Goal: Task Accomplishment & Management: Use online tool/utility

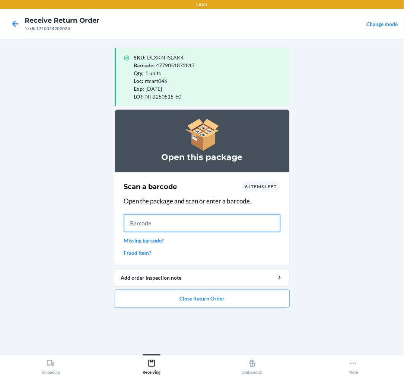
click at [201, 223] on input "text" at bounding box center [202, 223] width 156 height 18
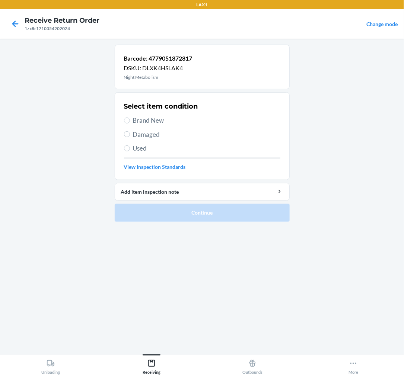
click at [131, 119] on label "Brand New" at bounding box center [202, 121] width 156 height 10
click at [130, 119] on input "Brand New" at bounding box center [127, 121] width 6 height 6
radio input "true"
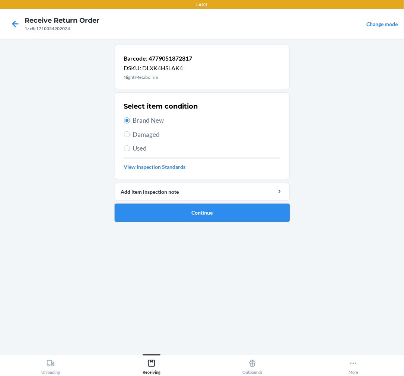
click at [218, 218] on button "Continue" at bounding box center [202, 213] width 175 height 18
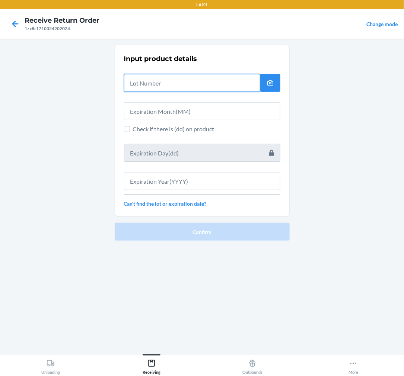
click at [165, 86] on input "text" at bounding box center [192, 83] width 136 height 18
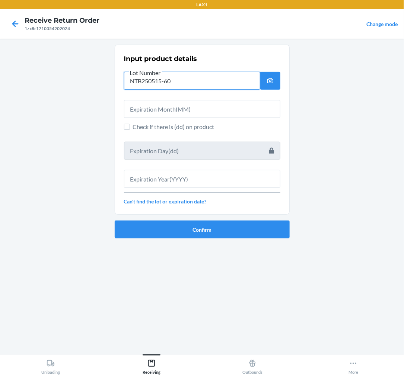
type input "NTB250515-60"
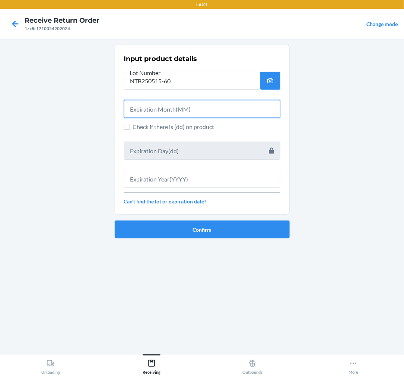
click at [166, 108] on input "text" at bounding box center [202, 109] width 156 height 18
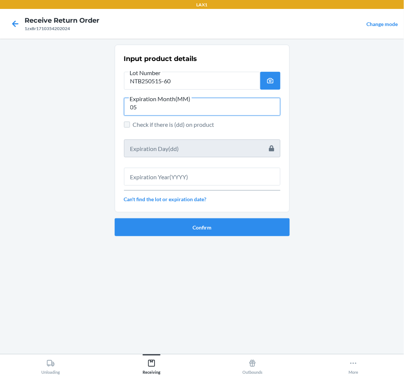
type input "05"
click at [127, 125] on input "Check if there is (dd) on product" at bounding box center [127, 125] width 6 height 6
checkbox input "true"
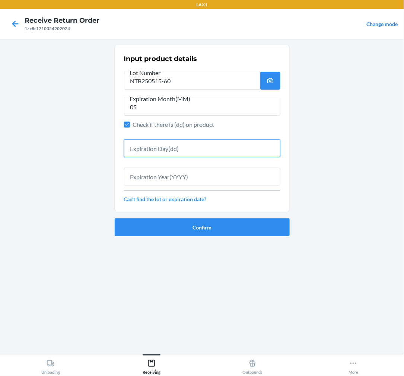
click at [161, 152] on input "text" at bounding box center [202, 149] width 156 height 18
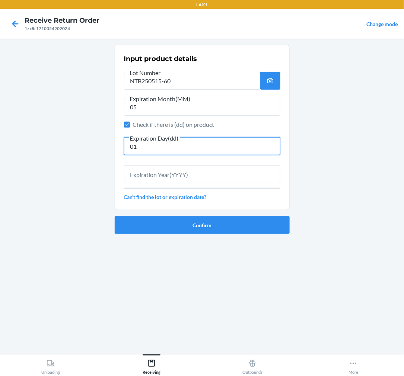
type input "01"
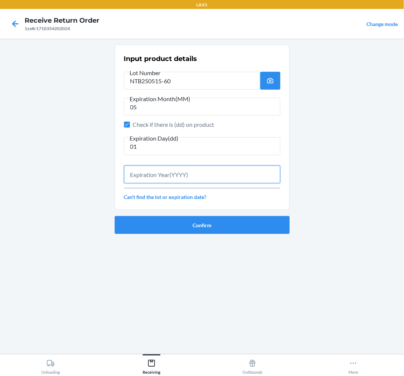
drag, startPoint x: 143, startPoint y: 172, endPoint x: 150, endPoint y: 170, distance: 7.4
click at [147, 172] on input "text" at bounding box center [202, 175] width 156 height 18
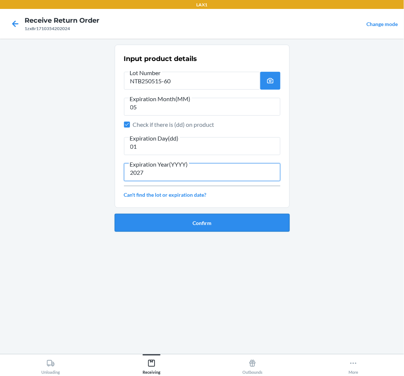
type input "2027"
click at [217, 224] on button "Confirm" at bounding box center [202, 223] width 175 height 18
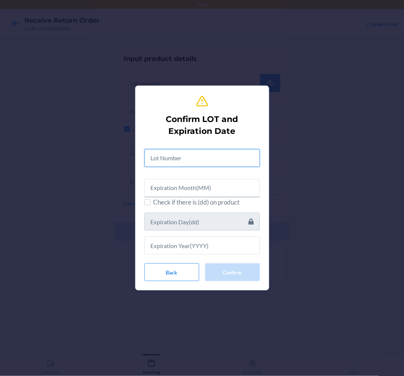
click at [203, 161] on input "text" at bounding box center [201, 158] width 115 height 18
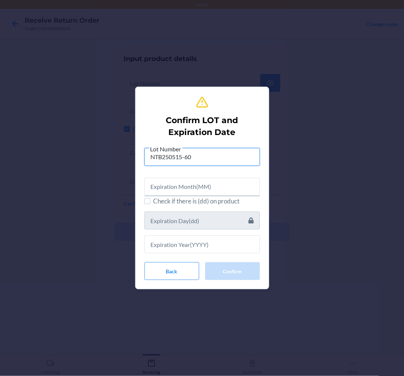
type input "NTB250515-60"
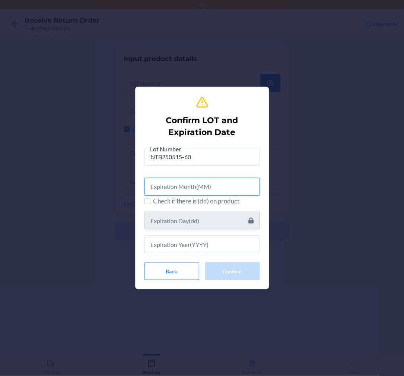
click at [220, 191] on input "text" at bounding box center [201, 187] width 115 height 18
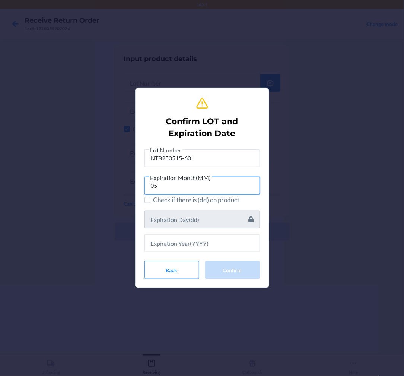
type input "05"
click at [150, 203] on label "Check if there is (dd) on product" at bounding box center [201, 200] width 115 height 10
click at [150, 203] on input "Check if there is (dd) on product" at bounding box center [147, 200] width 6 height 6
checkbox input "true"
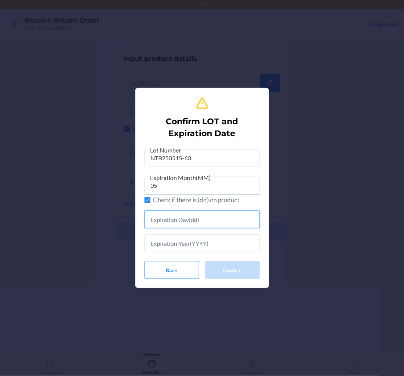
click at [186, 227] on input "text" at bounding box center [201, 220] width 115 height 18
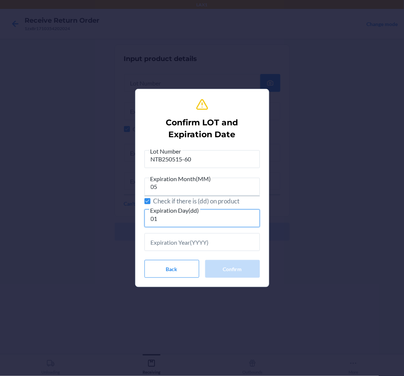
type input "01"
click at [162, 249] on input "text" at bounding box center [201, 242] width 115 height 18
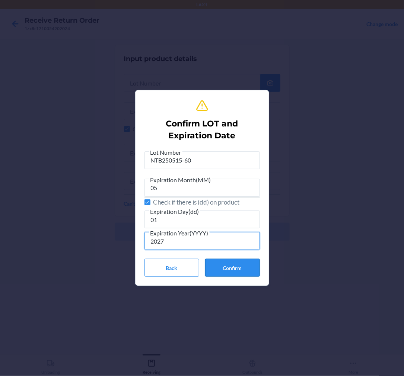
type input "2027"
click at [240, 265] on button "Confirm" at bounding box center [232, 268] width 55 height 18
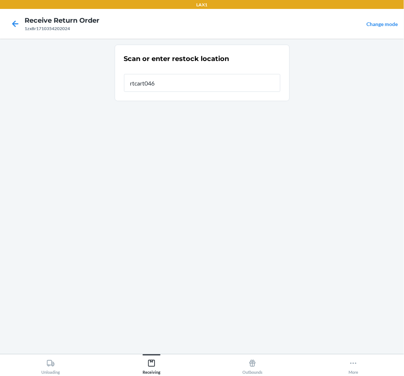
type input "rtcart046"
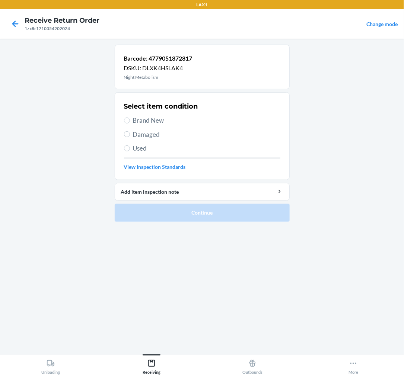
drag, startPoint x: 130, startPoint y: 117, endPoint x: 133, endPoint y: 119, distance: 3.8
click at [130, 117] on label "Brand New" at bounding box center [202, 121] width 156 height 10
click at [130, 118] on input "Brand New" at bounding box center [127, 121] width 6 height 6
radio input "true"
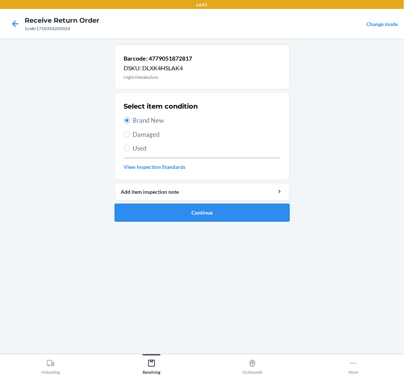
click at [216, 210] on button "Continue" at bounding box center [202, 213] width 175 height 18
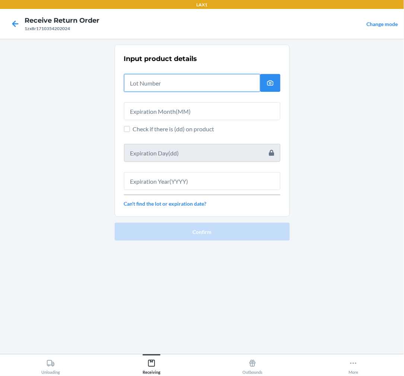
click at [200, 83] on input "text" at bounding box center [192, 83] width 136 height 18
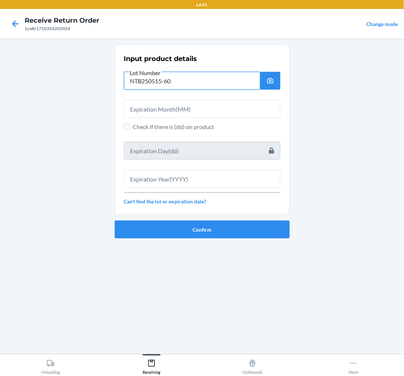
type input "NTB250515-60"
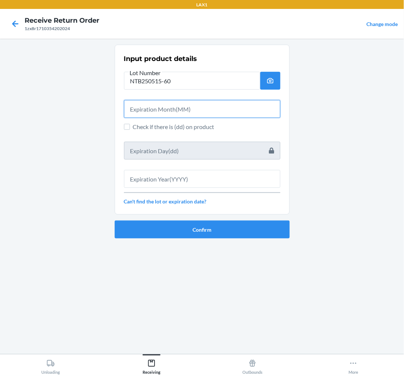
click at [198, 109] on input "text" at bounding box center [202, 109] width 156 height 18
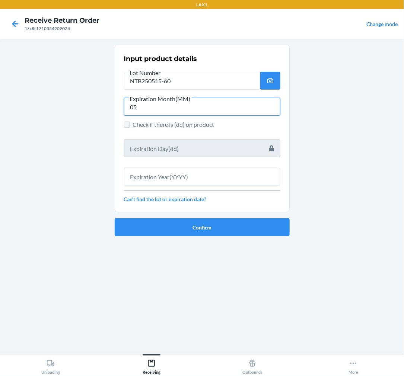
type input "05"
click at [129, 127] on input "Check if there is (dd) on product" at bounding box center [127, 125] width 6 height 6
checkbox input "true"
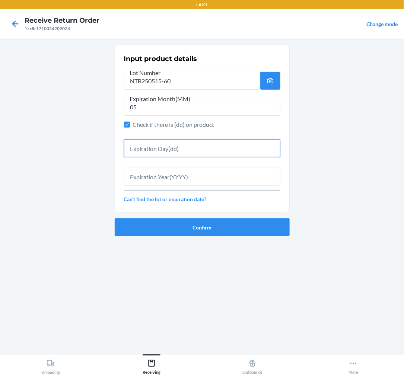
drag, startPoint x: 155, startPoint y: 143, endPoint x: 162, endPoint y: 148, distance: 8.6
click at [157, 143] on input "text" at bounding box center [202, 149] width 156 height 18
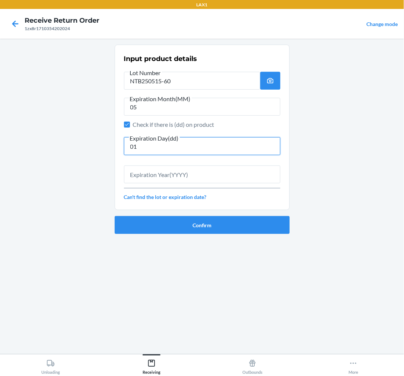
type input "01"
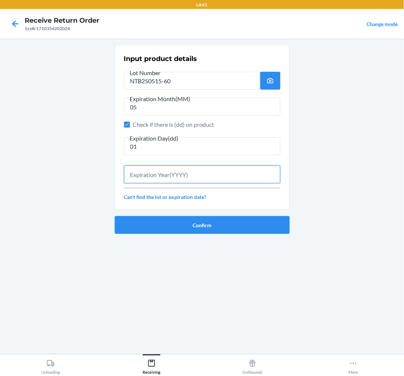
click at [172, 175] on input "text" at bounding box center [202, 175] width 156 height 18
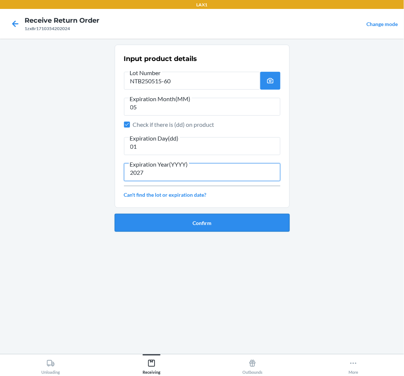
type input "2027"
click at [203, 227] on button "Confirm" at bounding box center [202, 223] width 175 height 18
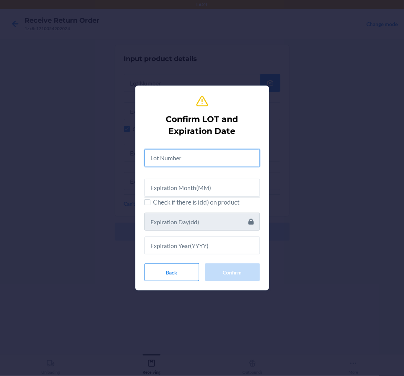
click at [204, 158] on input "text" at bounding box center [201, 158] width 115 height 18
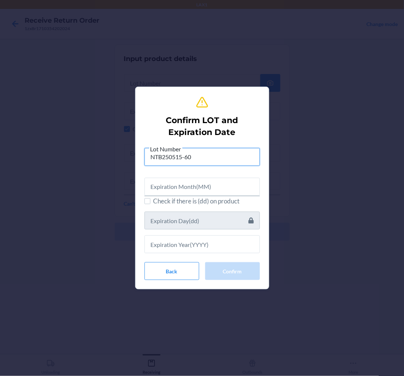
type input "NTB250515-60"
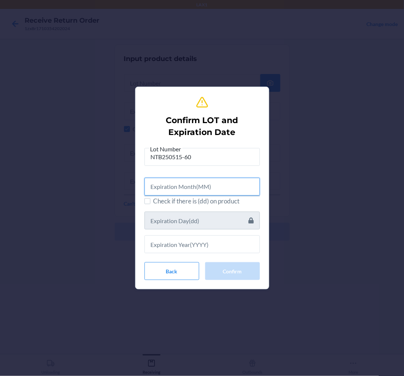
click at [224, 190] on input "text" at bounding box center [201, 187] width 115 height 18
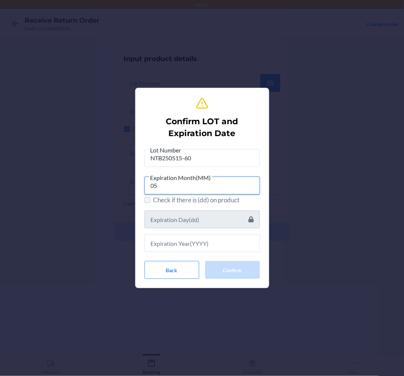
type input "05"
click at [147, 203] on input "Check if there is (dd) on product" at bounding box center [147, 200] width 6 height 6
checkbox input "true"
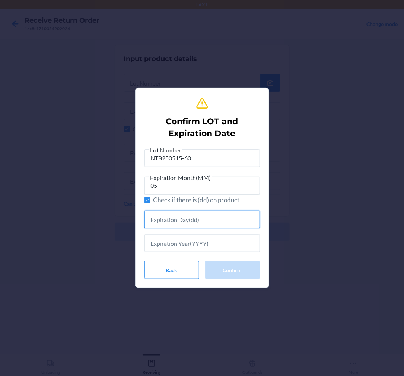
click at [181, 226] on input "text" at bounding box center [201, 220] width 115 height 18
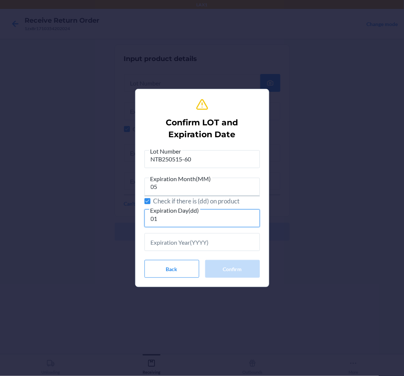
type input "01"
click at [169, 243] on input "text" at bounding box center [201, 242] width 115 height 18
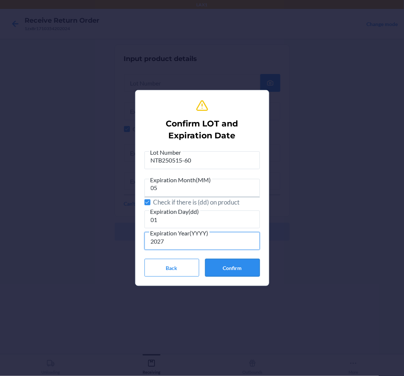
type input "2027"
click at [243, 274] on button "Confirm" at bounding box center [232, 268] width 55 height 18
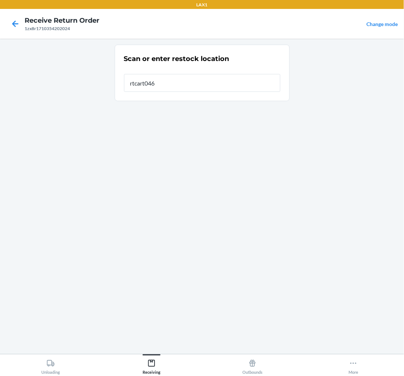
type input "rtcart046"
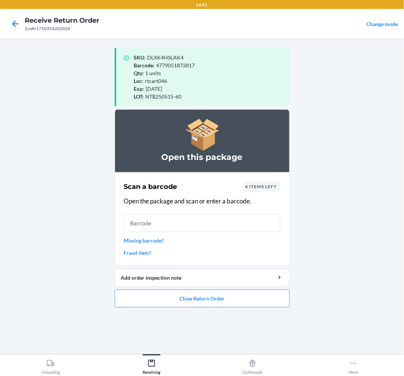
click at [205, 322] on div "SKU : DLXK4HSLAK4 Barcode : 4779051872817 Qty : 1 units Loc : rtcart046 Exp : M…" at bounding box center [202, 197] width 175 height 304
click at [247, 219] on input "text" at bounding box center [202, 223] width 156 height 18
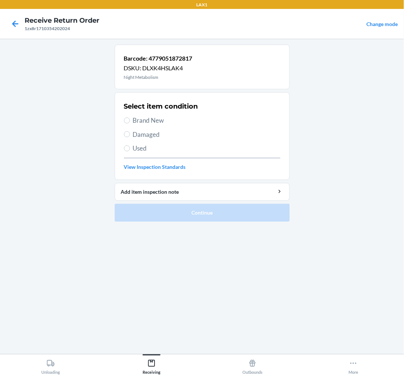
click at [133, 118] on span "Brand New" at bounding box center [206, 121] width 147 height 10
click at [130, 118] on input "Brand New" at bounding box center [127, 121] width 6 height 6
radio input "true"
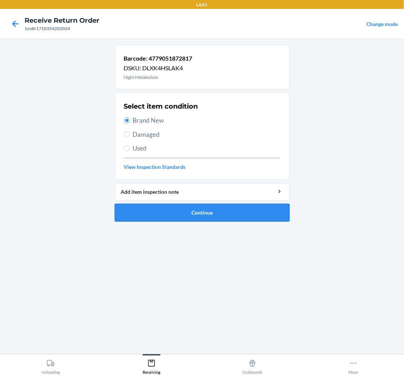
click at [216, 208] on button "Continue" at bounding box center [202, 213] width 175 height 18
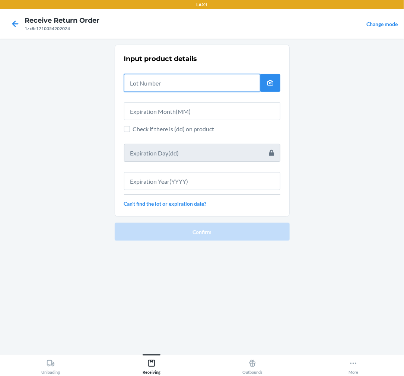
click at [178, 84] on input "text" at bounding box center [192, 83] width 136 height 18
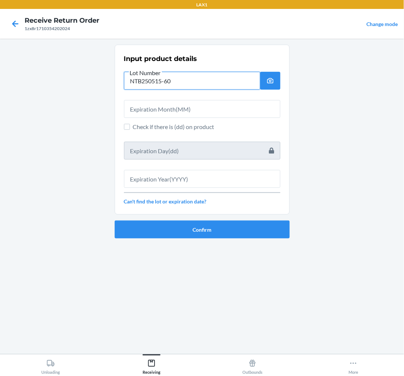
type input "NTB250515-60"
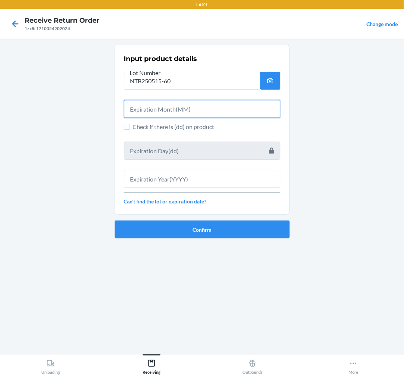
click at [158, 108] on input "text" at bounding box center [202, 109] width 156 height 18
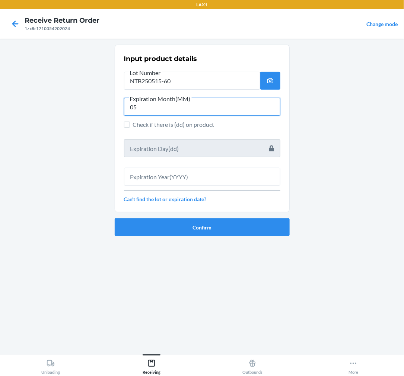
type input "05"
click at [127, 125] on input "Check if there is (dd) on product" at bounding box center [127, 125] width 6 height 6
checkbox input "true"
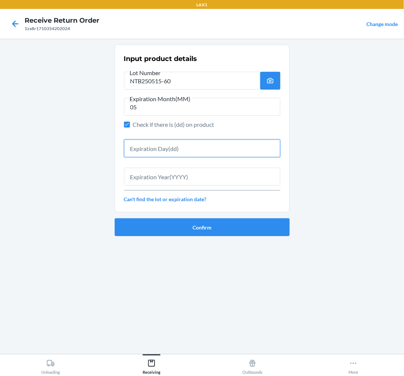
click at [163, 151] on input "text" at bounding box center [202, 149] width 156 height 18
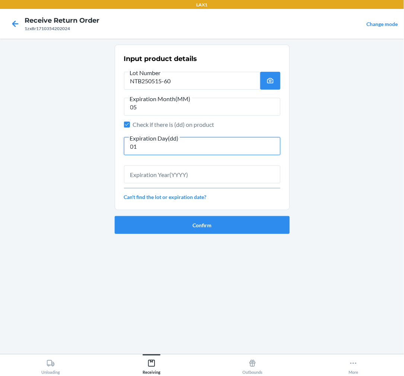
type input "01"
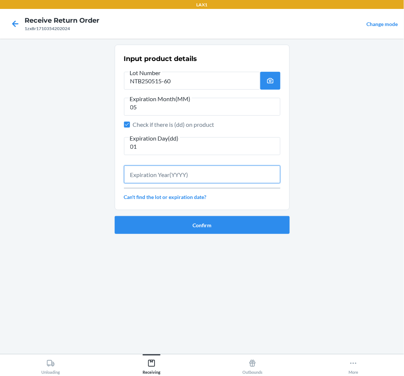
click at [165, 171] on input "text" at bounding box center [202, 175] width 156 height 18
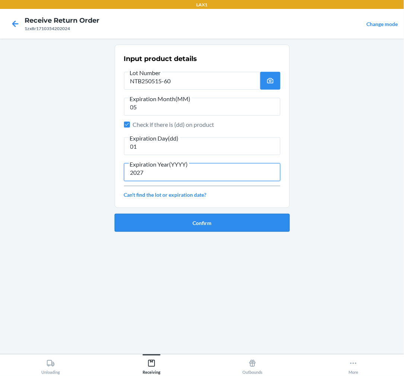
type input "2027"
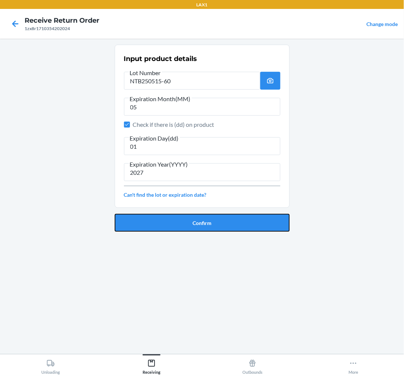
drag, startPoint x: 189, startPoint y: 223, endPoint x: 194, endPoint y: 221, distance: 5.7
click at [192, 222] on button "Confirm" at bounding box center [202, 223] width 175 height 18
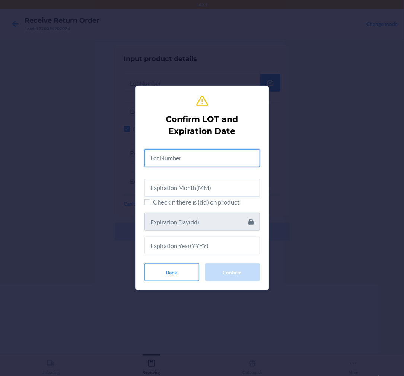
click at [172, 155] on input "text" at bounding box center [201, 158] width 115 height 18
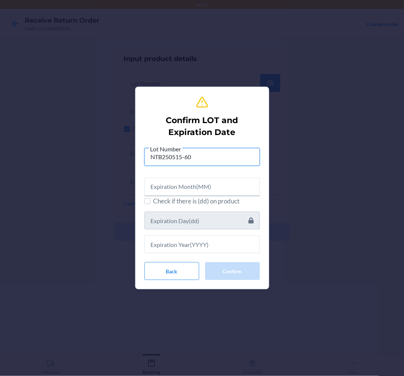
type input "NTB250515-60"
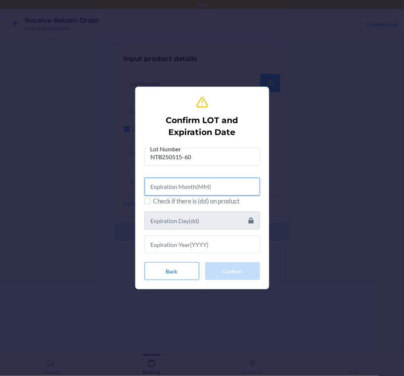
click at [172, 182] on input "text" at bounding box center [201, 187] width 115 height 18
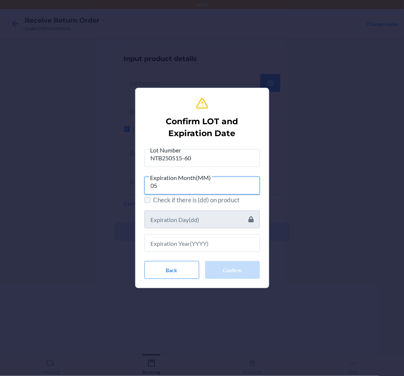
type input "05"
click at [147, 202] on input "Check if there is (dd) on product" at bounding box center [147, 200] width 6 height 6
checkbox input "true"
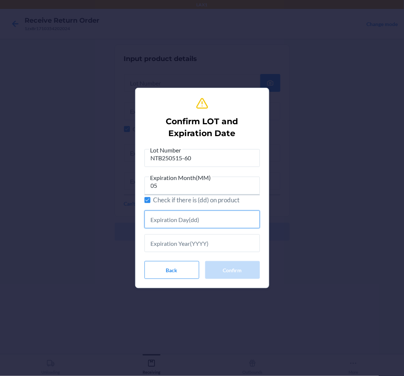
click at [157, 227] on input "text" at bounding box center [201, 220] width 115 height 18
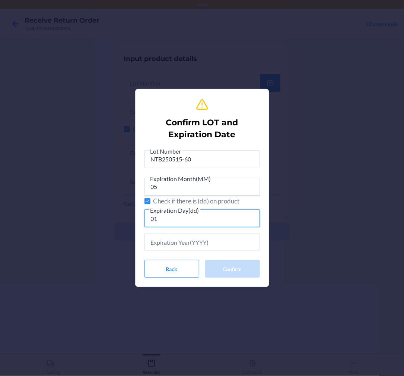
type input "01"
click at [155, 246] on input "text" at bounding box center [201, 242] width 115 height 18
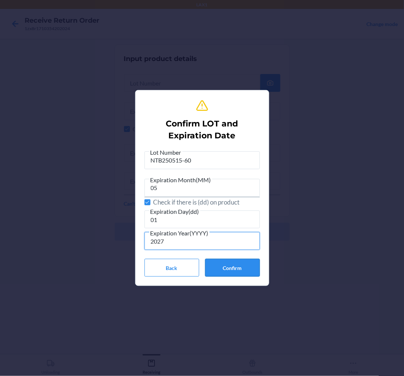
type input "2027"
click at [227, 261] on button "Confirm" at bounding box center [232, 268] width 55 height 18
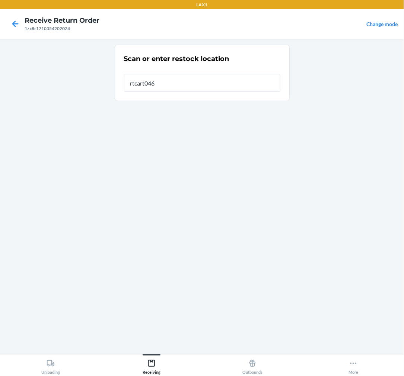
type input "rtcart046"
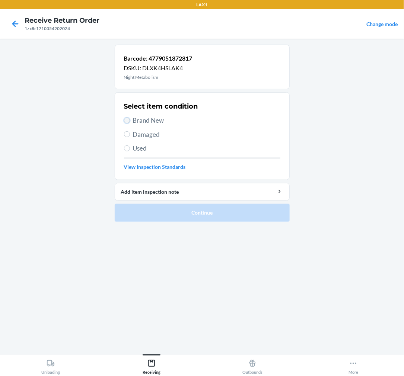
click at [128, 118] on input "Brand New" at bounding box center [127, 121] width 6 height 6
radio input "true"
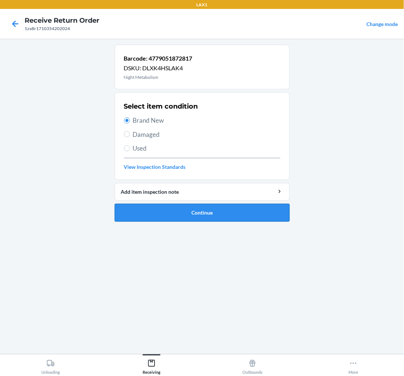
click at [235, 213] on button "Continue" at bounding box center [202, 213] width 175 height 18
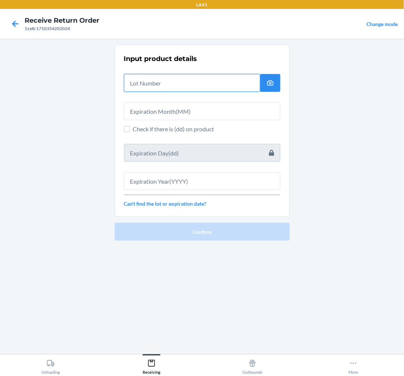
click at [192, 84] on input "text" at bounding box center [192, 83] width 136 height 18
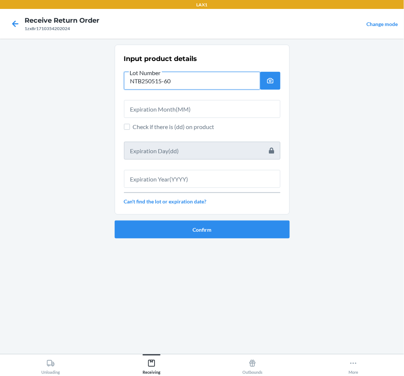
type input "NTB250515-60"
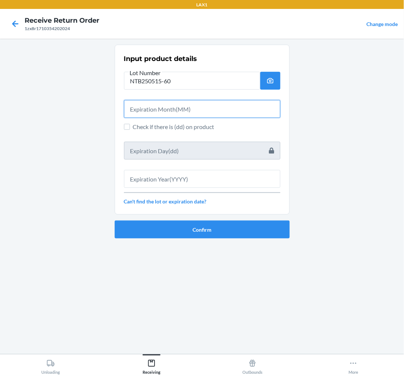
click at [198, 109] on input "text" at bounding box center [202, 109] width 156 height 18
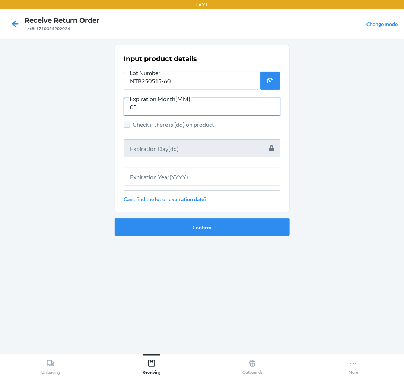
type input "05"
click at [127, 124] on input "Check if there is (dd) on product" at bounding box center [127, 125] width 6 height 6
checkbox input "true"
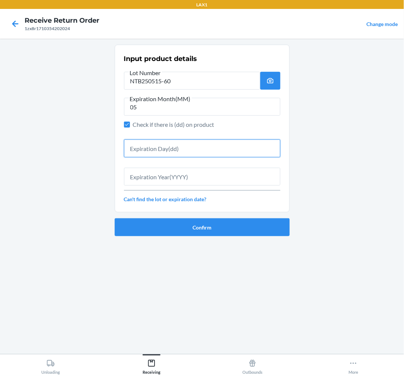
click at [161, 150] on input "text" at bounding box center [202, 149] width 156 height 18
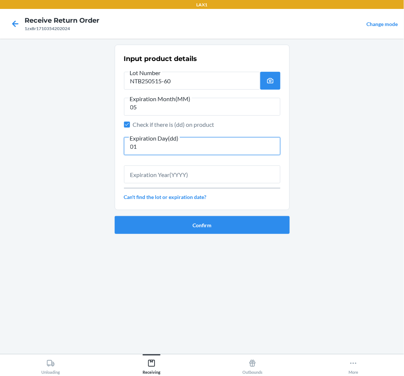
type input "01"
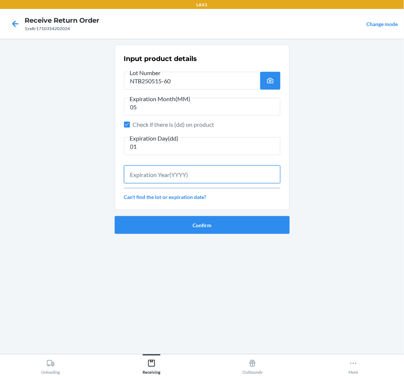
click at [155, 176] on input "text" at bounding box center [202, 175] width 156 height 18
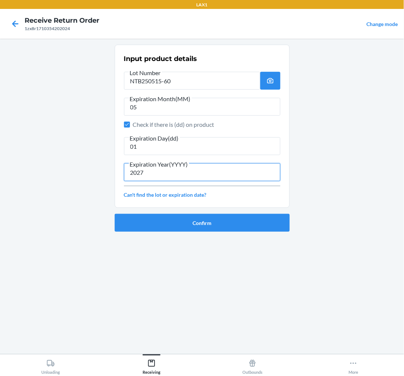
type input "2027"
click at [241, 219] on button "Confirm" at bounding box center [202, 223] width 175 height 18
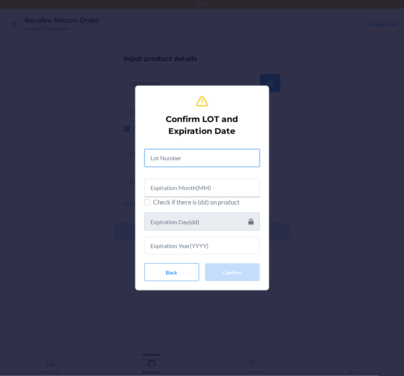
click at [184, 159] on input "text" at bounding box center [201, 158] width 115 height 18
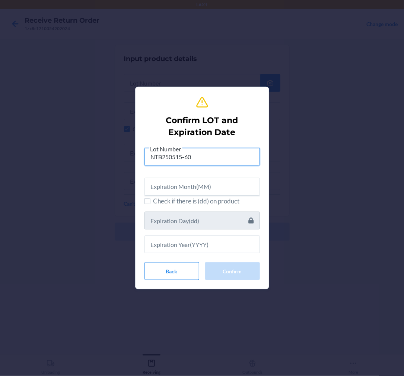
type input "NTB250515-60"
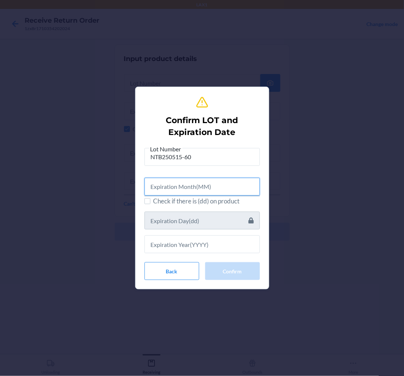
click at [154, 186] on input "text" at bounding box center [201, 187] width 115 height 18
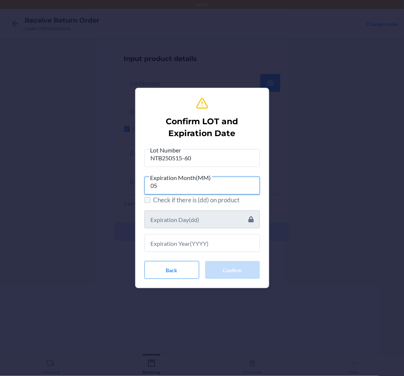
type input "05"
click at [147, 199] on input "Check if there is (dd) on product" at bounding box center [147, 200] width 6 height 6
checkbox input "true"
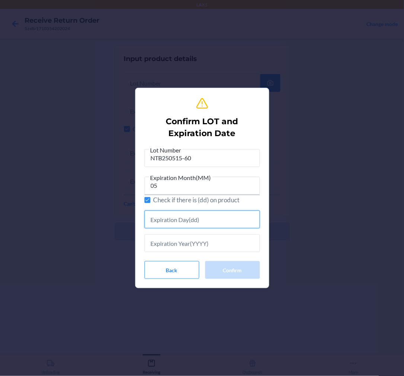
click at [185, 221] on input "text" at bounding box center [201, 220] width 115 height 18
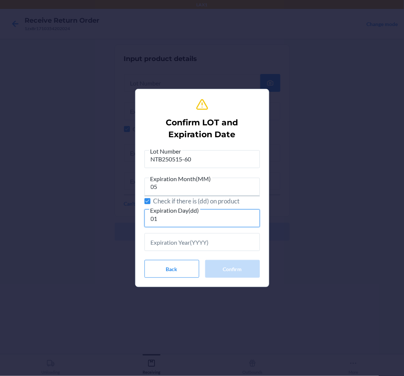
type input "01"
click at [179, 242] on input "text" at bounding box center [201, 242] width 115 height 18
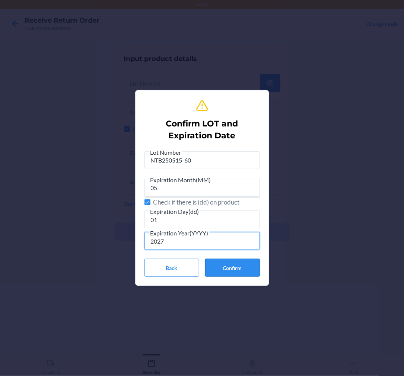
type input "2027"
click at [232, 268] on button "Confirm" at bounding box center [232, 268] width 55 height 18
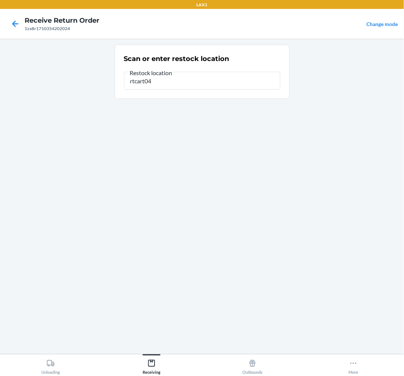
type input "rtcart046"
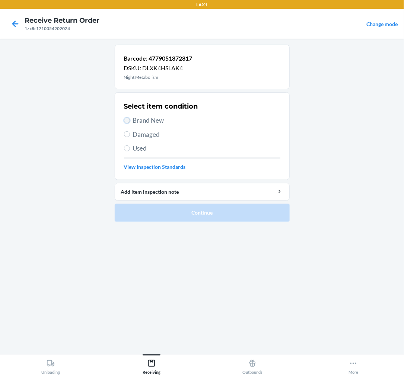
click at [127, 119] on input "Brand New" at bounding box center [127, 121] width 6 height 6
radio input "true"
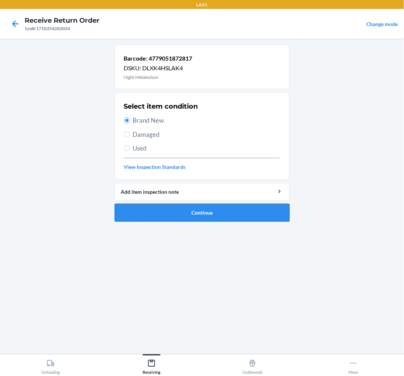
click at [207, 208] on button "Continue" at bounding box center [202, 213] width 175 height 18
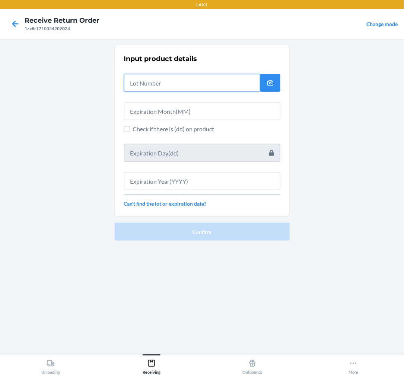
click at [177, 80] on input "text" at bounding box center [192, 83] width 136 height 18
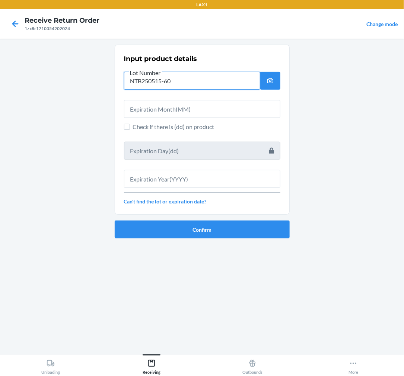
type input "NTB250515-60"
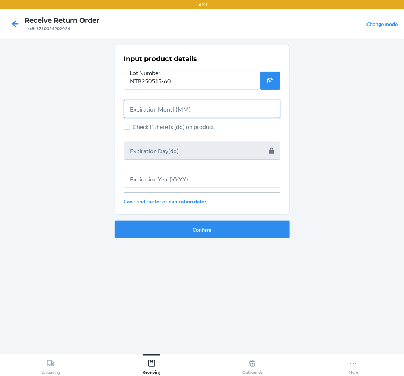
click at [173, 108] on input "text" at bounding box center [202, 109] width 156 height 18
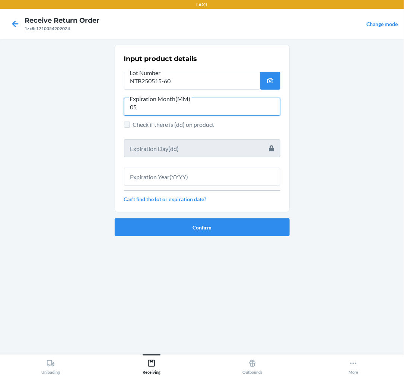
type input "05"
click at [127, 124] on input "Check if there is (dd) on product" at bounding box center [127, 125] width 6 height 6
checkbox input "true"
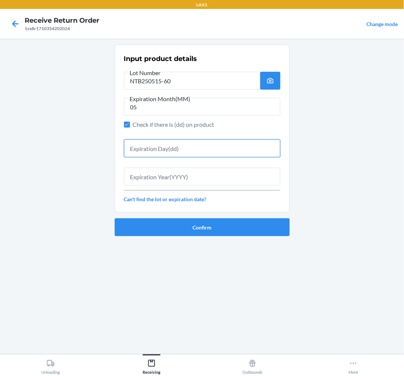
click at [151, 146] on input "text" at bounding box center [202, 149] width 156 height 18
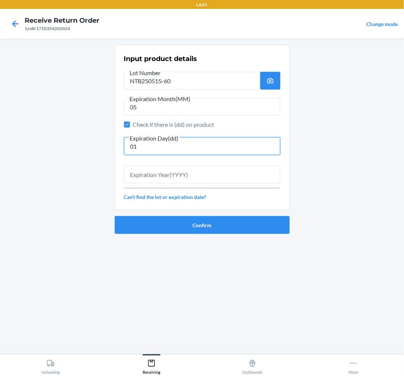
type input "01"
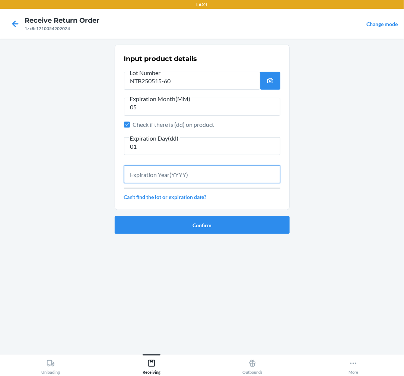
click at [203, 176] on input "text" at bounding box center [202, 175] width 156 height 18
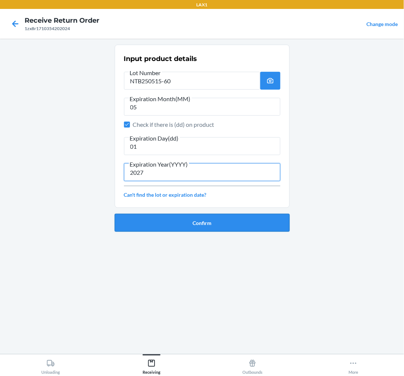
type input "2027"
click at [181, 219] on button "Confirm" at bounding box center [202, 223] width 175 height 18
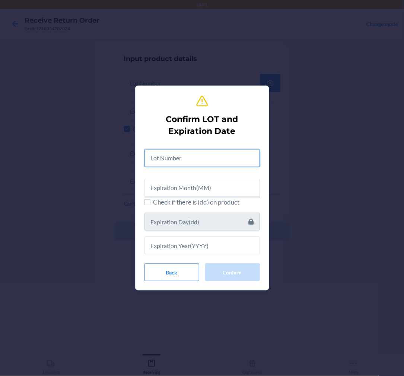
click at [180, 162] on input "text" at bounding box center [201, 158] width 115 height 18
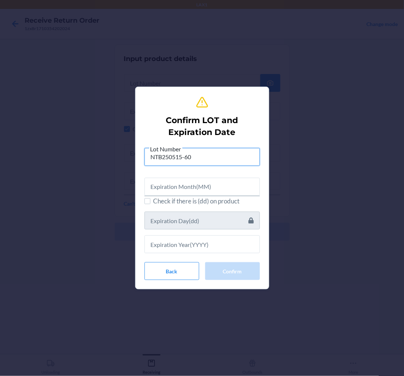
type input "NTB250515-60"
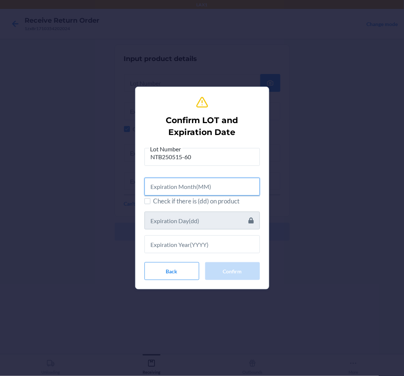
click at [160, 182] on input "text" at bounding box center [201, 187] width 115 height 18
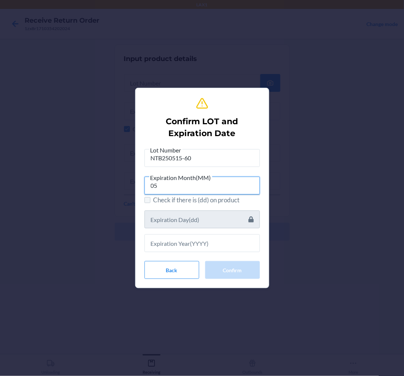
type input "05"
click at [146, 202] on input "Check if there is (dd) on product" at bounding box center [147, 200] width 6 height 6
checkbox input "true"
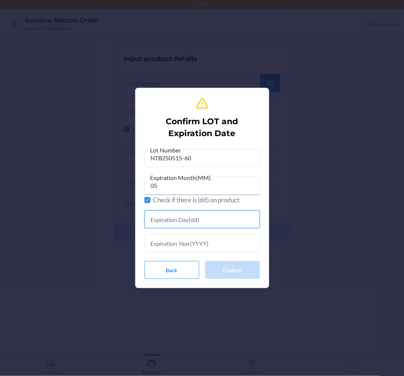
click at [157, 214] on input "text" at bounding box center [201, 220] width 115 height 18
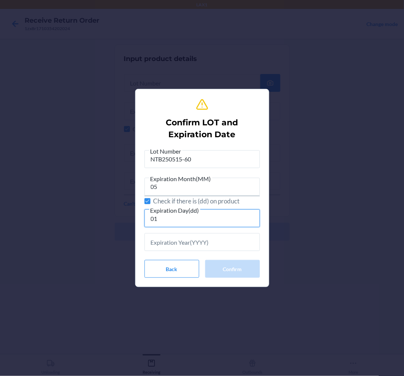
type input "01"
click at [181, 237] on input "text" at bounding box center [201, 242] width 115 height 18
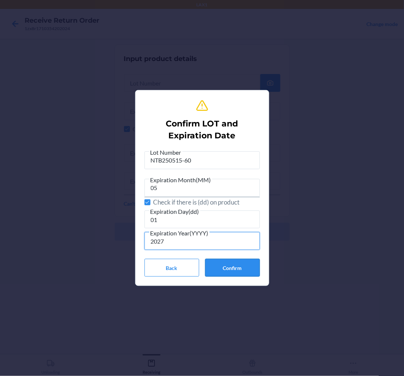
type input "2027"
drag, startPoint x: 237, startPoint y: 264, endPoint x: 235, endPoint y: 255, distance: 8.5
click at [237, 262] on button "Confirm" at bounding box center [232, 268] width 55 height 18
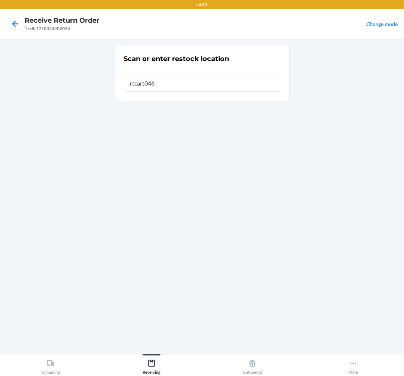
type input "rtcart046"
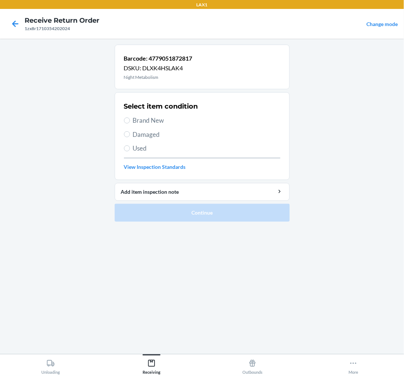
click at [130, 118] on label "Brand New" at bounding box center [202, 121] width 156 height 10
click at [130, 118] on input "Brand New" at bounding box center [127, 121] width 6 height 6
radio input "true"
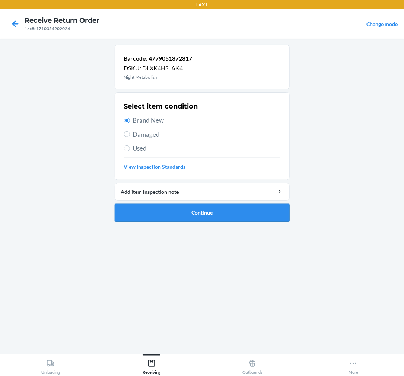
click at [203, 216] on button "Continue" at bounding box center [202, 213] width 175 height 18
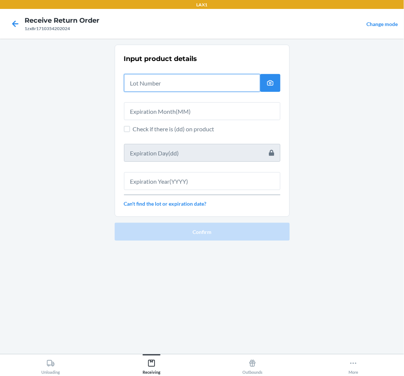
click at [169, 84] on input "text" at bounding box center [192, 83] width 136 height 18
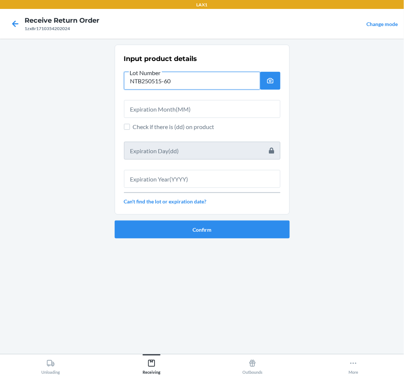
type input "NTB250515-60"
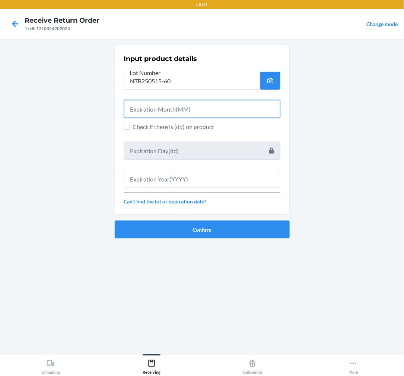
click at [152, 112] on input "text" at bounding box center [202, 109] width 156 height 18
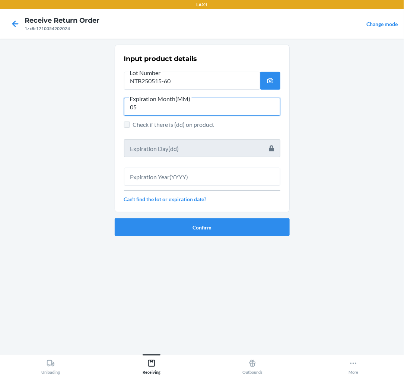
type input "05"
click at [125, 124] on input "Check if there is (dd) on product" at bounding box center [127, 125] width 6 height 6
checkbox input "true"
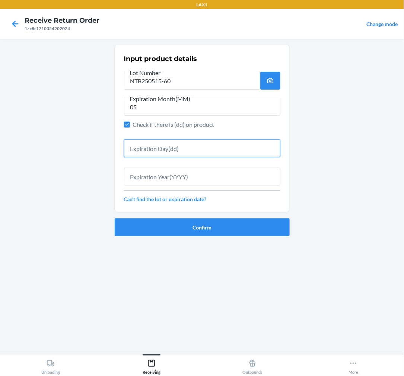
click at [143, 145] on input "text" at bounding box center [202, 149] width 156 height 18
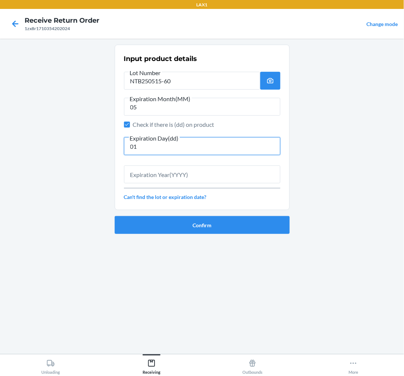
type input "01"
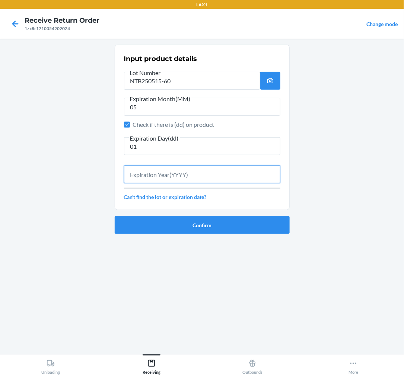
click at [164, 176] on input "text" at bounding box center [202, 175] width 156 height 18
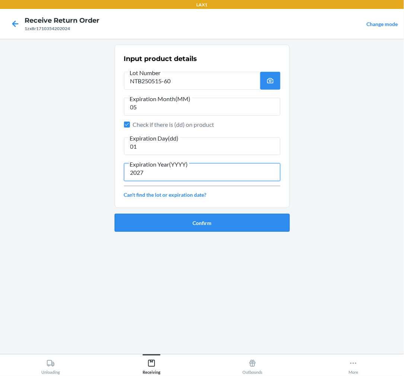
type input "2027"
click at [183, 221] on button "Confirm" at bounding box center [202, 223] width 175 height 18
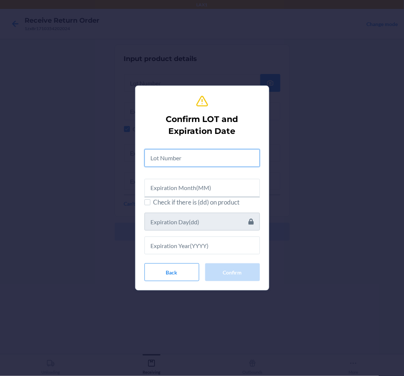
click at [198, 153] on input "text" at bounding box center [201, 158] width 115 height 18
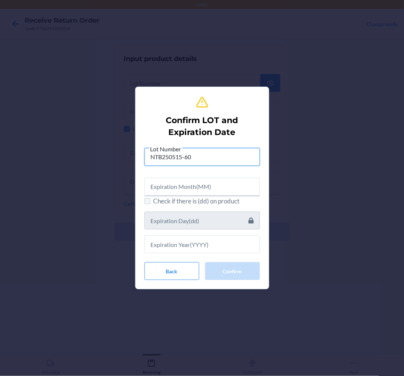
type input "NTB250515-60"
click at [147, 202] on input "Check if there is (dd) on product" at bounding box center [147, 201] width 6 height 6
checkbox input "true"
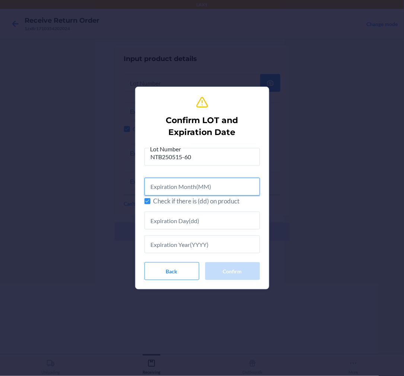
click at [170, 182] on input "text" at bounding box center [201, 187] width 115 height 18
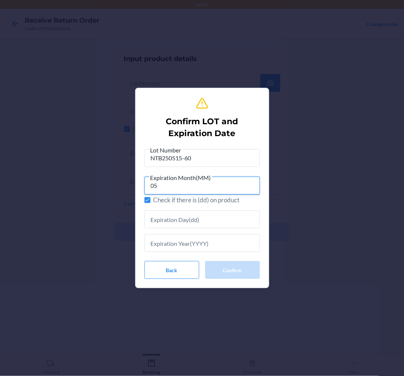
type input "05"
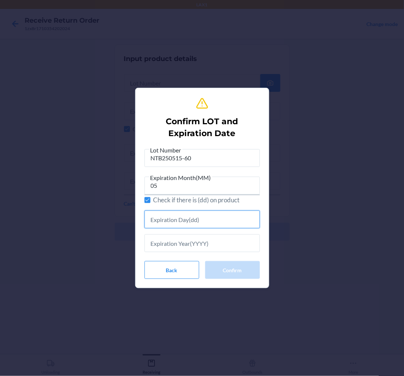
click at [187, 220] on input "text" at bounding box center [201, 220] width 115 height 18
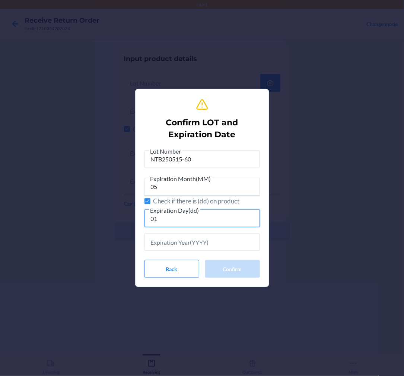
type input "01"
click at [186, 248] on input "text" at bounding box center [201, 242] width 115 height 18
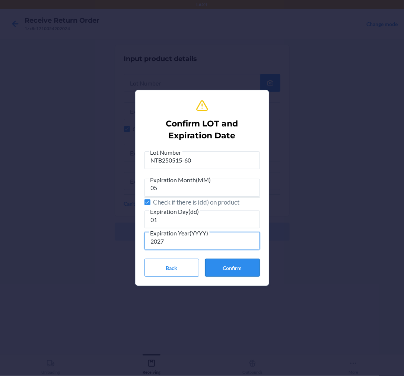
type input "2027"
click at [239, 267] on button "Confirm" at bounding box center [232, 268] width 55 height 18
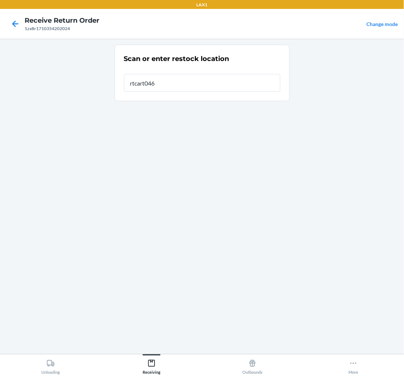
type input "rtcart046"
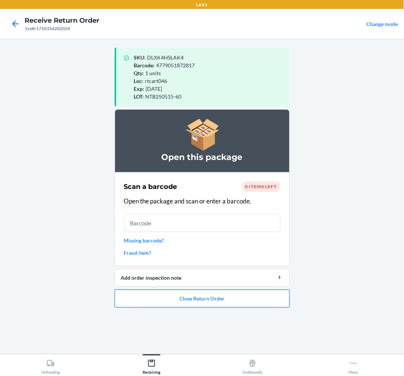
click at [217, 297] on button "Close Return Order" at bounding box center [202, 299] width 175 height 18
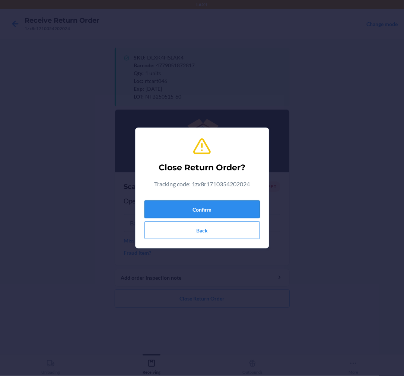
click at [213, 201] on button "Confirm" at bounding box center [201, 210] width 115 height 18
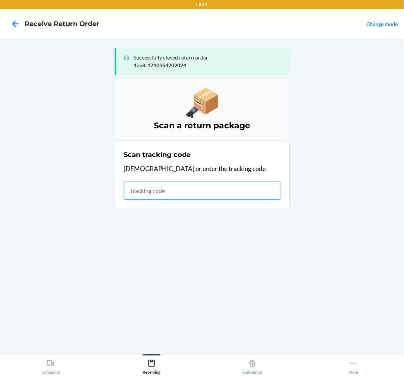
click at [169, 191] on input "text" at bounding box center [202, 191] width 156 height 18
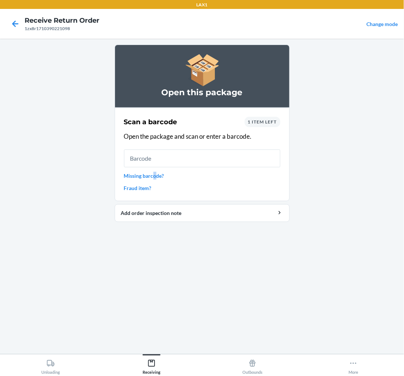
drag, startPoint x: 155, startPoint y: 170, endPoint x: 155, endPoint y: 175, distance: 5.6
click at [155, 174] on div "Scan a barcode 1 item left Open the package and scan or enter a barcode. Missin…" at bounding box center [202, 155] width 156 height 80
click at [155, 175] on link "Missing barcode?" at bounding box center [202, 176] width 156 height 8
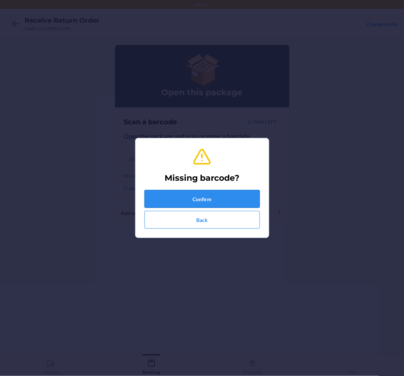
click at [184, 195] on button "Confirm" at bounding box center [201, 199] width 115 height 18
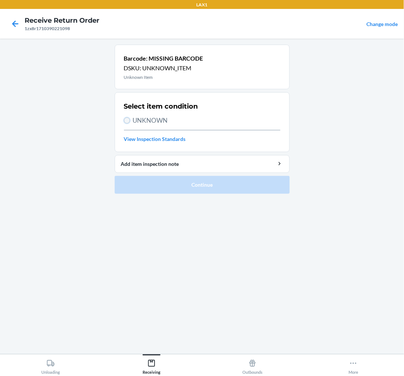
click at [124, 121] on input "UNKNOWN" at bounding box center [127, 121] width 6 height 6
radio input "true"
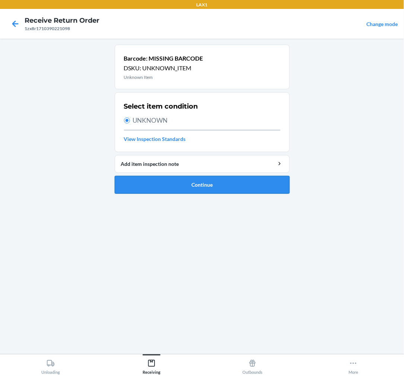
click at [215, 185] on button "Continue" at bounding box center [202, 185] width 175 height 18
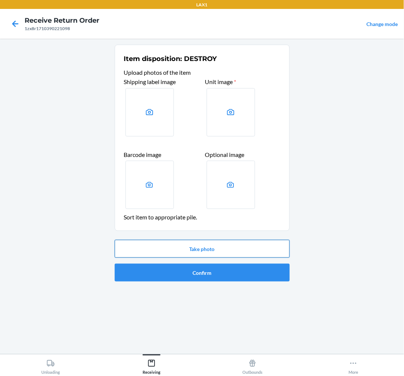
click at [219, 246] on button "Take photo" at bounding box center [202, 249] width 175 height 18
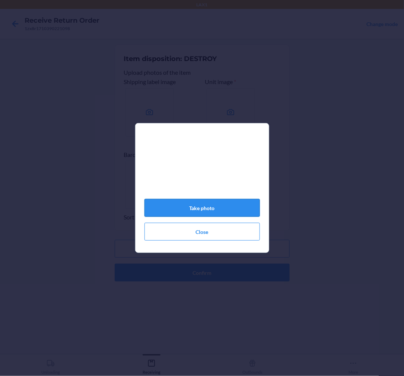
click at [200, 205] on button "Take photo" at bounding box center [201, 208] width 115 height 18
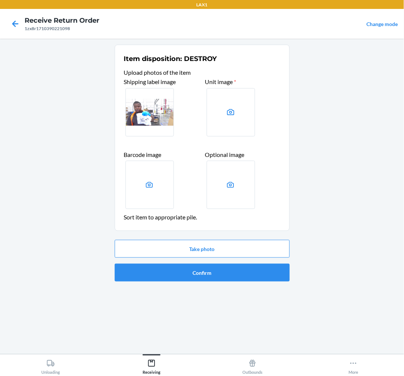
click at [26, 28] on div "1zx8r1710390221098" at bounding box center [62, 28] width 75 height 7
click at [12, 23] on icon at bounding box center [15, 23] width 13 height 13
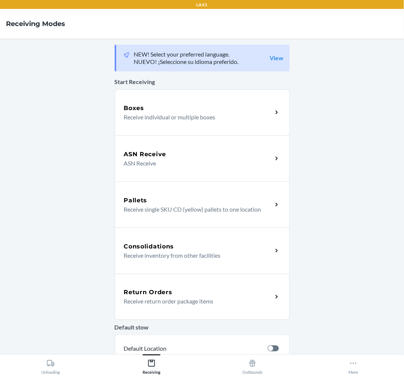
click at [200, 304] on div "Return Orders Receive return order package items" at bounding box center [202, 297] width 175 height 46
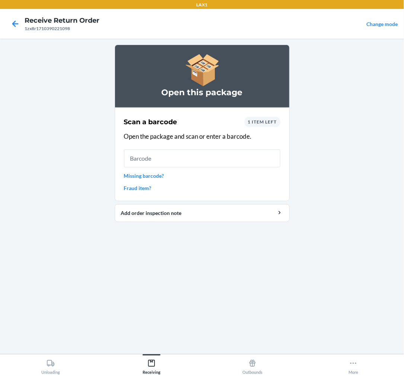
click at [147, 175] on link "Missing barcode?" at bounding box center [202, 176] width 156 height 8
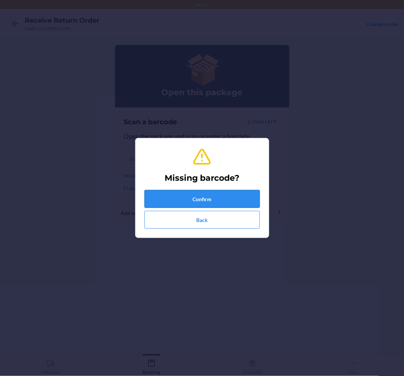
click at [178, 191] on button "Confirm" at bounding box center [201, 199] width 115 height 18
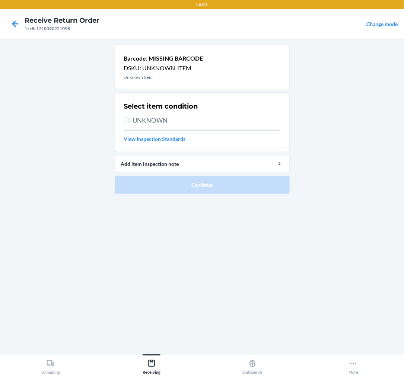
click at [122, 119] on section "Select item condition UNKNOWN View Inspection Standards" at bounding box center [202, 122] width 175 height 60
click at [128, 121] on input "UNKNOWN" at bounding box center [127, 121] width 6 height 6
radio input "true"
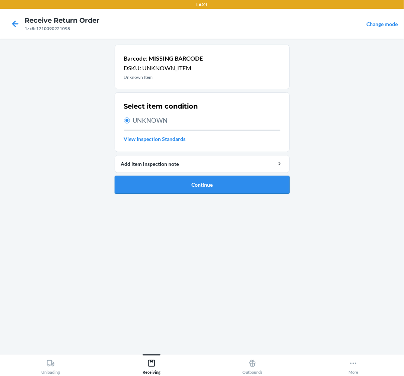
click at [188, 190] on button "Continue" at bounding box center [202, 185] width 175 height 18
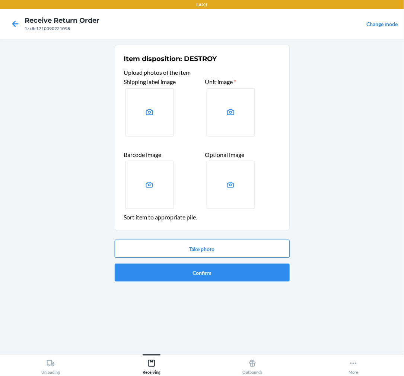
click at [188, 248] on button "Take photo" at bounding box center [202, 249] width 175 height 18
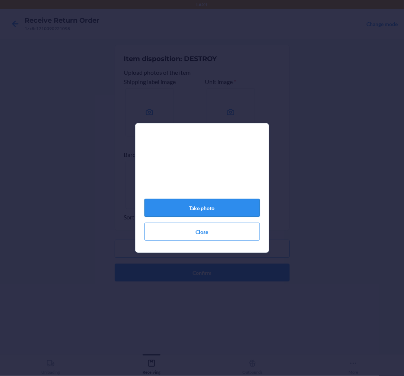
click at [207, 207] on button "Take photo" at bounding box center [201, 208] width 115 height 18
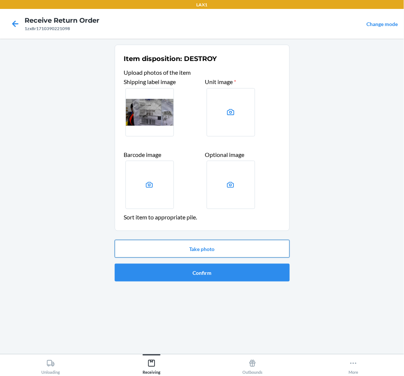
click at [215, 245] on button "Take photo" at bounding box center [202, 249] width 175 height 18
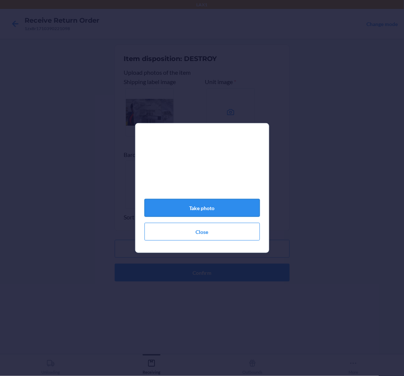
click at [219, 210] on button "Take photo" at bounding box center [201, 208] width 115 height 18
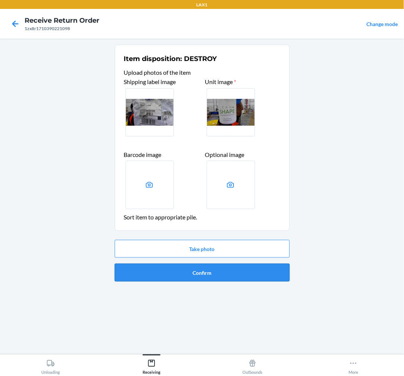
click at [210, 272] on button "Confirm" at bounding box center [202, 273] width 175 height 18
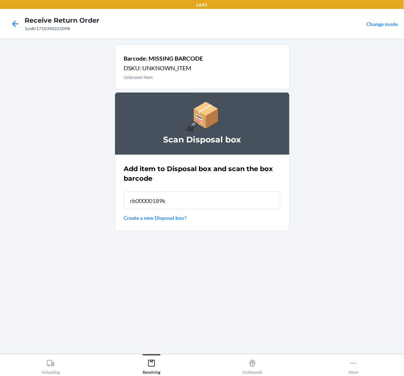
type input "rb00000189k"
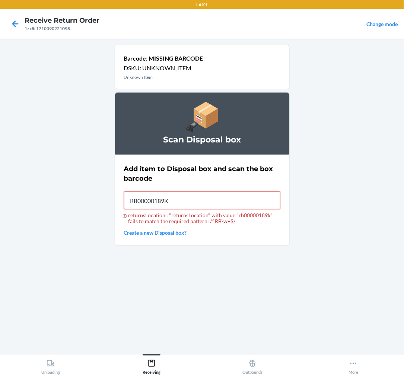
type input "RB00000189K"
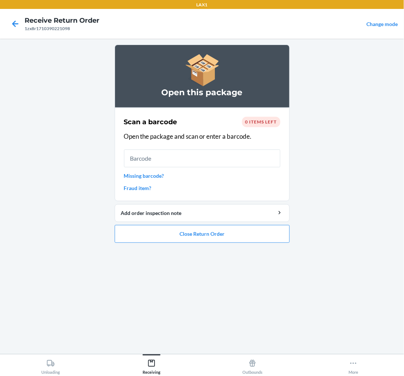
click at [153, 174] on link "Missing barcode?" at bounding box center [202, 176] width 156 height 8
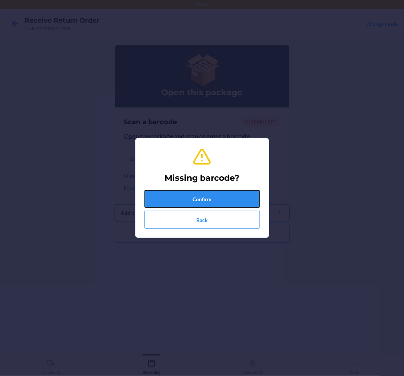
click at [206, 196] on button "Confirm" at bounding box center [201, 199] width 115 height 18
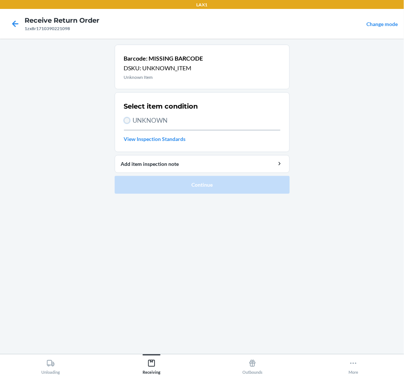
click at [128, 118] on input "UNKNOWN" at bounding box center [127, 121] width 6 height 6
radio input "true"
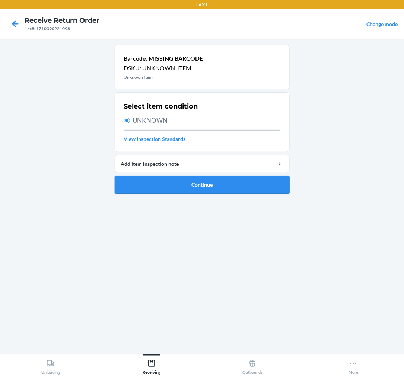
click at [211, 183] on button "Continue" at bounding box center [202, 185] width 175 height 18
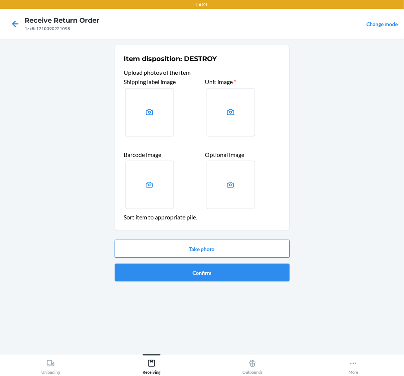
click at [217, 246] on button "Take photo" at bounding box center [202, 249] width 175 height 18
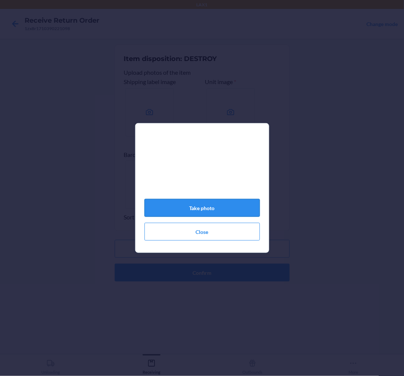
click at [210, 207] on button "Take photo" at bounding box center [201, 208] width 115 height 18
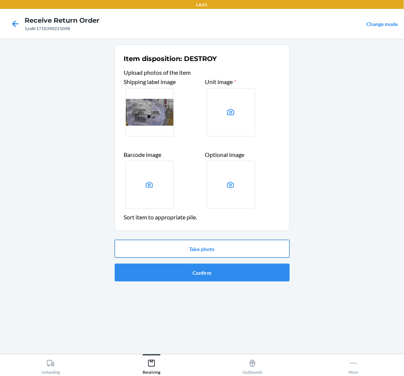
click at [221, 248] on button "Take photo" at bounding box center [202, 249] width 175 height 18
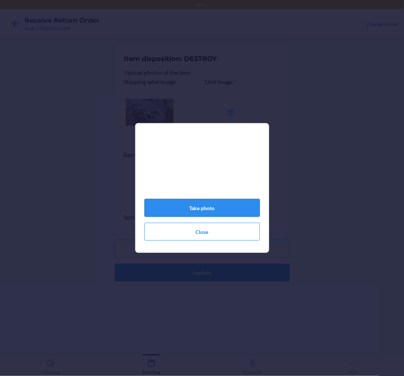
click at [206, 207] on button "Take photo" at bounding box center [201, 208] width 115 height 18
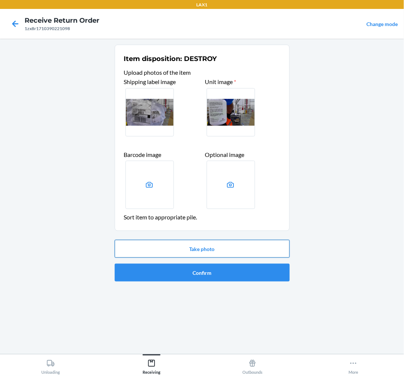
click at [221, 243] on button "Take photo" at bounding box center [202, 249] width 175 height 18
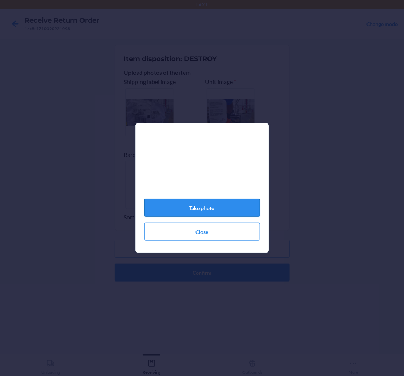
click at [220, 209] on button "Take photo" at bounding box center [201, 208] width 115 height 18
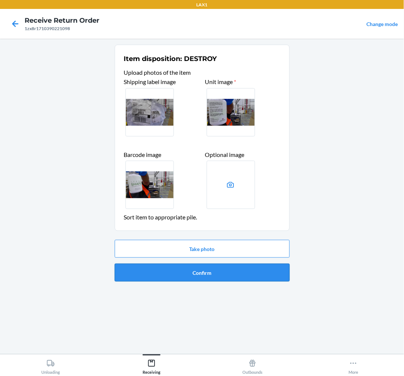
click at [223, 272] on button "Confirm" at bounding box center [202, 273] width 175 height 18
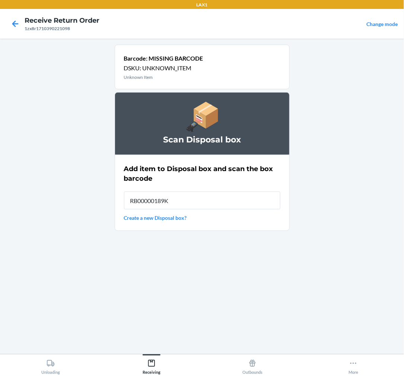
type input "RB00000189K"
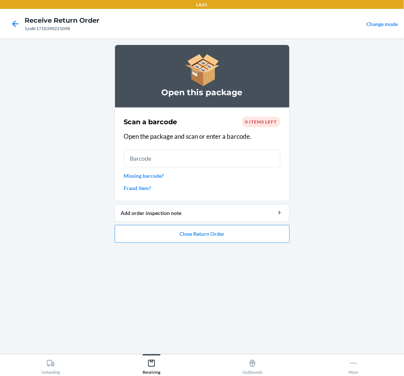
click at [154, 173] on link "Missing barcode?" at bounding box center [202, 176] width 156 height 8
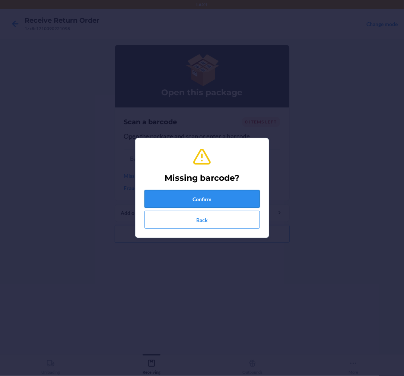
click at [229, 196] on button "Confirm" at bounding box center [201, 199] width 115 height 18
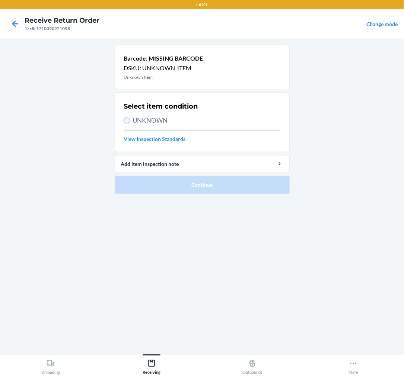
click at [129, 118] on input "UNKNOWN" at bounding box center [127, 121] width 6 height 6
radio input "true"
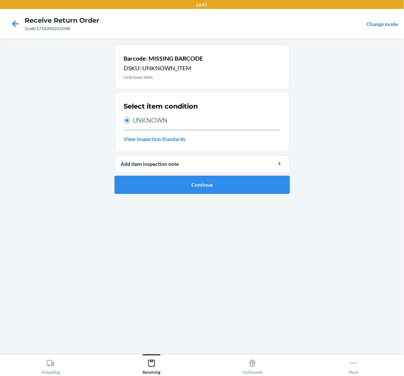
click at [207, 184] on button "Continue" at bounding box center [202, 185] width 175 height 18
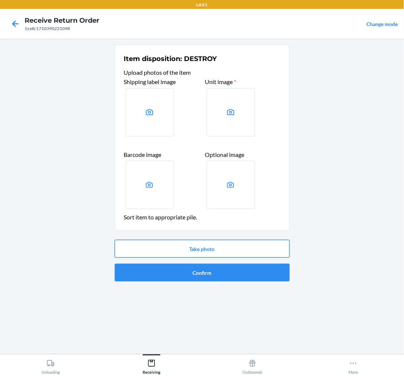
click at [220, 248] on button "Take photo" at bounding box center [202, 249] width 175 height 18
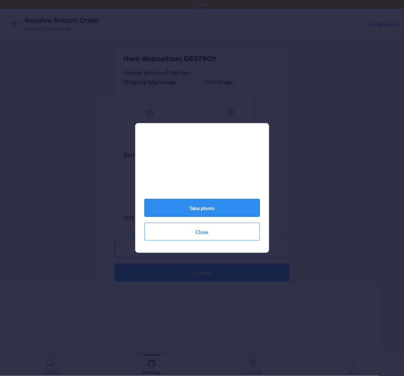
click at [218, 210] on button "Take photo" at bounding box center [201, 208] width 115 height 18
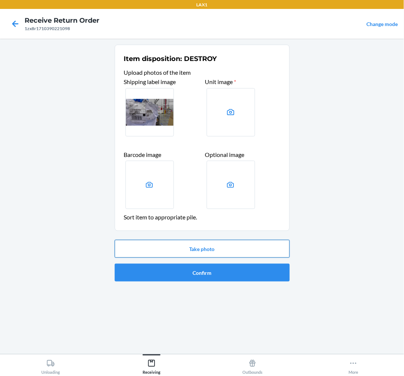
click at [209, 242] on button "Take photo" at bounding box center [202, 249] width 175 height 18
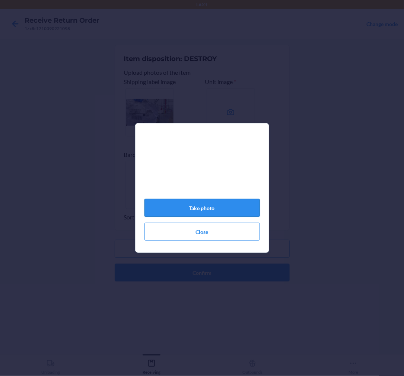
click at [232, 213] on button "Take photo" at bounding box center [201, 208] width 115 height 18
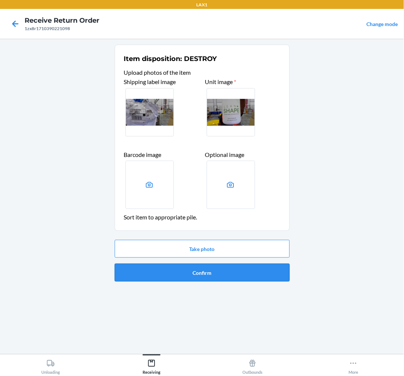
click at [215, 270] on button "Confirm" at bounding box center [202, 273] width 175 height 18
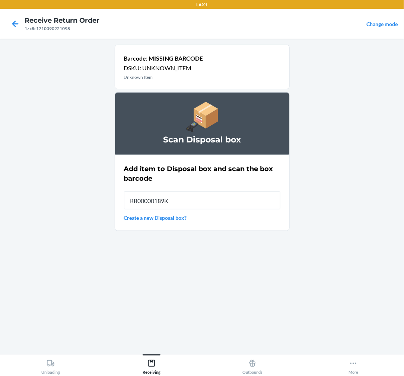
type input "RB00000189K"
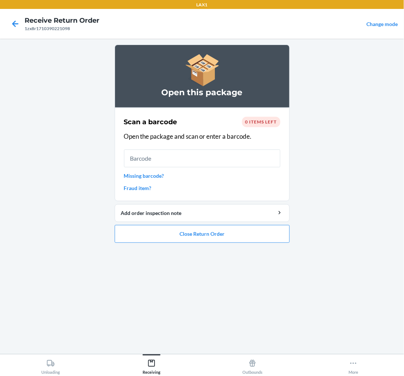
click at [157, 173] on link "Missing barcode?" at bounding box center [202, 176] width 156 height 8
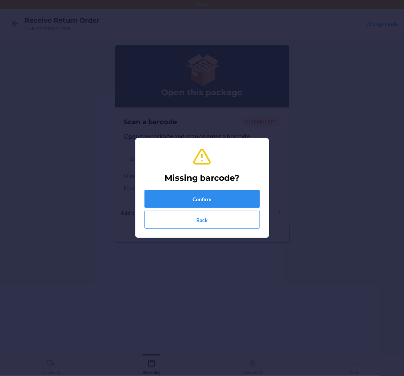
click at [214, 186] on div "Missing barcode? Confirm Back" at bounding box center [201, 187] width 115 height 87
click at [210, 198] on button "Confirm" at bounding box center [201, 199] width 115 height 18
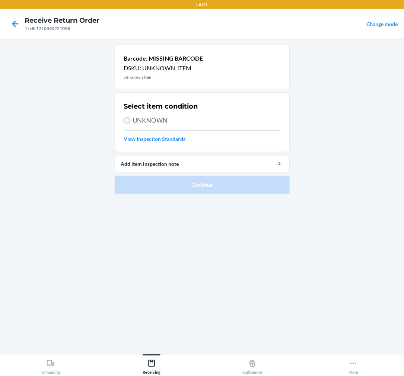
click at [126, 122] on input "UNKNOWN" at bounding box center [127, 121] width 6 height 6
radio input "true"
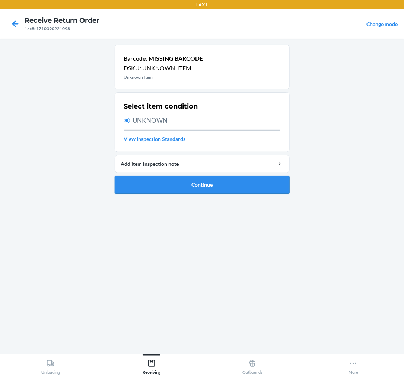
click at [202, 181] on button "Continue" at bounding box center [202, 185] width 175 height 18
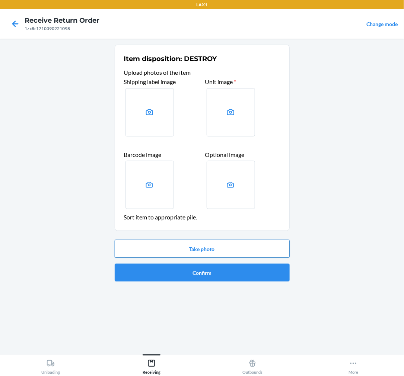
click at [210, 249] on button "Take photo" at bounding box center [202, 249] width 175 height 18
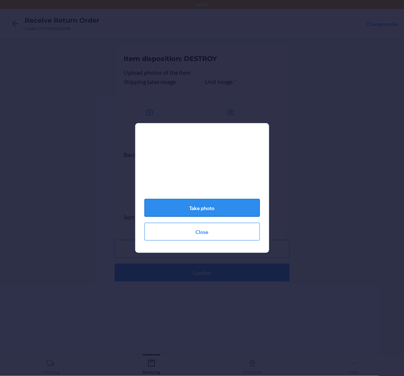
click at [215, 211] on button "Take photo" at bounding box center [201, 208] width 115 height 18
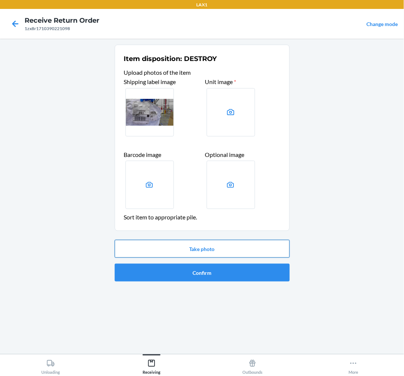
click at [205, 249] on button "Take photo" at bounding box center [202, 249] width 175 height 18
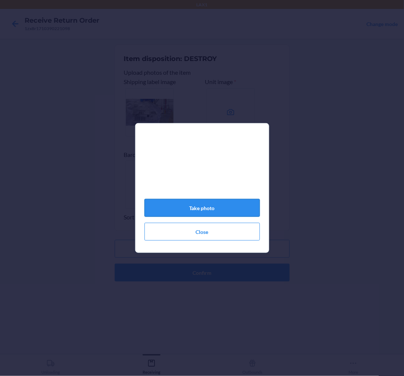
click at [225, 208] on button "Take photo" at bounding box center [201, 208] width 115 height 18
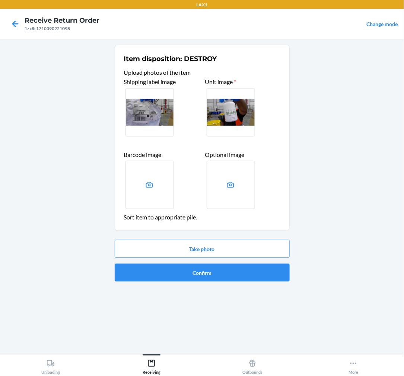
click at [201, 263] on div "Take photo Confirm" at bounding box center [202, 261] width 175 height 48
click at [200, 271] on button "Confirm" at bounding box center [202, 273] width 175 height 18
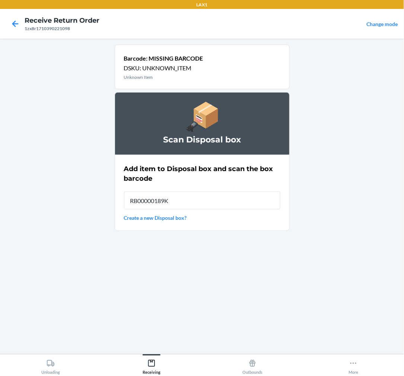
type input "RB00000189K"
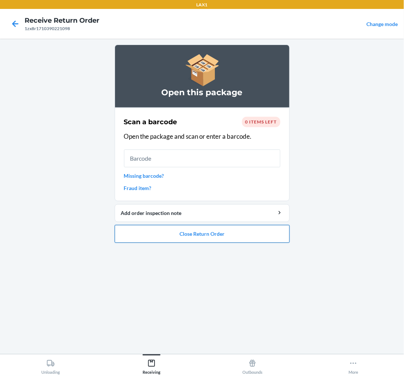
click at [213, 231] on button "Close Return Order" at bounding box center [202, 234] width 175 height 18
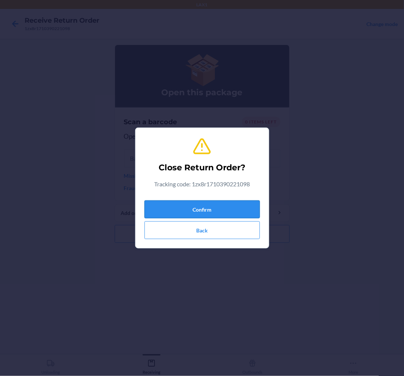
click at [210, 208] on button "Confirm" at bounding box center [201, 210] width 115 height 18
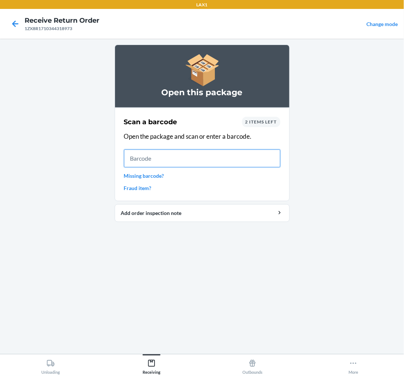
click at [156, 159] on input "text" at bounding box center [202, 159] width 156 height 18
click at [181, 159] on input "text" at bounding box center [202, 159] width 156 height 18
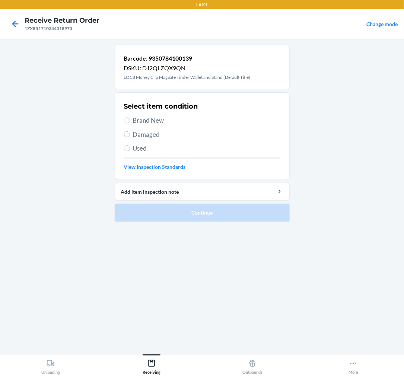
click at [131, 132] on label "Damaged" at bounding box center [202, 135] width 156 height 10
click at [130, 132] on input "Damaged" at bounding box center [127, 134] width 6 height 6
radio input "true"
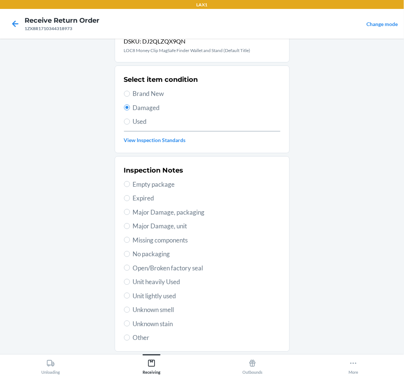
scroll to position [41, 0]
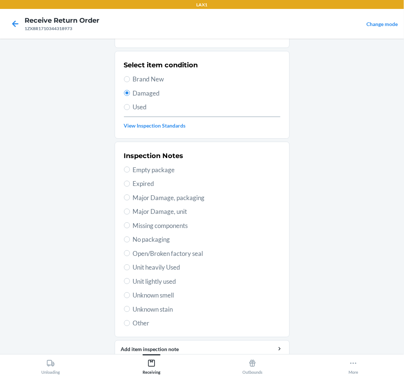
click at [162, 197] on span "Major Damage, packaging" at bounding box center [206, 198] width 147 height 10
click at [130, 197] on input "Major Damage, packaging" at bounding box center [127, 198] width 6 height 6
radio input "true"
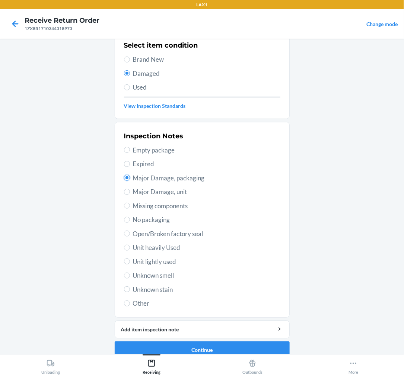
scroll to position [72, 0]
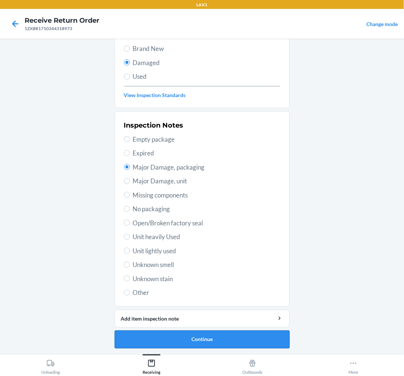
click at [172, 337] on button "Continue" at bounding box center [202, 340] width 175 height 18
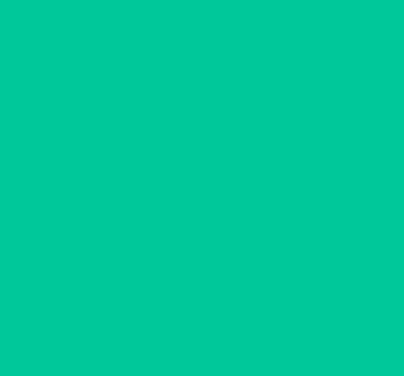
scroll to position [6, 0]
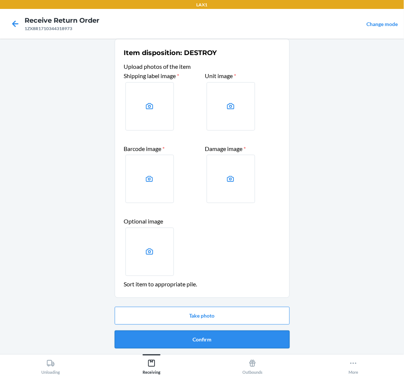
click at [172, 335] on button "Confirm" at bounding box center [202, 340] width 175 height 18
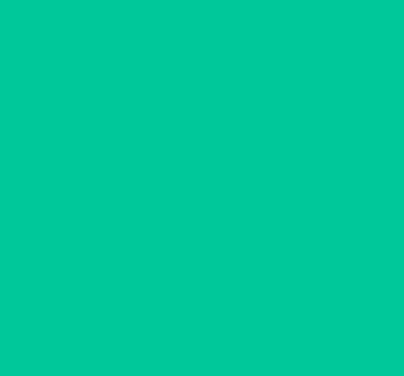
scroll to position [0, 0]
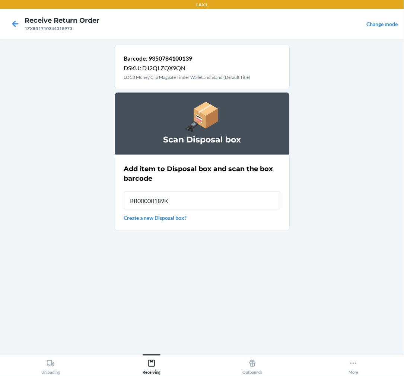
type input "RB00000189K"
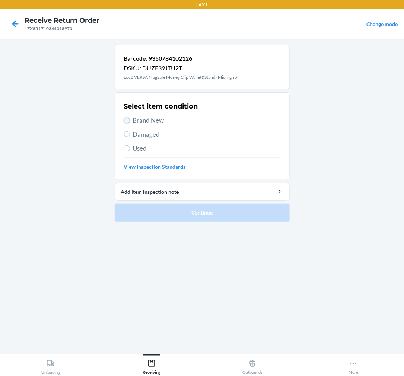
click at [125, 121] on input "Brand New" at bounding box center [127, 121] width 6 height 6
radio input "true"
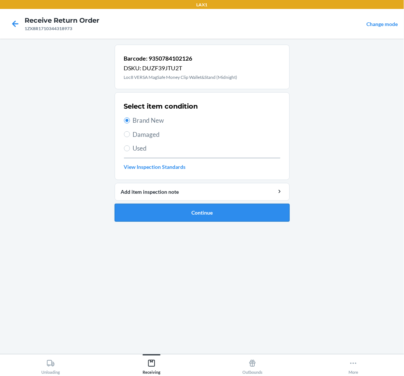
click at [207, 211] on button "Continue" at bounding box center [202, 213] width 175 height 18
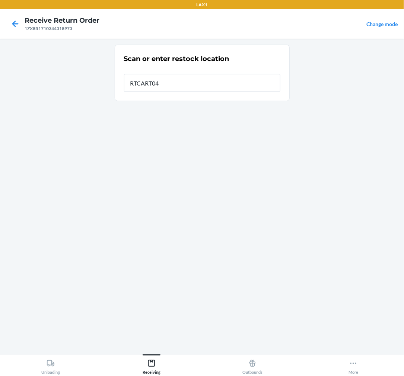
type input "RTCART046"
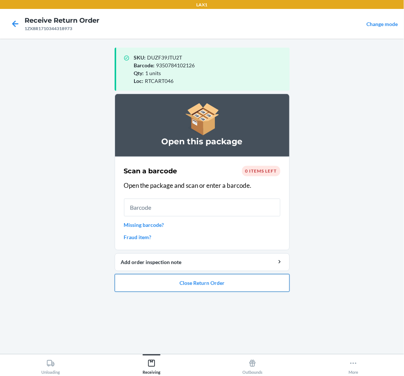
click at [233, 285] on button "Close Return Order" at bounding box center [202, 283] width 175 height 18
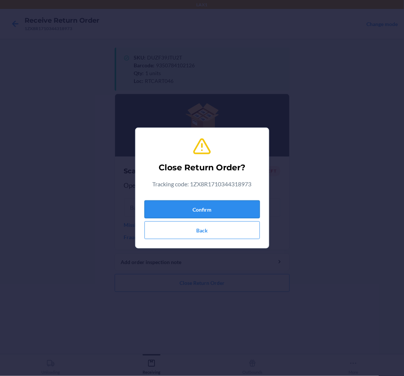
click at [214, 209] on button "Confirm" at bounding box center [201, 210] width 115 height 18
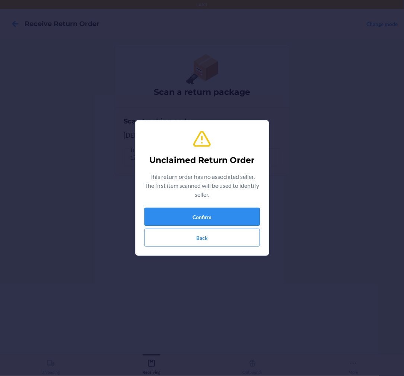
click at [202, 214] on button "Confirm" at bounding box center [201, 217] width 115 height 18
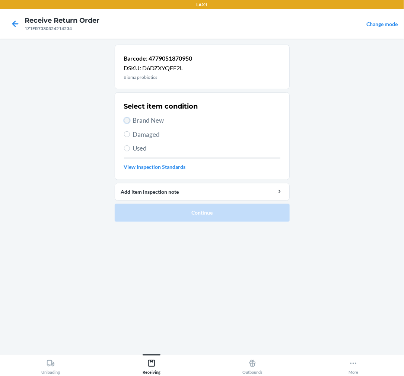
click at [127, 120] on input "Brand New" at bounding box center [127, 121] width 6 height 6
radio input "true"
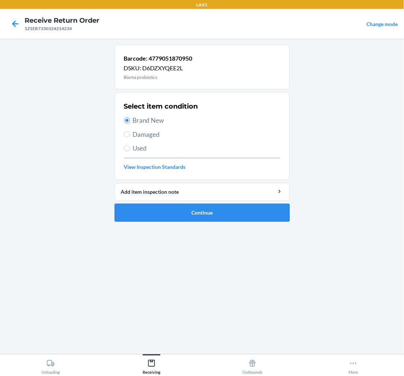
click at [205, 214] on button "Continue" at bounding box center [202, 213] width 175 height 18
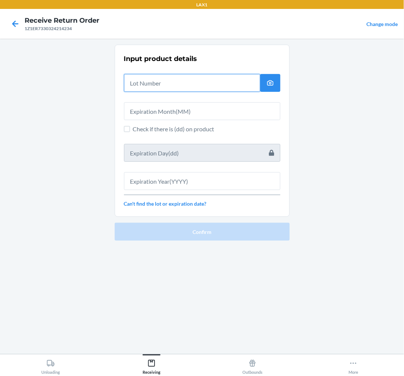
click at [227, 81] on input "text" at bounding box center [192, 83] width 136 height 18
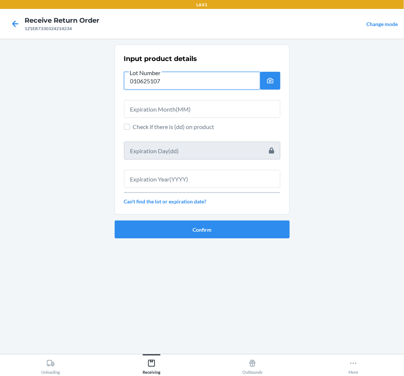
type input "010625107"
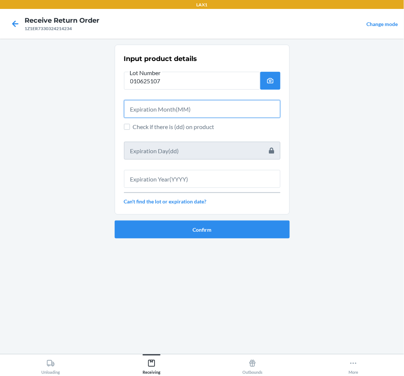
click at [180, 108] on input "text" at bounding box center [202, 109] width 156 height 18
click at [127, 126] on input "Check if there is (dd) on product" at bounding box center [127, 127] width 6 height 6
checkbox input "true"
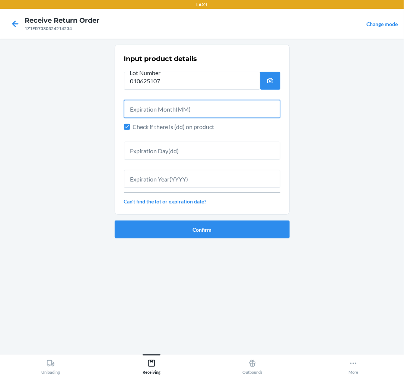
click at [158, 112] on input "text" at bounding box center [202, 109] width 156 height 18
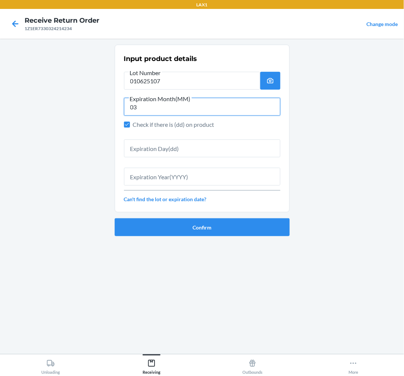
type input "03"
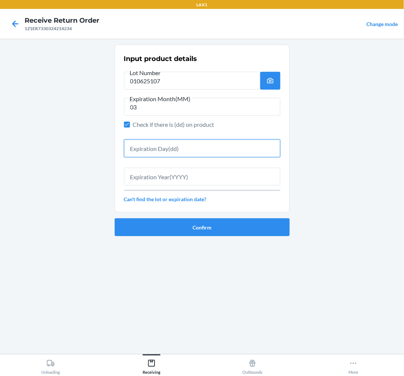
click at [169, 157] on input "text" at bounding box center [202, 149] width 156 height 18
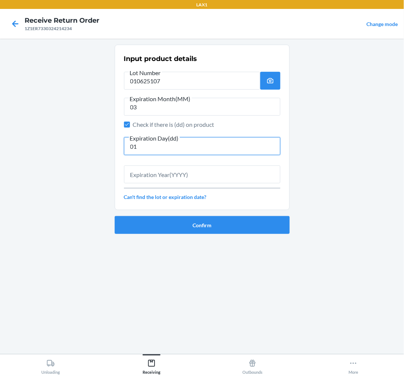
type input "01"
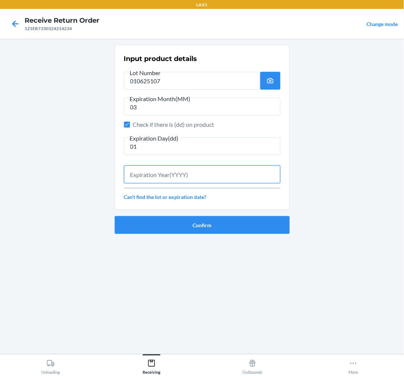
click at [163, 174] on input "text" at bounding box center [202, 175] width 156 height 18
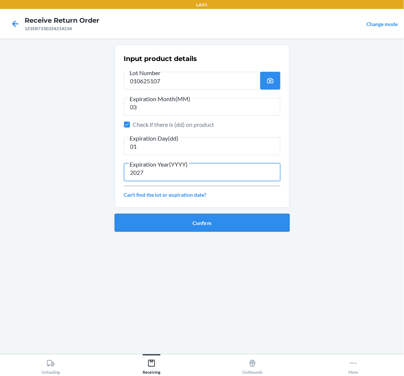
type input "2027"
click at [207, 223] on button "Confirm" at bounding box center [202, 223] width 175 height 18
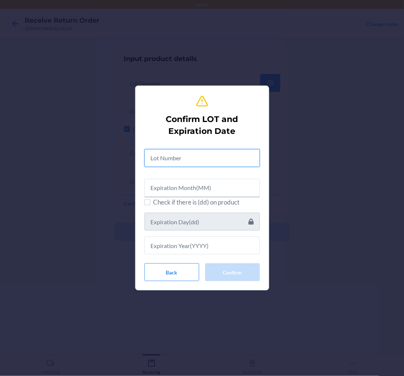
click at [197, 160] on input "text" at bounding box center [201, 158] width 115 height 18
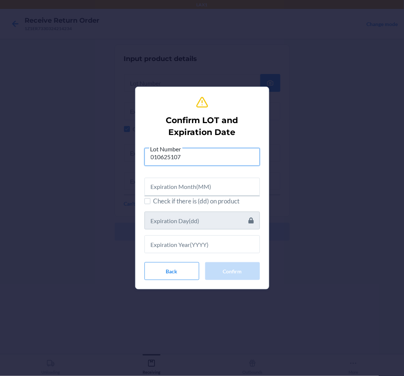
type input "010625107"
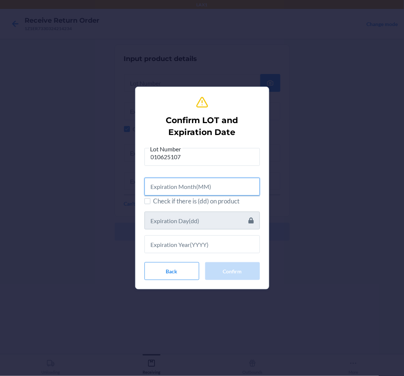
click at [176, 187] on input "text" at bounding box center [201, 187] width 115 height 18
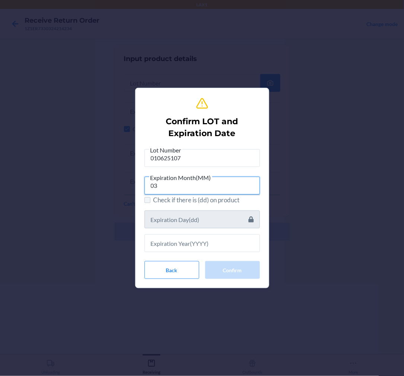
type input "03"
click at [149, 200] on input "Check if there is (dd) on product" at bounding box center [147, 200] width 6 height 6
checkbox input "true"
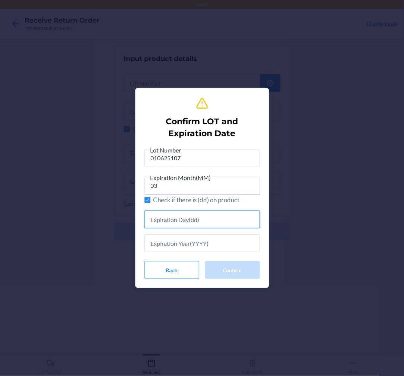
click at [155, 219] on input "text" at bounding box center [201, 220] width 115 height 18
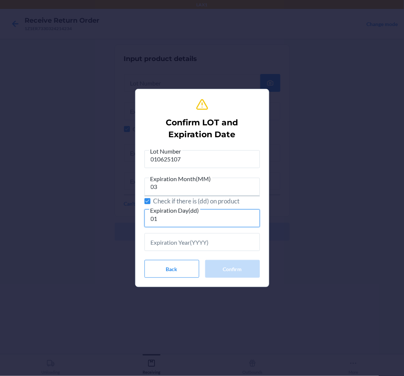
type input "01"
click at [181, 248] on input "text" at bounding box center [201, 242] width 115 height 18
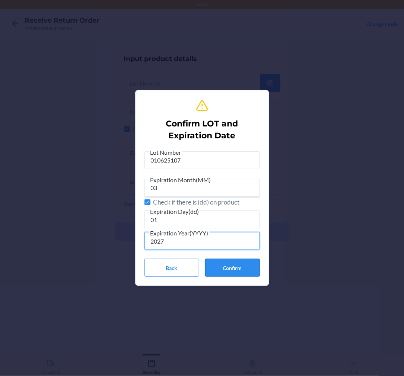
type input "2027"
click at [244, 266] on button "Confirm" at bounding box center [232, 268] width 55 height 18
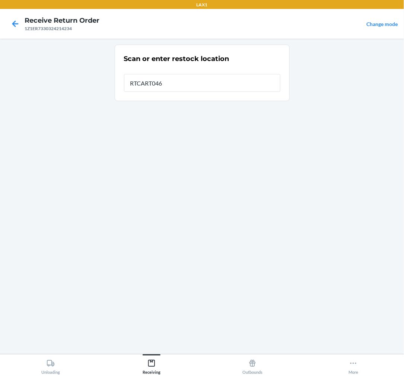
type input "RTCART046"
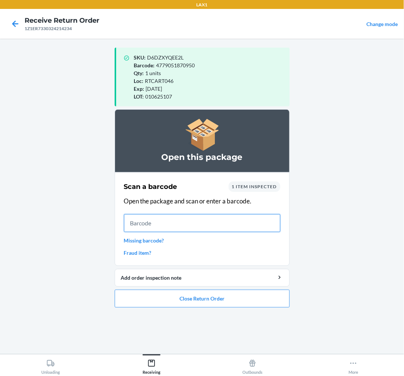
click at [144, 231] on input "text" at bounding box center [202, 223] width 156 height 18
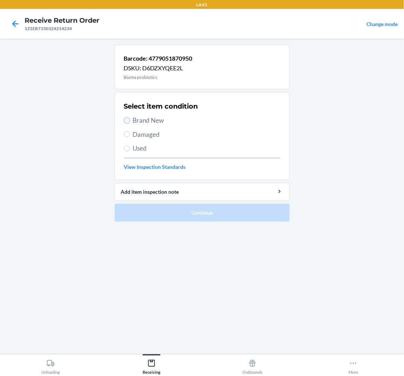
click at [127, 120] on input "Brand New" at bounding box center [127, 121] width 6 height 6
radio input "true"
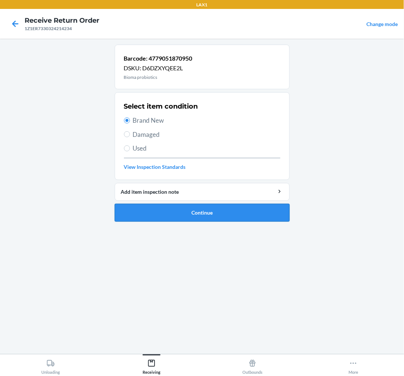
click at [185, 217] on button "Continue" at bounding box center [202, 213] width 175 height 18
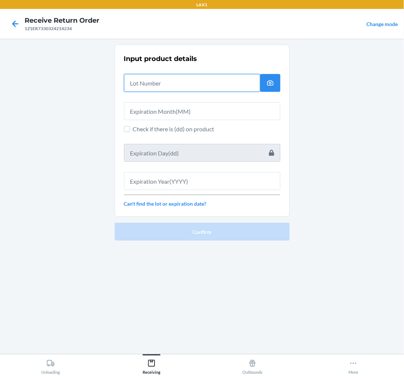
click at [184, 79] on input "text" at bounding box center [192, 83] width 136 height 18
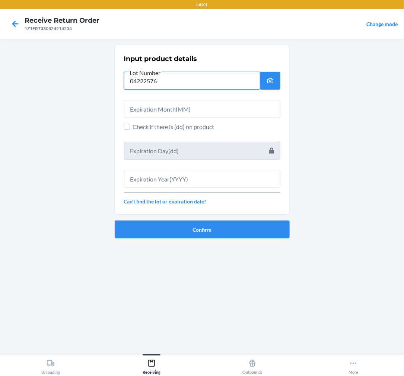
type input "04222576"
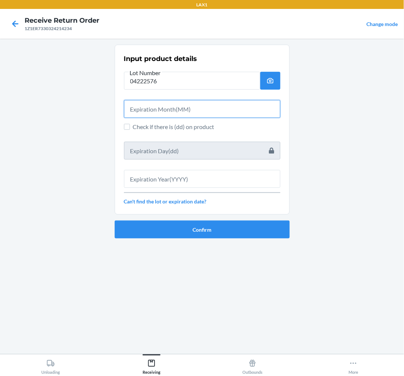
click at [244, 106] on input "text" at bounding box center [202, 109] width 156 height 18
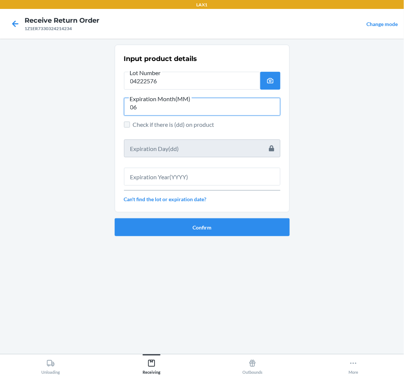
type input "06"
click at [129, 123] on input "Check if there is (dd) on product" at bounding box center [127, 125] width 6 height 6
checkbox input "true"
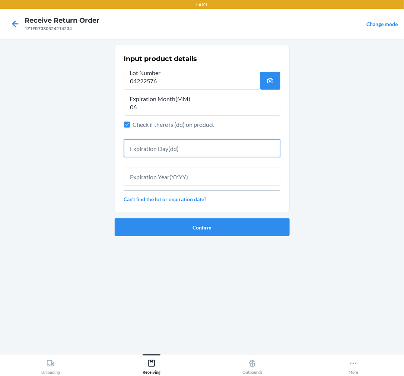
click at [161, 152] on input "text" at bounding box center [202, 149] width 156 height 18
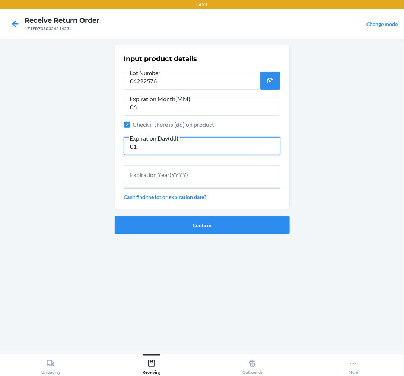
type input "01"
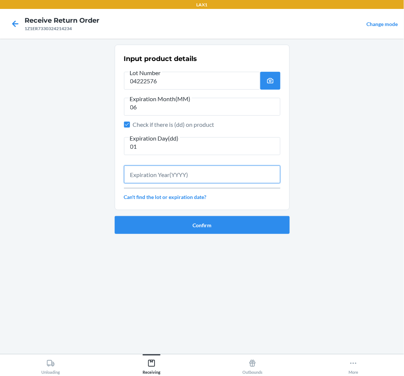
click at [151, 169] on input "text" at bounding box center [202, 175] width 156 height 18
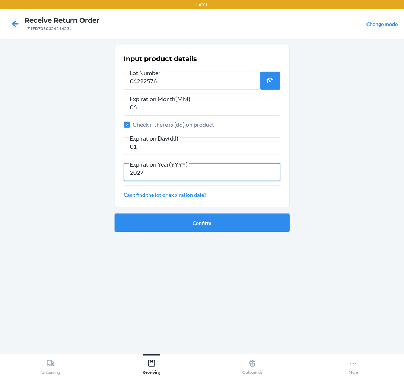
type input "2027"
click at [163, 217] on button "Confirm" at bounding box center [202, 223] width 175 height 18
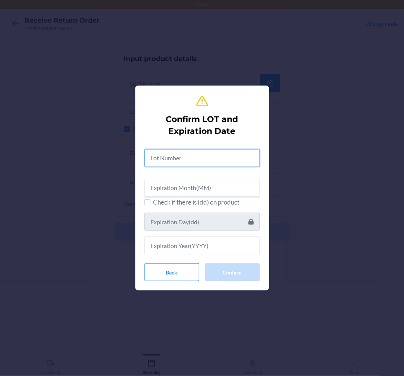
click at [195, 164] on input "text" at bounding box center [201, 158] width 115 height 18
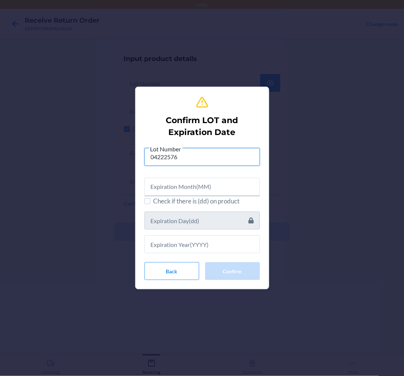
type input "04222576"
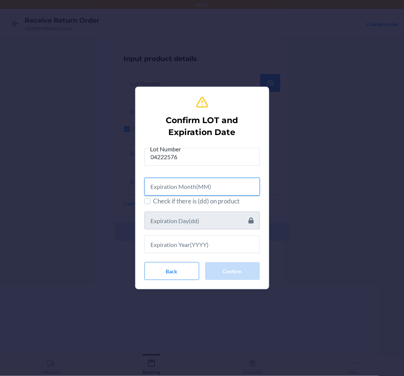
click at [189, 185] on input "text" at bounding box center [201, 187] width 115 height 18
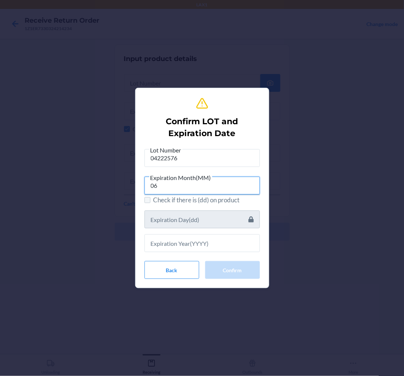
type input "06"
click at [147, 202] on input "Check if there is (dd) on product" at bounding box center [147, 200] width 6 height 6
checkbox input "true"
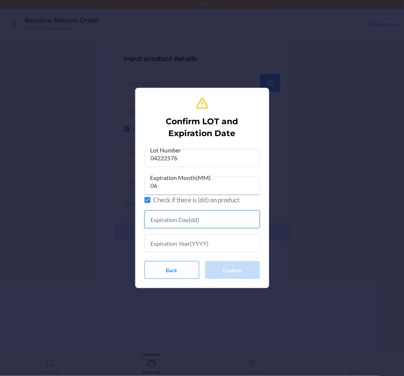
click at [163, 225] on input "text" at bounding box center [201, 220] width 115 height 18
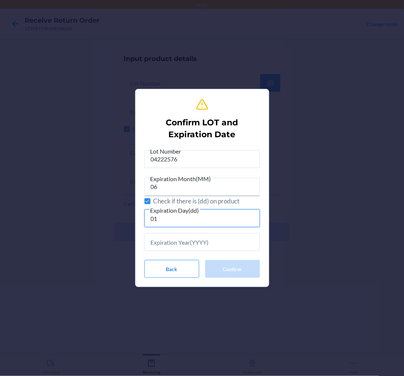
type input "01"
click at [182, 243] on input "text" at bounding box center [201, 242] width 115 height 18
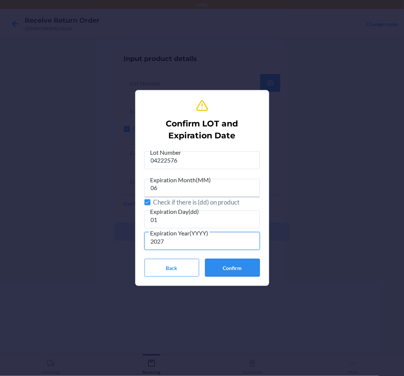
type input "2027"
click at [225, 266] on button "Confirm" at bounding box center [232, 268] width 55 height 18
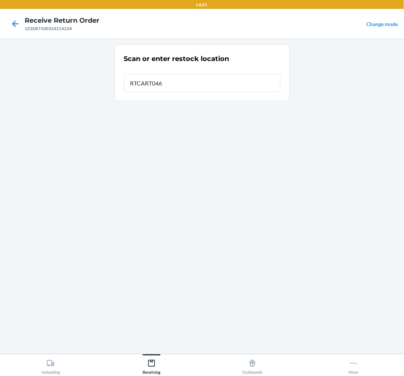
type input "RTCART046"
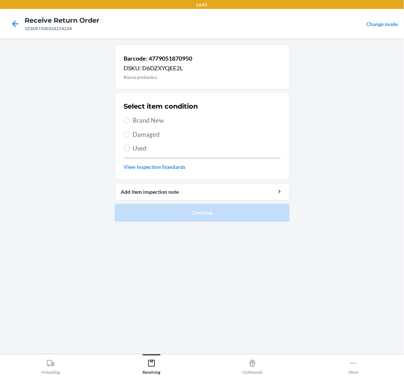
click at [128, 124] on label "Brand New" at bounding box center [202, 121] width 156 height 10
click at [128, 124] on input "Brand New" at bounding box center [127, 121] width 6 height 6
radio input "true"
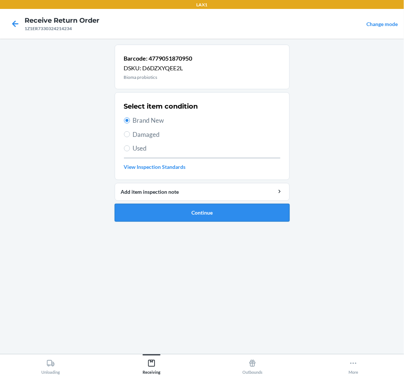
click at [172, 211] on button "Continue" at bounding box center [202, 213] width 175 height 18
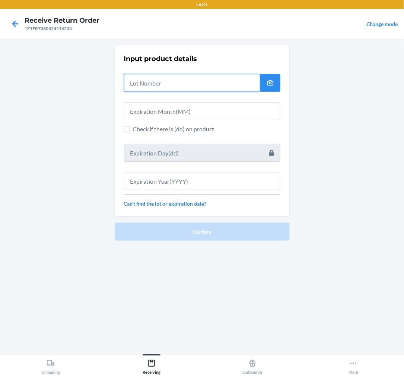
click at [228, 86] on input "text" at bounding box center [192, 83] width 136 height 18
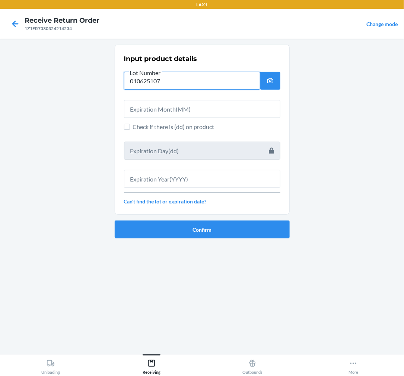
type input "010625107"
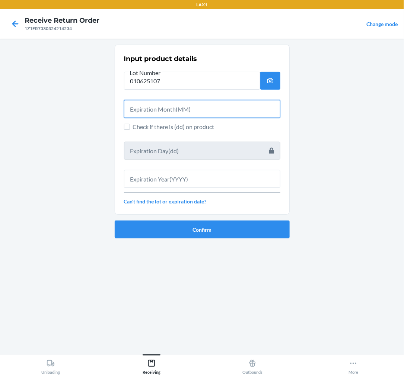
click at [224, 108] on input "text" at bounding box center [202, 109] width 156 height 18
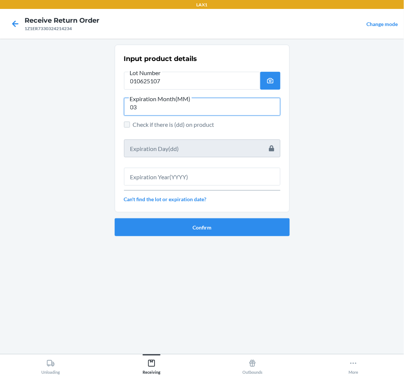
type input "03"
click at [125, 125] on input "Check if there is (dd) on product" at bounding box center [127, 125] width 6 height 6
checkbox input "true"
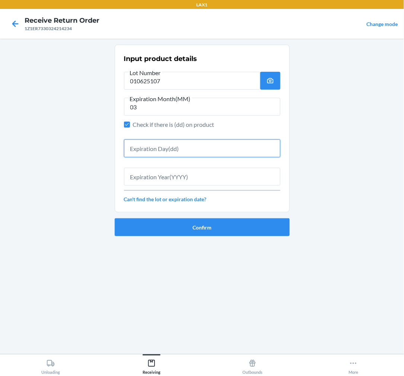
click at [179, 156] on input "text" at bounding box center [202, 149] width 156 height 18
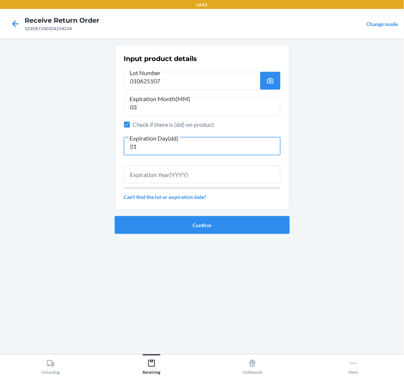
type input "01"
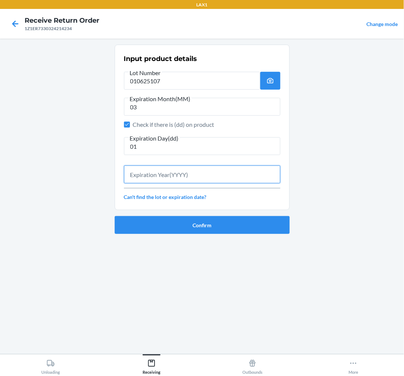
click at [244, 177] on input "text" at bounding box center [202, 175] width 156 height 18
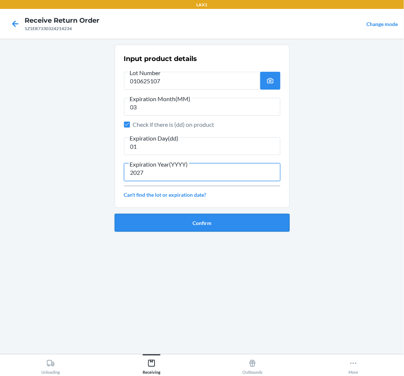
type input "2027"
click at [214, 219] on button "Confirm" at bounding box center [202, 223] width 175 height 18
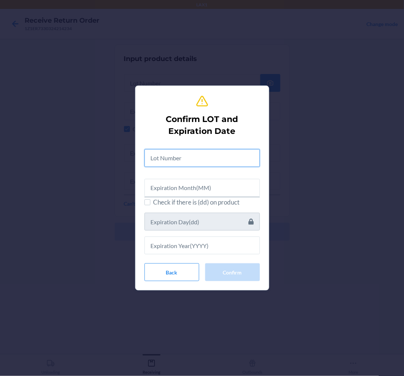
click at [224, 155] on input "text" at bounding box center [201, 158] width 115 height 18
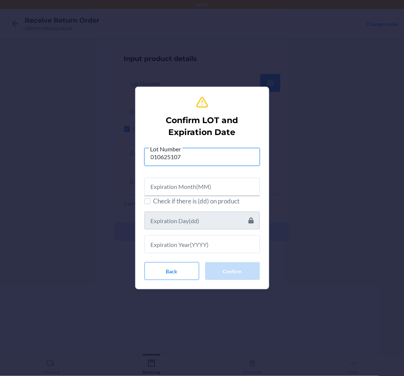
type input "010625107"
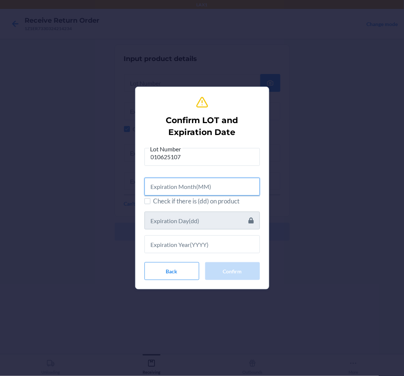
click at [198, 185] on input "text" at bounding box center [201, 187] width 115 height 18
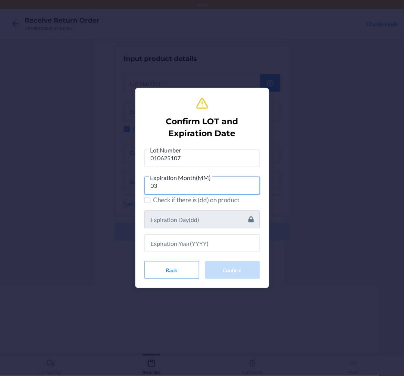
type input "03"
click at [151, 202] on label "Check if there is (dd) on product" at bounding box center [201, 200] width 115 height 10
click at [150, 202] on input "Check if there is (dd) on product" at bounding box center [147, 200] width 6 height 6
checkbox input "true"
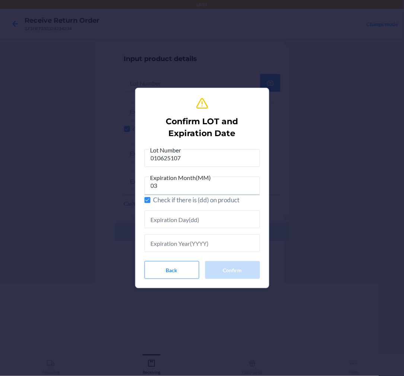
drag, startPoint x: 156, startPoint y: 229, endPoint x: 164, endPoint y: 225, distance: 9.2
click at [157, 228] on div "Lot Number 010625107 Expiration Month(MM) 03 Check if there is (dd) on product" at bounding box center [201, 199] width 115 height 107
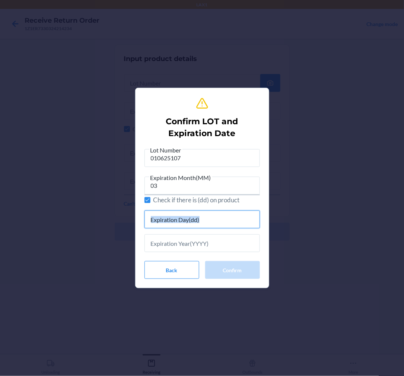
click at [230, 223] on input "text" at bounding box center [201, 220] width 115 height 18
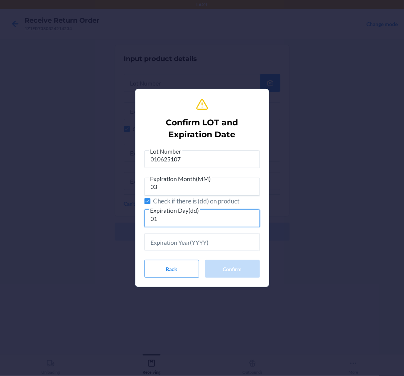
type input "01"
click at [217, 237] on input "text" at bounding box center [201, 242] width 115 height 18
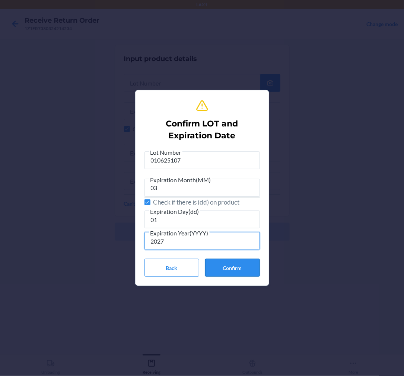
type input "2027"
click at [223, 267] on button "Confirm" at bounding box center [232, 268] width 55 height 18
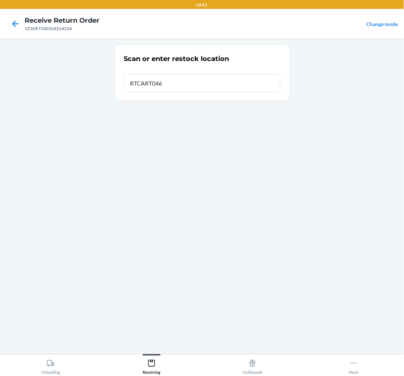
type input "RTCART046"
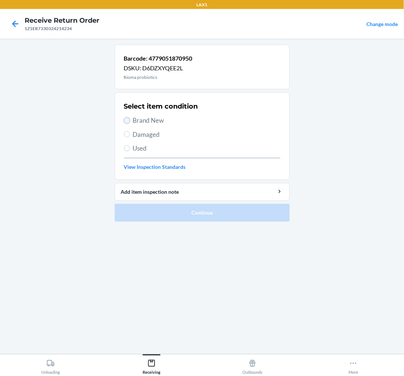
click at [126, 121] on input "Brand New" at bounding box center [127, 121] width 6 height 6
radio input "true"
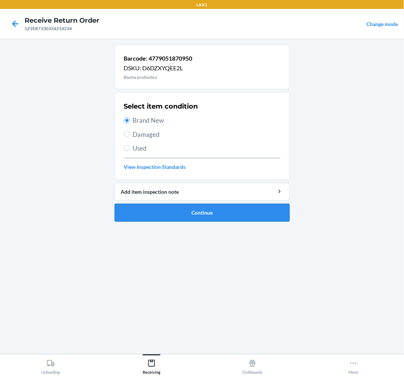
click at [207, 207] on button "Continue" at bounding box center [202, 213] width 175 height 18
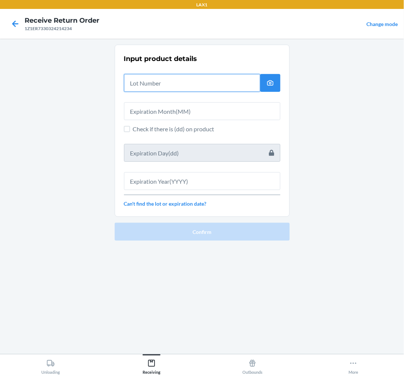
click at [164, 84] on input "text" at bounding box center [192, 83] width 136 height 18
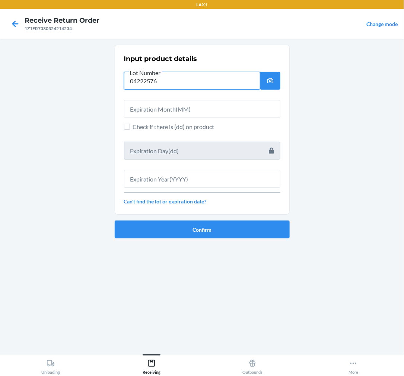
type input "04222576"
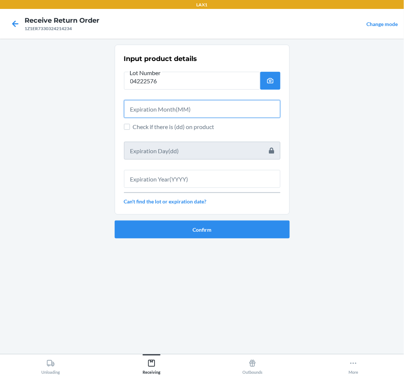
click at [153, 106] on input "text" at bounding box center [202, 109] width 156 height 18
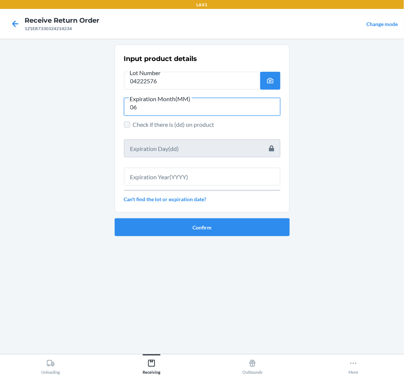
type input "06"
click at [127, 127] on input "Check if there is (dd) on product" at bounding box center [127, 125] width 6 height 6
checkbox input "true"
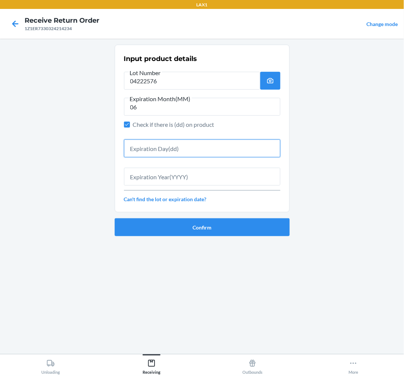
click at [144, 154] on input "text" at bounding box center [202, 149] width 156 height 18
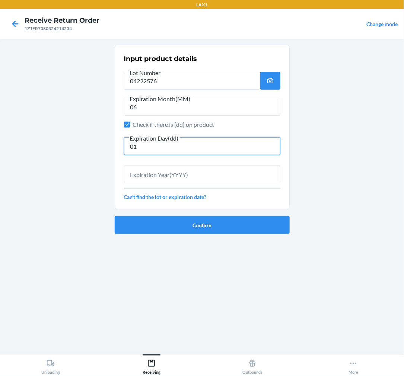
type input "01"
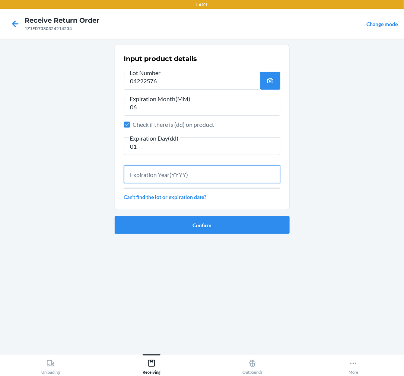
click at [156, 175] on input "text" at bounding box center [202, 175] width 156 height 18
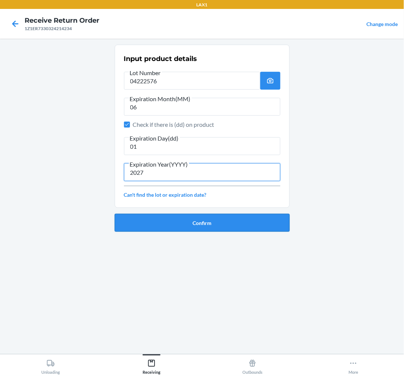
type input "2027"
click at [193, 225] on button "Confirm" at bounding box center [202, 223] width 175 height 18
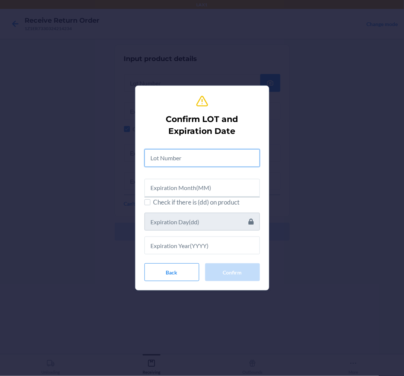
click at [210, 158] on input "text" at bounding box center [201, 158] width 115 height 18
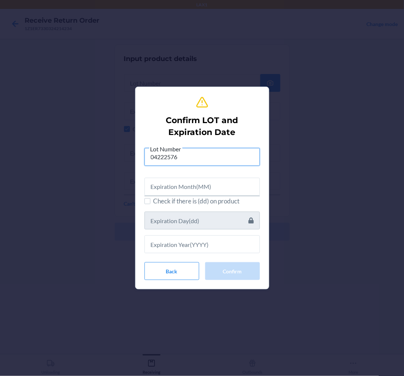
type input "04222576"
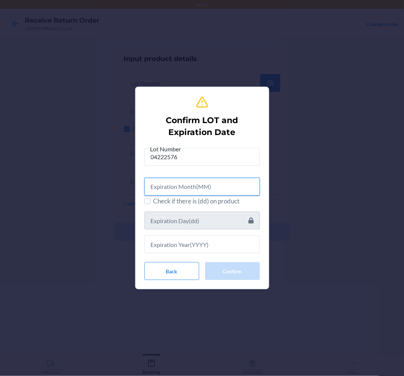
click at [201, 187] on input "text" at bounding box center [201, 187] width 115 height 18
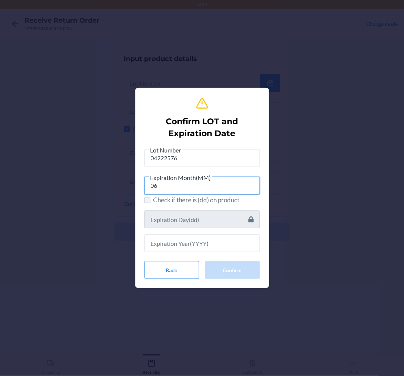
type input "06"
click at [147, 202] on input "Check if there is (dd) on product" at bounding box center [147, 200] width 6 height 6
checkbox input "true"
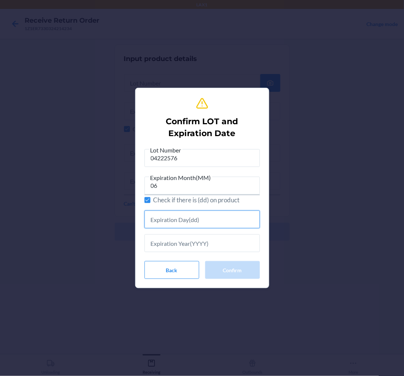
click at [175, 219] on input "text" at bounding box center [201, 220] width 115 height 18
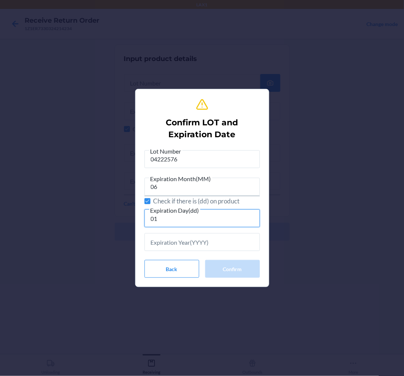
type input "01"
click at [174, 245] on input "text" at bounding box center [201, 242] width 115 height 18
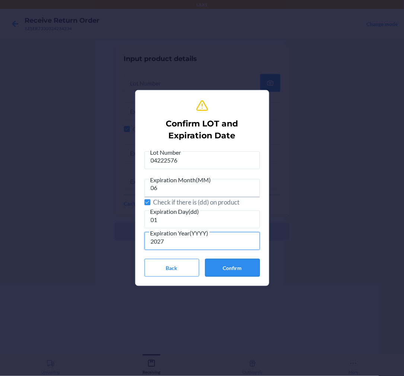
type input "2027"
click at [227, 264] on button "Confirm" at bounding box center [232, 268] width 55 height 18
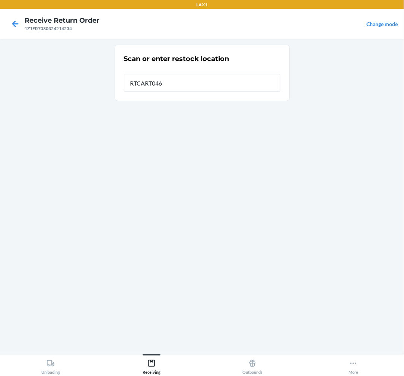
type input "RTCART046"
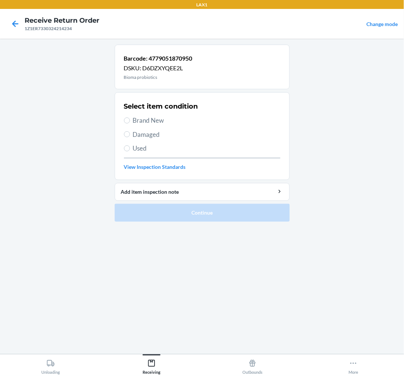
click at [132, 120] on label "Brand New" at bounding box center [202, 121] width 156 height 10
click at [130, 120] on input "Brand New" at bounding box center [127, 121] width 6 height 6
radio input "true"
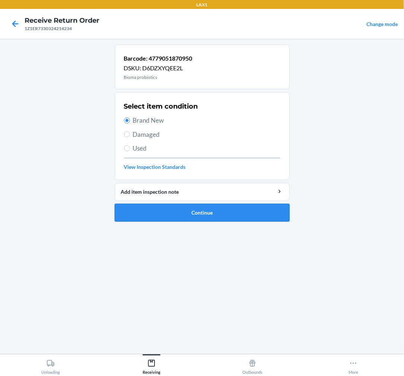
click at [202, 216] on button "Continue" at bounding box center [202, 213] width 175 height 18
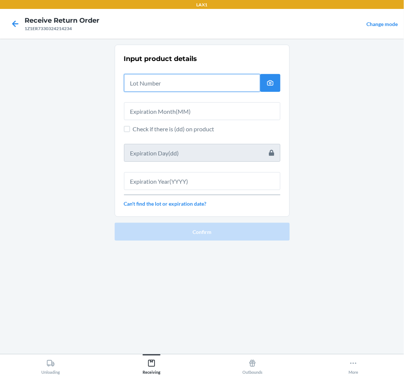
click at [216, 84] on input "text" at bounding box center [192, 83] width 136 height 18
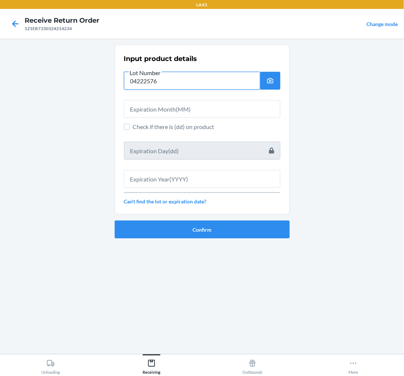
type input "04222576"
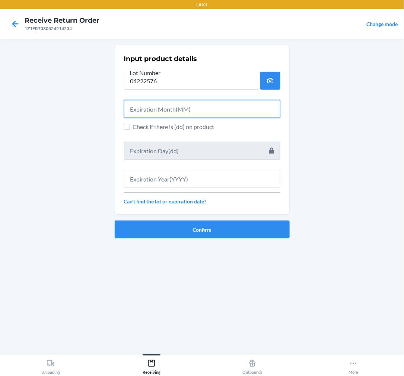
click at [167, 106] on input "text" at bounding box center [202, 109] width 156 height 18
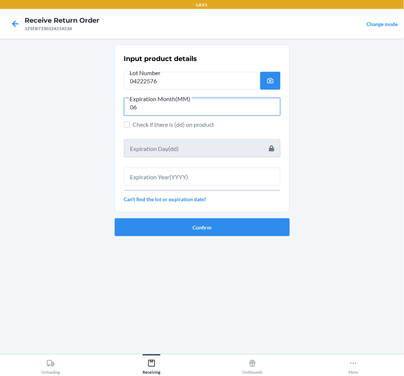
type input "06"
click at [130, 125] on label "Check if there is (dd) on product" at bounding box center [202, 124] width 156 height 9
click at [130, 125] on input "Check if there is (dd) on product" at bounding box center [127, 125] width 6 height 6
checkbox input "true"
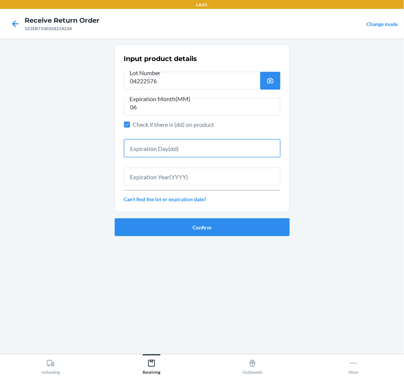
click at [143, 147] on input "text" at bounding box center [202, 149] width 156 height 18
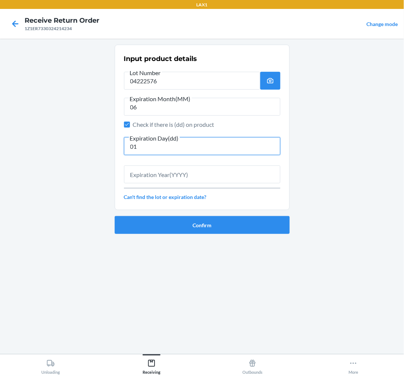
type input "01"
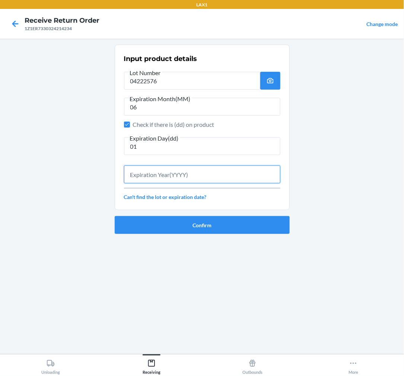
click at [153, 171] on input "text" at bounding box center [202, 175] width 156 height 18
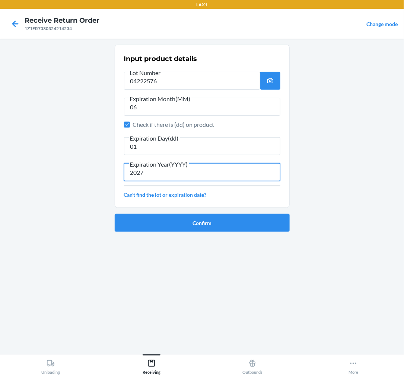
type input "2027"
click at [209, 223] on button "Confirm" at bounding box center [202, 223] width 175 height 18
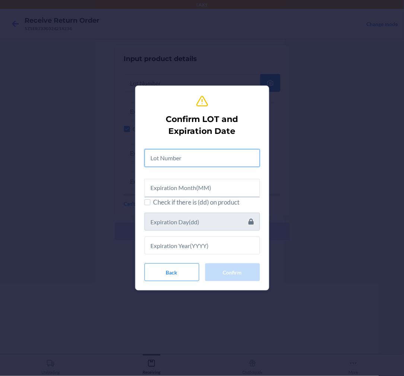
click at [221, 154] on input "text" at bounding box center [201, 158] width 115 height 18
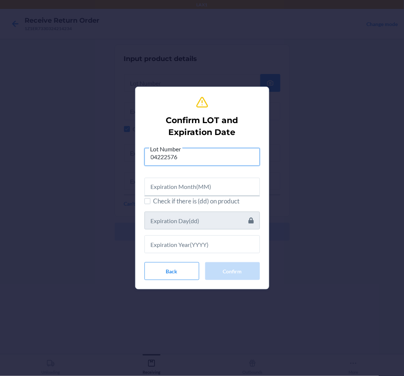
type input "04222576"
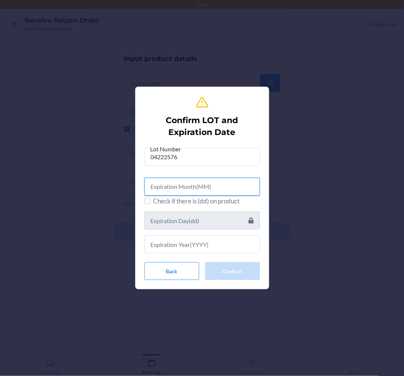
click at [189, 188] on input "text" at bounding box center [201, 187] width 115 height 18
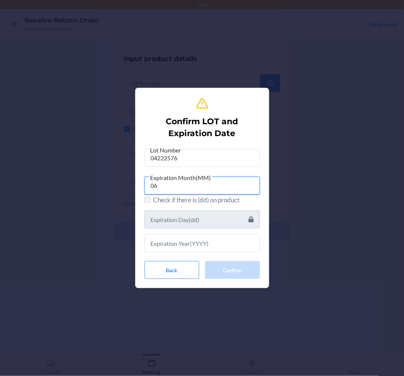
type input "06"
click at [150, 201] on input "Check if there is (dd) on product" at bounding box center [147, 200] width 6 height 6
checkbox input "true"
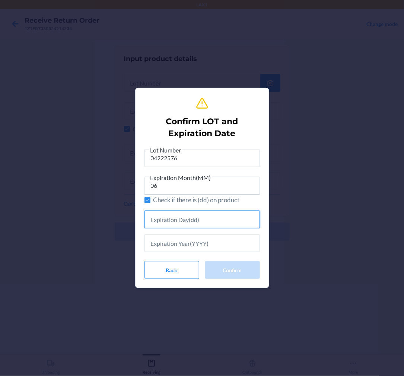
drag, startPoint x: 160, startPoint y: 220, endPoint x: 166, endPoint y: 219, distance: 6.0
click at [160, 220] on input "text" at bounding box center [201, 220] width 115 height 18
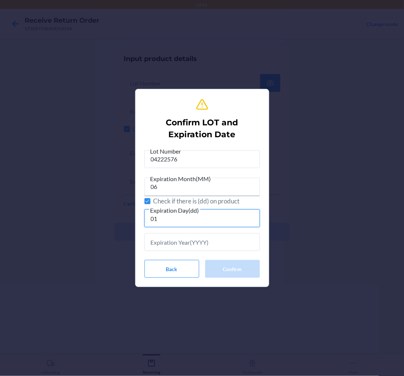
type input "01"
click at [168, 239] on input "text" at bounding box center [201, 242] width 115 height 18
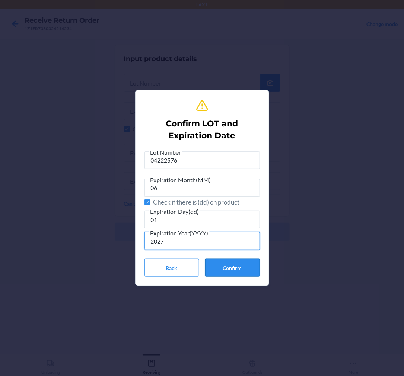
type input "2027"
click at [243, 267] on button "Confirm" at bounding box center [232, 268] width 55 height 18
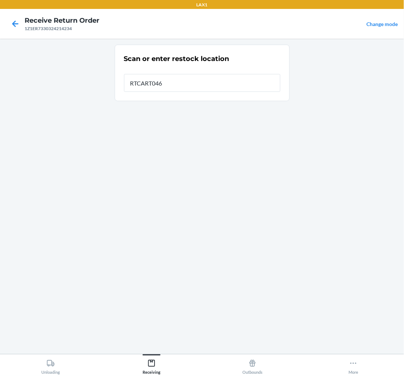
type input "RTCART046"
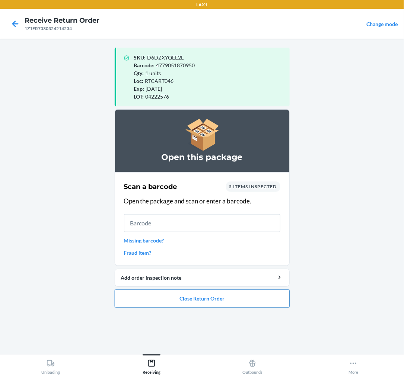
click at [204, 296] on button "Close Return Order" at bounding box center [202, 299] width 175 height 18
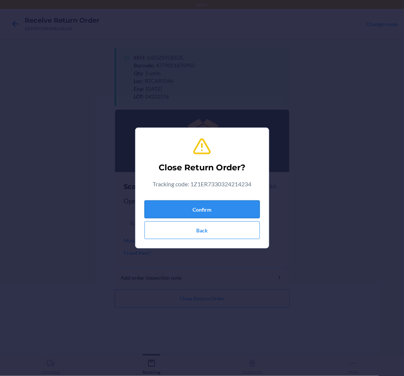
click at [218, 204] on button "Confirm" at bounding box center [201, 210] width 115 height 18
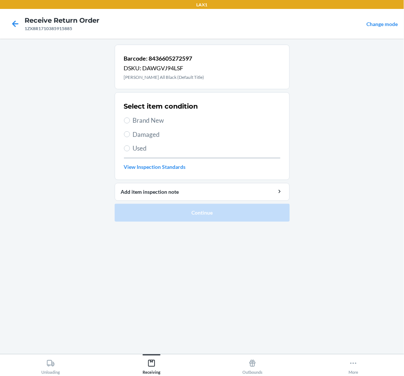
click at [129, 117] on label "Brand New" at bounding box center [202, 121] width 156 height 10
click at [129, 118] on input "Brand New" at bounding box center [127, 121] width 6 height 6
radio input "true"
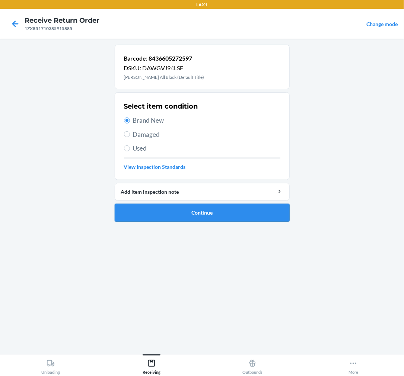
click at [185, 207] on button "Continue" at bounding box center [202, 213] width 175 height 18
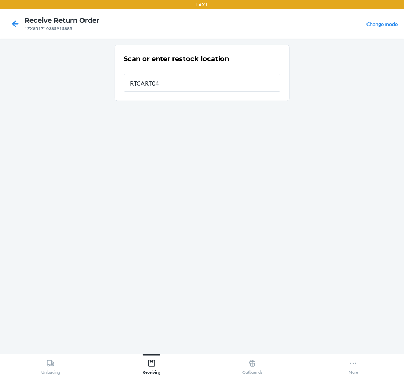
type input "RTCART046"
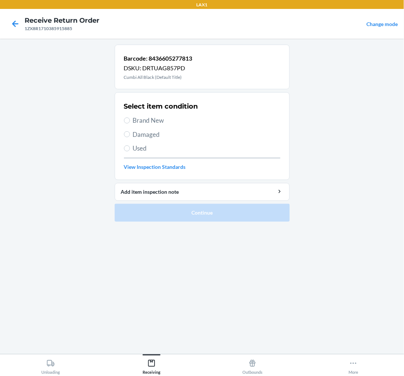
click at [124, 119] on label "Brand New" at bounding box center [202, 121] width 156 height 10
click at [124, 119] on input "Brand New" at bounding box center [127, 121] width 6 height 6
radio input "true"
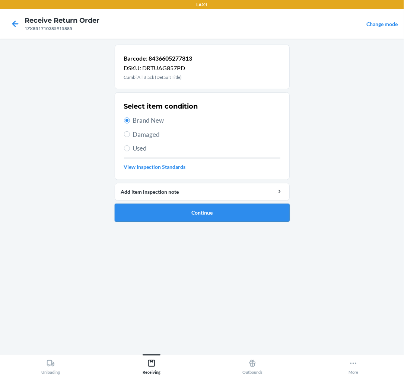
click at [239, 213] on button "Continue" at bounding box center [202, 213] width 175 height 18
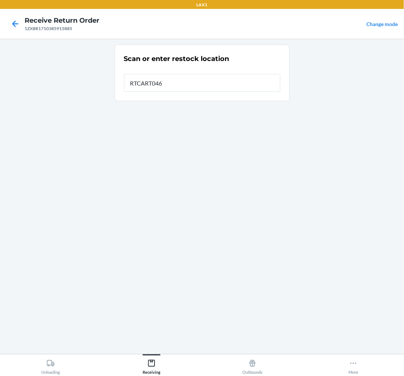
type input "RTCART046"
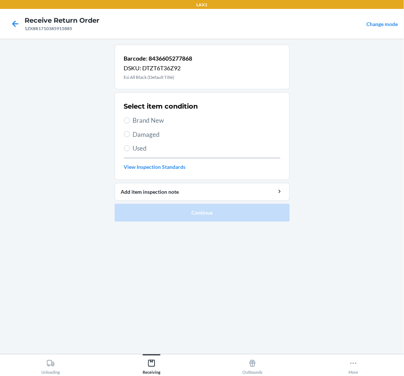
click at [134, 120] on span "Brand New" at bounding box center [206, 121] width 147 height 10
click at [130, 120] on input "Brand New" at bounding box center [127, 121] width 6 height 6
radio input "true"
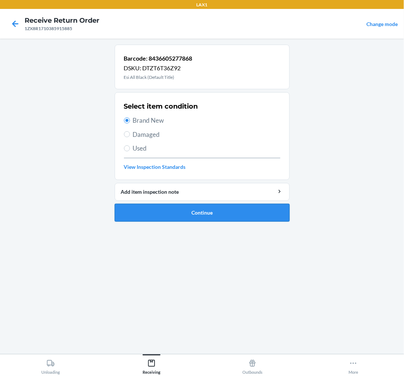
click at [240, 205] on button "Continue" at bounding box center [202, 213] width 175 height 18
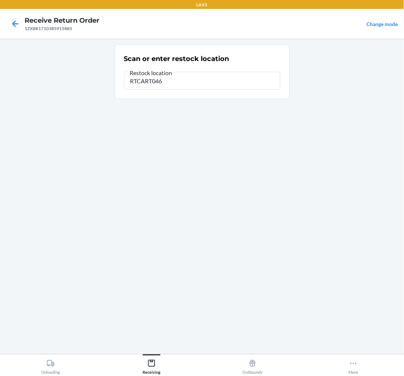
type input "RTCART046"
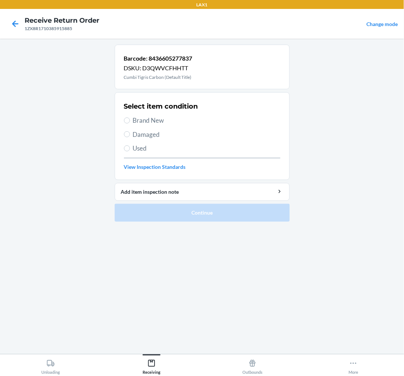
click at [134, 121] on span "Brand New" at bounding box center [206, 121] width 147 height 10
click at [130, 121] on input "Brand New" at bounding box center [127, 121] width 6 height 6
radio input "true"
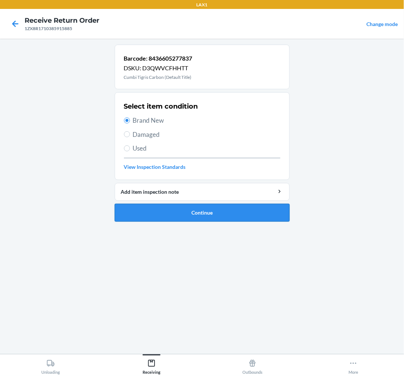
click at [201, 209] on button "Continue" at bounding box center [202, 213] width 175 height 18
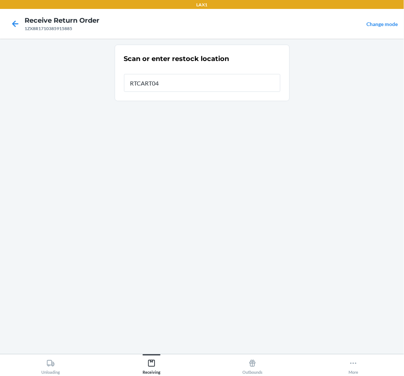
type input "RTCART046"
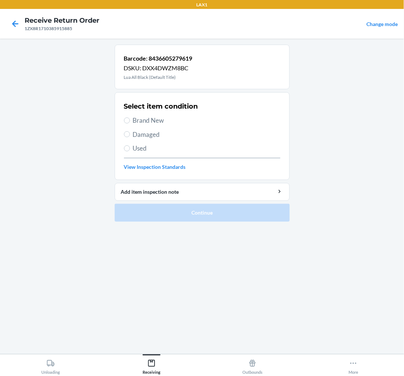
click at [133, 133] on span "Damaged" at bounding box center [206, 135] width 147 height 10
click at [130, 133] on input "Damaged" at bounding box center [127, 134] width 6 height 6
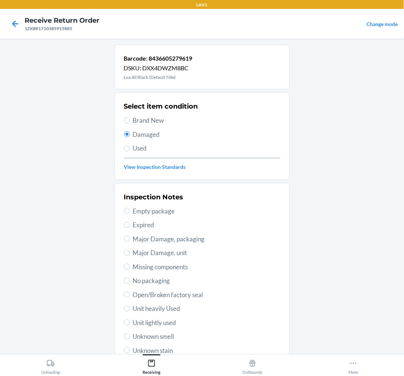
click at [175, 268] on span "Missing components" at bounding box center [206, 267] width 147 height 10
click at [130, 268] on input "Missing components" at bounding box center [127, 267] width 6 height 6
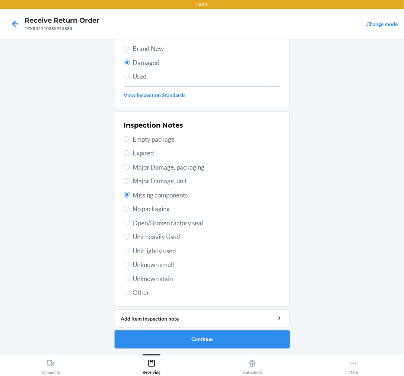
click at [213, 339] on button "Continue" at bounding box center [202, 340] width 175 height 18
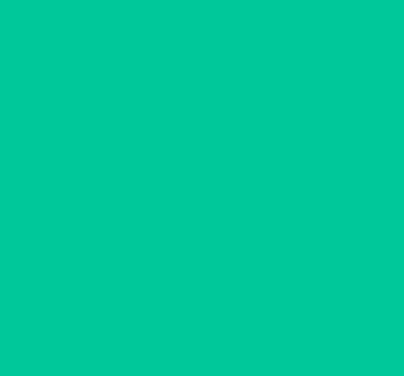
scroll to position [6, 0]
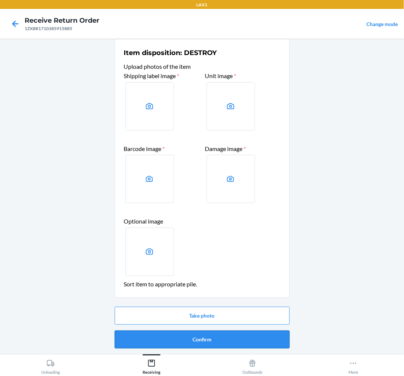
click at [213, 338] on button "Confirm" at bounding box center [202, 340] width 175 height 18
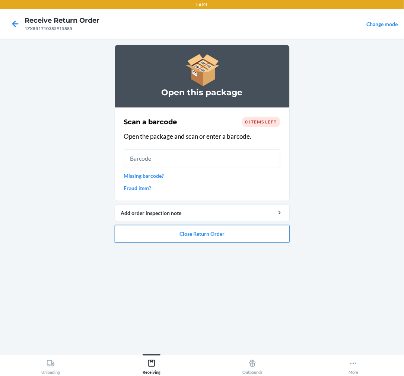
click at [176, 233] on button "Close Return Order" at bounding box center [202, 234] width 175 height 18
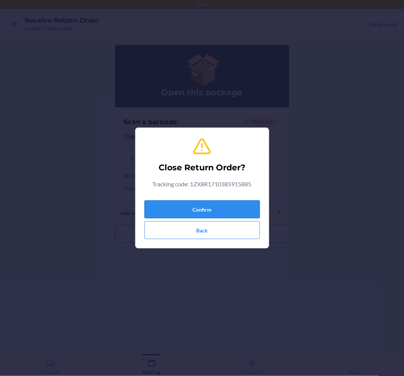
click at [208, 210] on button "Confirm" at bounding box center [201, 210] width 115 height 18
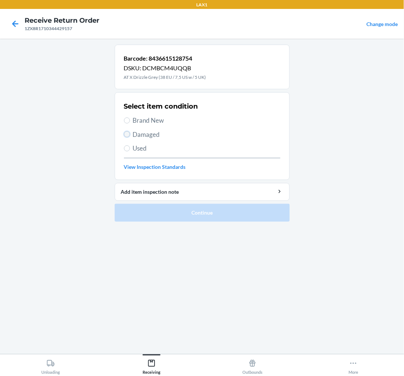
click at [129, 133] on input "Damaged" at bounding box center [127, 134] width 6 height 6
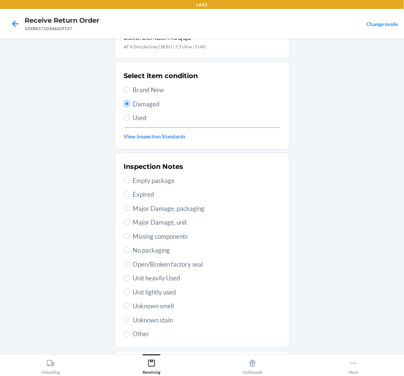
scroll to position [72, 0]
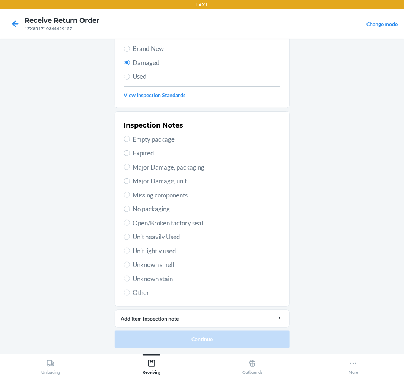
click at [134, 168] on span "Major Damage, packaging" at bounding box center [206, 168] width 147 height 10
click at [130, 168] on input "Major Damage, packaging" at bounding box center [127, 167] width 6 height 6
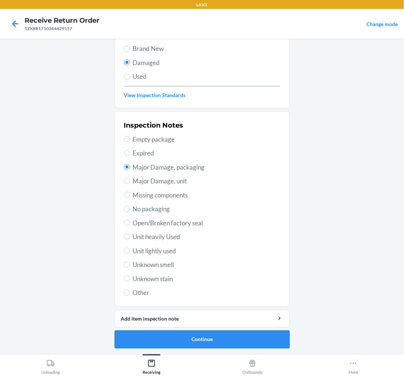
click at [210, 335] on button "Continue" at bounding box center [202, 340] width 175 height 18
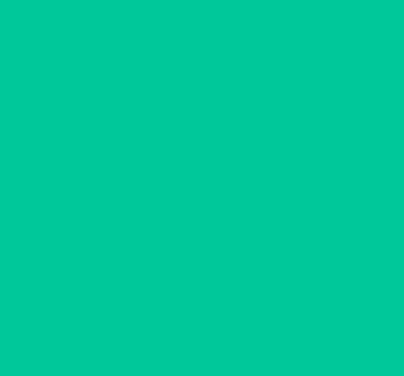
scroll to position [6, 0]
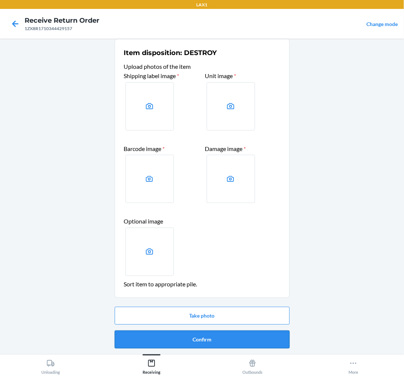
click at [210, 340] on button "Confirm" at bounding box center [202, 340] width 175 height 18
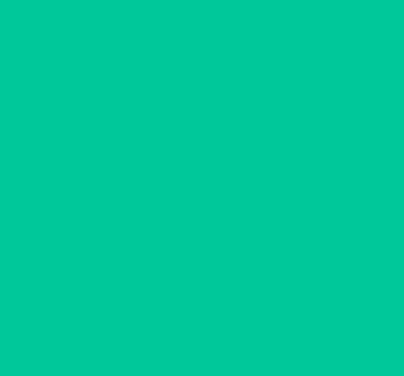
scroll to position [0, 0]
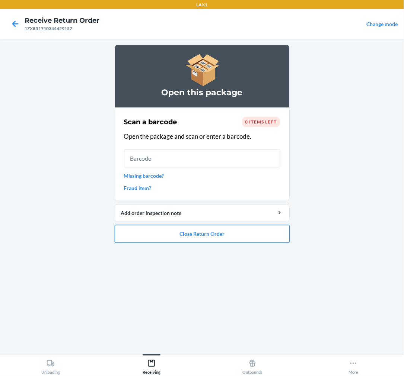
click at [215, 233] on button "Close Return Order" at bounding box center [202, 234] width 175 height 18
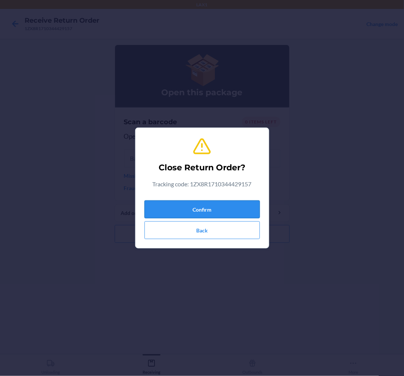
click at [210, 207] on button "Confirm" at bounding box center [201, 210] width 115 height 18
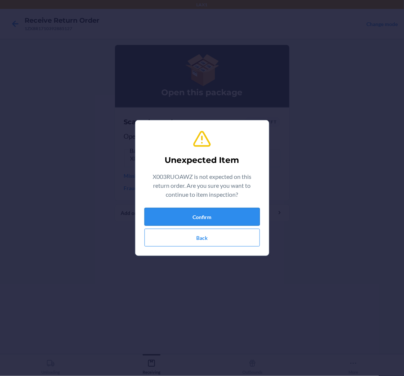
click at [181, 216] on button "Confirm" at bounding box center [201, 217] width 115 height 18
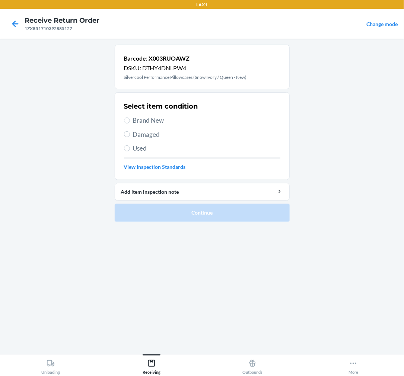
click at [138, 125] on span "Brand New" at bounding box center [206, 121] width 147 height 10
click at [130, 124] on input "Brand New" at bounding box center [127, 121] width 6 height 6
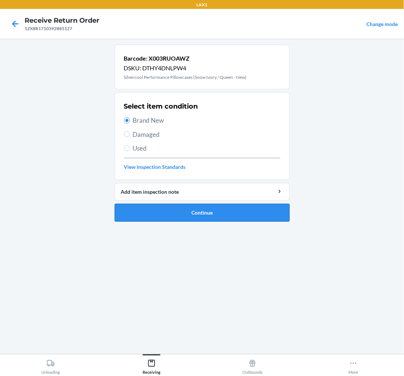
click at [225, 217] on ol "Barcode: X003RUOAWZ DSKU: DTHY4DNLPW4 Silvercool Performance Pillowcases (Snow …" at bounding box center [202, 136] width 175 height 183
click at [239, 210] on button "Continue" at bounding box center [202, 213] width 175 height 18
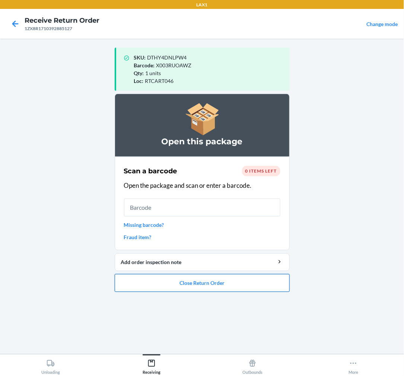
click at [261, 280] on button "Close Return Order" at bounding box center [202, 283] width 175 height 18
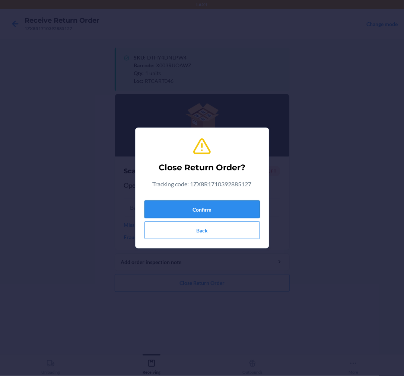
click at [210, 211] on button "Confirm" at bounding box center [201, 210] width 115 height 18
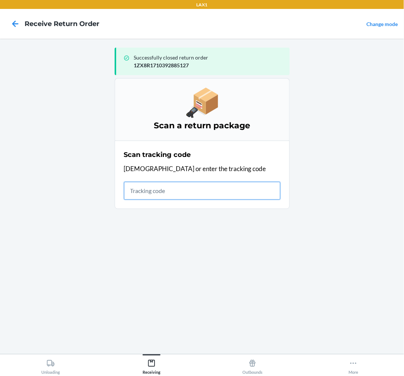
click at [148, 198] on input "text" at bounding box center [202, 191] width 156 height 18
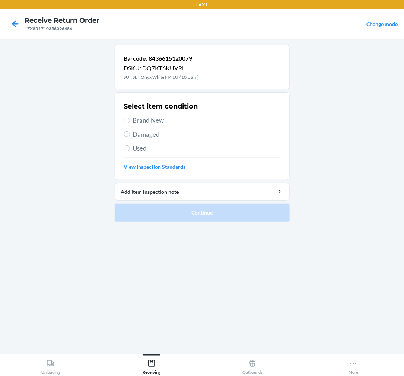
click at [145, 135] on span "Damaged" at bounding box center [206, 135] width 147 height 10
click at [130, 135] on input "Damaged" at bounding box center [127, 134] width 6 height 6
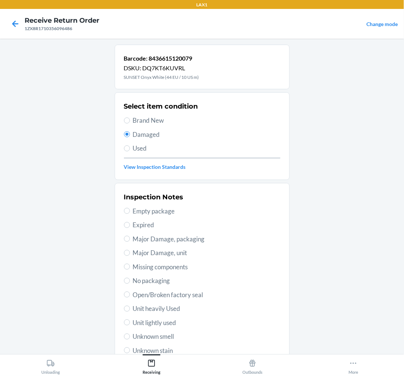
click at [170, 312] on span "Unit heavily Used" at bounding box center [206, 309] width 147 height 10
click at [130, 312] on input "Unit heavily Used" at bounding box center [127, 309] width 6 height 6
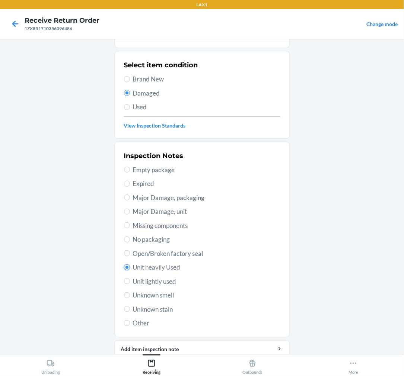
scroll to position [72, 0]
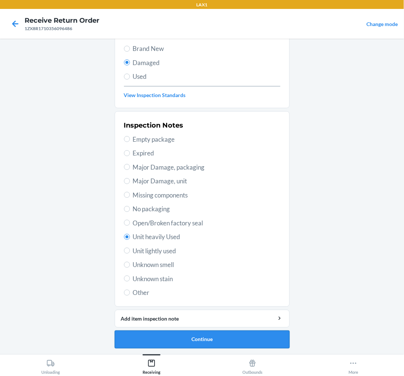
click at [172, 337] on button "Continue" at bounding box center [202, 340] width 175 height 18
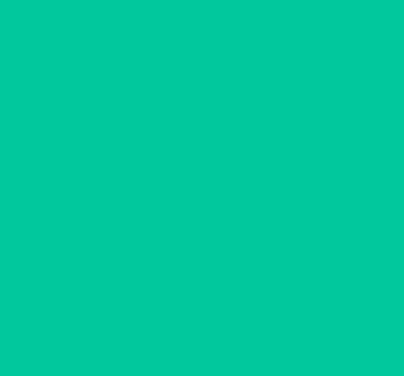
scroll to position [6, 0]
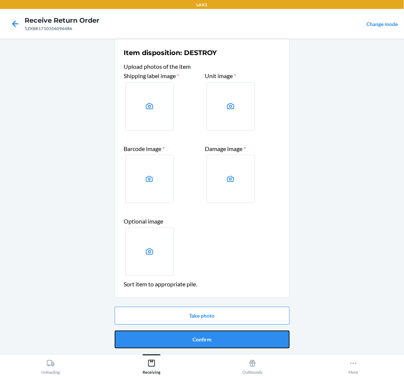
click at [172, 337] on button "Confirm" at bounding box center [202, 340] width 175 height 18
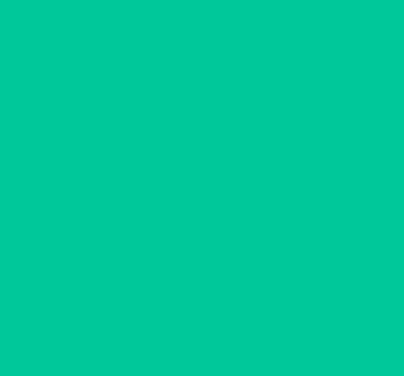
scroll to position [0, 0]
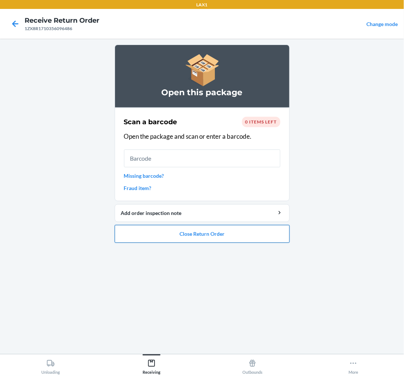
click at [209, 232] on button "Close Return Order" at bounding box center [202, 234] width 175 height 18
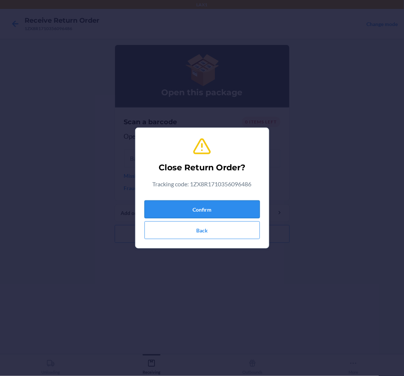
click at [217, 210] on button "Confirm" at bounding box center [201, 210] width 115 height 18
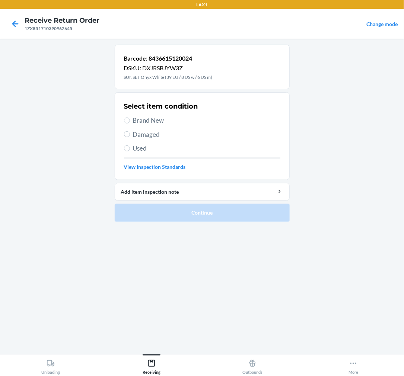
click at [133, 131] on span "Damaged" at bounding box center [206, 135] width 147 height 10
click at [130, 131] on input "Damaged" at bounding box center [127, 134] width 6 height 6
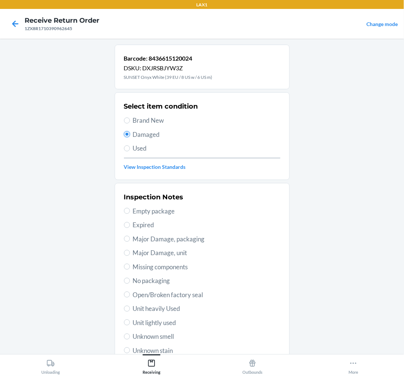
scroll to position [41, 0]
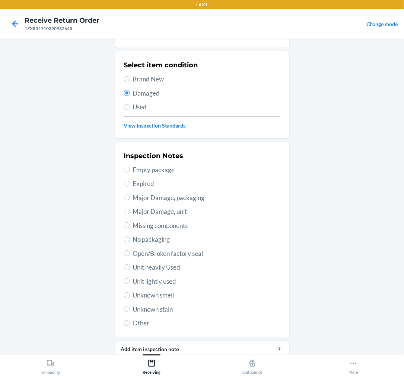
click at [156, 266] on span "Unit heavily Used" at bounding box center [206, 268] width 147 height 10
click at [130, 266] on input "Unit heavily Used" at bounding box center [127, 268] width 6 height 6
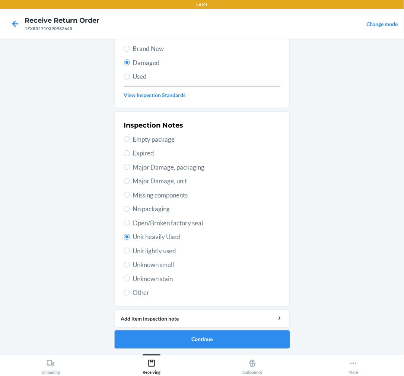
click at [189, 340] on button "Continue" at bounding box center [202, 340] width 175 height 18
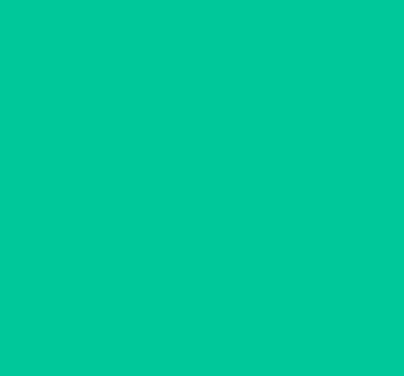
scroll to position [6, 0]
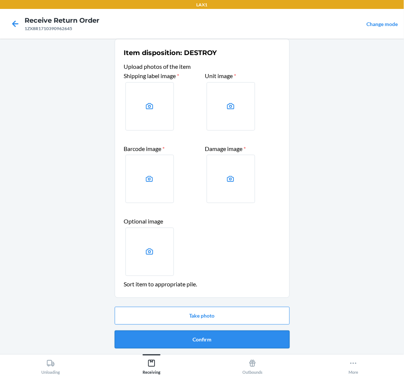
click at [207, 338] on button "Confirm" at bounding box center [202, 340] width 175 height 18
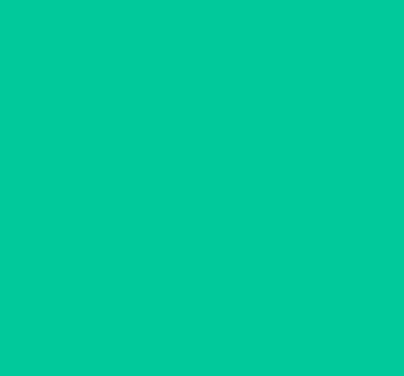
scroll to position [0, 0]
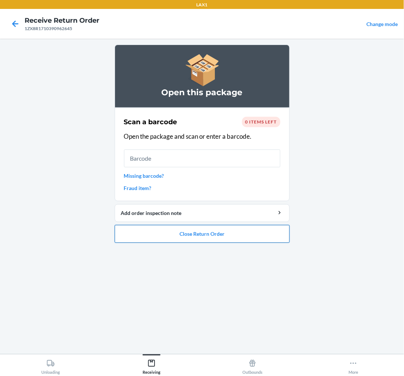
click at [200, 235] on button "Close Return Order" at bounding box center [202, 234] width 175 height 18
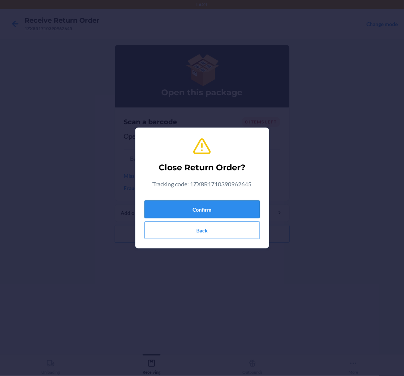
click at [208, 206] on button "Confirm" at bounding box center [201, 210] width 115 height 18
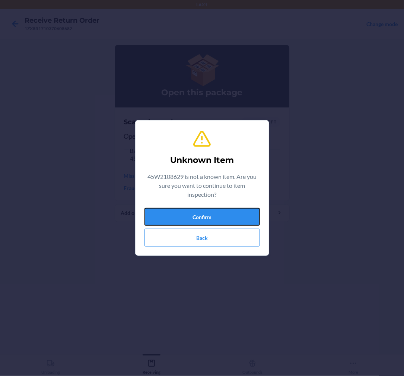
drag, startPoint x: 197, startPoint y: 210, endPoint x: 204, endPoint y: 198, distance: 13.4
click at [197, 201] on div "Unknown Item 45W2108629 is not a known item. Are you sure you want to continue …" at bounding box center [201, 188] width 115 height 123
click at [189, 213] on button "Confirm" at bounding box center [201, 217] width 115 height 18
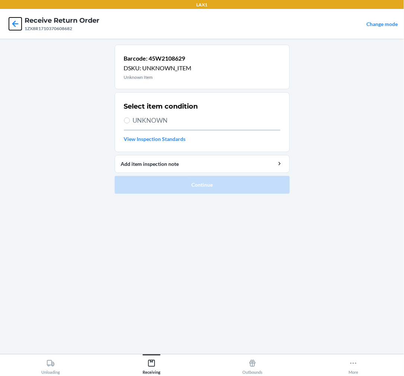
click at [13, 22] on icon at bounding box center [15, 23] width 13 height 13
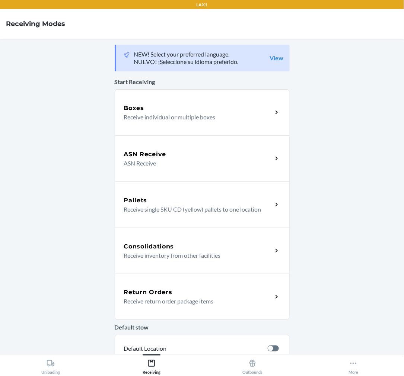
click at [211, 299] on p "Receive return order package items" at bounding box center [195, 301] width 143 height 9
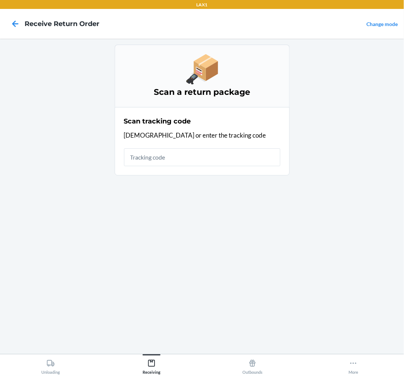
click at [211, 159] on input "text" at bounding box center [202, 158] width 156 height 18
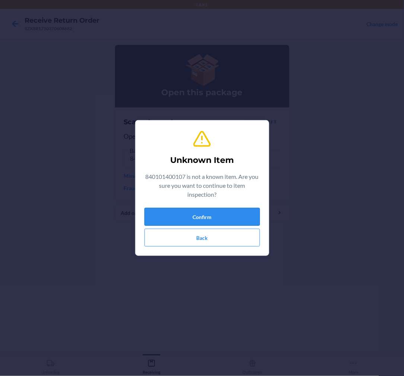
click at [247, 210] on button "Confirm" at bounding box center [201, 217] width 115 height 18
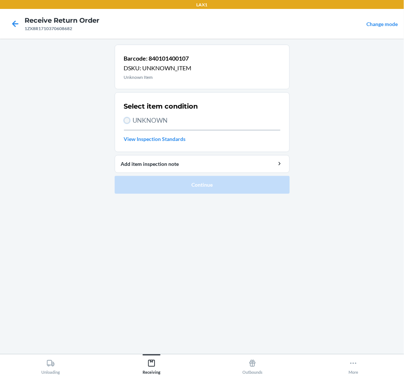
click at [126, 118] on input "UNKNOWN" at bounding box center [127, 121] width 6 height 6
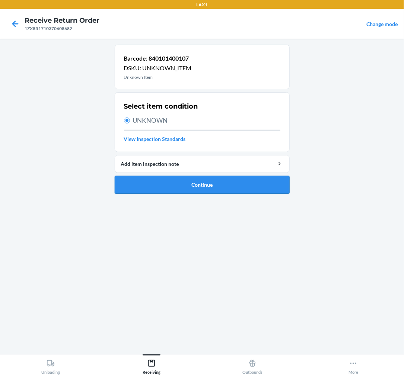
click at [196, 179] on button "Continue" at bounding box center [202, 185] width 175 height 18
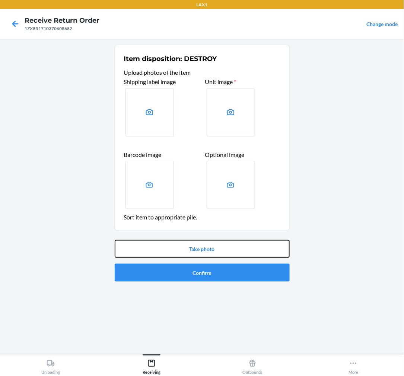
drag, startPoint x: 218, startPoint y: 247, endPoint x: 246, endPoint y: 330, distance: 87.6
click at [246, 330] on div "Item disposition: DESTROY Upload photos of the item Shipping label image Unit i…" at bounding box center [202, 197] width 175 height 304
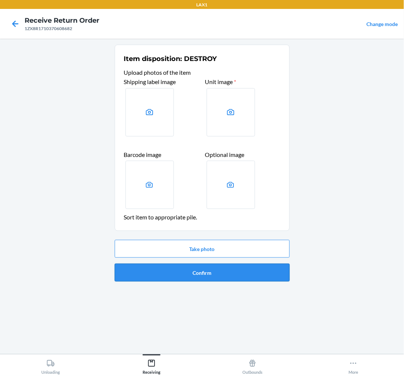
click at [203, 270] on button "Confirm" at bounding box center [202, 273] width 175 height 18
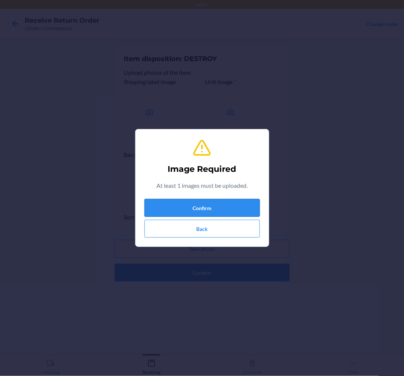
click at [205, 204] on button "Confirm" at bounding box center [201, 208] width 115 height 18
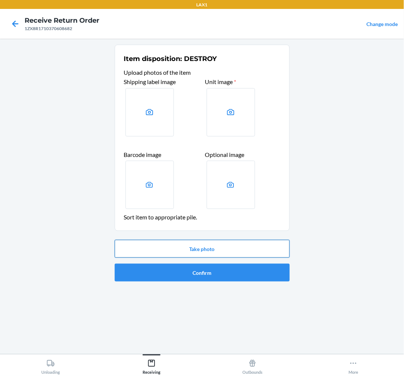
click at [211, 249] on button "Take photo" at bounding box center [202, 249] width 175 height 18
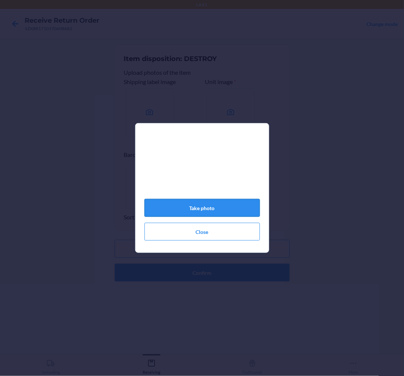
click at [228, 205] on button "Take photo" at bounding box center [201, 208] width 115 height 18
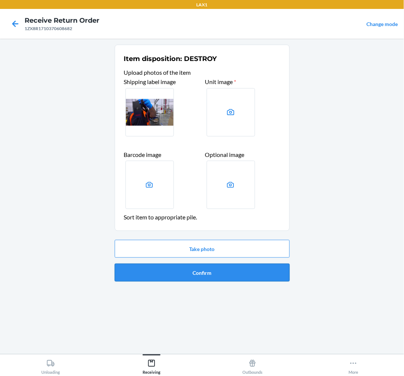
click at [228, 270] on button "Confirm" at bounding box center [202, 273] width 175 height 18
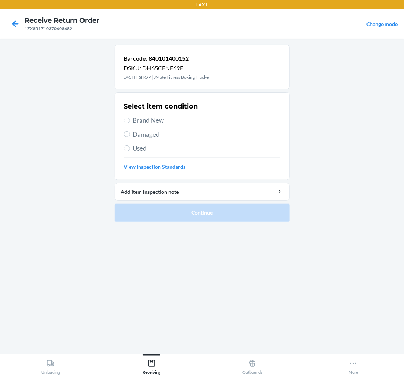
click at [136, 133] on span "Damaged" at bounding box center [206, 135] width 147 height 10
click at [130, 133] on input "Damaged" at bounding box center [127, 134] width 6 height 6
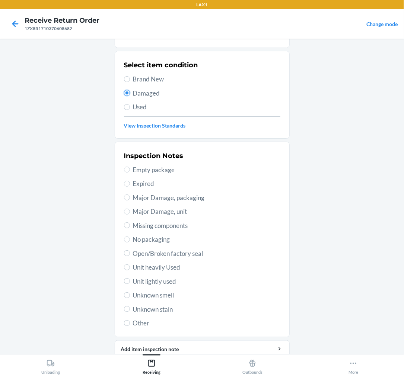
scroll to position [72, 0]
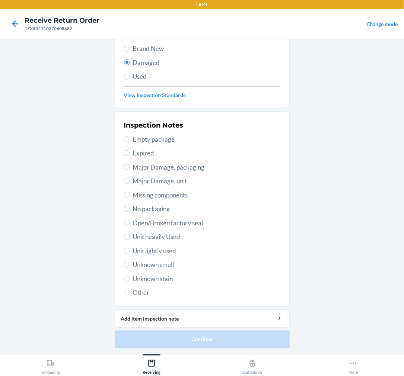
click at [141, 234] on span "Unit heavily Used" at bounding box center [206, 237] width 147 height 10
click at [130, 234] on input "Unit heavily Used" at bounding box center [127, 237] width 6 height 6
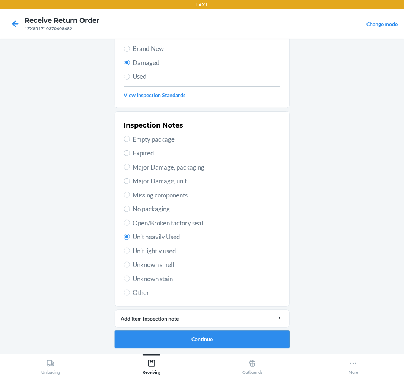
click at [211, 340] on button "Continue" at bounding box center [202, 340] width 175 height 18
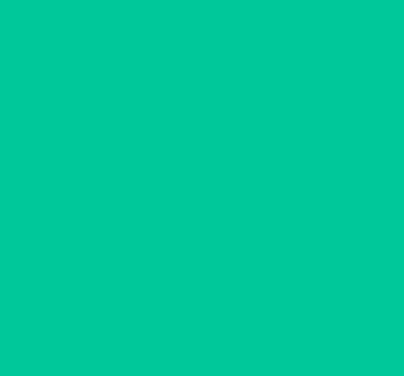
scroll to position [6, 0]
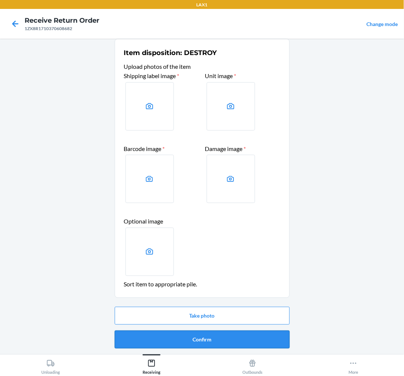
click at [211, 340] on button "Confirm" at bounding box center [202, 340] width 175 height 18
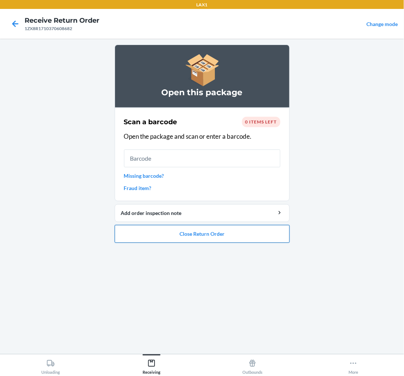
click at [214, 235] on button "Close Return Order" at bounding box center [202, 234] width 175 height 18
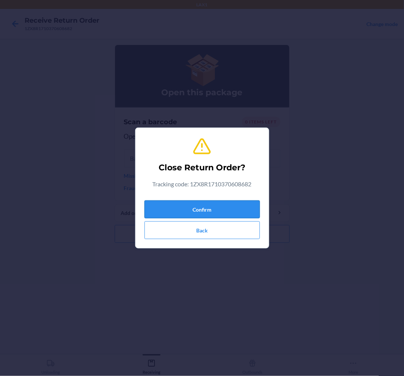
click at [217, 208] on button "Confirm" at bounding box center [201, 210] width 115 height 18
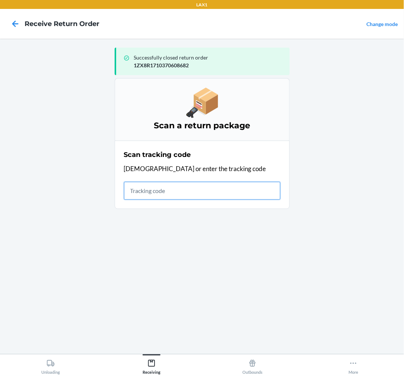
click at [182, 188] on input "text" at bounding box center [202, 191] width 156 height 18
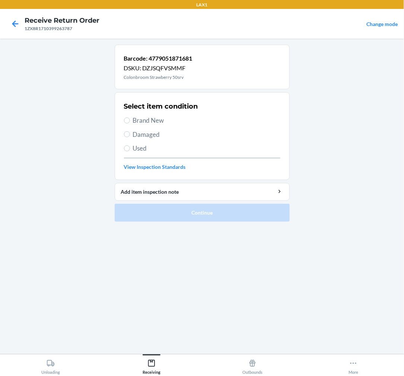
click at [139, 121] on span "Brand New" at bounding box center [206, 121] width 147 height 10
click at [130, 121] on input "Brand New" at bounding box center [127, 121] width 6 height 6
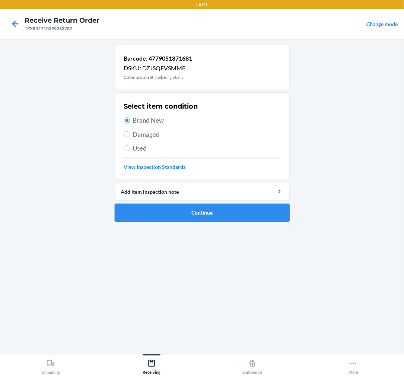
click at [181, 211] on button "Continue" at bounding box center [202, 213] width 175 height 18
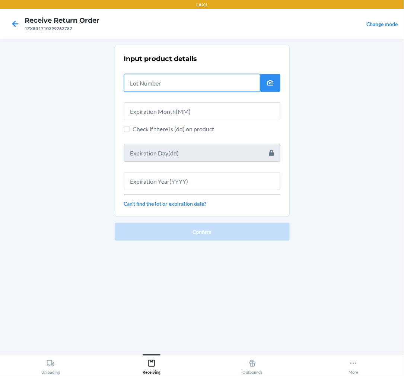
click at [180, 85] on input "text" at bounding box center [192, 83] width 136 height 18
click at [278, 83] on button "button" at bounding box center [270, 83] width 20 height 18
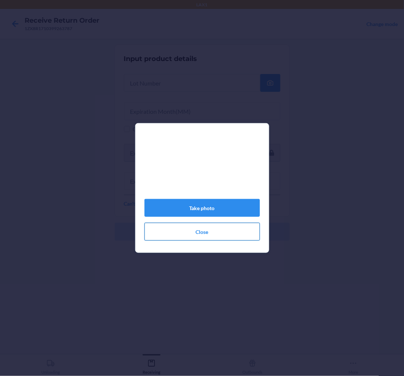
click at [211, 233] on button "Close" at bounding box center [201, 232] width 115 height 18
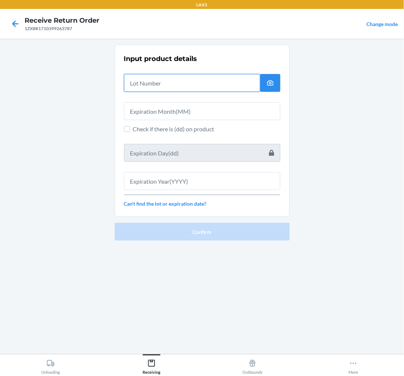
click at [187, 85] on input "text" at bounding box center [192, 83] width 136 height 18
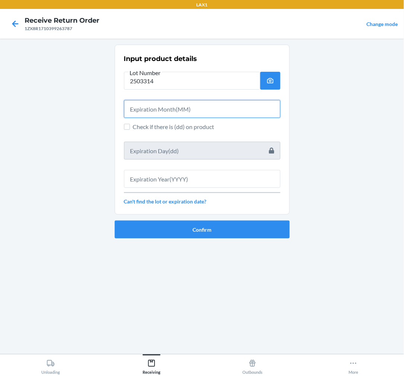
click at [155, 112] on input "text" at bounding box center [202, 109] width 156 height 18
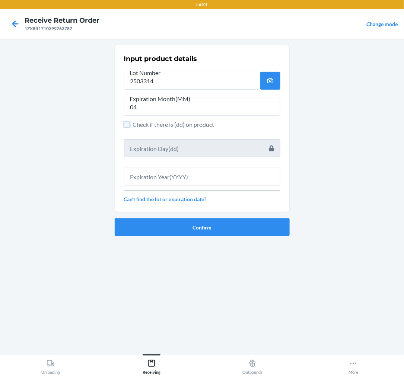
click at [125, 127] on input "Check if there is (dd) on product" at bounding box center [127, 125] width 6 height 6
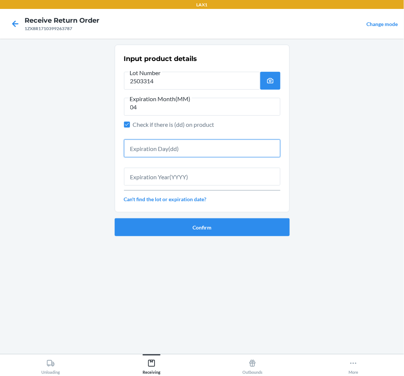
click at [144, 146] on input "text" at bounding box center [202, 149] width 156 height 18
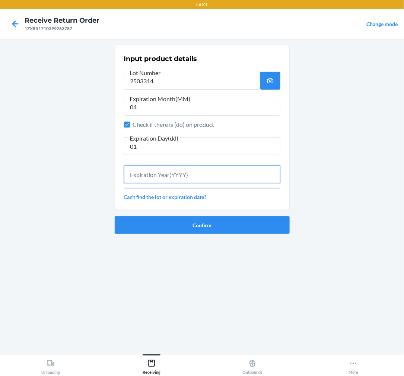
drag, startPoint x: 150, startPoint y: 181, endPoint x: 150, endPoint y: 176, distance: 4.5
click at [150, 179] on input "text" at bounding box center [202, 175] width 156 height 18
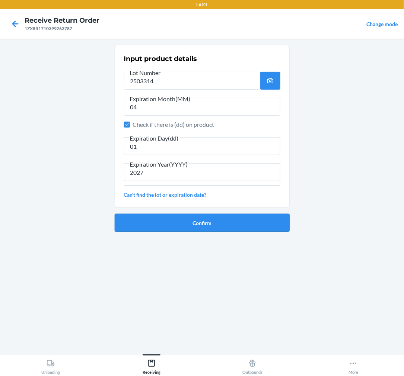
click at [162, 228] on button "Confirm" at bounding box center [202, 223] width 175 height 18
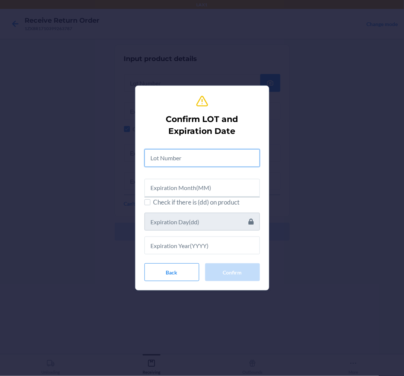
drag, startPoint x: 194, startPoint y: 156, endPoint x: 199, endPoint y: 159, distance: 6.0
click at [196, 157] on input "text" at bounding box center [201, 158] width 115 height 18
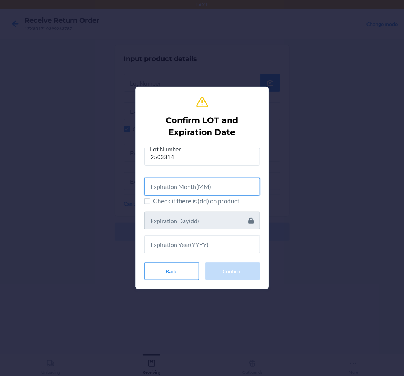
click at [197, 184] on input "text" at bounding box center [201, 187] width 115 height 18
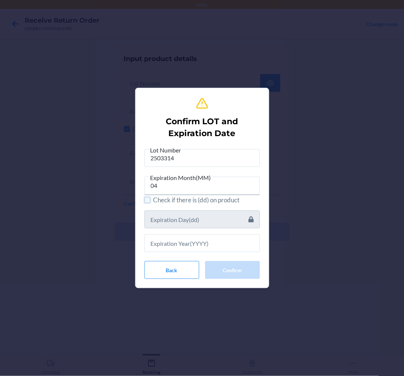
click at [146, 199] on input "Check if there is (dd) on product" at bounding box center [147, 200] width 6 height 6
click at [150, 225] on input "text" at bounding box center [201, 220] width 115 height 18
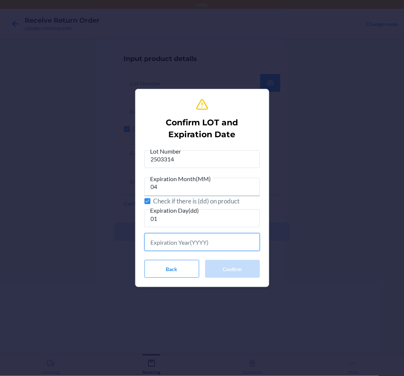
click at [174, 240] on input "text" at bounding box center [201, 242] width 115 height 18
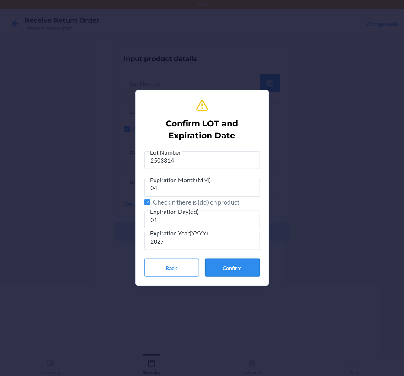
click at [222, 266] on button "Confirm" at bounding box center [232, 268] width 55 height 18
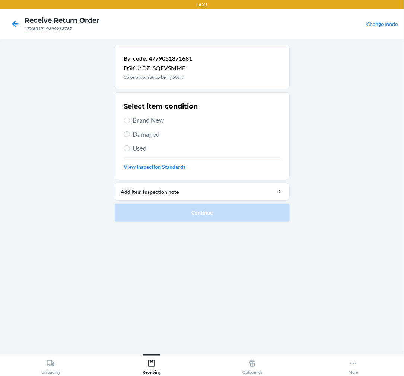
click at [133, 118] on label "Brand New" at bounding box center [202, 121] width 156 height 10
click at [130, 118] on input "Brand New" at bounding box center [127, 121] width 6 height 6
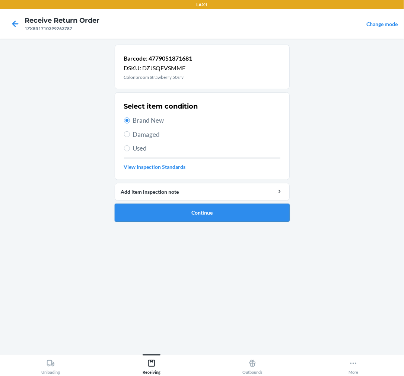
click at [203, 217] on button "Continue" at bounding box center [202, 213] width 175 height 18
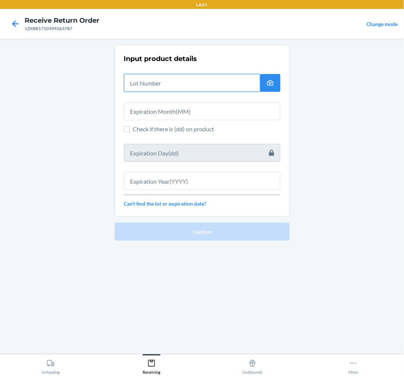
click at [170, 85] on input "text" at bounding box center [192, 83] width 136 height 18
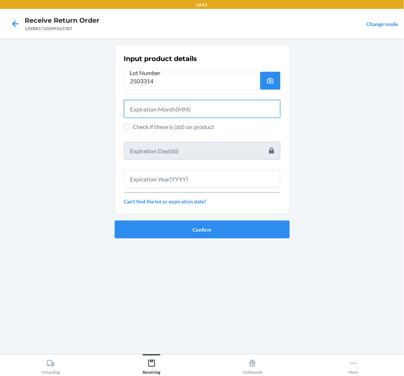
click at [152, 111] on input "text" at bounding box center [202, 109] width 156 height 18
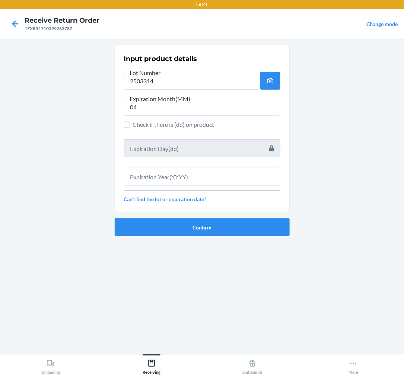
click at [132, 122] on label "Check if there is (dd) on product" at bounding box center [202, 124] width 156 height 9
click at [130, 122] on input "Check if there is (dd) on product" at bounding box center [127, 125] width 6 height 6
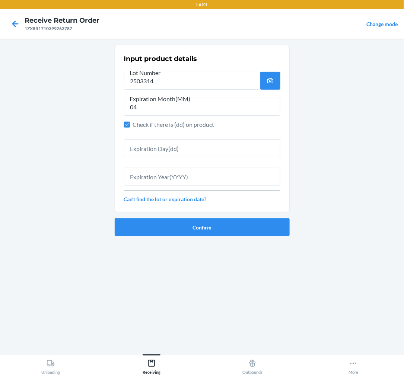
click at [173, 160] on div "Input product details Lot Number 2503314 Expiration Month(MM) 04 Check if there…" at bounding box center [202, 129] width 156 height 154
click at [174, 153] on input "text" at bounding box center [202, 149] width 156 height 18
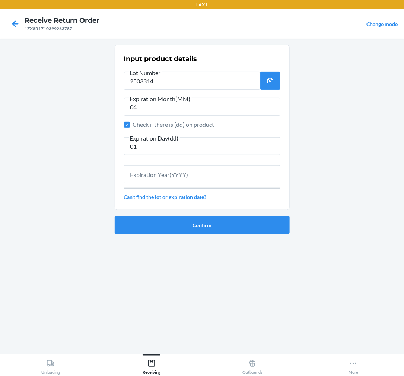
drag, startPoint x: 165, startPoint y: 186, endPoint x: 166, endPoint y: 182, distance: 4.4
click at [166, 184] on div "Input product details Lot Number 2503314 Expiration Month(MM) 04 Check if there…" at bounding box center [202, 128] width 156 height 152
click at [170, 172] on input "text" at bounding box center [202, 175] width 156 height 18
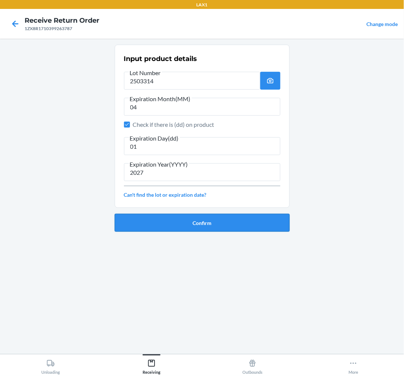
click at [255, 226] on button "Confirm" at bounding box center [202, 223] width 175 height 18
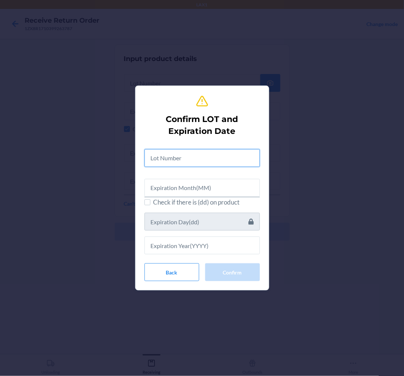
click at [189, 152] on input "text" at bounding box center [201, 158] width 115 height 18
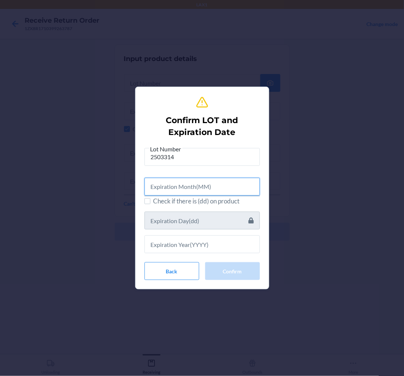
click at [186, 187] on input "text" at bounding box center [201, 187] width 115 height 18
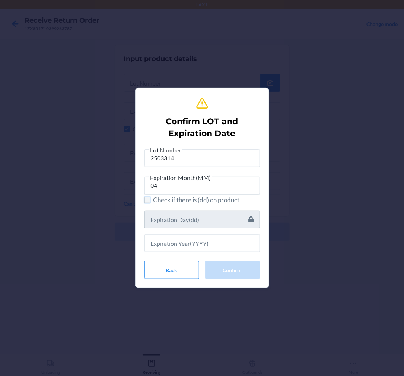
click at [146, 201] on input "Check if there is (dd) on product" at bounding box center [147, 200] width 6 height 6
click at [153, 213] on input "text" at bounding box center [201, 220] width 115 height 18
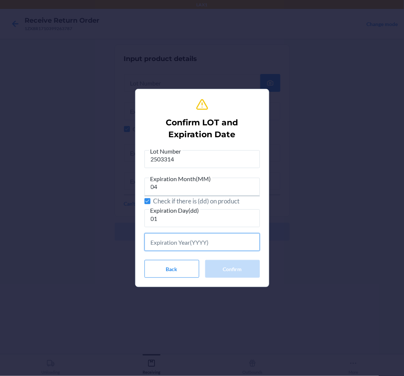
click at [184, 243] on input "text" at bounding box center [201, 242] width 115 height 18
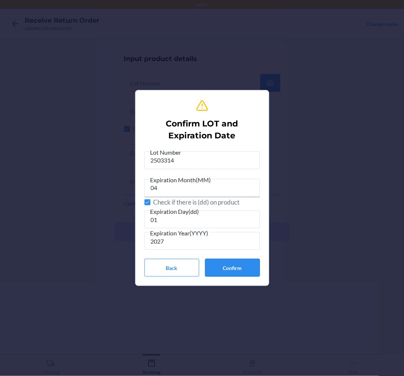
click at [228, 267] on button "Confirm" at bounding box center [232, 268] width 55 height 18
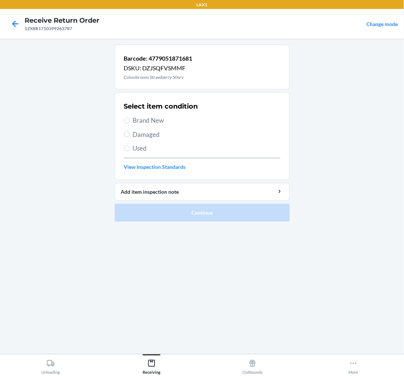
click at [132, 119] on label "Brand New" at bounding box center [202, 121] width 156 height 10
click at [130, 119] on input "Brand New" at bounding box center [127, 121] width 6 height 6
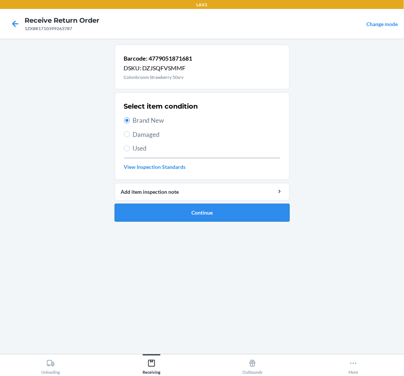
click at [211, 210] on button "Continue" at bounding box center [202, 213] width 175 height 18
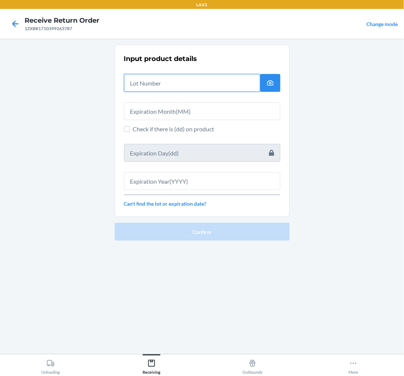
click at [173, 86] on input "text" at bounding box center [192, 83] width 136 height 18
click at [153, 82] on input "text" at bounding box center [192, 83] width 136 height 18
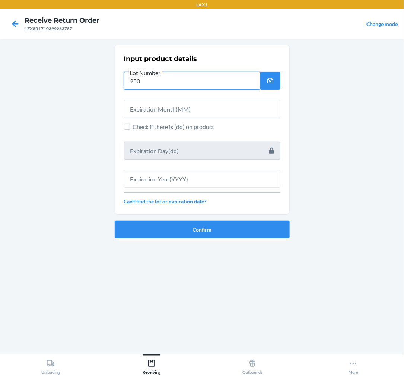
click at [155, 81] on input "250" at bounding box center [192, 81] width 136 height 18
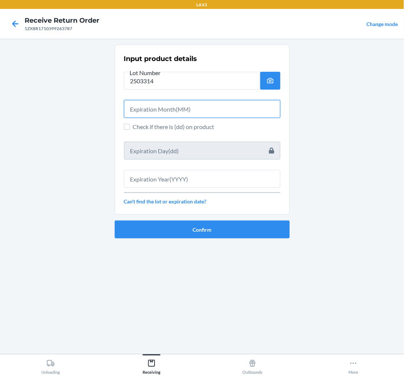
click at [163, 103] on input "text" at bounding box center [202, 109] width 156 height 18
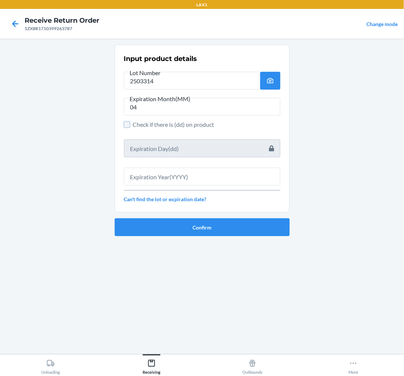
click at [128, 123] on input "Check if there is (dd) on product" at bounding box center [127, 125] width 6 height 6
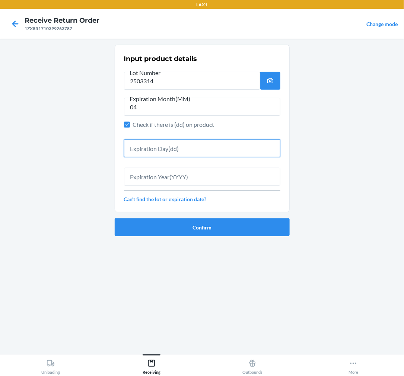
click at [147, 147] on input "text" at bounding box center [202, 149] width 156 height 18
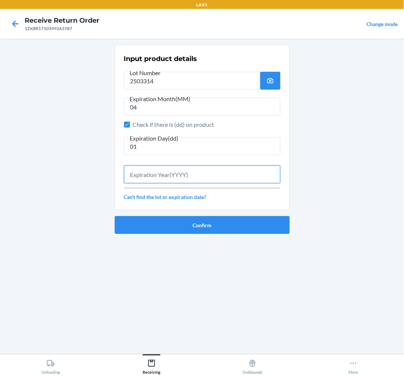
drag, startPoint x: 140, startPoint y: 167, endPoint x: 148, endPoint y: 170, distance: 8.4
click at [147, 169] on input "text" at bounding box center [202, 175] width 156 height 18
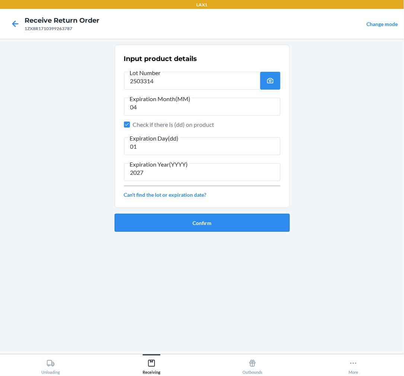
click at [208, 223] on button "Confirm" at bounding box center [202, 223] width 175 height 18
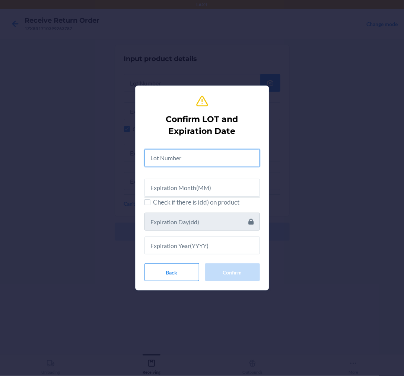
click at [191, 159] on input "text" at bounding box center [201, 158] width 115 height 18
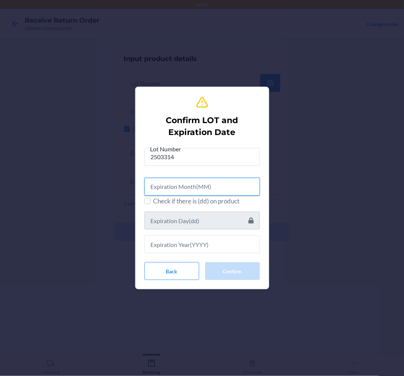
click at [180, 186] on input "text" at bounding box center [201, 187] width 115 height 18
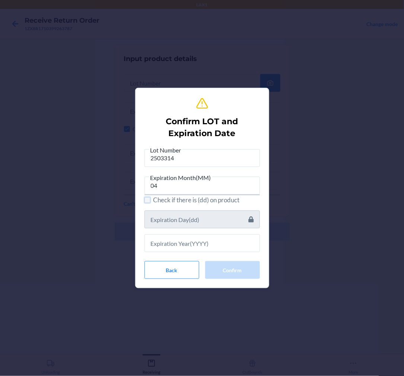
click at [146, 200] on input "Check if there is (dd) on product" at bounding box center [147, 200] width 6 height 6
click at [157, 214] on input "text" at bounding box center [201, 220] width 115 height 18
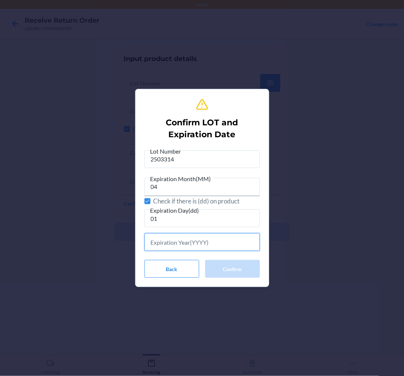
click at [196, 245] on input "text" at bounding box center [201, 242] width 115 height 18
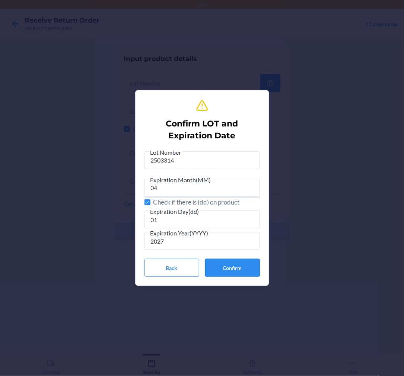
click at [238, 262] on button "Confirm" at bounding box center [232, 268] width 55 height 18
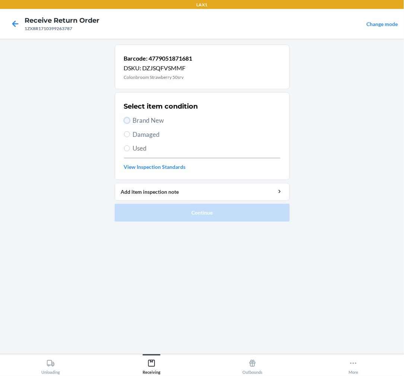
click at [127, 119] on input "Brand New" at bounding box center [127, 121] width 6 height 6
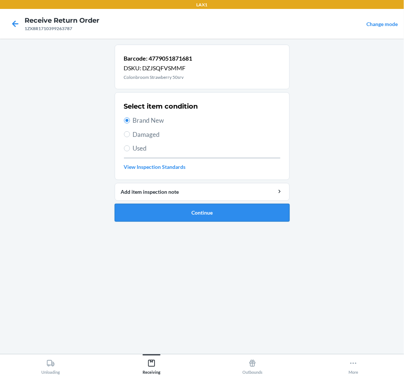
click at [202, 207] on button "Continue" at bounding box center [202, 213] width 175 height 18
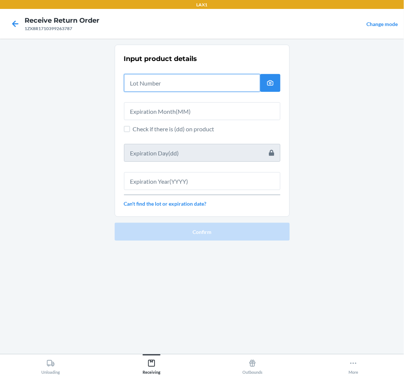
click at [166, 83] on input "text" at bounding box center [192, 83] width 136 height 18
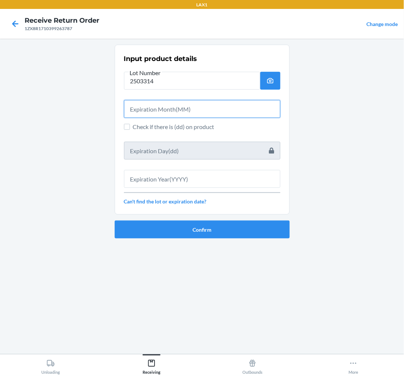
click at [138, 109] on input "text" at bounding box center [202, 109] width 156 height 18
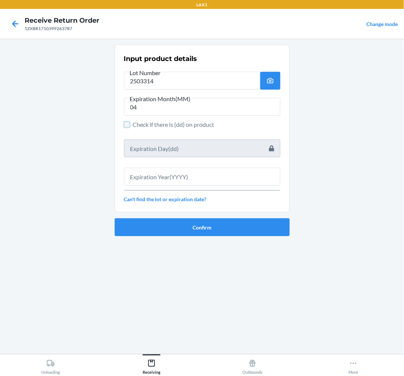
click at [124, 122] on input "Check if there is (dd) on product" at bounding box center [127, 125] width 6 height 6
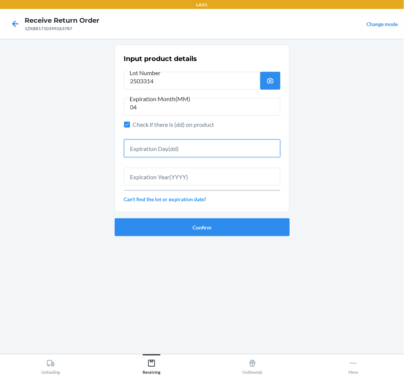
click at [155, 148] on input "text" at bounding box center [202, 149] width 156 height 18
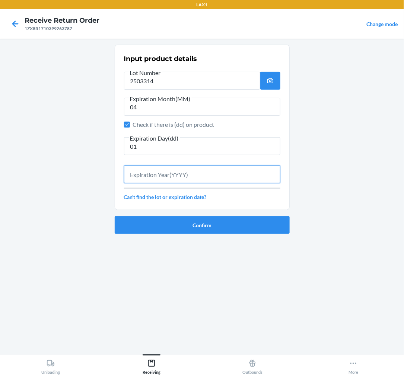
click at [143, 182] on input "text" at bounding box center [202, 175] width 156 height 18
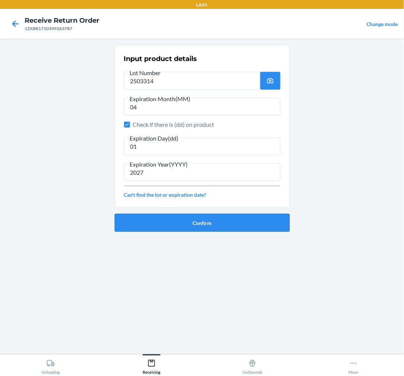
click at [192, 227] on button "Confirm" at bounding box center [202, 223] width 175 height 18
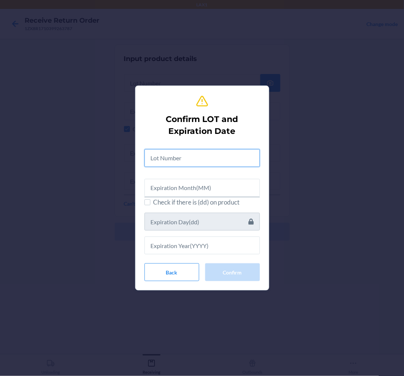
click at [202, 157] on input "text" at bounding box center [201, 158] width 115 height 18
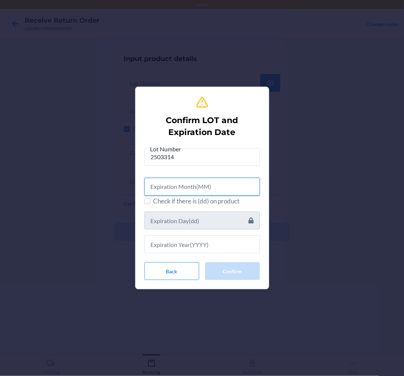
click at [172, 189] on input "text" at bounding box center [201, 187] width 115 height 18
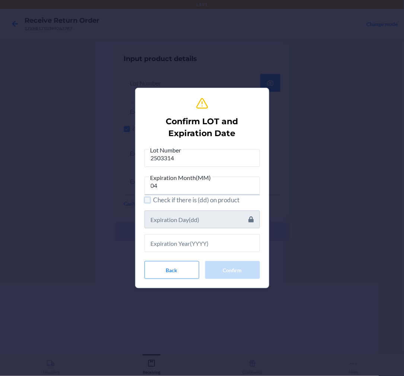
click at [148, 200] on input "Check if there is (dd) on product" at bounding box center [147, 200] width 6 height 6
click at [168, 222] on input "text" at bounding box center [201, 220] width 115 height 18
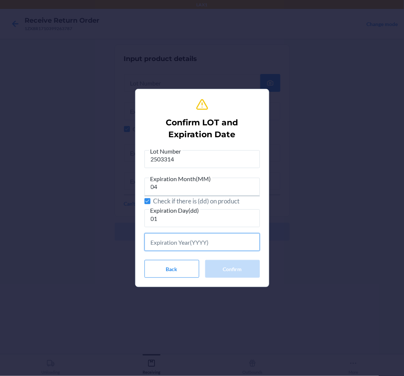
click at [172, 249] on input "text" at bounding box center [201, 242] width 115 height 18
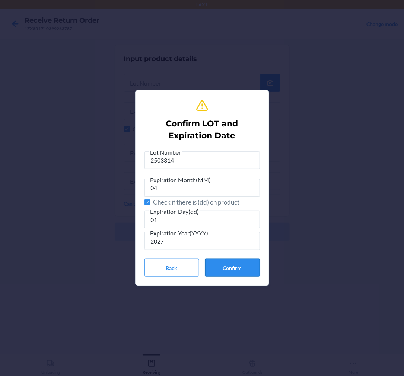
click at [230, 265] on button "Confirm" at bounding box center [232, 268] width 55 height 18
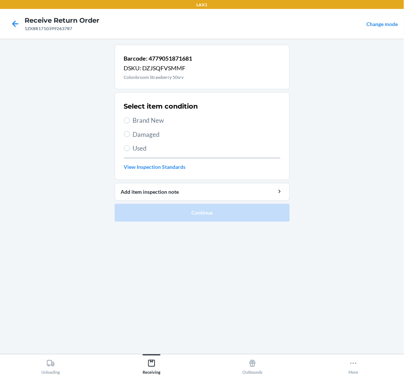
click at [142, 118] on span "Brand New" at bounding box center [206, 121] width 147 height 10
click at [130, 118] on input "Brand New" at bounding box center [127, 121] width 6 height 6
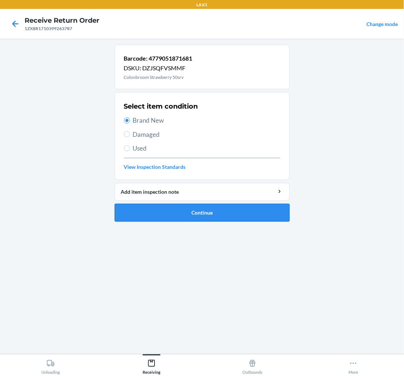
click at [196, 209] on button "Continue" at bounding box center [202, 213] width 175 height 18
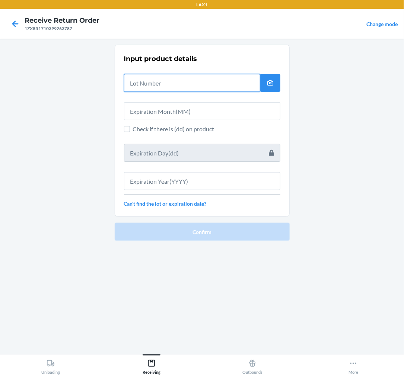
click at [153, 83] on input "text" at bounding box center [192, 83] width 136 height 18
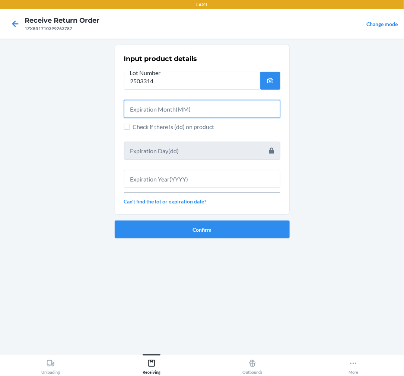
click at [146, 107] on input "text" at bounding box center [202, 109] width 156 height 18
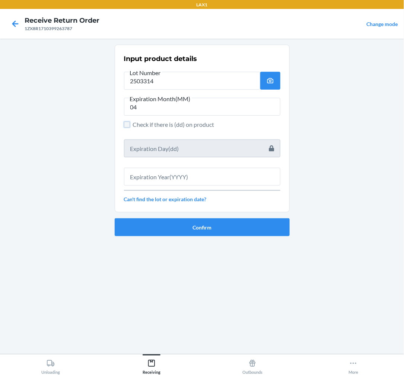
click at [127, 122] on input "Check if there is (dd) on product" at bounding box center [127, 125] width 6 height 6
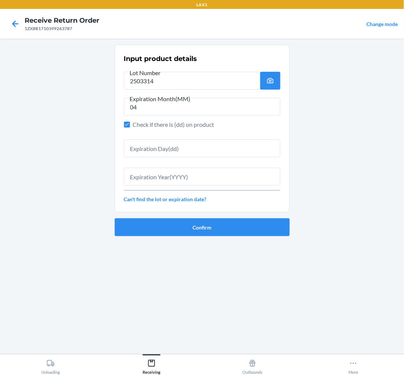
click at [151, 156] on div "Input product details Lot Number 2503314 Expiration Month(MM) 04 Check if there…" at bounding box center [202, 129] width 156 height 154
click at [152, 147] on input "text" at bounding box center [202, 149] width 156 height 18
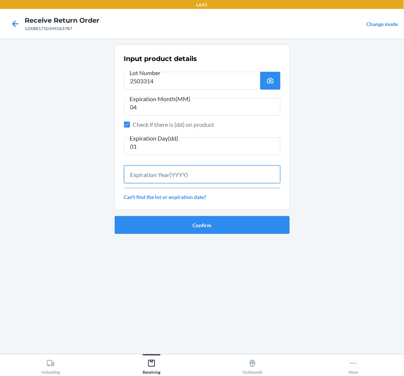
click at [188, 181] on input "text" at bounding box center [202, 175] width 156 height 18
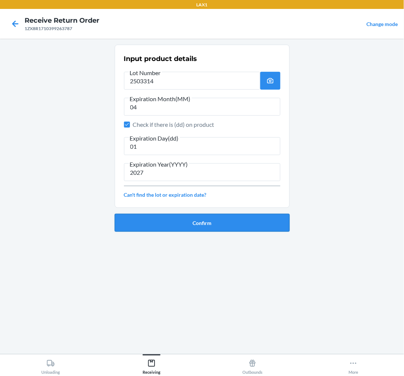
click at [184, 223] on button "Confirm" at bounding box center [202, 223] width 175 height 18
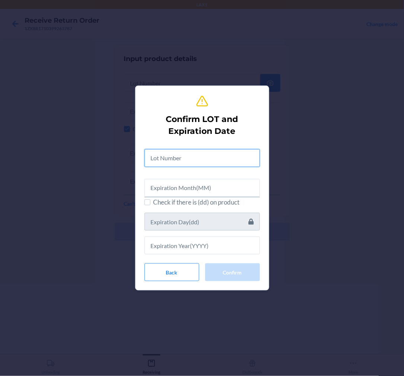
click at [168, 150] on input "text" at bounding box center [201, 158] width 115 height 18
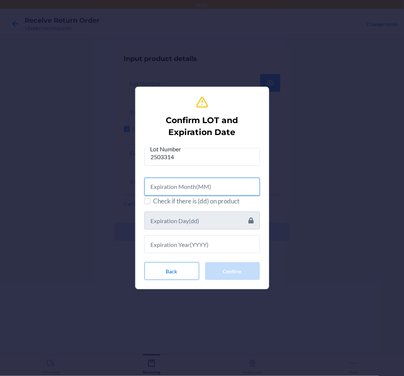
click at [150, 186] on input "text" at bounding box center [201, 187] width 115 height 18
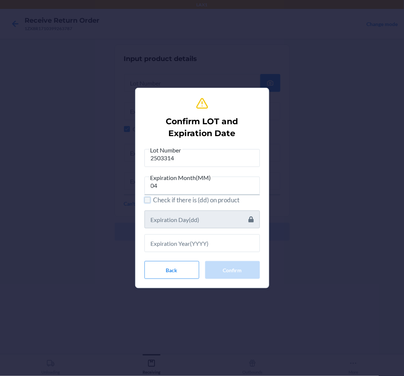
click at [144, 197] on input "Check if there is (dd) on product" at bounding box center [147, 200] width 6 height 6
click at [169, 217] on input "text" at bounding box center [201, 220] width 115 height 18
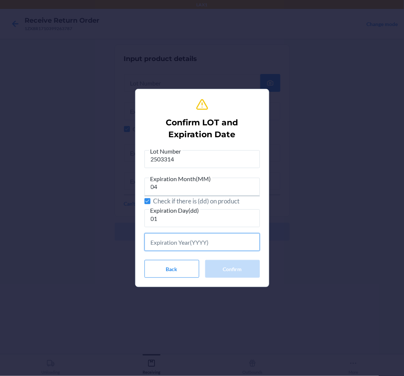
click at [162, 243] on input "text" at bounding box center [201, 242] width 115 height 18
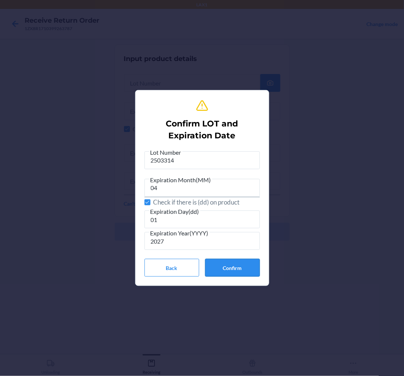
click at [236, 265] on button "Confirm" at bounding box center [232, 268] width 55 height 18
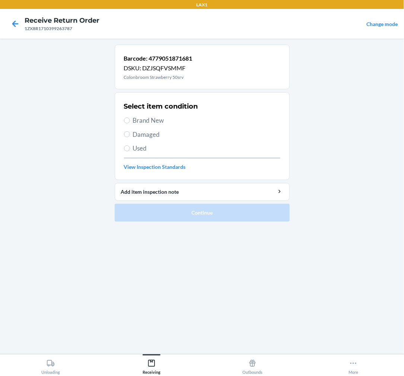
click at [135, 118] on span "Brand New" at bounding box center [206, 121] width 147 height 10
click at [130, 118] on input "Brand New" at bounding box center [127, 121] width 6 height 6
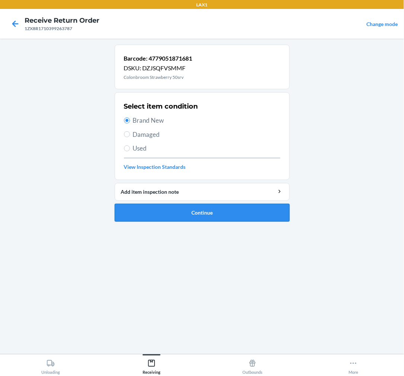
click at [206, 217] on button "Continue" at bounding box center [202, 213] width 175 height 18
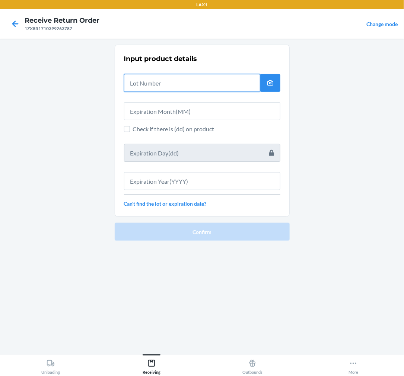
click at [166, 86] on input "text" at bounding box center [192, 83] width 136 height 18
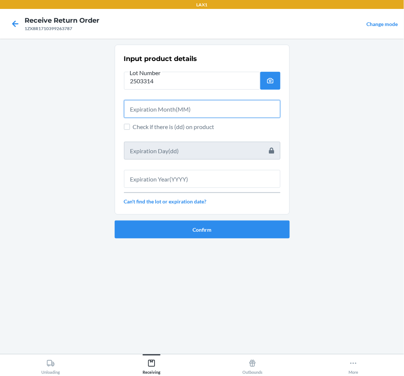
click at [239, 106] on input "text" at bounding box center [202, 109] width 156 height 18
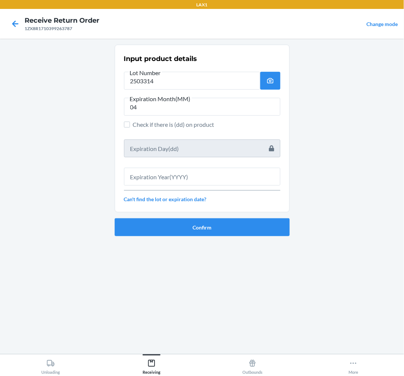
click at [131, 123] on label "Check if there is (dd) on product" at bounding box center [202, 124] width 156 height 9
click at [130, 123] on input "Check if there is (dd) on product" at bounding box center [127, 125] width 6 height 6
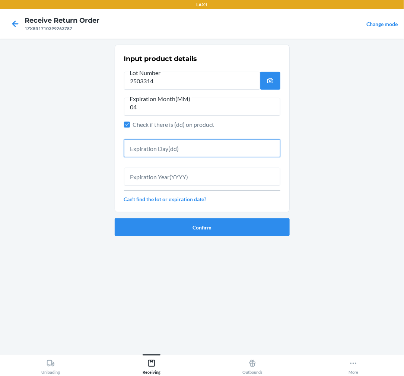
click at [140, 146] on input "text" at bounding box center [202, 149] width 156 height 18
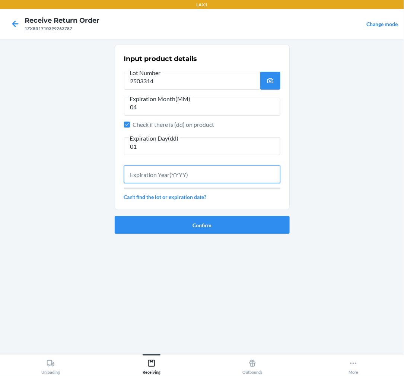
click at [149, 174] on input "text" at bounding box center [202, 175] width 156 height 18
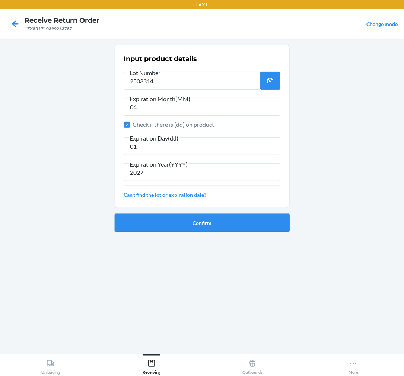
click at [188, 217] on button "Confirm" at bounding box center [202, 223] width 175 height 18
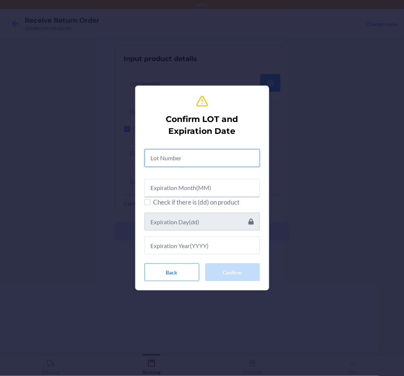
click at [201, 159] on input "text" at bounding box center [201, 158] width 115 height 18
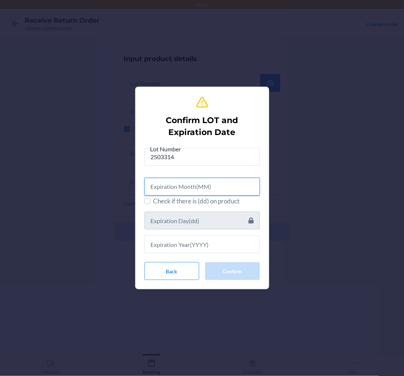
click at [166, 188] on input "text" at bounding box center [201, 187] width 115 height 18
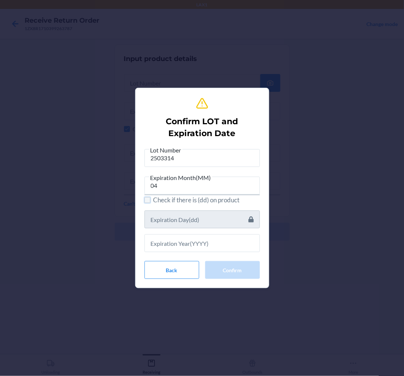
click at [149, 202] on input "Check if there is (dd) on product" at bounding box center [147, 200] width 6 height 6
click at [175, 220] on input "text" at bounding box center [201, 220] width 115 height 18
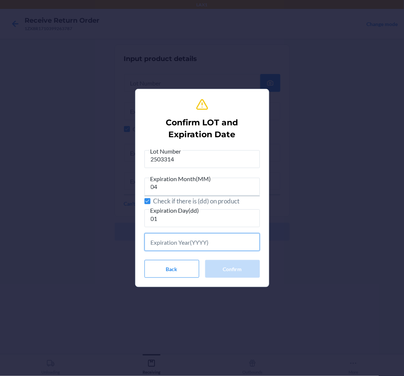
click at [231, 235] on input "text" at bounding box center [201, 242] width 115 height 18
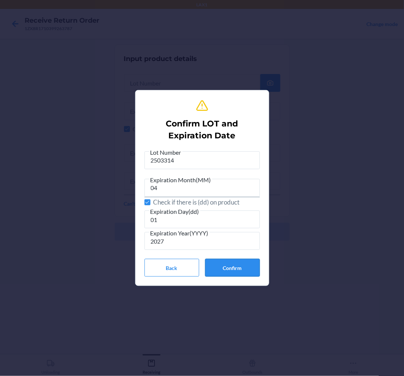
click at [239, 267] on button "Confirm" at bounding box center [232, 268] width 55 height 18
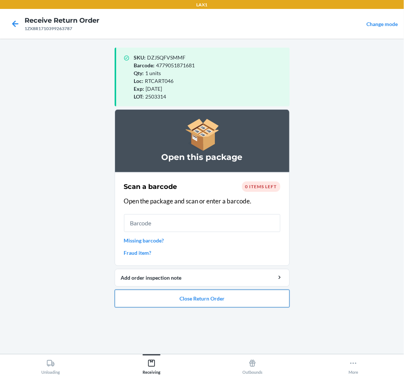
click at [209, 296] on button "Close Return Order" at bounding box center [202, 299] width 175 height 18
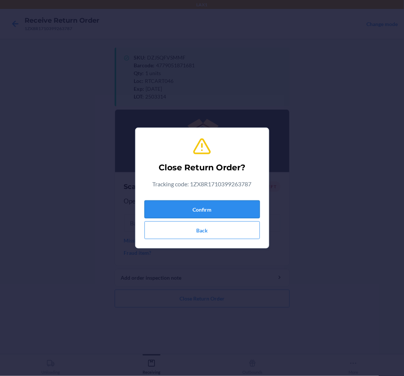
click at [219, 208] on button "Confirm" at bounding box center [201, 210] width 115 height 18
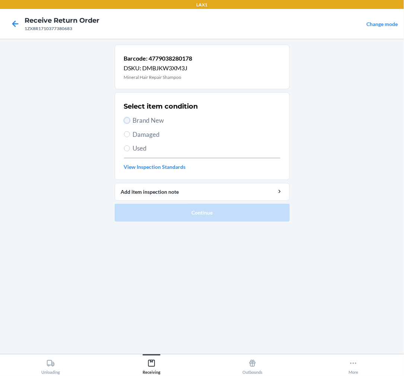
click at [127, 121] on input "Brand New" at bounding box center [127, 121] width 6 height 6
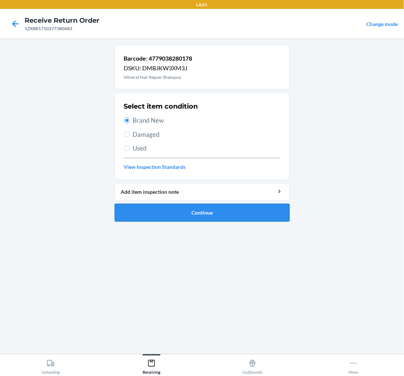
click at [172, 215] on button "Continue" at bounding box center [202, 213] width 175 height 18
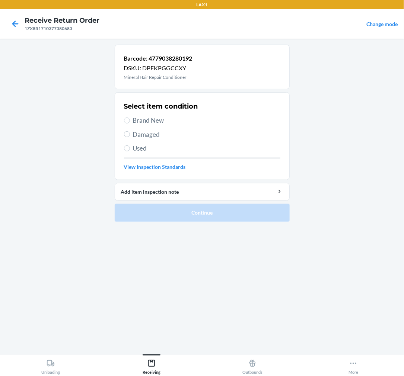
click at [135, 136] on span "Damaged" at bounding box center [206, 135] width 147 height 10
click at [130, 136] on input "Damaged" at bounding box center [127, 134] width 6 height 6
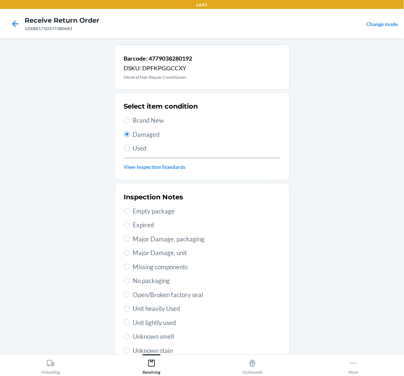
click at [139, 239] on span "Major Damage, packaging" at bounding box center [206, 240] width 147 height 10
click at [130, 239] on input "Major Damage, packaging" at bounding box center [127, 239] width 6 height 6
click at [181, 294] on span "Open/Broken factory seal" at bounding box center [206, 295] width 147 height 10
click at [130, 294] on input "Open/Broken factory seal" at bounding box center [127, 295] width 6 height 6
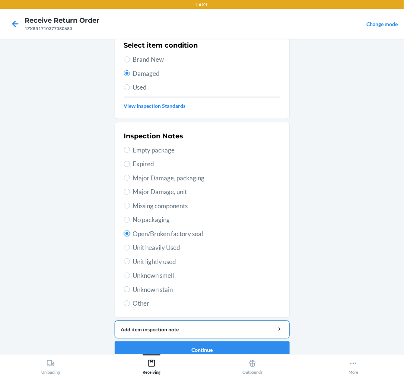
scroll to position [72, 0]
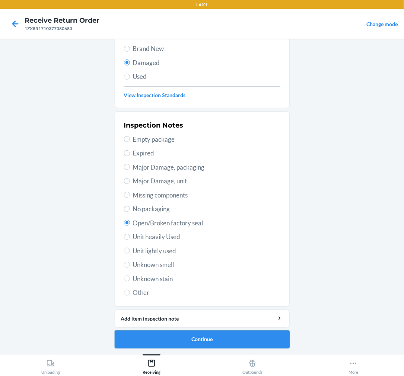
click at [231, 338] on button "Continue" at bounding box center [202, 340] width 175 height 18
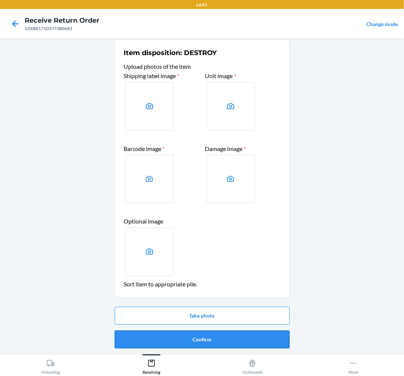
click at [231, 334] on button "Confirm" at bounding box center [202, 340] width 175 height 18
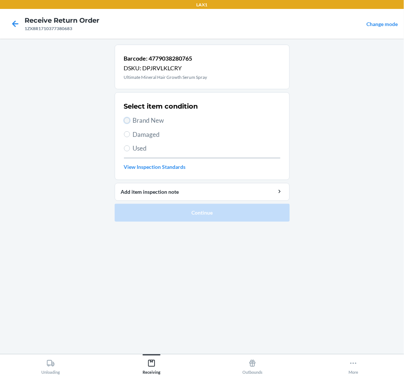
click at [125, 121] on input "Brand New" at bounding box center [127, 121] width 6 height 6
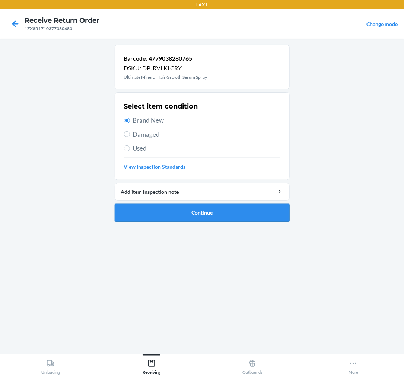
click at [173, 207] on button "Continue" at bounding box center [202, 213] width 175 height 18
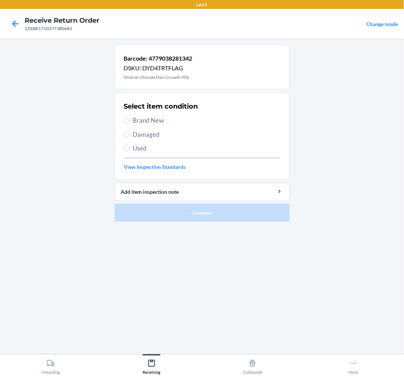
click at [131, 137] on label "Damaged" at bounding box center [202, 135] width 156 height 10
click at [130, 137] on input "Damaged" at bounding box center [127, 134] width 6 height 6
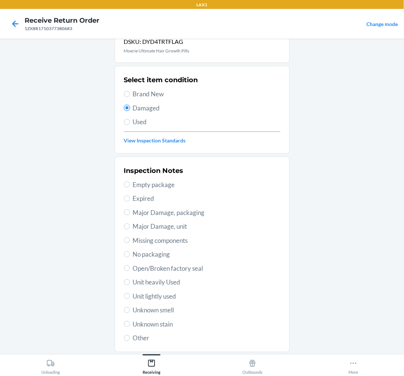
scroll to position [41, 0]
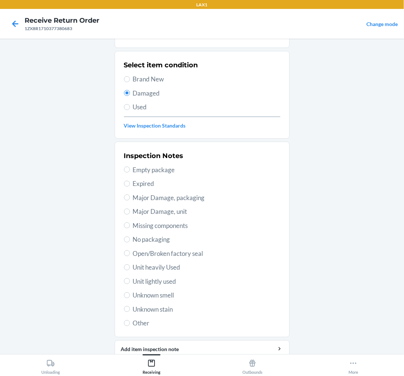
click at [157, 251] on span "Open/Broken factory seal" at bounding box center [206, 254] width 147 height 10
click at [130, 251] on input "Open/Broken factory seal" at bounding box center [127, 254] width 6 height 6
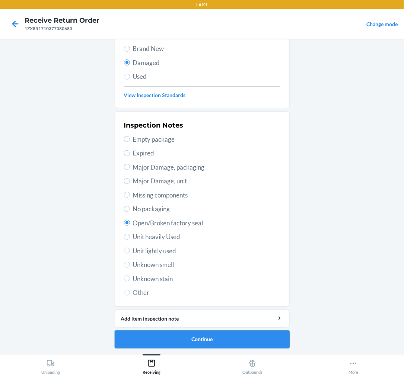
click at [187, 340] on button "Continue" at bounding box center [202, 340] width 175 height 18
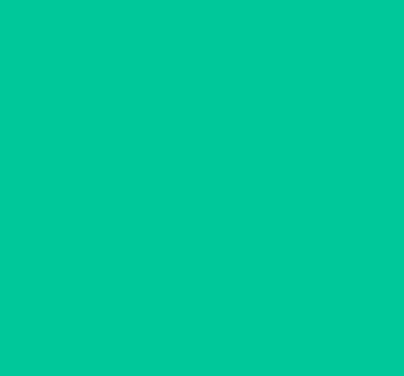
scroll to position [6, 0]
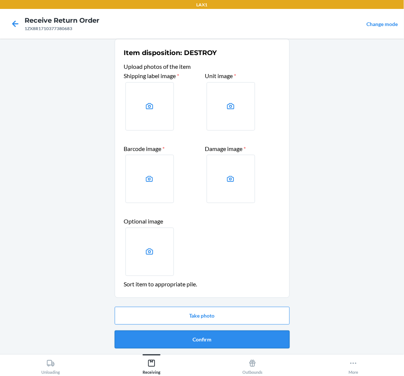
click at [192, 337] on button "Confirm" at bounding box center [202, 340] width 175 height 18
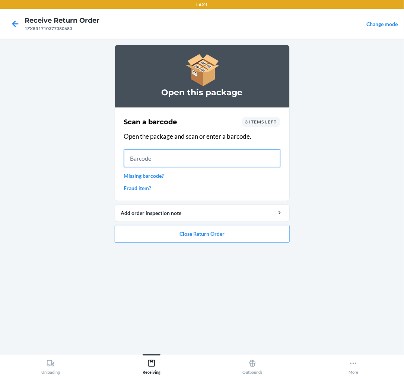
click at [174, 156] on input "text" at bounding box center [202, 159] width 156 height 18
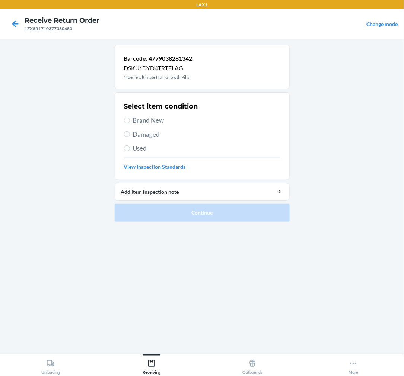
click at [137, 119] on span "Brand New" at bounding box center [206, 121] width 147 height 10
click at [130, 119] on input "Brand New" at bounding box center [127, 121] width 6 height 6
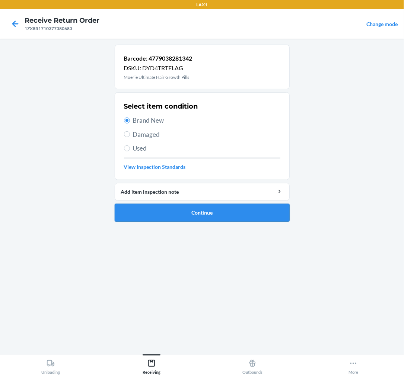
click at [229, 205] on button "Continue" at bounding box center [202, 213] width 175 height 18
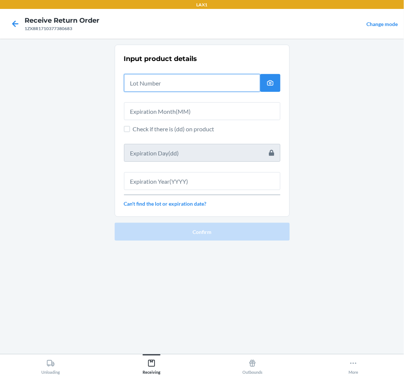
click at [157, 86] on input "text" at bounding box center [192, 83] width 136 height 18
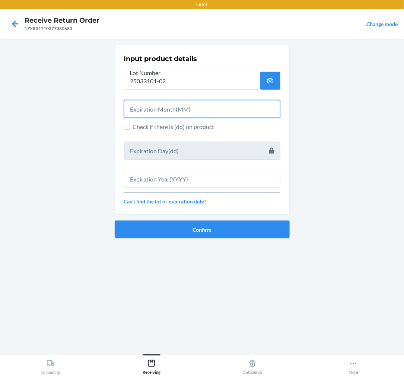
click at [136, 114] on input "text" at bounding box center [202, 109] width 156 height 18
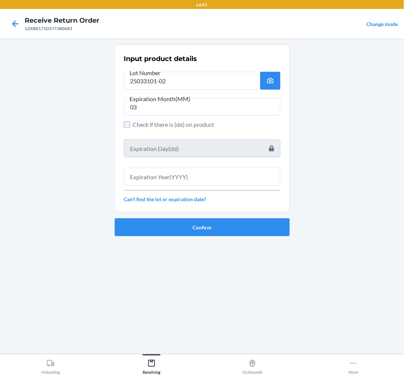
click at [127, 124] on input "Check if there is (dd) on product" at bounding box center [127, 125] width 6 height 6
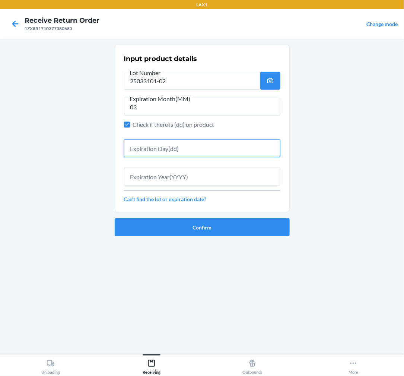
click at [158, 149] on input "text" at bounding box center [202, 149] width 156 height 18
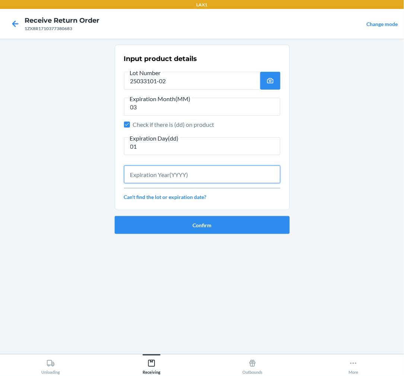
click at [175, 178] on input "text" at bounding box center [202, 175] width 156 height 18
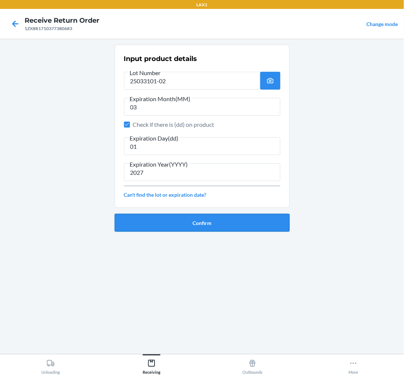
click at [180, 225] on button "Confirm" at bounding box center [202, 223] width 175 height 18
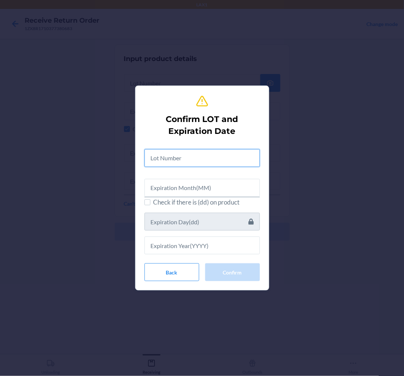
click at [216, 160] on input "text" at bounding box center [201, 158] width 115 height 18
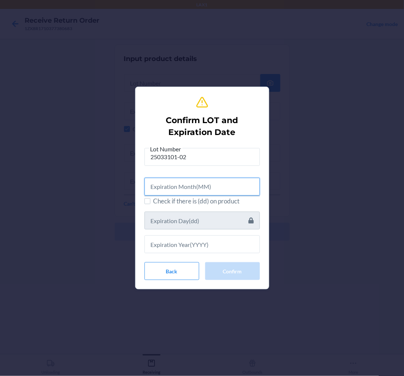
click at [217, 181] on input "text" at bounding box center [201, 187] width 115 height 18
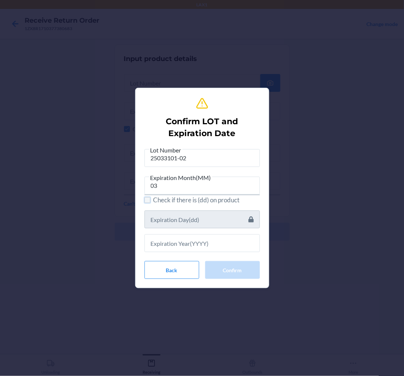
click at [144, 200] on input "Check if there is (dd) on product" at bounding box center [147, 200] width 6 height 6
click at [159, 215] on input "text" at bounding box center [201, 220] width 115 height 18
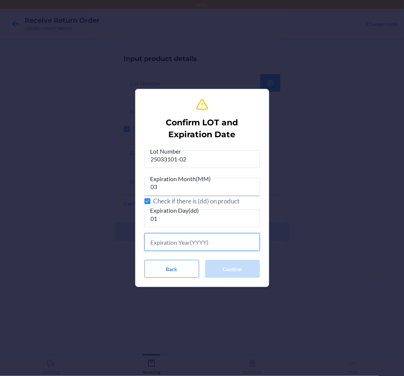
click at [150, 245] on input "text" at bounding box center [201, 242] width 115 height 18
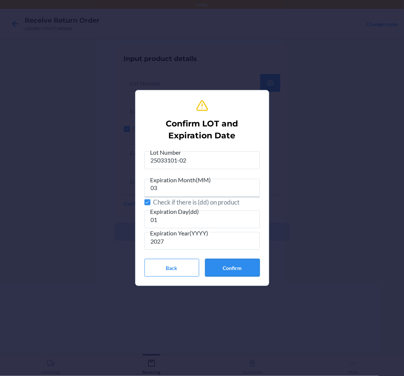
click at [235, 272] on button "Confirm" at bounding box center [232, 268] width 55 height 18
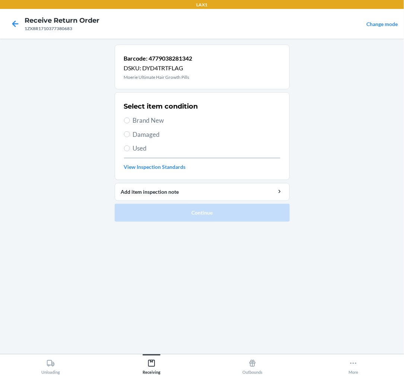
click at [124, 123] on label "Brand New" at bounding box center [202, 121] width 156 height 10
click at [124, 123] on input "Brand New" at bounding box center [127, 121] width 6 height 6
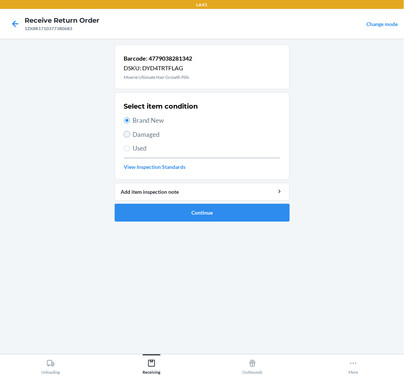
click at [127, 136] on input "Damaged" at bounding box center [127, 134] width 6 height 6
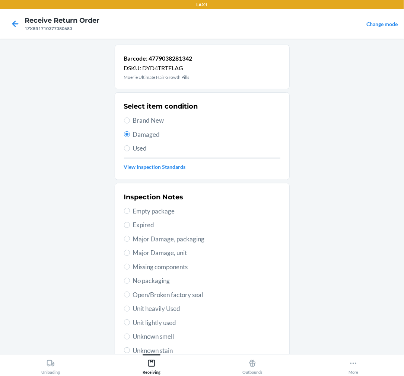
click at [162, 242] on span "Major Damage, packaging" at bounding box center [206, 240] width 147 height 10
click at [130, 242] on input "Major Damage, packaging" at bounding box center [127, 239] width 6 height 6
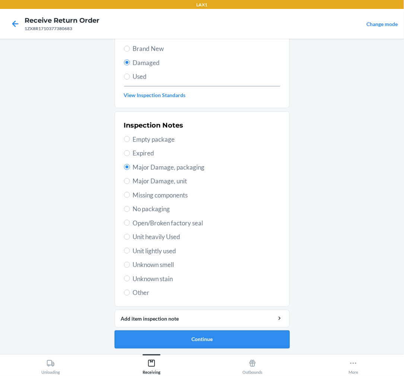
click at [190, 342] on button "Continue" at bounding box center [202, 340] width 175 height 18
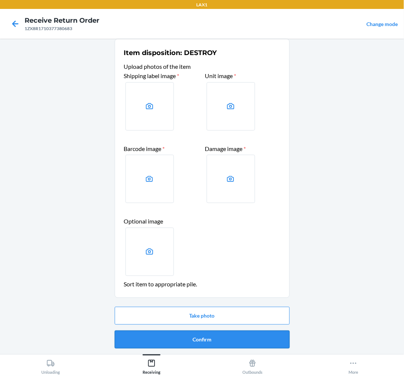
click at [194, 336] on button "Confirm" at bounding box center [202, 340] width 175 height 18
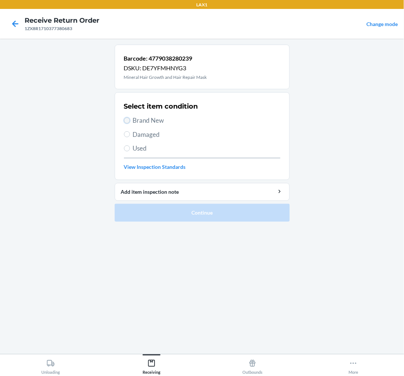
click at [129, 120] on input "Brand New" at bounding box center [127, 121] width 6 height 6
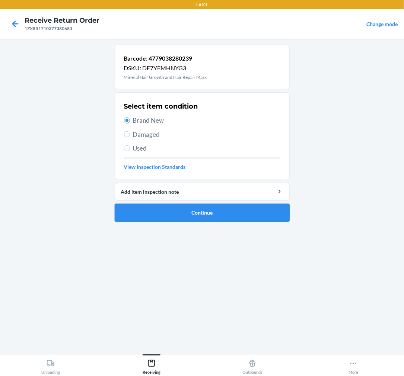
click at [202, 214] on button "Continue" at bounding box center [202, 213] width 175 height 18
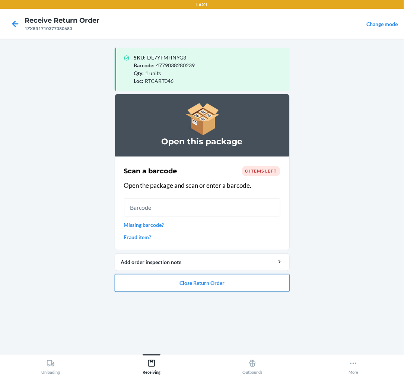
click at [214, 287] on button "Close Return Order" at bounding box center [202, 283] width 175 height 18
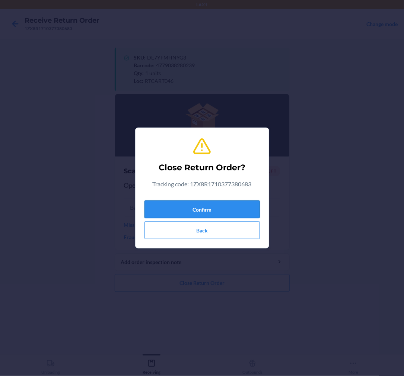
click at [223, 207] on button "Confirm" at bounding box center [201, 210] width 115 height 18
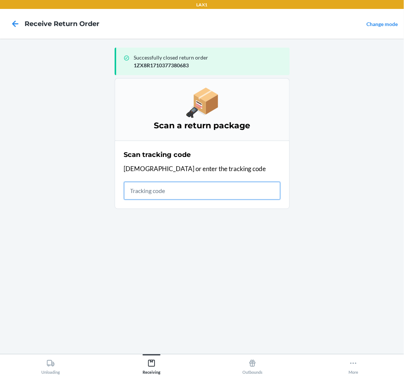
click at [128, 194] on input "text" at bounding box center [202, 191] width 156 height 18
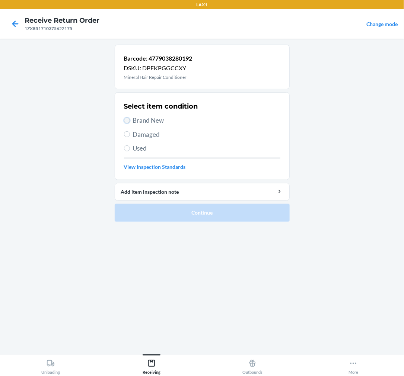
click at [129, 120] on input "Brand New" at bounding box center [127, 121] width 6 height 6
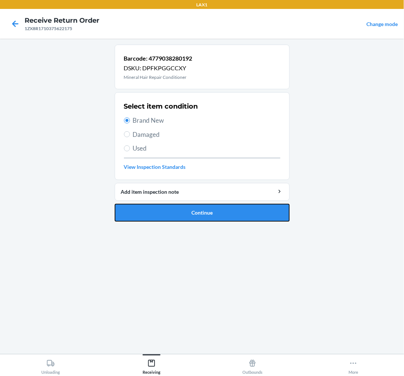
click at [215, 208] on button "Continue" at bounding box center [202, 213] width 175 height 18
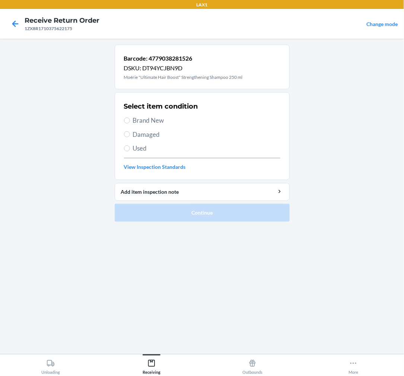
click at [130, 117] on label "Brand New" at bounding box center [202, 121] width 156 height 10
click at [130, 118] on input "Brand New" at bounding box center [127, 121] width 6 height 6
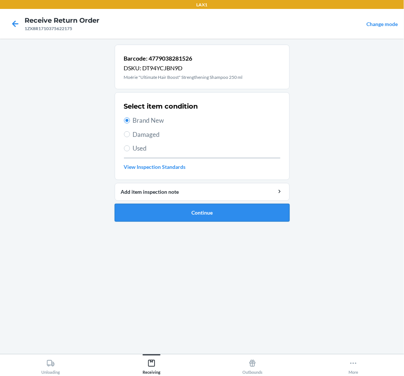
click at [190, 209] on button "Continue" at bounding box center [202, 213] width 175 height 18
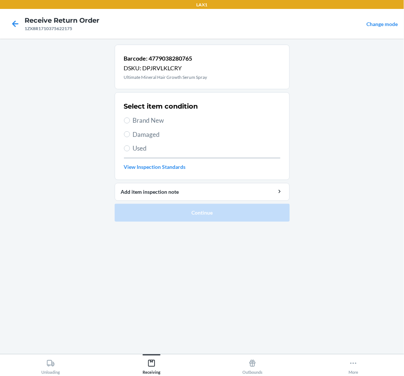
click at [132, 117] on label "Brand New" at bounding box center [202, 121] width 156 height 10
click at [130, 118] on input "Brand New" at bounding box center [127, 121] width 6 height 6
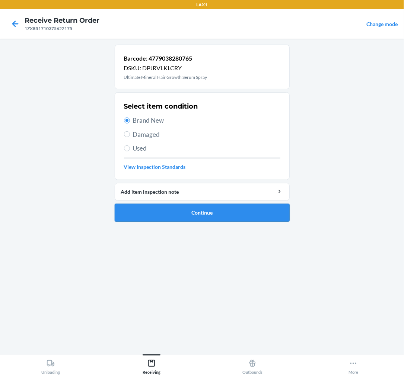
click at [201, 209] on button "Continue" at bounding box center [202, 213] width 175 height 18
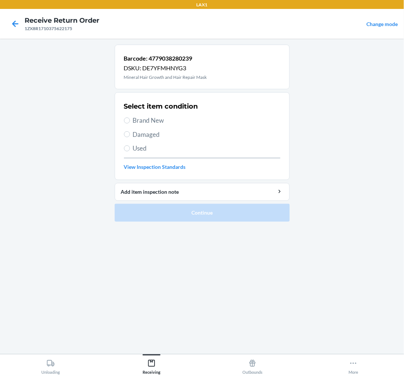
click at [124, 118] on label "Brand New" at bounding box center [202, 121] width 156 height 10
click at [124, 118] on input "Brand New" at bounding box center [127, 121] width 6 height 6
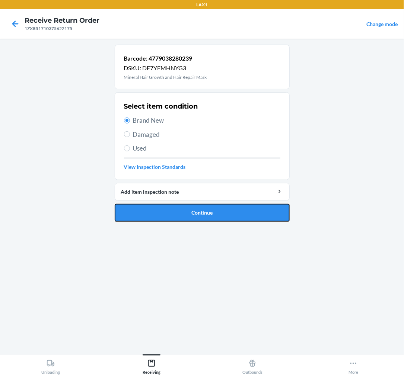
click at [188, 211] on button "Continue" at bounding box center [202, 213] width 175 height 18
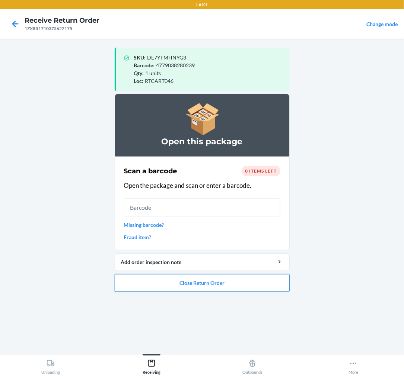
click at [177, 280] on button "Close Return Order" at bounding box center [202, 283] width 175 height 18
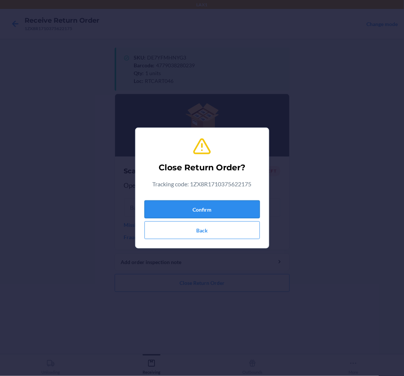
click at [209, 203] on button "Confirm" at bounding box center [201, 210] width 115 height 18
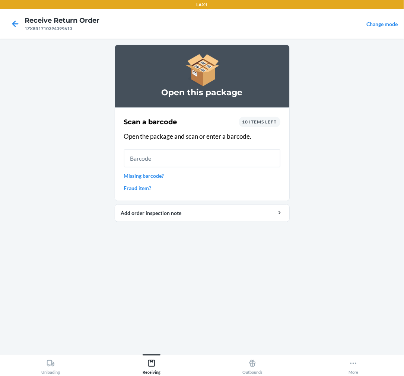
drag, startPoint x: 281, startPoint y: 166, endPoint x: 234, endPoint y: 166, distance: 47.7
drag, startPoint x: 234, startPoint y: 166, endPoint x: 99, endPoint y: 244, distance: 156.3
click at [87, 254] on main "Open this package Scan a barcode 10 items left Open the package and scan or ent…" at bounding box center [202, 197] width 404 height 316
click at [186, 159] on input "text" at bounding box center [202, 159] width 156 height 18
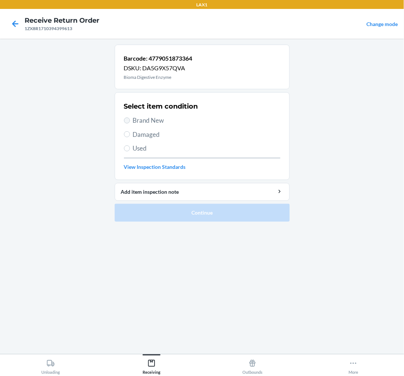
click at [125, 117] on label "Brand New" at bounding box center [202, 121] width 156 height 10
click at [125, 118] on input "Brand New" at bounding box center [127, 121] width 6 height 6
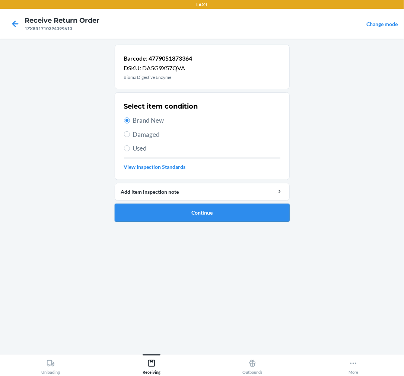
click at [204, 211] on button "Continue" at bounding box center [202, 213] width 175 height 18
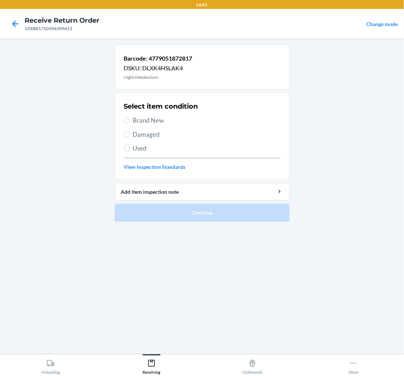
click at [121, 126] on section "Select item condition Brand New Damaged Used View Inspection Standards" at bounding box center [202, 136] width 175 height 88
click at [127, 120] on input "Brand New" at bounding box center [127, 121] width 6 height 6
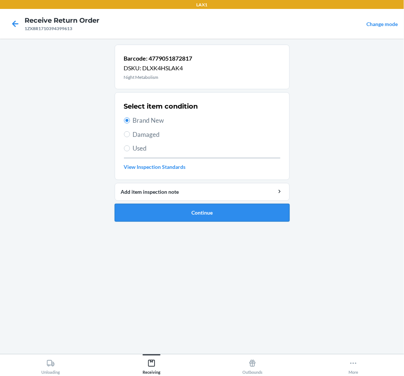
click at [178, 213] on button "Continue" at bounding box center [202, 213] width 175 height 18
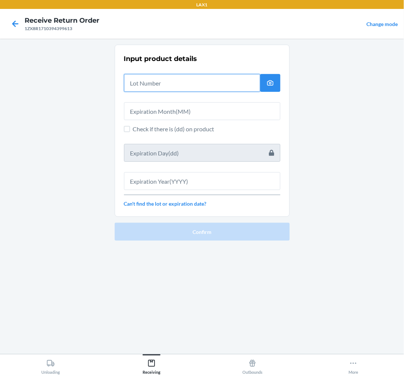
click at [172, 80] on input "text" at bounding box center [192, 83] width 136 height 18
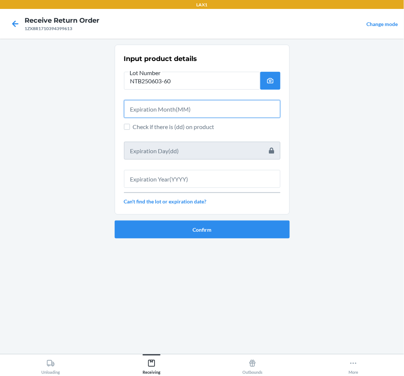
drag, startPoint x: 192, startPoint y: 111, endPoint x: 199, endPoint y: 108, distance: 7.5
click at [199, 108] on input "text" at bounding box center [202, 109] width 156 height 18
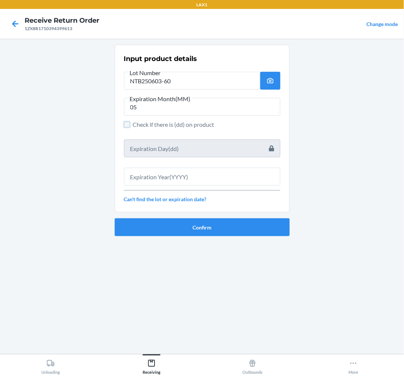
click at [124, 123] on input "Check if there is (dd) on product" at bounding box center [127, 125] width 6 height 6
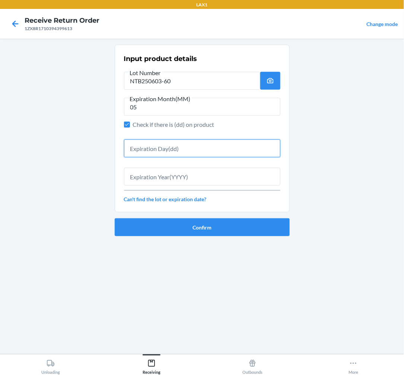
click at [144, 148] on input "text" at bounding box center [202, 149] width 156 height 18
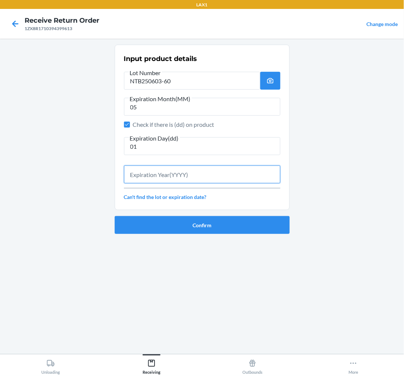
click at [150, 173] on input "text" at bounding box center [202, 175] width 156 height 18
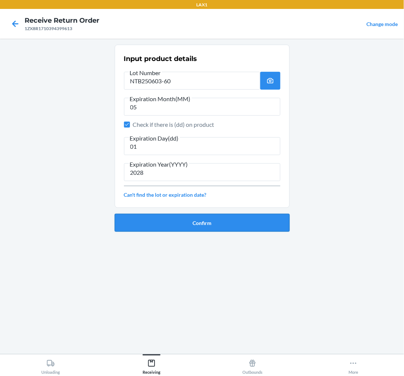
click at [187, 224] on button "Confirm" at bounding box center [202, 223] width 175 height 18
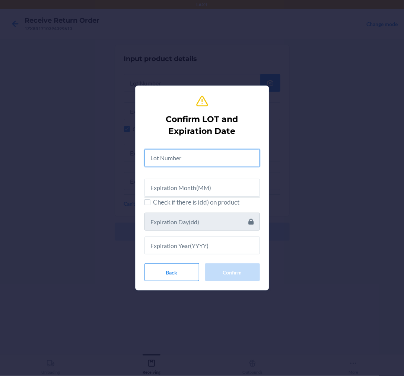
click at [188, 158] on input "text" at bounding box center [201, 158] width 115 height 18
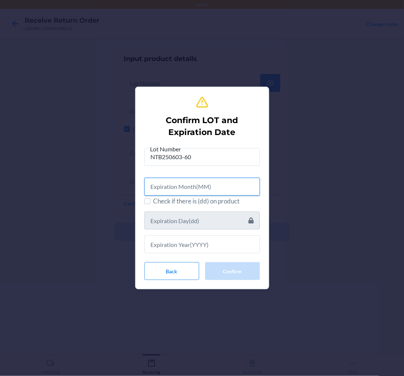
click at [185, 188] on input "text" at bounding box center [201, 187] width 115 height 18
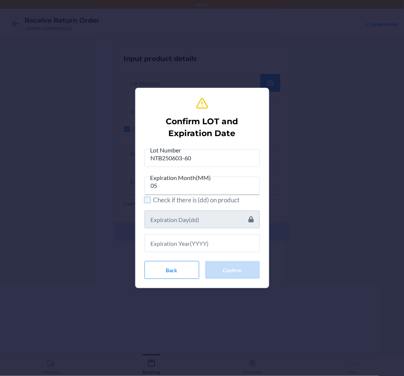
click at [148, 202] on input "Check if there is (dd) on product" at bounding box center [147, 200] width 6 height 6
click at [156, 216] on input "text" at bounding box center [201, 220] width 115 height 18
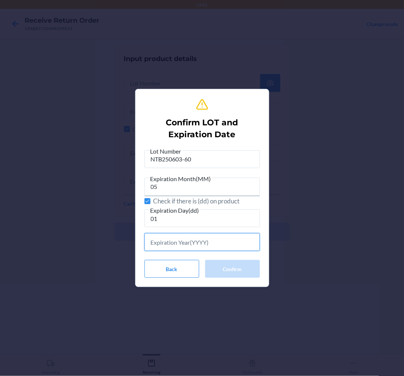
click at [176, 246] on input "text" at bounding box center [201, 242] width 115 height 18
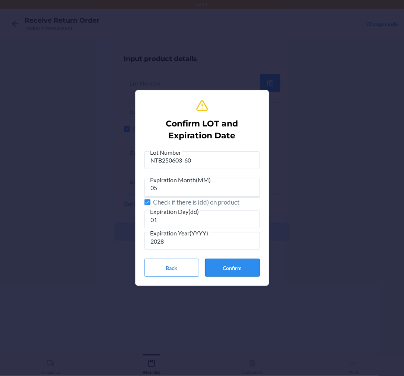
click at [235, 267] on button "Confirm" at bounding box center [232, 268] width 55 height 18
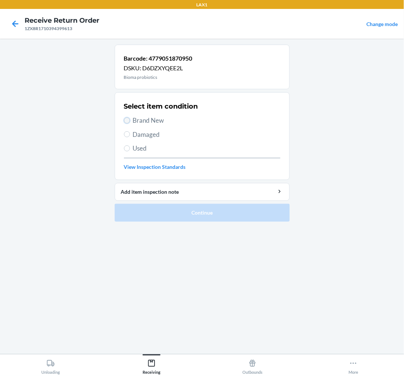
click at [127, 118] on input "Brand New" at bounding box center [127, 121] width 6 height 6
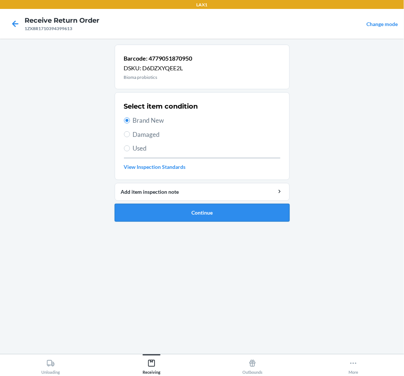
click at [203, 214] on button "Continue" at bounding box center [202, 213] width 175 height 18
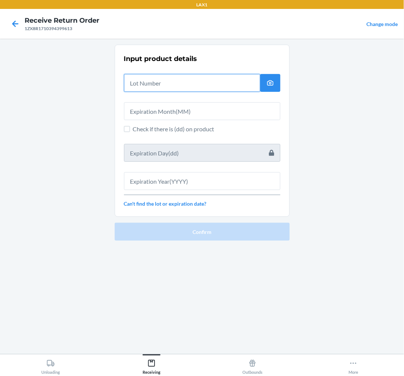
click at [157, 83] on input "text" at bounding box center [192, 83] width 136 height 18
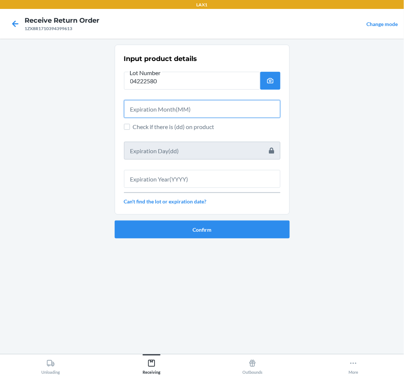
click at [182, 117] on input "text" at bounding box center [202, 109] width 156 height 18
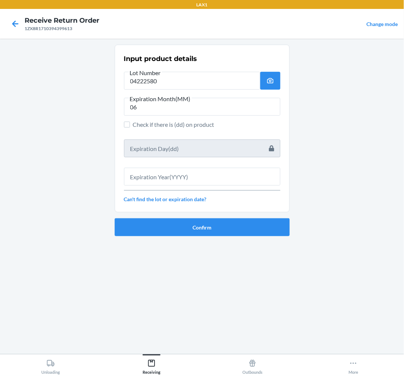
click at [134, 124] on span "Check if there is (dd) on product" at bounding box center [206, 124] width 147 height 9
click at [130, 124] on input "Check if there is (dd) on product" at bounding box center [127, 125] width 6 height 6
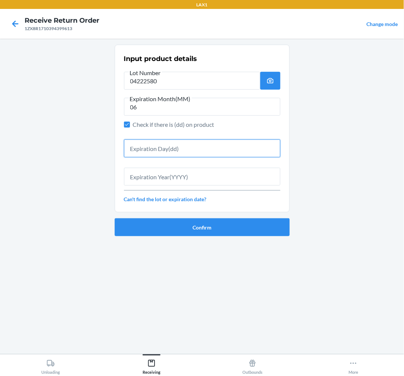
drag, startPoint x: 147, startPoint y: 147, endPoint x: 162, endPoint y: 150, distance: 15.9
click at [148, 147] on input "text" at bounding box center [202, 149] width 156 height 18
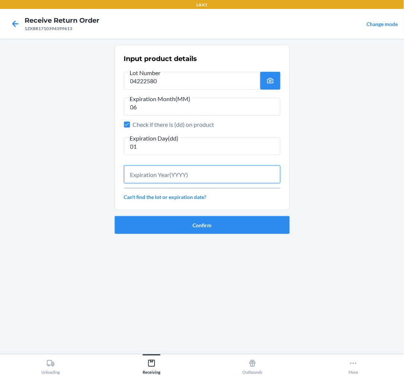
click at [147, 169] on input "text" at bounding box center [202, 175] width 156 height 18
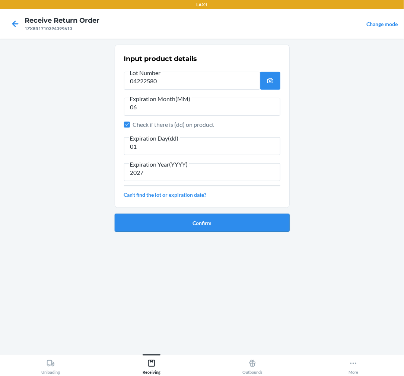
click at [187, 218] on button "Confirm" at bounding box center [202, 223] width 175 height 18
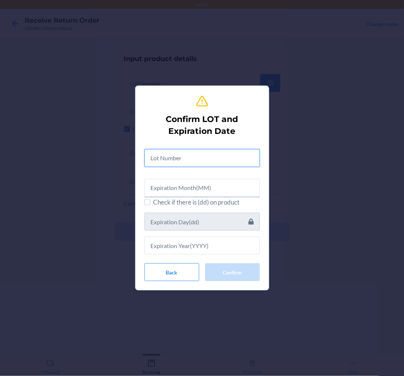
click at [196, 159] on input "text" at bounding box center [201, 158] width 115 height 18
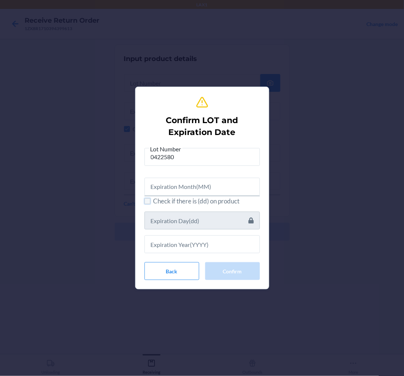
click at [146, 203] on input "Check if there is (dd) on product" at bounding box center [147, 201] width 6 height 6
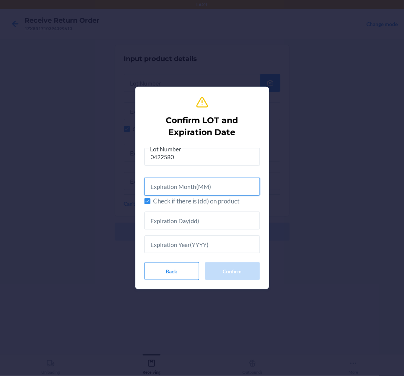
click at [174, 180] on input "text" at bounding box center [201, 187] width 115 height 18
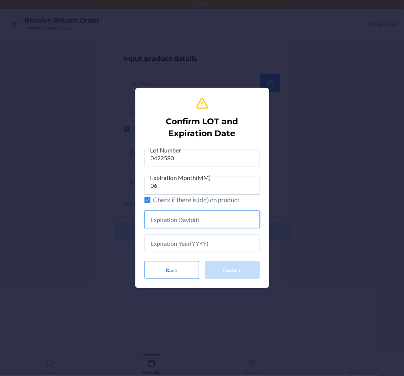
click at [170, 211] on input "text" at bounding box center [201, 220] width 115 height 18
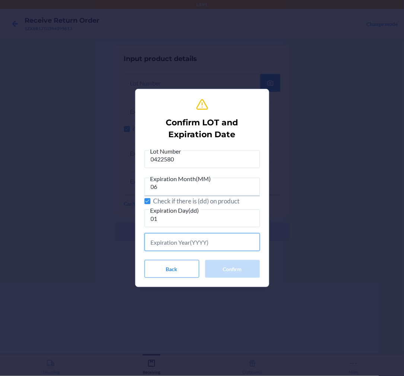
click at [192, 244] on input "text" at bounding box center [201, 242] width 115 height 18
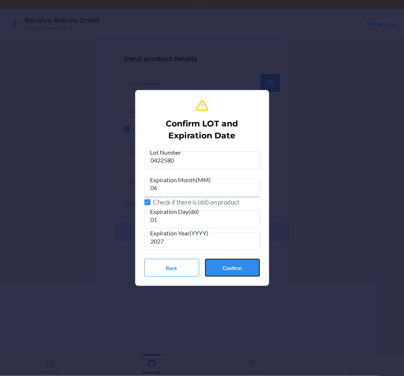
drag, startPoint x: 235, startPoint y: 274, endPoint x: 249, endPoint y: 264, distance: 17.3
click at [248, 264] on button "Confirm" at bounding box center [232, 268] width 55 height 18
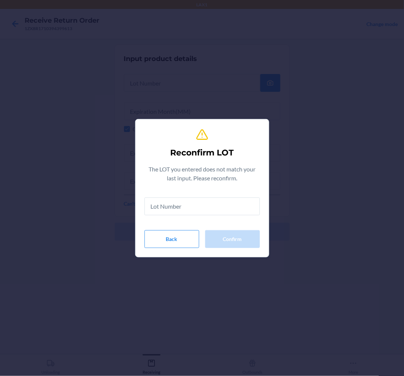
click at [251, 262] on div "Reconfirm LOT The LOT you entered does not match your last input. Please reconf…" at bounding box center [202, 188] width 404 height 376
click at [183, 236] on button "Back" at bounding box center [171, 239] width 55 height 18
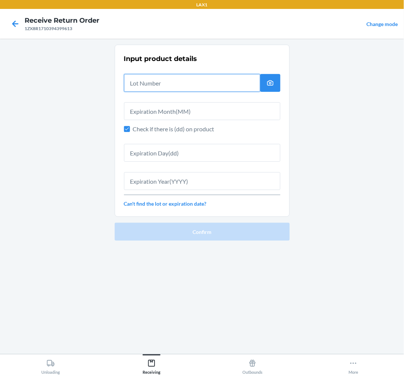
click at [152, 82] on input "text" at bounding box center [192, 83] width 136 height 18
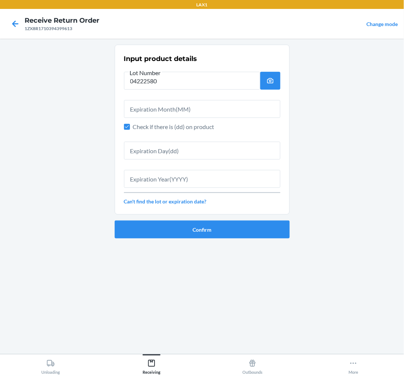
drag, startPoint x: 151, startPoint y: 118, endPoint x: 156, endPoint y: 113, distance: 7.4
click at [155, 114] on div "Input product details Lot Number 04222580 Check if there is (dd) on product Can…" at bounding box center [202, 130] width 156 height 156
click at [205, 111] on input "text" at bounding box center [202, 109] width 156 height 18
click at [167, 110] on input "text" at bounding box center [202, 109] width 156 height 18
click at [166, 148] on input "text" at bounding box center [202, 151] width 156 height 18
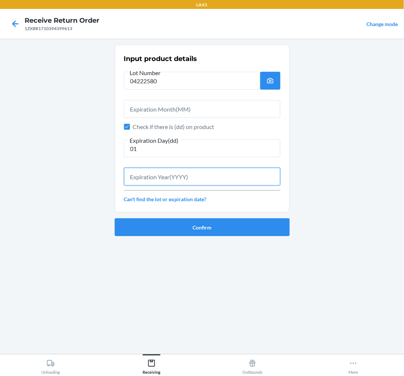
click at [147, 176] on input "text" at bounding box center [202, 177] width 156 height 18
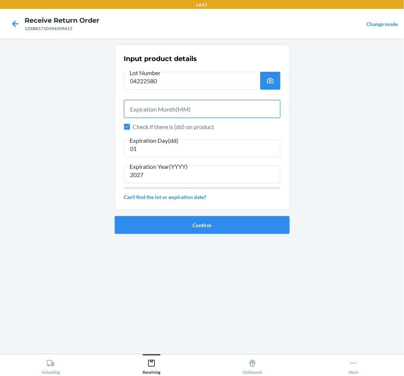
click at [162, 108] on input "text" at bounding box center [202, 109] width 156 height 18
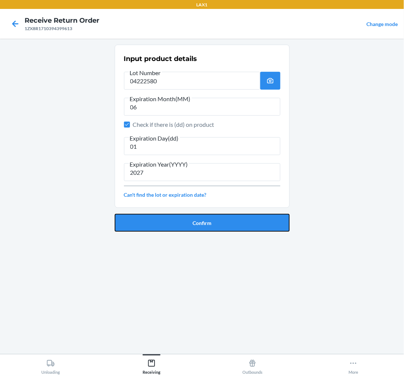
click at [200, 222] on button "Confirm" at bounding box center [202, 223] width 175 height 18
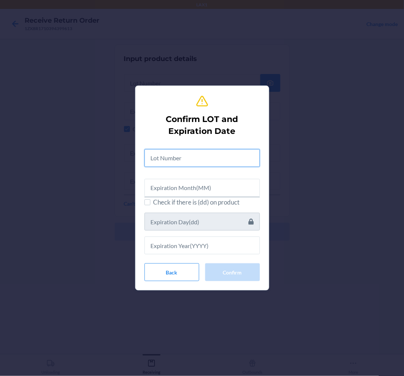
click at [190, 157] on input "text" at bounding box center [201, 158] width 115 height 18
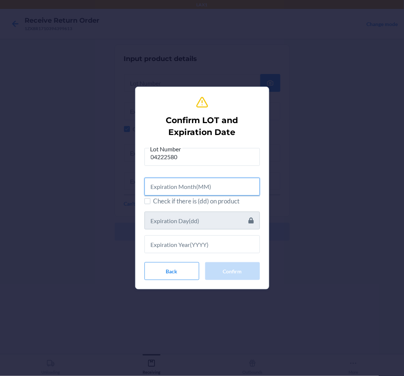
click at [170, 186] on input "text" at bounding box center [201, 187] width 115 height 18
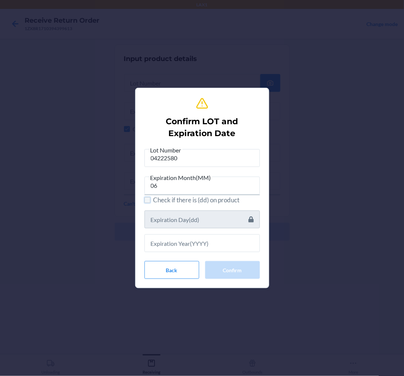
click at [145, 200] on input "Check if there is (dd) on product" at bounding box center [147, 200] width 6 height 6
drag, startPoint x: 164, startPoint y: 222, endPoint x: 150, endPoint y: 201, distance: 25.0
click at [165, 222] on input "text" at bounding box center [201, 220] width 115 height 18
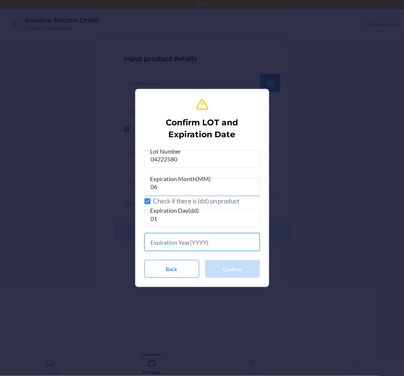
click at [220, 249] on input "text" at bounding box center [201, 242] width 115 height 18
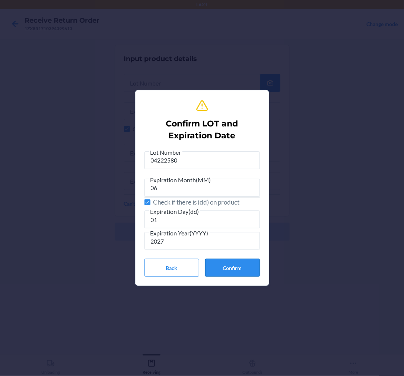
click at [237, 271] on button "Confirm" at bounding box center [232, 268] width 55 height 18
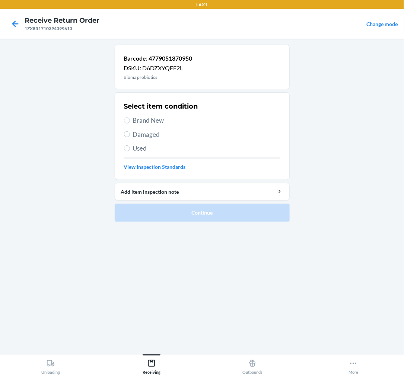
click at [131, 122] on label "Brand New" at bounding box center [202, 121] width 156 height 10
click at [130, 122] on input "Brand New" at bounding box center [127, 121] width 6 height 6
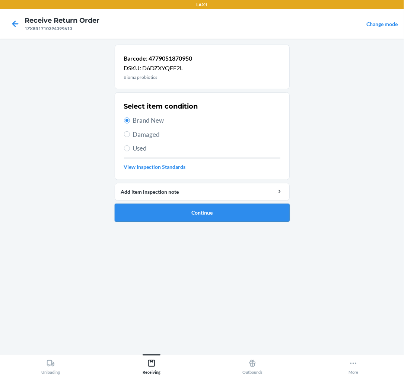
click at [198, 211] on button "Continue" at bounding box center [202, 213] width 175 height 18
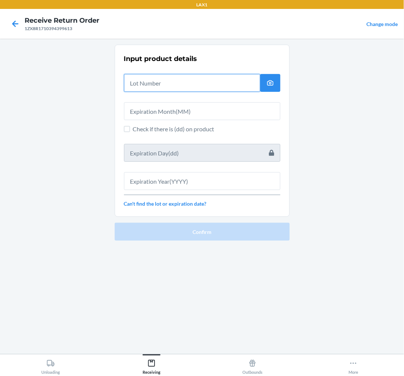
click at [203, 85] on input "text" at bounding box center [192, 83] width 136 height 18
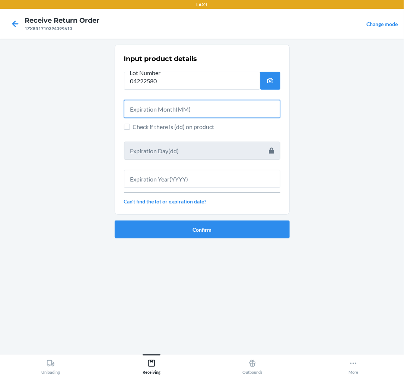
click at [269, 108] on input "text" at bounding box center [202, 109] width 156 height 18
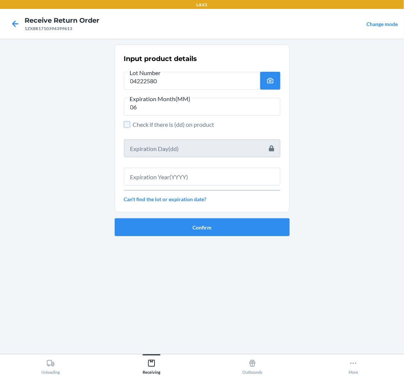
click at [127, 124] on input "Check if there is (dd) on product" at bounding box center [127, 125] width 6 height 6
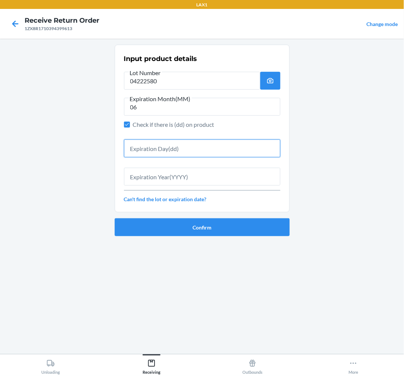
click at [148, 149] on input "text" at bounding box center [202, 149] width 156 height 18
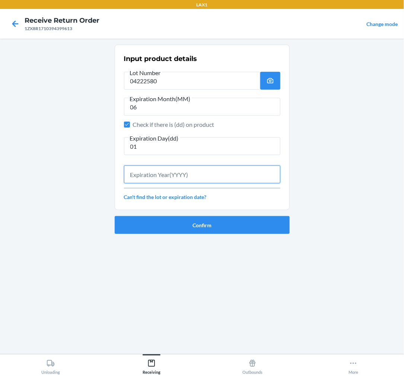
drag, startPoint x: 159, startPoint y: 170, endPoint x: 174, endPoint y: 162, distance: 17.0
click at [168, 167] on input "text" at bounding box center [202, 175] width 156 height 18
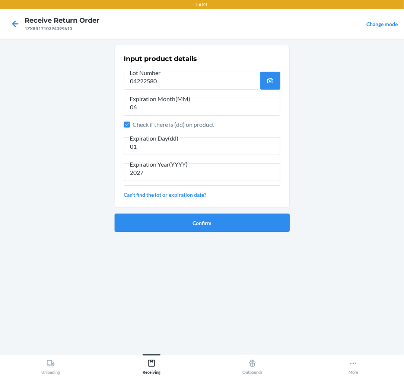
drag, startPoint x: 144, startPoint y: 228, endPoint x: 153, endPoint y: 228, distance: 8.9
click at [153, 228] on button "Confirm" at bounding box center [202, 223] width 175 height 18
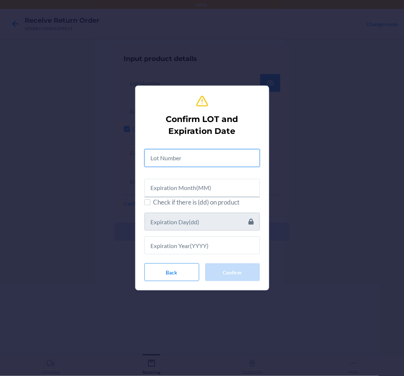
click at [213, 165] on input "text" at bounding box center [201, 158] width 115 height 18
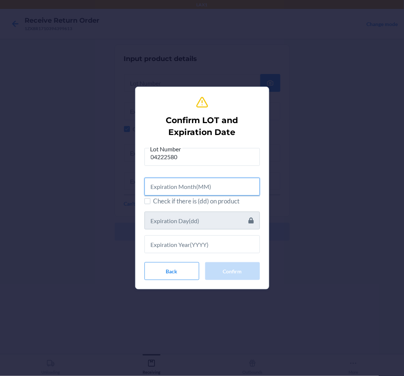
drag, startPoint x: 191, startPoint y: 190, endPoint x: 188, endPoint y: 182, distance: 8.2
click at [190, 191] on input "text" at bounding box center [201, 187] width 115 height 18
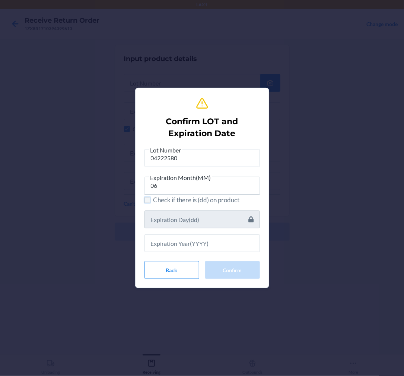
click at [147, 199] on input "Check if there is (dd) on product" at bounding box center [147, 200] width 6 height 6
drag, startPoint x: 166, startPoint y: 220, endPoint x: 165, endPoint y: 209, distance: 10.9
click at [168, 220] on input "text" at bounding box center [201, 220] width 115 height 18
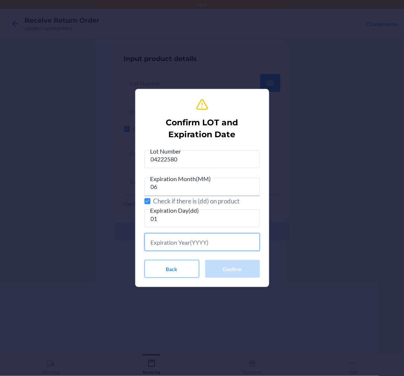
click at [159, 245] on input "text" at bounding box center [201, 242] width 115 height 18
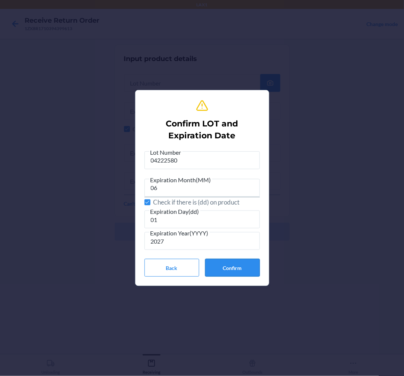
click at [224, 262] on button "Confirm" at bounding box center [232, 268] width 55 height 18
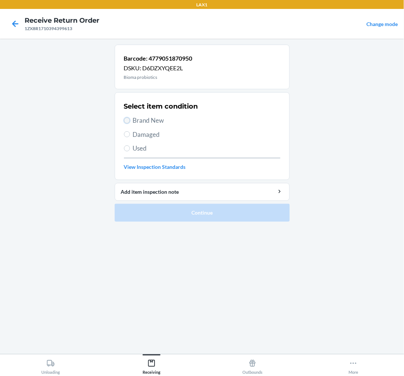
click at [125, 121] on input "Brand New" at bounding box center [127, 121] width 6 height 6
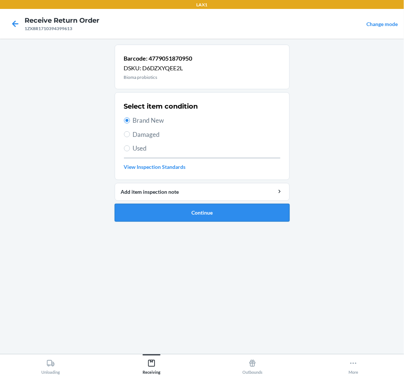
click at [190, 211] on button "Continue" at bounding box center [202, 213] width 175 height 18
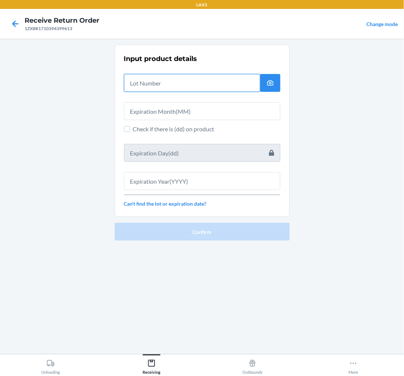
click at [188, 86] on input "text" at bounding box center [192, 83] width 136 height 18
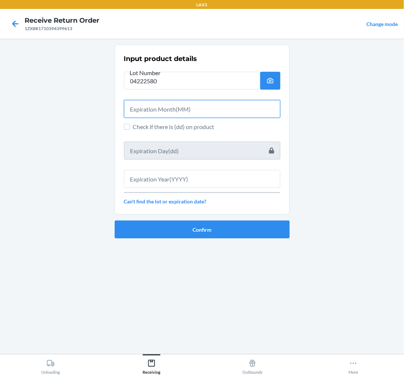
click at [192, 112] on input "text" at bounding box center [202, 109] width 156 height 18
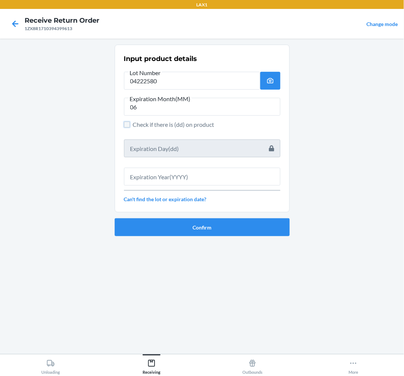
click at [129, 122] on input "Check if there is (dd) on product" at bounding box center [127, 125] width 6 height 6
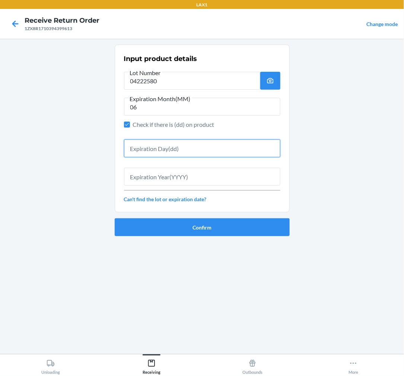
click at [153, 146] on input "text" at bounding box center [202, 149] width 156 height 18
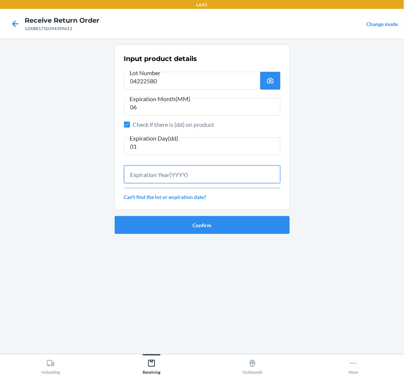
drag, startPoint x: 153, startPoint y: 175, endPoint x: 159, endPoint y: 174, distance: 5.7
click at [155, 176] on input "text" at bounding box center [202, 175] width 156 height 18
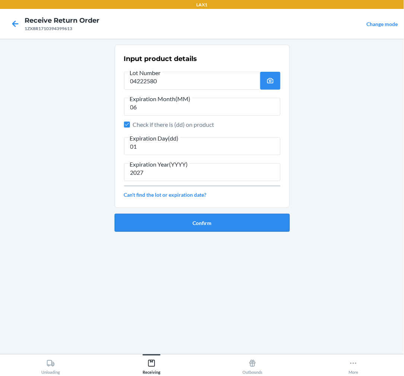
click at [232, 228] on button "Confirm" at bounding box center [202, 223] width 175 height 18
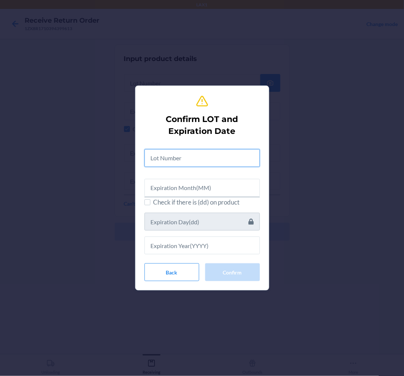
drag, startPoint x: 231, startPoint y: 159, endPoint x: 232, endPoint y: 155, distance: 3.8
click at [232, 159] on input "text" at bounding box center [201, 158] width 115 height 18
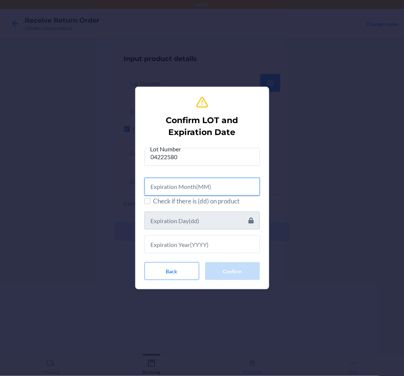
click at [189, 186] on input "text" at bounding box center [201, 187] width 115 height 18
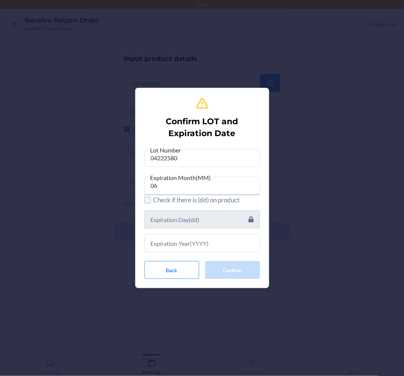
click at [149, 199] on input "Check if there is (dd) on product" at bounding box center [147, 200] width 6 height 6
drag, startPoint x: 181, startPoint y: 221, endPoint x: 193, endPoint y: 221, distance: 11.5
click at [192, 221] on input "text" at bounding box center [201, 220] width 115 height 18
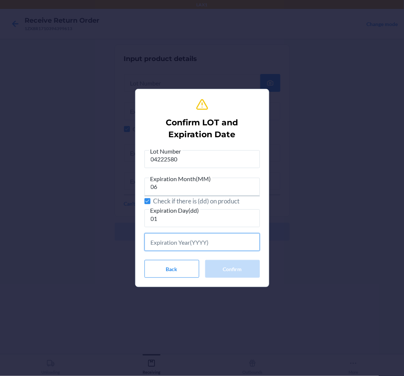
click at [192, 240] on input "text" at bounding box center [201, 242] width 115 height 18
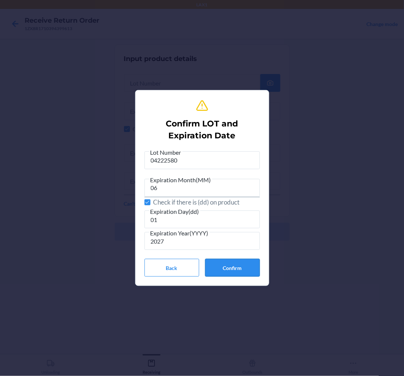
click at [237, 263] on button "Confirm" at bounding box center [232, 268] width 55 height 18
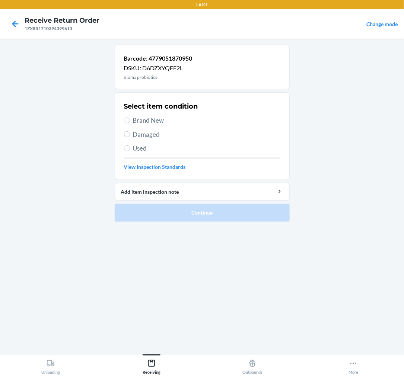
click at [130, 117] on label "Brand New" at bounding box center [202, 121] width 156 height 10
click at [130, 118] on input "Brand New" at bounding box center [127, 121] width 6 height 6
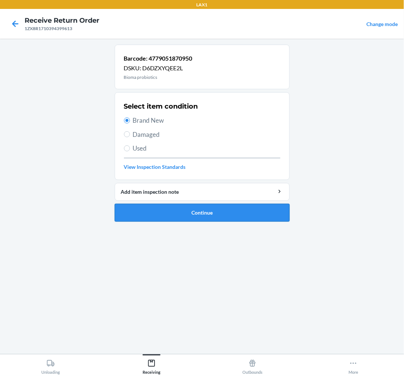
click at [222, 206] on button "Continue" at bounding box center [202, 213] width 175 height 18
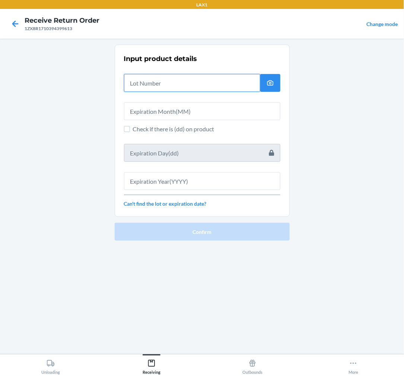
drag, startPoint x: 175, startPoint y: 82, endPoint x: 181, endPoint y: 82, distance: 5.2
click at [179, 82] on input "text" at bounding box center [192, 83] width 136 height 18
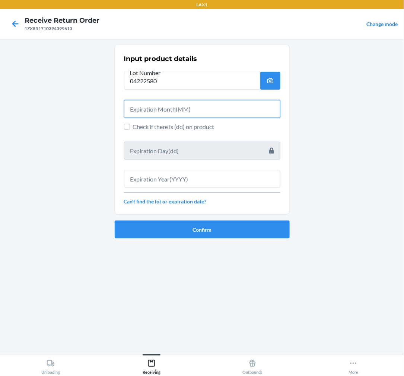
drag, startPoint x: 190, startPoint y: 111, endPoint x: 196, endPoint y: 109, distance: 5.7
click at [195, 110] on input "text" at bounding box center [202, 109] width 156 height 18
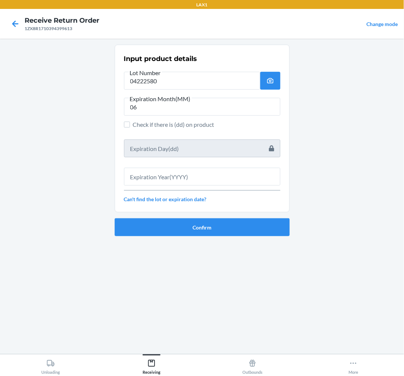
click at [131, 124] on label "Check if there is (dd) on product" at bounding box center [202, 124] width 156 height 9
click at [130, 124] on input "Check if there is (dd) on product" at bounding box center [127, 125] width 6 height 6
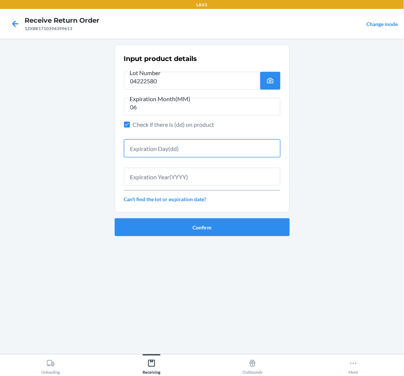
click at [143, 146] on input "text" at bounding box center [202, 149] width 156 height 18
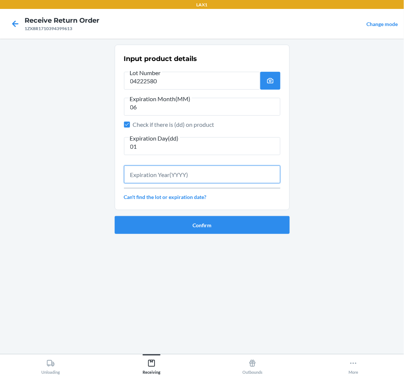
click at [143, 175] on input "text" at bounding box center [202, 175] width 156 height 18
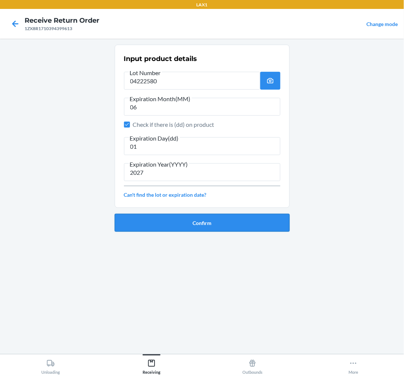
click at [162, 216] on button "Confirm" at bounding box center [202, 223] width 175 height 18
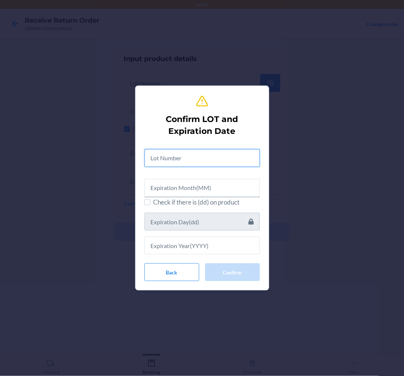
click at [203, 163] on input "text" at bounding box center [201, 158] width 115 height 18
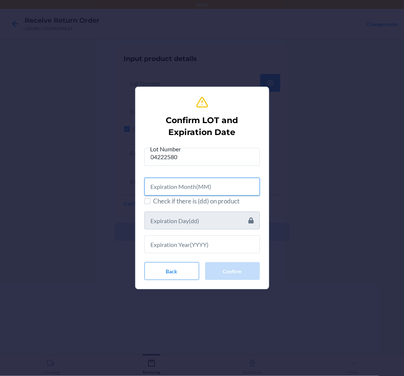
click at [202, 192] on input "text" at bounding box center [201, 187] width 115 height 18
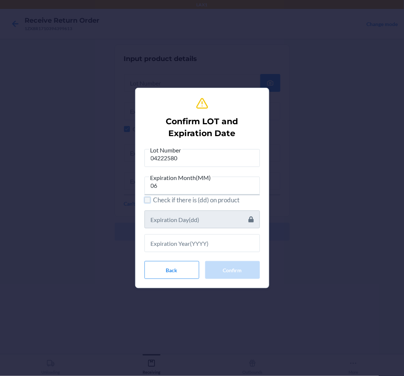
click at [147, 200] on input "Check if there is (dd) on product" at bounding box center [147, 200] width 6 height 6
drag, startPoint x: 177, startPoint y: 216, endPoint x: 180, endPoint y: 210, distance: 6.3
click at [178, 216] on input "text" at bounding box center [201, 220] width 115 height 18
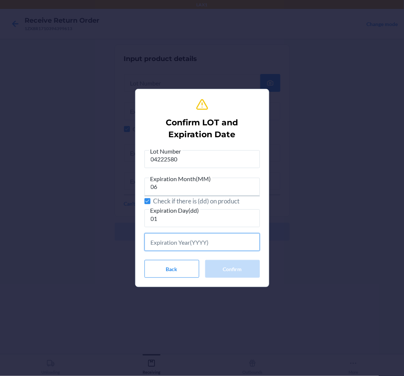
click at [170, 244] on input "text" at bounding box center [201, 242] width 115 height 18
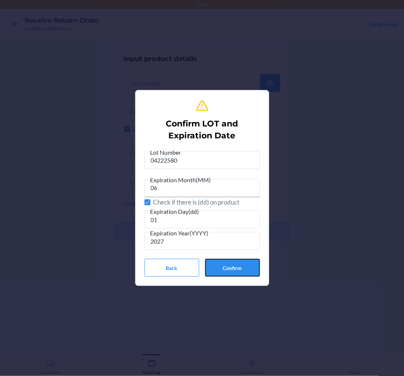
click at [247, 264] on button "Confirm" at bounding box center [232, 268] width 55 height 18
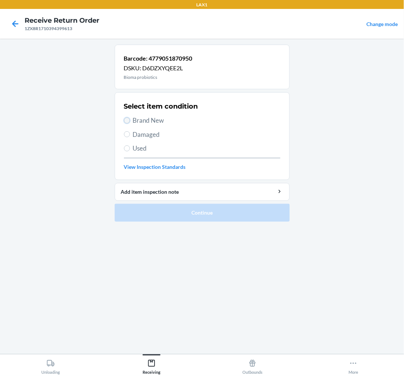
click at [129, 121] on input "Brand New" at bounding box center [127, 121] width 6 height 6
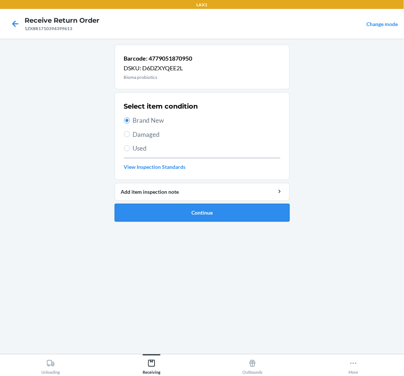
click at [180, 211] on button "Continue" at bounding box center [202, 213] width 175 height 18
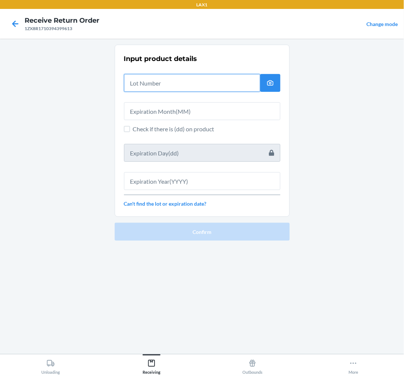
drag, startPoint x: 204, startPoint y: 89, endPoint x: 209, endPoint y: 87, distance: 5.2
click at [204, 88] on input "text" at bounding box center [192, 83] width 136 height 18
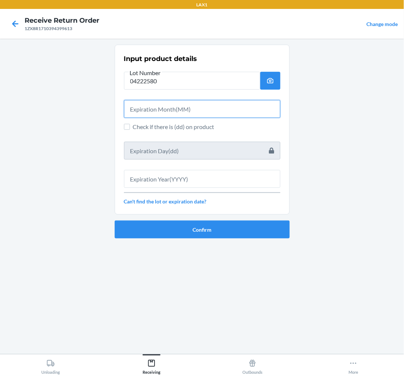
drag, startPoint x: 135, startPoint y: 112, endPoint x: 143, endPoint y: 110, distance: 7.7
click at [139, 111] on input "text" at bounding box center [202, 109] width 156 height 18
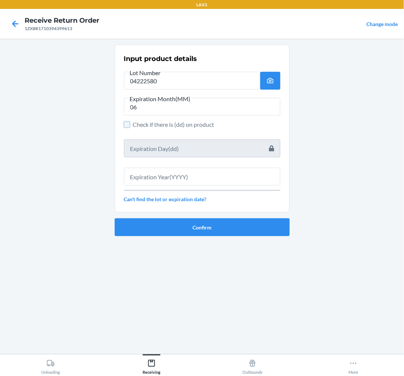
click at [124, 122] on input "Check if there is (dd) on product" at bounding box center [127, 125] width 6 height 6
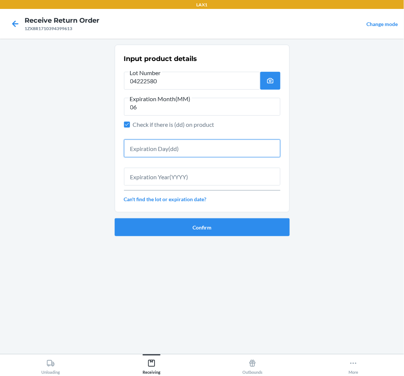
click at [140, 143] on input "text" at bounding box center [202, 149] width 156 height 18
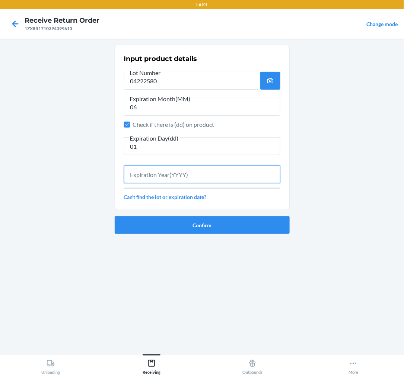
click at [140, 176] on input "text" at bounding box center [202, 175] width 156 height 18
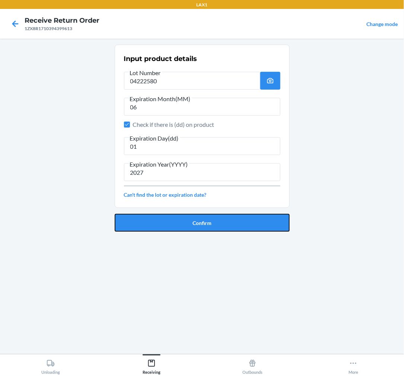
click at [225, 221] on button "Confirm" at bounding box center [202, 223] width 175 height 18
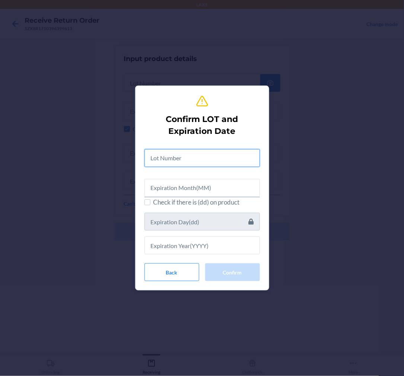
click at [219, 155] on input "text" at bounding box center [201, 158] width 115 height 18
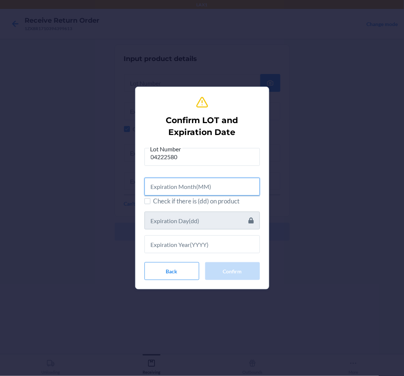
click at [201, 191] on input "text" at bounding box center [201, 187] width 115 height 18
click at [152, 203] on label "Check if there is (dd) on product" at bounding box center [201, 202] width 115 height 10
click at [150, 203] on input "Check if there is (dd) on product" at bounding box center [147, 201] width 6 height 6
click at [159, 190] on input "text" at bounding box center [201, 187] width 115 height 18
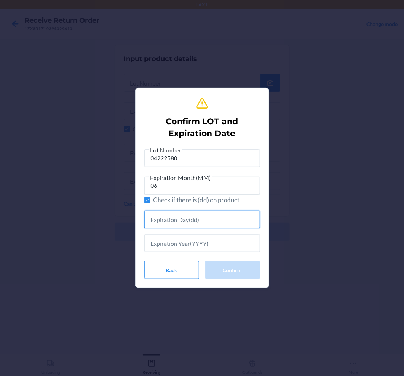
click at [152, 223] on input "text" at bounding box center [201, 220] width 115 height 18
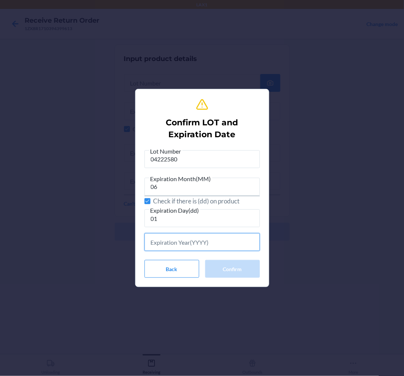
drag, startPoint x: 166, startPoint y: 240, endPoint x: 170, endPoint y: 231, distance: 10.3
click at [167, 240] on input "text" at bounding box center [201, 242] width 115 height 18
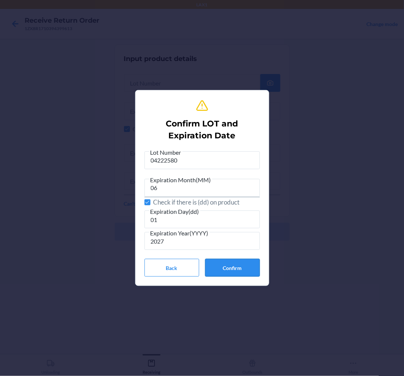
click at [235, 268] on button "Confirm" at bounding box center [232, 268] width 55 height 18
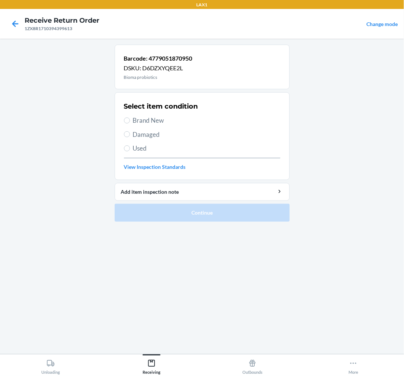
click at [134, 114] on div "Select item condition Brand New Damaged Used View Inspection Standards" at bounding box center [202, 136] width 156 height 74
click at [128, 121] on input "Brand New" at bounding box center [127, 121] width 6 height 6
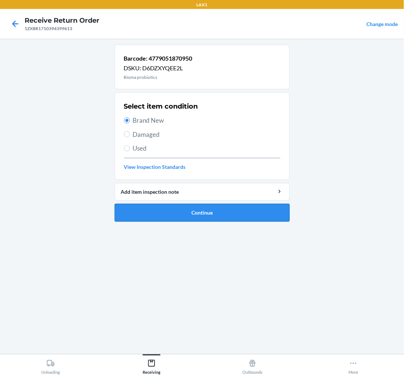
click at [207, 209] on button "Continue" at bounding box center [202, 213] width 175 height 18
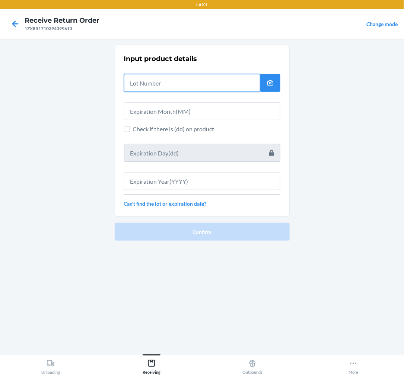
click at [187, 77] on input "text" at bounding box center [192, 83] width 136 height 18
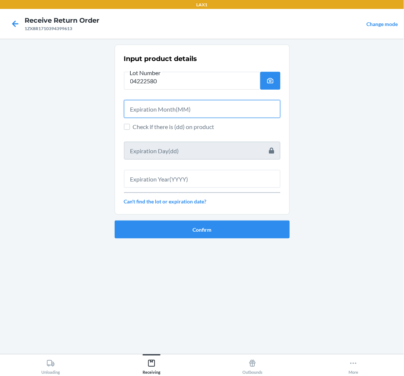
drag, startPoint x: 160, startPoint y: 106, endPoint x: 161, endPoint y: 100, distance: 6.4
click at [162, 106] on input "text" at bounding box center [202, 109] width 156 height 18
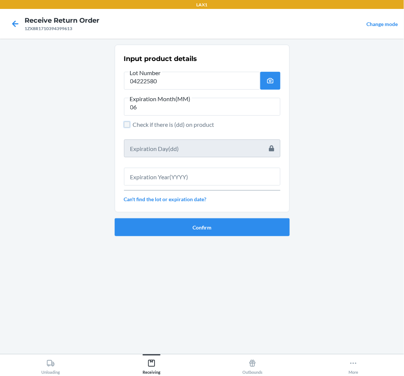
click at [125, 127] on input "Check if there is (dd) on product" at bounding box center [127, 125] width 6 height 6
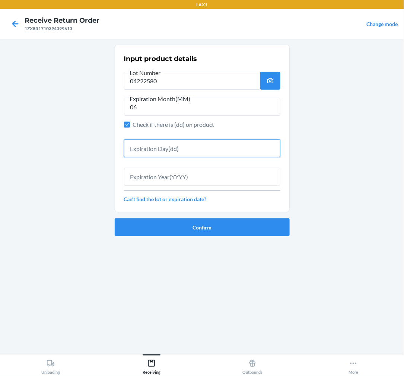
click at [148, 147] on input "text" at bounding box center [202, 149] width 156 height 18
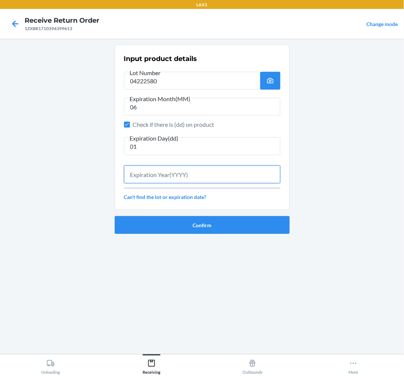
drag, startPoint x: 167, startPoint y: 181, endPoint x: 168, endPoint y: 176, distance: 5.1
click at [168, 181] on input "text" at bounding box center [202, 175] width 156 height 18
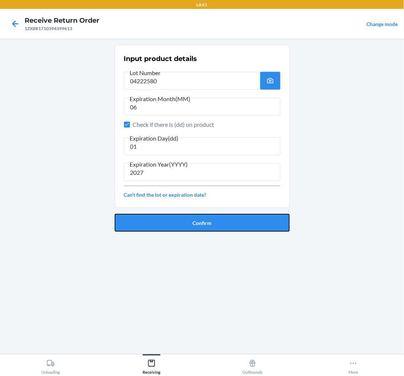
click at [185, 219] on button "Confirm" at bounding box center [202, 223] width 175 height 18
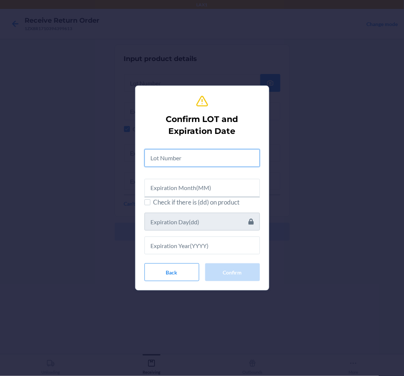
click at [206, 159] on input "text" at bounding box center [201, 158] width 115 height 18
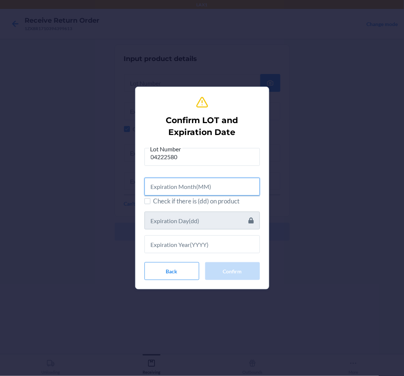
click at [170, 188] on input "text" at bounding box center [201, 187] width 115 height 18
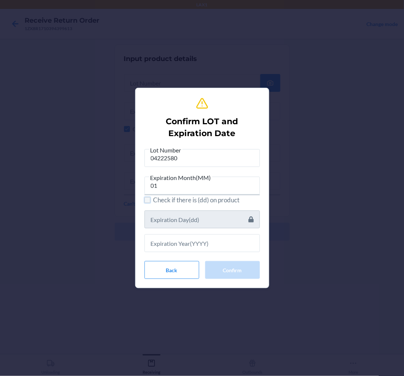
click at [147, 200] on input "Check if there is (dd) on product" at bounding box center [147, 200] width 6 height 6
click at [166, 223] on input "text" at bounding box center [201, 220] width 115 height 18
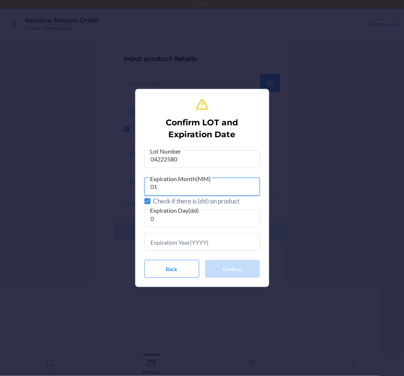
click at [165, 188] on input "01" at bounding box center [201, 187] width 115 height 18
click at [159, 220] on input "0" at bounding box center [201, 219] width 115 height 18
click at [157, 240] on input "text" at bounding box center [201, 242] width 115 height 18
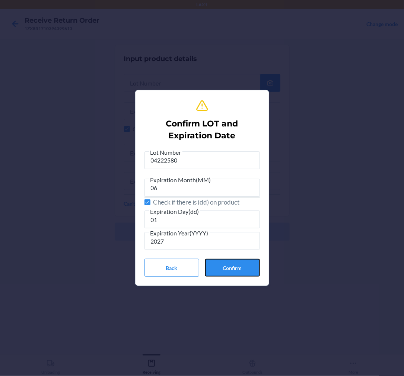
click at [222, 267] on button "Confirm" at bounding box center [232, 268] width 55 height 18
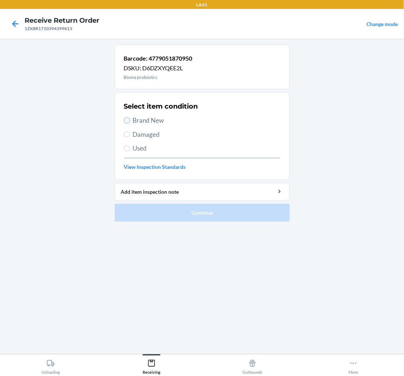
click at [128, 122] on input "Brand New" at bounding box center [127, 121] width 6 height 6
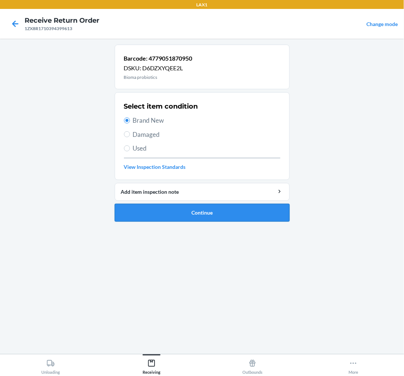
click at [200, 213] on button "Continue" at bounding box center [202, 213] width 175 height 18
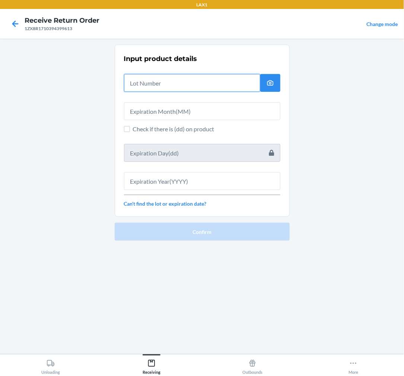
click at [201, 83] on input "text" at bounding box center [192, 83] width 136 height 18
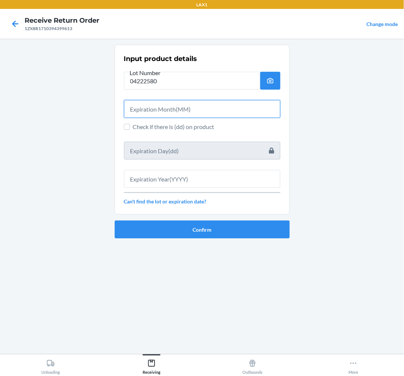
click at [189, 108] on input "text" at bounding box center [202, 109] width 156 height 18
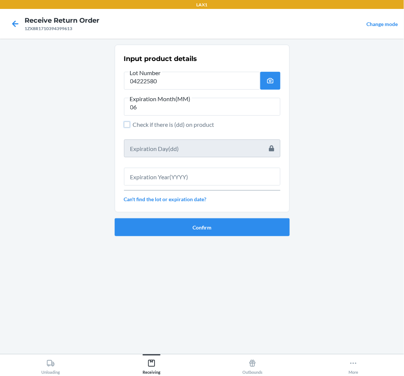
click at [130, 129] on label "Check if there is (dd) on product" at bounding box center [202, 124] width 156 height 9
click at [130, 128] on input "Check if there is (dd) on product" at bounding box center [127, 125] width 6 height 6
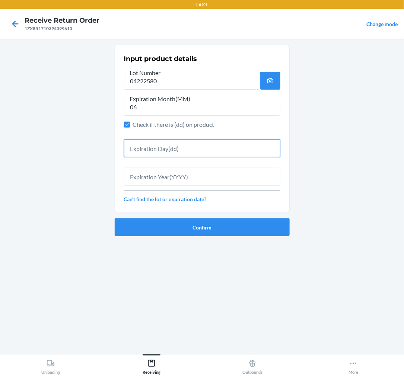
click at [155, 146] on input "text" at bounding box center [202, 149] width 156 height 18
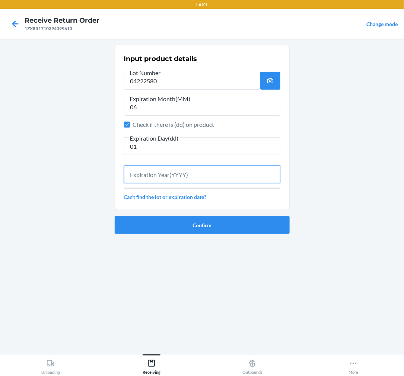
click at [146, 167] on input "text" at bounding box center [202, 175] width 156 height 18
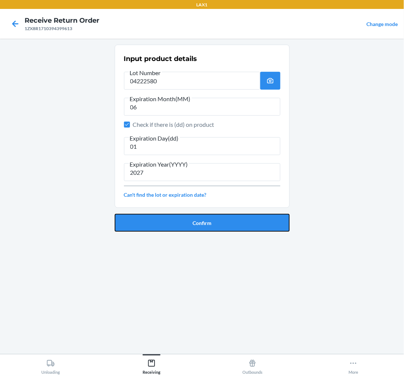
drag, startPoint x: 183, startPoint y: 220, endPoint x: 188, endPoint y: 220, distance: 4.9
click at [186, 220] on button "Confirm" at bounding box center [202, 223] width 175 height 18
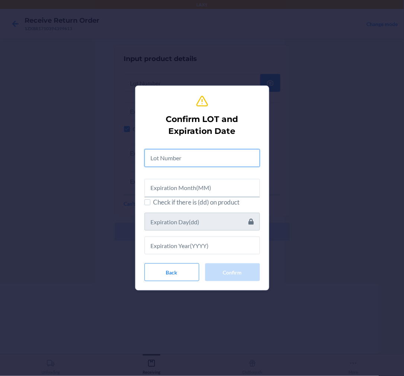
drag, startPoint x: 191, startPoint y: 157, endPoint x: 194, endPoint y: 161, distance: 5.3
click at [194, 161] on input "text" at bounding box center [201, 158] width 115 height 18
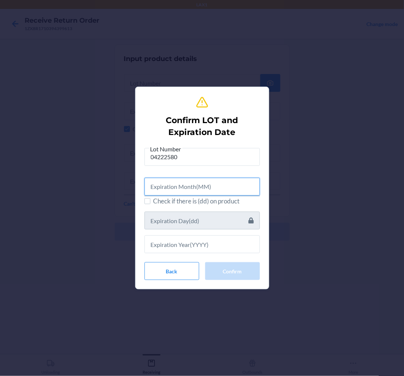
click at [199, 193] on input "text" at bounding box center [201, 187] width 115 height 18
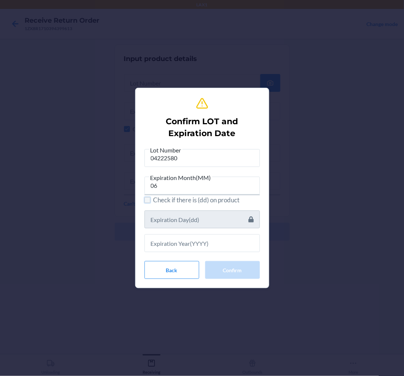
click at [148, 200] on input "Check if there is (dd) on product" at bounding box center [147, 200] width 6 height 6
drag, startPoint x: 166, startPoint y: 224, endPoint x: 168, endPoint y: 219, distance: 5.7
click at [167, 224] on input "text" at bounding box center [201, 220] width 115 height 18
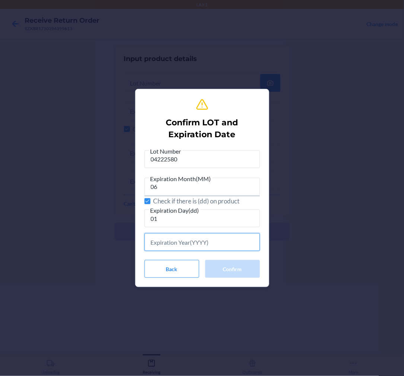
drag, startPoint x: 162, startPoint y: 241, endPoint x: 161, endPoint y: 230, distance: 10.8
click at [163, 241] on input "text" at bounding box center [201, 242] width 115 height 18
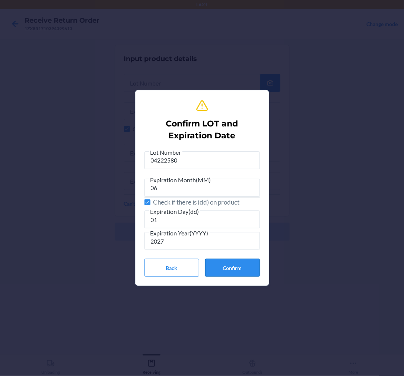
click at [229, 269] on button "Confirm" at bounding box center [232, 268] width 55 height 18
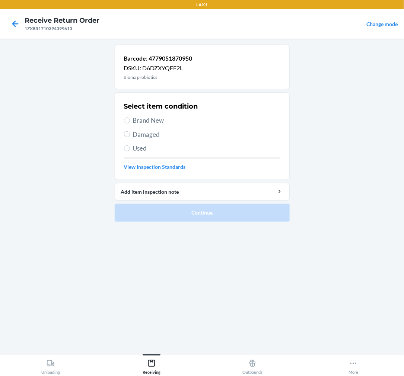
click at [131, 124] on label "Brand New" at bounding box center [202, 121] width 156 height 10
click at [130, 124] on input "Brand New" at bounding box center [127, 121] width 6 height 6
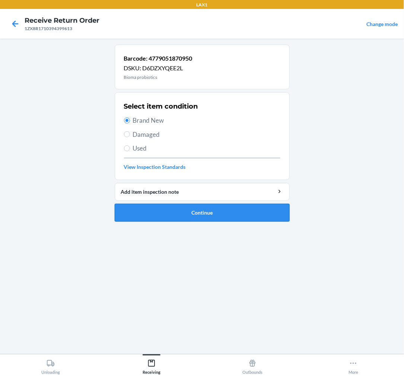
drag, startPoint x: 233, startPoint y: 216, endPoint x: 237, endPoint y: 215, distance: 4.2
click at [237, 215] on button "Continue" at bounding box center [202, 213] width 175 height 18
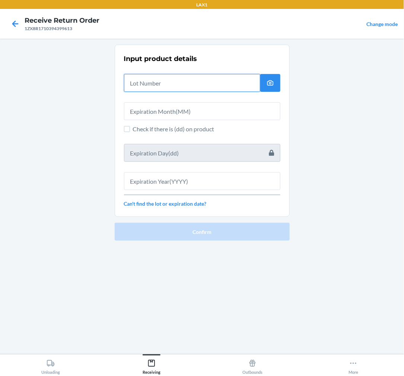
click at [237, 87] on input "text" at bounding box center [192, 83] width 136 height 18
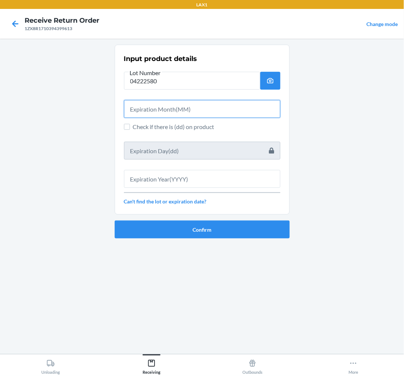
drag, startPoint x: 227, startPoint y: 106, endPoint x: 220, endPoint y: 90, distance: 17.5
click at [228, 106] on input "text" at bounding box center [202, 109] width 156 height 18
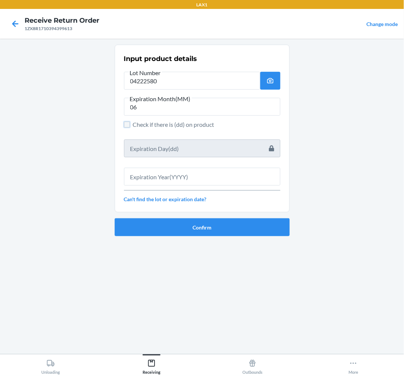
click at [128, 122] on input "Check if there is (dd) on product" at bounding box center [127, 125] width 6 height 6
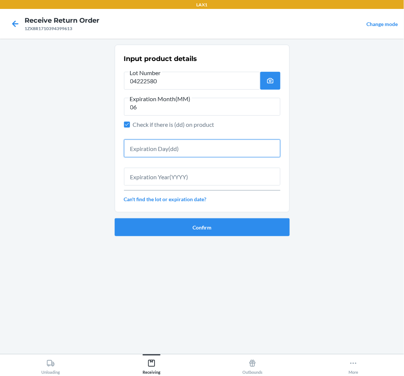
click at [169, 154] on input "text" at bounding box center [202, 149] width 156 height 18
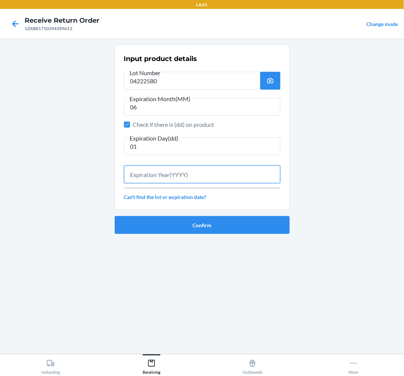
click at [176, 172] on input "text" at bounding box center [202, 175] width 156 height 18
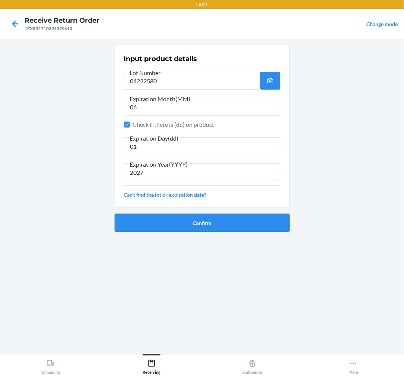
click at [203, 222] on button "Confirm" at bounding box center [202, 223] width 175 height 18
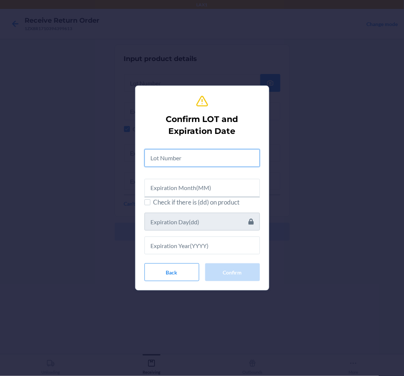
drag, startPoint x: 194, startPoint y: 163, endPoint x: 200, endPoint y: 162, distance: 6.1
click at [200, 162] on input "text" at bounding box center [201, 158] width 115 height 18
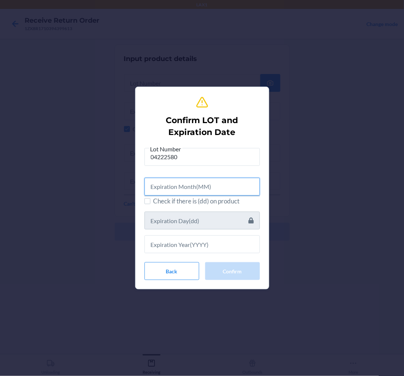
click at [178, 188] on input "text" at bounding box center [201, 187] width 115 height 18
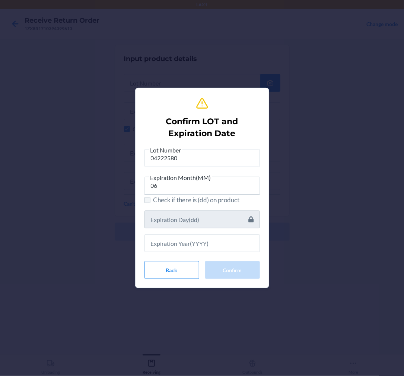
drag, startPoint x: 142, startPoint y: 197, endPoint x: 147, endPoint y: 202, distance: 6.6
click at [146, 201] on section "Confirm LOT and Expiration Date Lot Number 04222580 Expiration Month(MM) 06 Che…" at bounding box center [202, 188] width 134 height 201
click at [147, 202] on input "Check if there is (dd) on product" at bounding box center [147, 200] width 6 height 6
click at [175, 219] on input "text" at bounding box center [201, 220] width 115 height 18
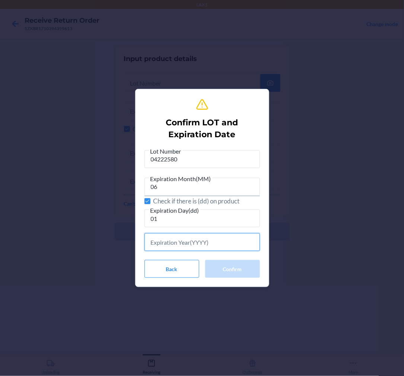
click at [157, 243] on input "text" at bounding box center [201, 242] width 115 height 18
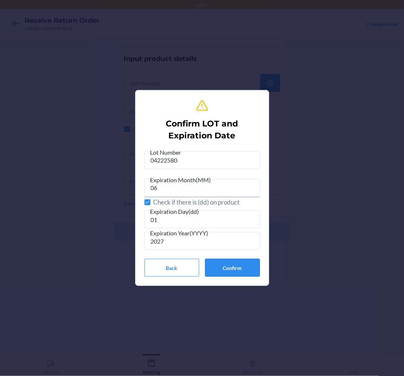
click at [236, 265] on button "Confirm" at bounding box center [232, 268] width 55 height 18
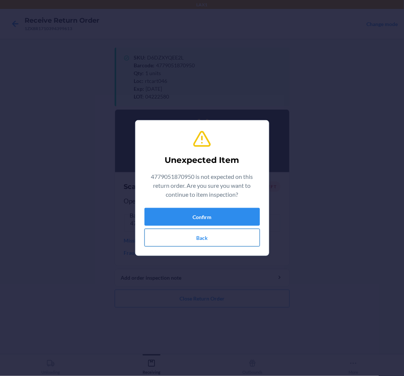
click at [217, 235] on button "Back" at bounding box center [201, 238] width 115 height 18
click at [229, 214] on button "Confirm" at bounding box center [201, 217] width 115 height 18
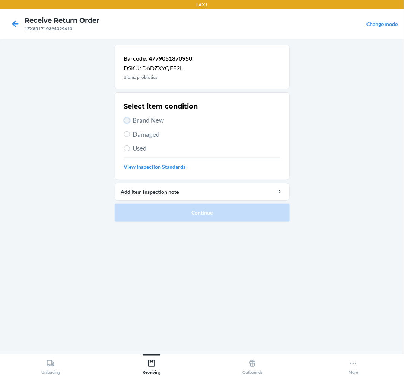
click at [126, 121] on input "Brand New" at bounding box center [127, 121] width 6 height 6
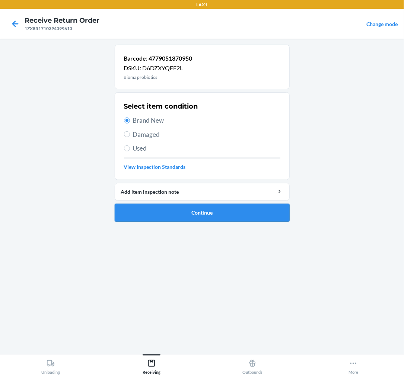
click at [191, 213] on button "Continue" at bounding box center [202, 213] width 175 height 18
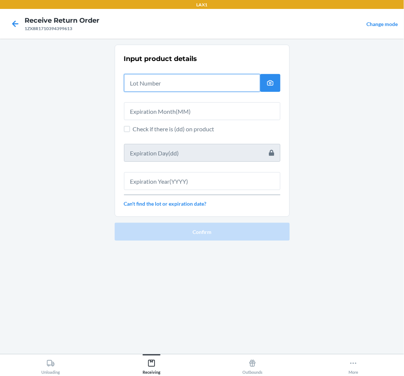
click at [243, 85] on input "text" at bounding box center [192, 83] width 136 height 18
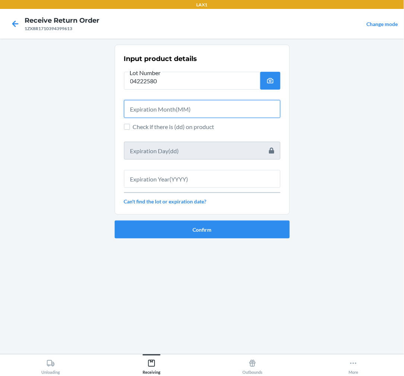
click at [236, 107] on input "text" at bounding box center [202, 109] width 156 height 18
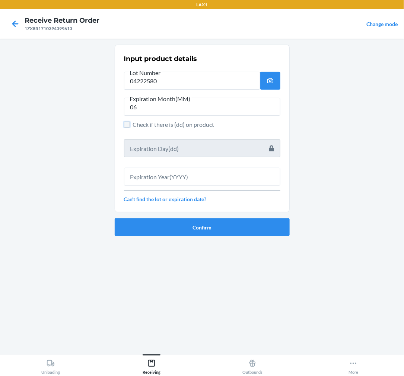
click at [126, 125] on input "Check if there is (dd) on product" at bounding box center [127, 125] width 6 height 6
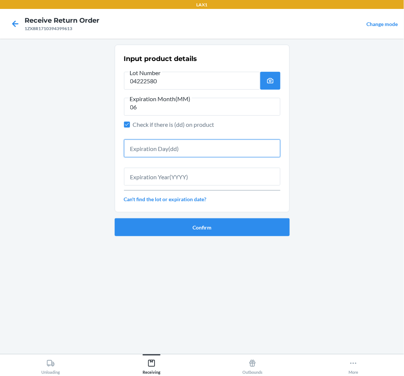
click at [139, 154] on input "text" at bounding box center [202, 149] width 156 height 18
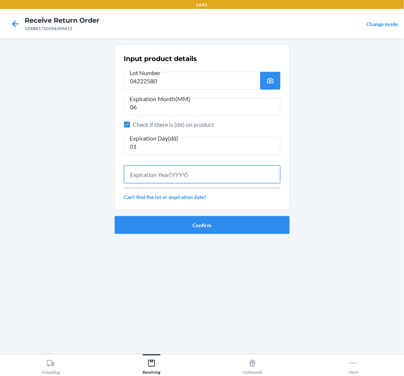
click at [154, 176] on input "text" at bounding box center [202, 175] width 156 height 18
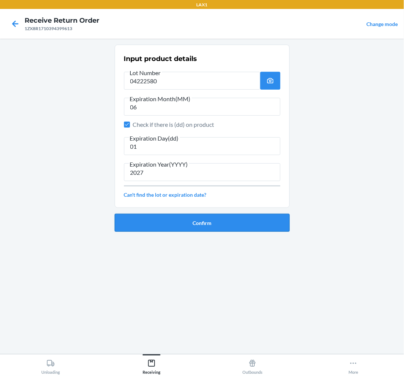
click at [201, 225] on button "Confirm" at bounding box center [202, 223] width 175 height 18
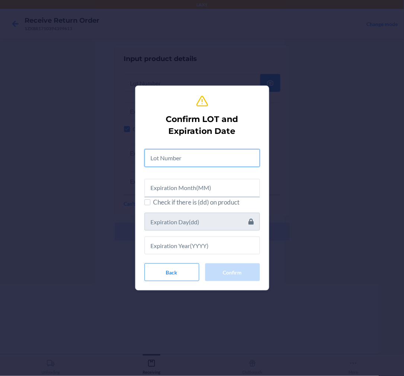
click at [198, 157] on input "text" at bounding box center [201, 158] width 115 height 18
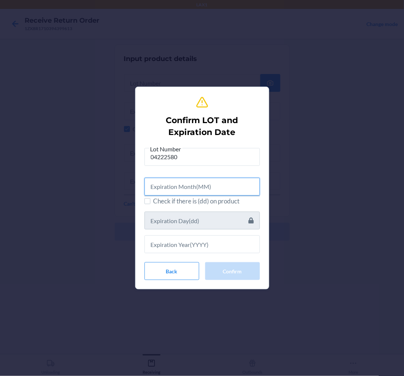
click at [194, 194] on input "text" at bounding box center [201, 187] width 115 height 18
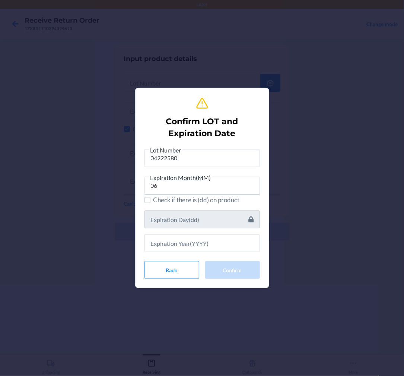
click at [152, 198] on label "Check if there is (dd) on product" at bounding box center [201, 200] width 115 height 10
click at [150, 198] on input "Check if there is (dd) on product" at bounding box center [147, 200] width 6 height 6
click at [153, 227] on input "text" at bounding box center [201, 220] width 115 height 18
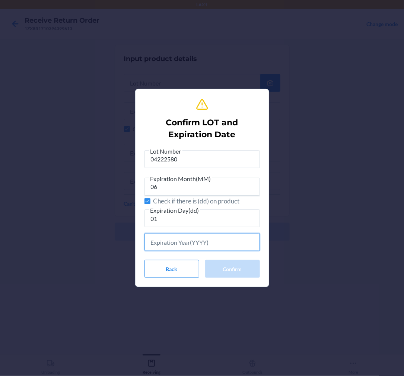
click at [172, 242] on input "text" at bounding box center [201, 242] width 115 height 18
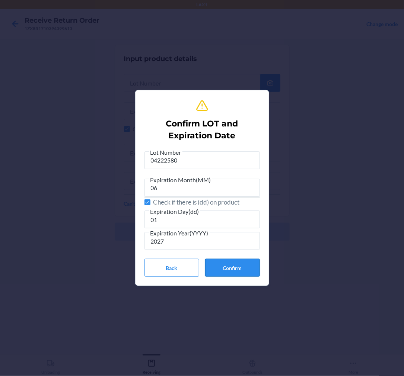
click at [232, 270] on button "Confirm" at bounding box center [232, 268] width 55 height 18
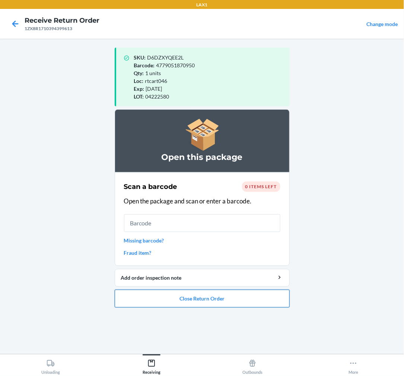
click at [211, 299] on button "Close Return Order" at bounding box center [202, 299] width 175 height 18
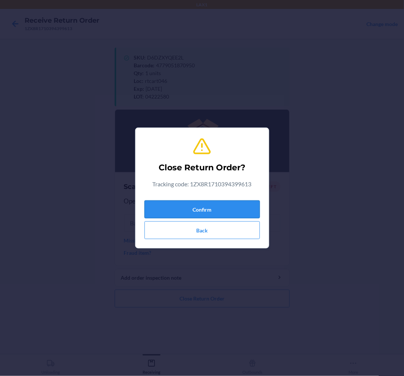
click at [204, 210] on button "Confirm" at bounding box center [201, 210] width 115 height 18
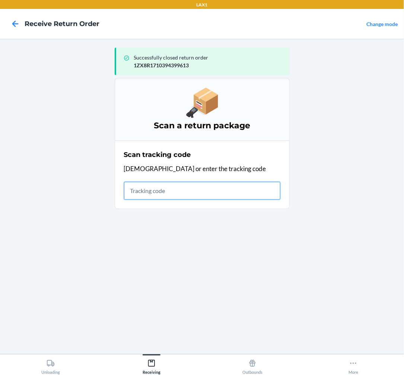
click at [208, 190] on input "text" at bounding box center [202, 191] width 156 height 18
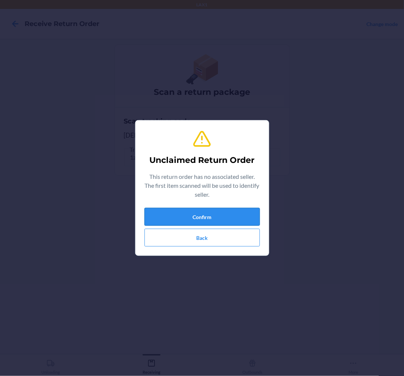
click at [213, 217] on button "Confirm" at bounding box center [201, 217] width 115 height 18
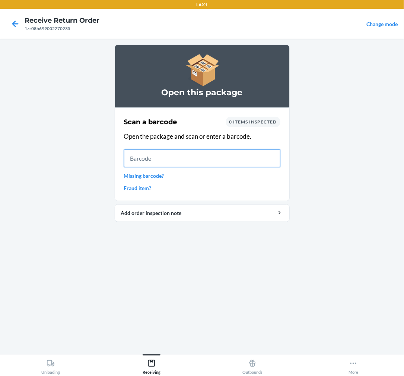
click at [179, 154] on input "text" at bounding box center [202, 159] width 156 height 18
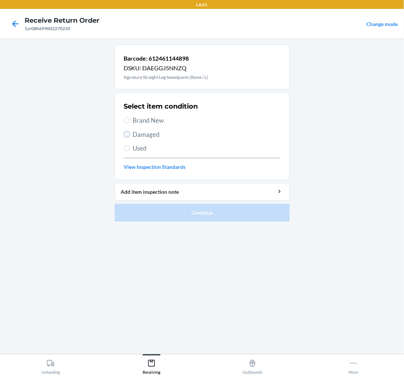
click at [128, 132] on input "Damaged" at bounding box center [127, 134] width 6 height 6
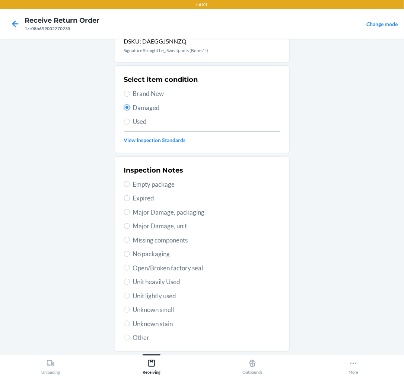
scroll to position [41, 0]
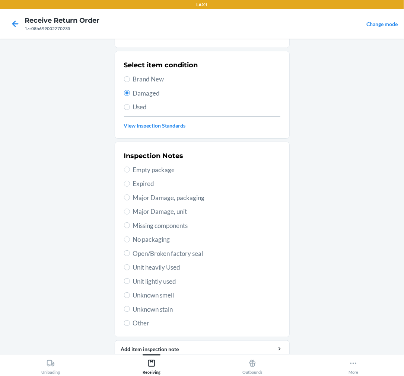
click at [143, 281] on span "Unit lightly used" at bounding box center [206, 282] width 147 height 10
click at [130, 281] on input "Unit lightly used" at bounding box center [127, 281] width 6 height 6
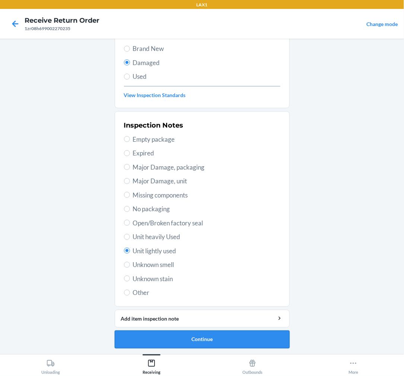
click at [200, 339] on button "Continue" at bounding box center [202, 340] width 175 height 18
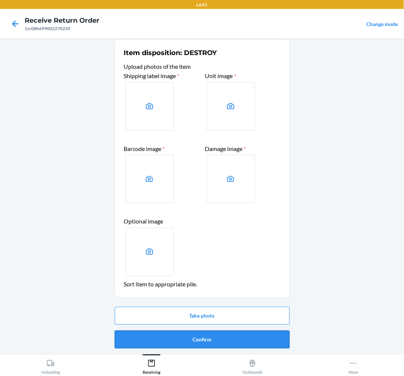
click at [200, 337] on button "Confirm" at bounding box center [202, 340] width 175 height 18
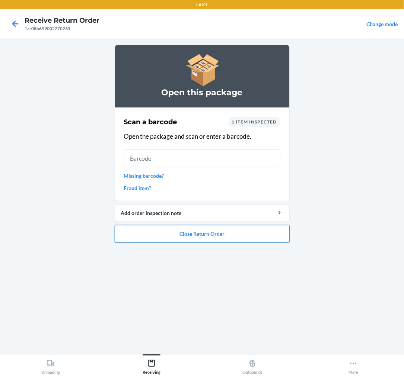
click at [190, 232] on button "Close Return Order" at bounding box center [202, 234] width 175 height 18
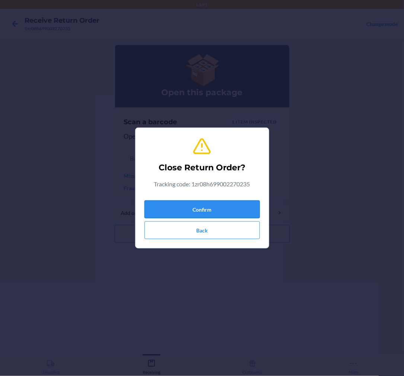
click at [190, 208] on button "Confirm" at bounding box center [201, 210] width 115 height 18
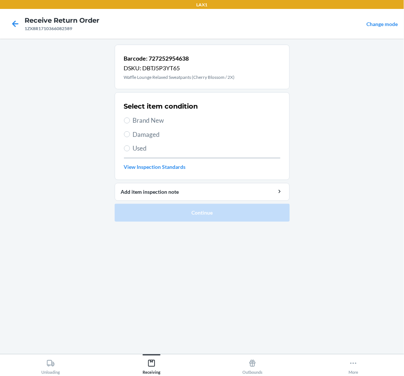
click at [121, 152] on section "Select item condition Brand New Damaged Used View Inspection Standards" at bounding box center [202, 136] width 175 height 88
click at [123, 150] on section "Select item condition Brand New Damaged Used View Inspection Standards" at bounding box center [202, 136] width 175 height 88
click at [131, 147] on label "Used" at bounding box center [202, 149] width 156 height 10
click at [130, 147] on input "Used" at bounding box center [127, 149] width 6 height 6
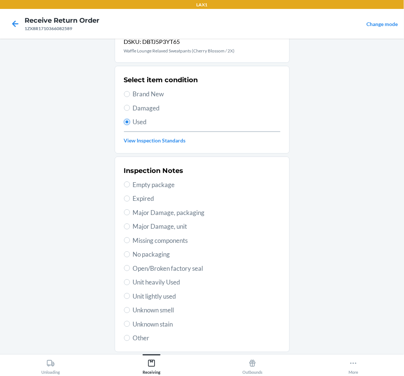
scroll to position [41, 0]
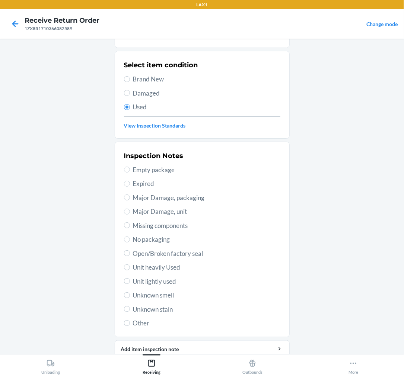
click at [149, 276] on div "Inspection Notes Empty package Expired Major Damage, packaging Major Damage, un…" at bounding box center [202, 240] width 156 height 182
click at [126, 280] on input "Unit lightly used" at bounding box center [127, 281] width 6 height 6
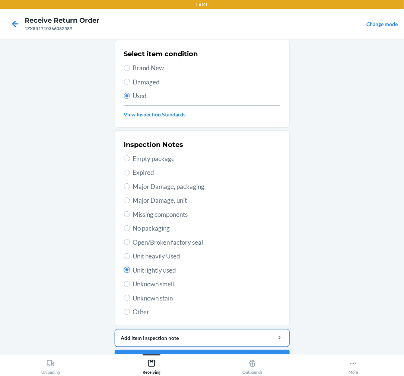
scroll to position [72, 0]
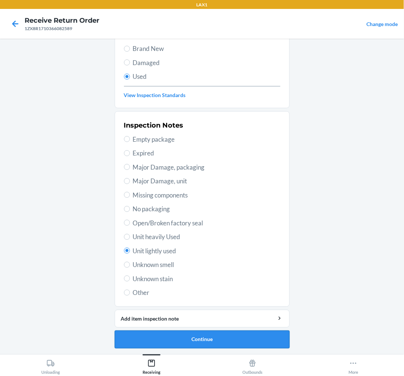
click at [192, 344] on button "Continue" at bounding box center [202, 340] width 175 height 18
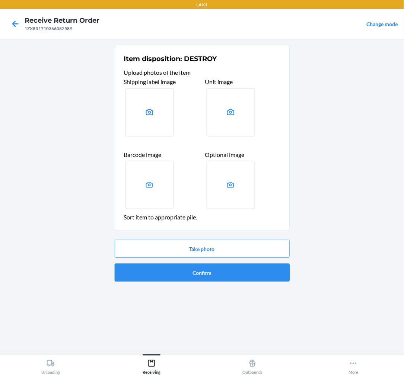
click at [222, 270] on button "Confirm" at bounding box center [202, 273] width 175 height 18
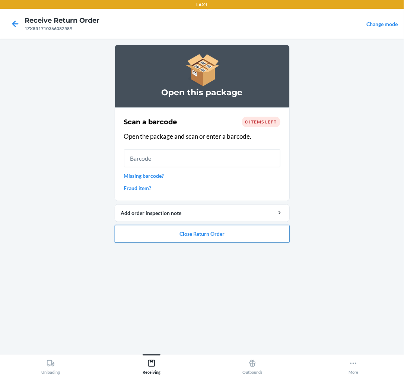
click at [231, 232] on button "Close Return Order" at bounding box center [202, 234] width 175 height 18
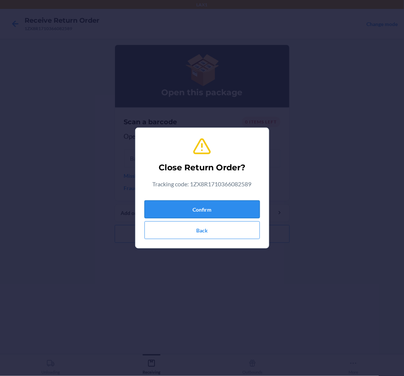
click at [223, 204] on button "Confirm" at bounding box center [201, 210] width 115 height 18
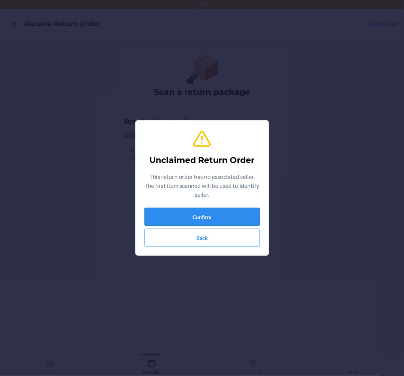
click at [223, 213] on button "Confirm" at bounding box center [201, 217] width 115 height 18
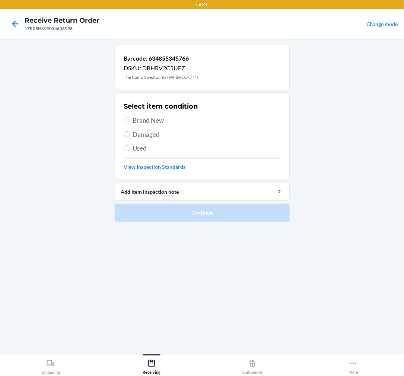
click at [139, 147] on span "Used" at bounding box center [206, 149] width 147 height 10
click at [130, 147] on input "Used" at bounding box center [127, 149] width 6 height 6
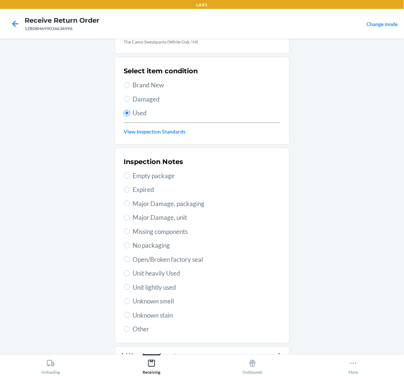
scroll to position [72, 0]
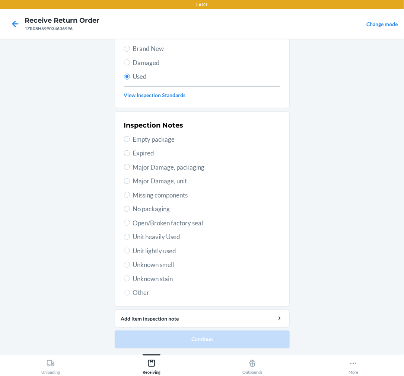
click at [144, 246] on span "Unit lightly used" at bounding box center [206, 251] width 147 height 10
click at [130, 248] on input "Unit lightly used" at bounding box center [127, 251] width 6 height 6
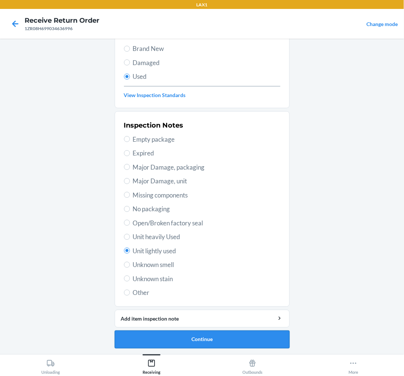
click at [184, 341] on button "Continue" at bounding box center [202, 340] width 175 height 18
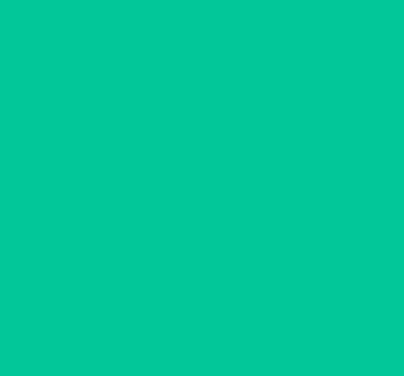
scroll to position [0, 0]
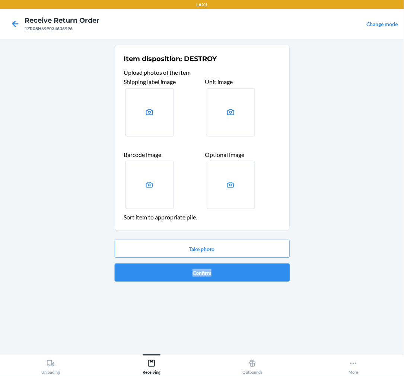
drag, startPoint x: 225, startPoint y: 259, endPoint x: 228, endPoint y: 278, distance: 19.2
click at [228, 278] on div "Take photo Confirm" at bounding box center [202, 261] width 175 height 48
click at [229, 274] on button "Confirm" at bounding box center [202, 273] width 175 height 18
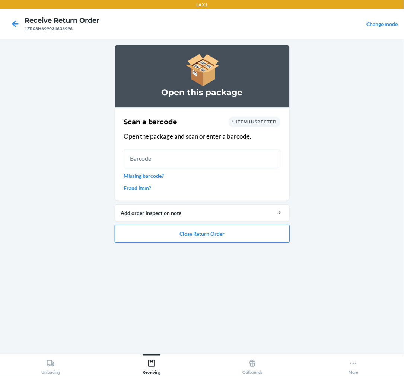
click at [212, 229] on button "Close Return Order" at bounding box center [202, 234] width 175 height 18
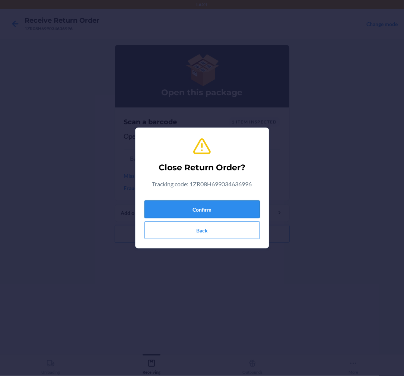
click at [215, 202] on button "Confirm" at bounding box center [201, 210] width 115 height 18
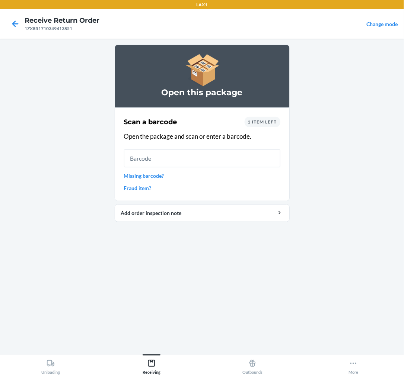
drag, startPoint x: 119, startPoint y: 299, endPoint x: 127, endPoint y: 290, distance: 11.6
click at [119, 299] on div "Open this package Scan a barcode 1 item left Open the package and scan or enter…" at bounding box center [202, 197] width 175 height 304
click at [156, 162] on input "text" at bounding box center [202, 159] width 156 height 18
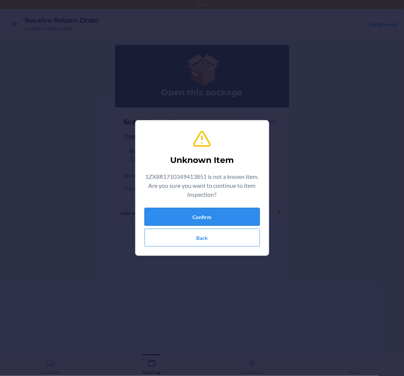
click at [214, 216] on button "Confirm" at bounding box center [201, 217] width 115 height 18
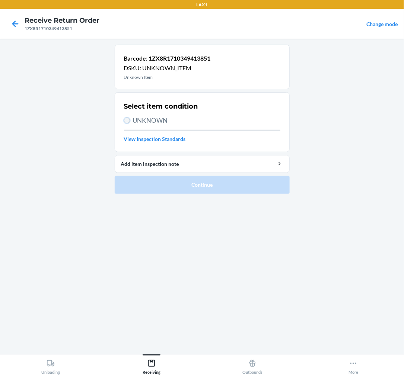
click at [126, 120] on input "UNKNOWN" at bounding box center [127, 121] width 6 height 6
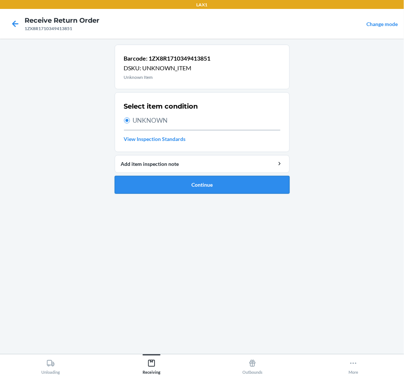
click at [187, 182] on button "Continue" at bounding box center [202, 185] width 175 height 18
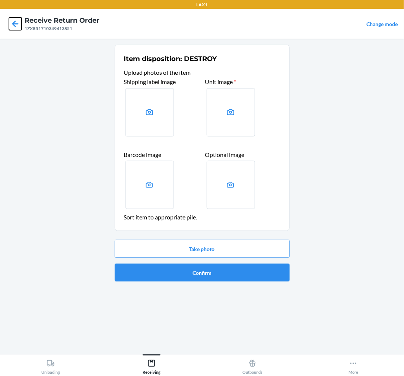
click at [15, 24] on icon at bounding box center [15, 23] width 6 height 6
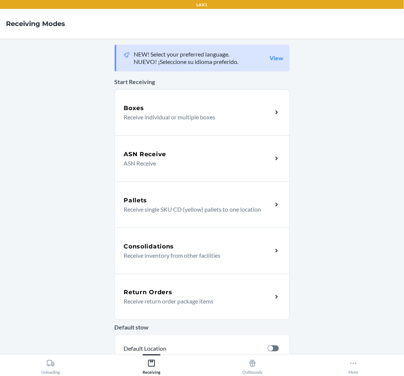
click at [211, 293] on div "Return Orders" at bounding box center [198, 292] width 149 height 9
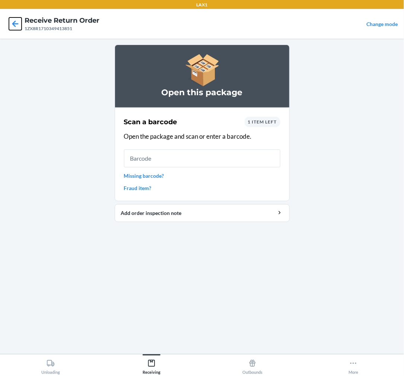
click at [13, 23] on icon at bounding box center [15, 23] width 6 height 6
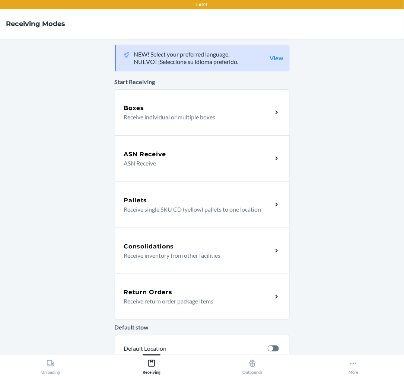
click at [166, 292] on h5 "Return Orders" at bounding box center [148, 292] width 48 height 9
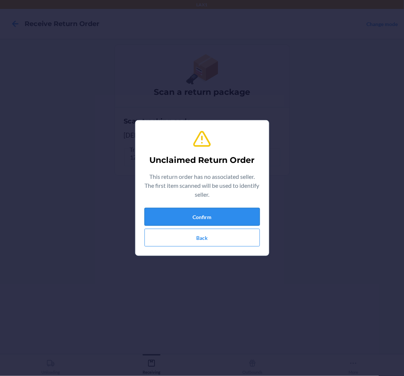
click at [176, 219] on button "Confirm" at bounding box center [201, 217] width 115 height 18
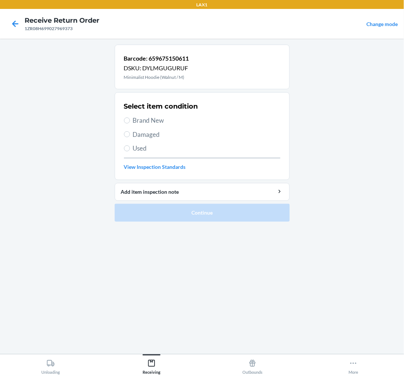
click at [138, 144] on span "Used" at bounding box center [206, 149] width 147 height 10
click at [130, 146] on input "Used" at bounding box center [127, 149] width 6 height 6
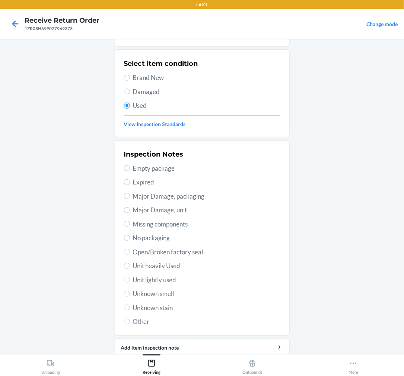
scroll to position [72, 0]
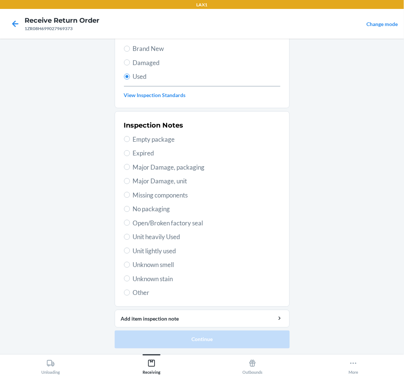
click at [143, 251] on span "Unit lightly used" at bounding box center [206, 251] width 147 height 10
click at [130, 251] on input "Unit lightly used" at bounding box center [127, 251] width 6 height 6
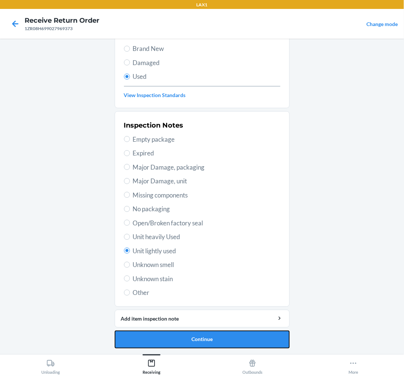
drag, startPoint x: 210, startPoint y: 339, endPoint x: 215, endPoint y: 339, distance: 4.5
click at [211, 339] on button "Continue" at bounding box center [202, 340] width 175 height 18
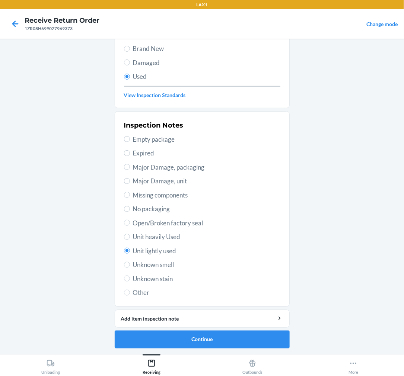
scroll to position [0, 0]
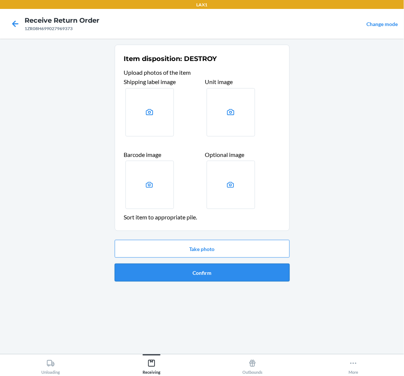
click at [239, 273] on button "Confirm" at bounding box center [202, 273] width 175 height 18
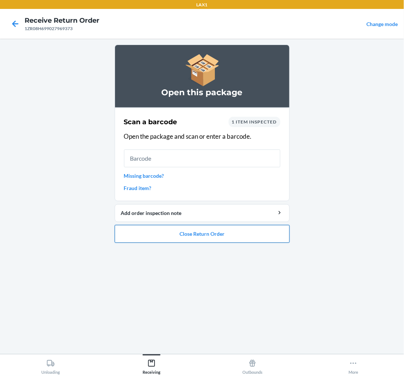
click at [216, 229] on button "Close Return Order" at bounding box center [202, 234] width 175 height 18
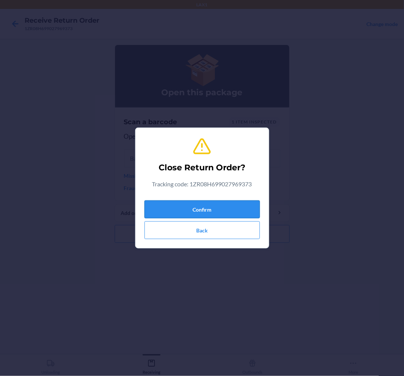
click at [205, 205] on button "Confirm" at bounding box center [201, 210] width 115 height 18
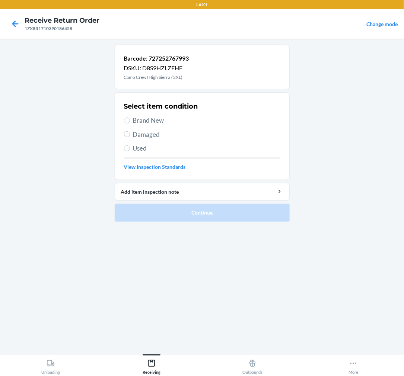
click at [130, 123] on label "Brand New" at bounding box center [202, 121] width 156 height 10
click at [130, 123] on input "Brand New" at bounding box center [127, 121] width 6 height 6
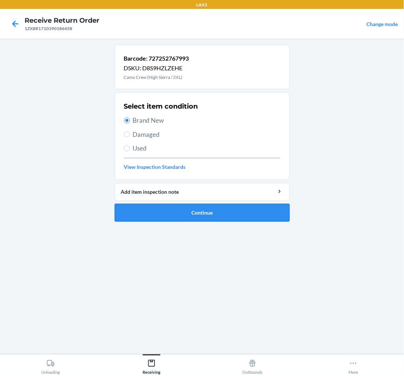
click at [191, 209] on button "Continue" at bounding box center [202, 213] width 175 height 18
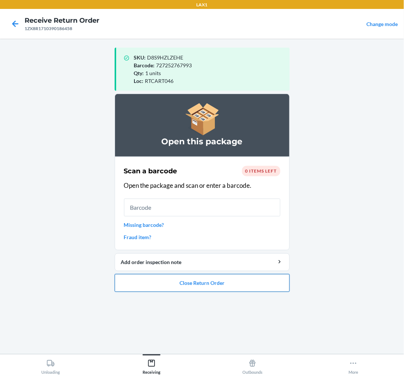
click at [205, 282] on button "Close Return Order" at bounding box center [202, 283] width 175 height 18
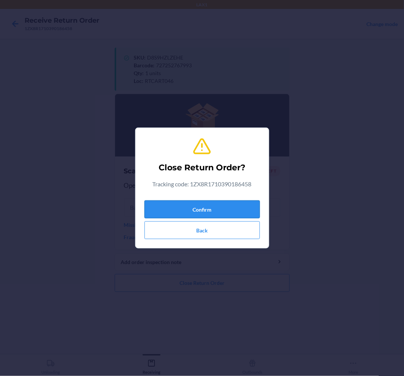
click at [211, 202] on button "Confirm" at bounding box center [201, 210] width 115 height 18
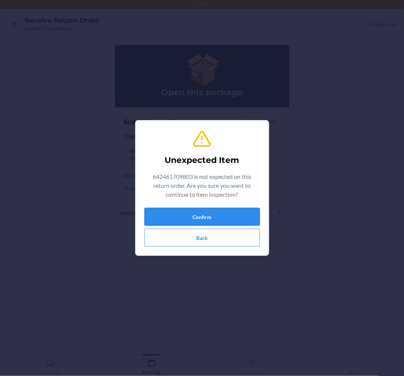
click at [217, 214] on button "Confirm" at bounding box center [201, 217] width 115 height 18
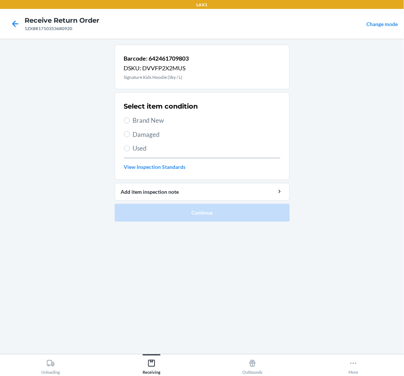
click at [133, 146] on span "Used" at bounding box center [206, 149] width 147 height 10
click at [130, 146] on input "Used" at bounding box center [127, 149] width 6 height 6
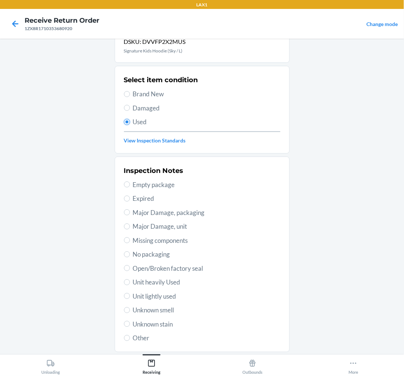
scroll to position [41, 0]
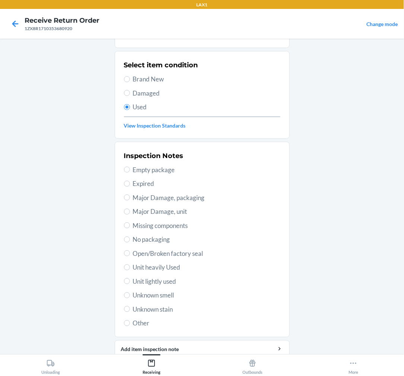
click at [137, 283] on span "Unit lightly used" at bounding box center [206, 282] width 147 height 10
click at [130, 283] on input "Unit lightly used" at bounding box center [127, 281] width 6 height 6
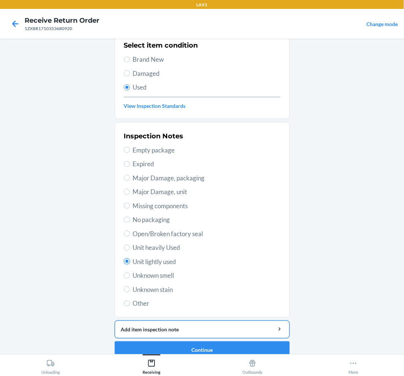
scroll to position [72, 0]
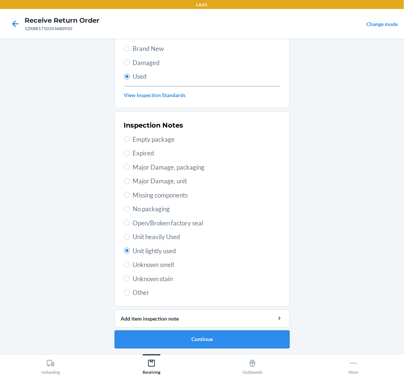
click at [162, 338] on button "Continue" at bounding box center [202, 340] width 175 height 18
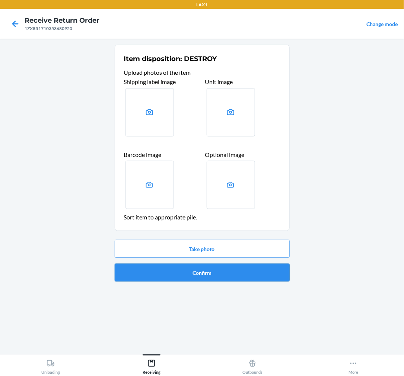
click at [182, 275] on button "Confirm" at bounding box center [202, 273] width 175 height 18
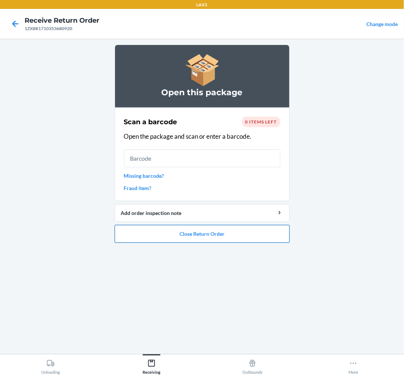
click at [179, 236] on button "Close Return Order" at bounding box center [202, 234] width 175 height 18
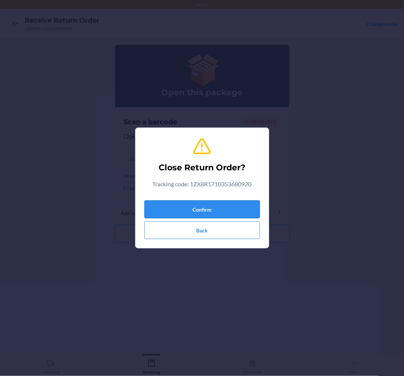
click at [183, 207] on button "Confirm" at bounding box center [201, 210] width 115 height 18
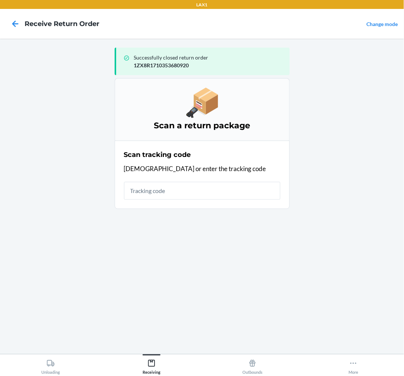
click at [183, 191] on input "text" at bounding box center [202, 191] width 156 height 18
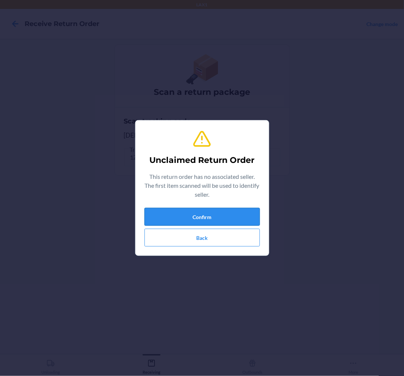
drag, startPoint x: 179, startPoint y: 214, endPoint x: 181, endPoint y: 217, distance: 4.0
click at [181, 217] on button "Confirm" at bounding box center [201, 217] width 115 height 18
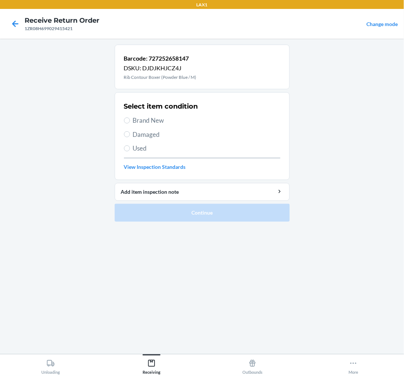
click at [130, 120] on label "Brand New" at bounding box center [202, 121] width 156 height 10
click at [130, 120] on input "Brand New" at bounding box center [127, 121] width 6 height 6
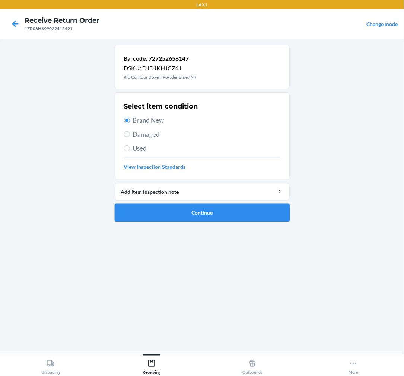
click at [225, 211] on button "Continue" at bounding box center [202, 213] width 175 height 18
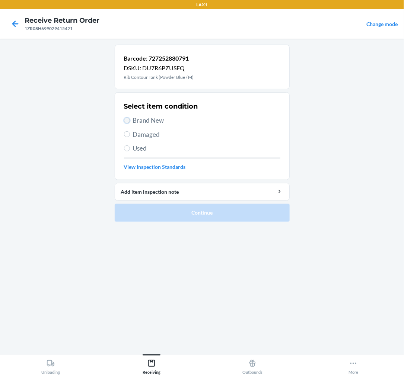
click at [128, 121] on input "Brand New" at bounding box center [127, 121] width 6 height 6
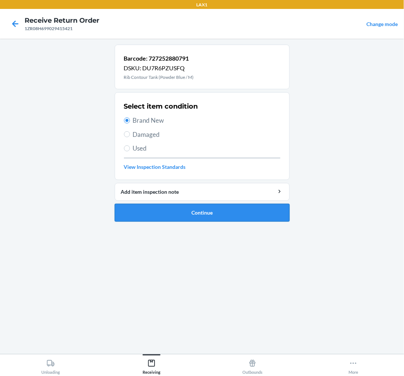
click at [211, 214] on button "Continue" at bounding box center [202, 213] width 175 height 18
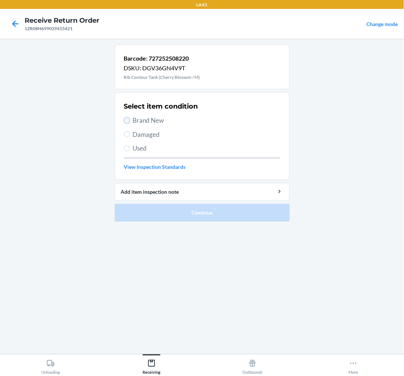
click at [128, 121] on input "Brand New" at bounding box center [127, 121] width 6 height 6
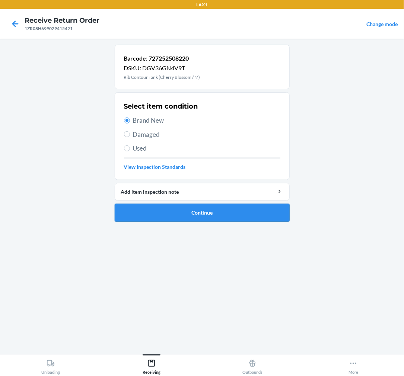
click at [221, 213] on button "Continue" at bounding box center [202, 213] width 175 height 18
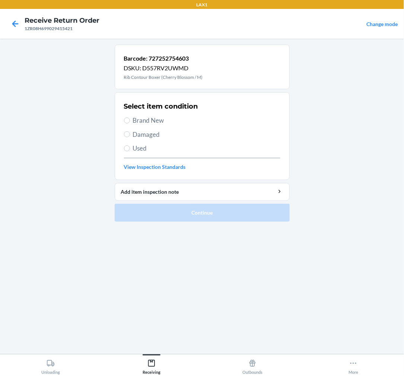
click at [135, 123] on span "Brand New" at bounding box center [206, 121] width 147 height 10
click at [130, 123] on input "Brand New" at bounding box center [127, 121] width 6 height 6
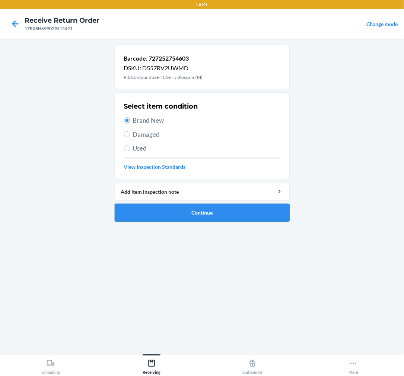
click at [228, 211] on button "Continue" at bounding box center [202, 213] width 175 height 18
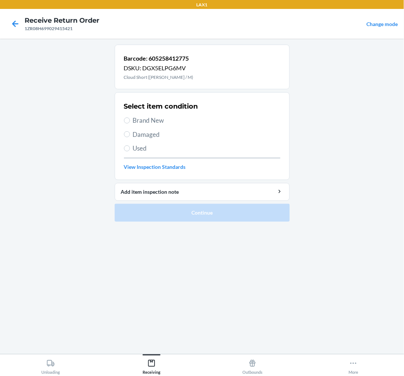
click at [131, 120] on label "Brand New" at bounding box center [202, 121] width 156 height 10
click at [130, 120] on input "Brand New" at bounding box center [127, 121] width 6 height 6
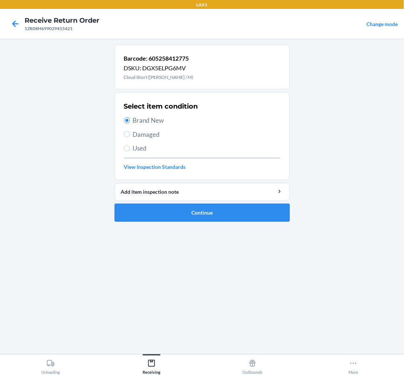
click at [184, 214] on button "Continue" at bounding box center [202, 213] width 175 height 18
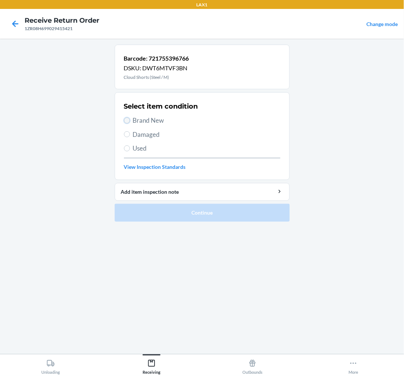
click at [128, 118] on input "Brand New" at bounding box center [127, 121] width 6 height 6
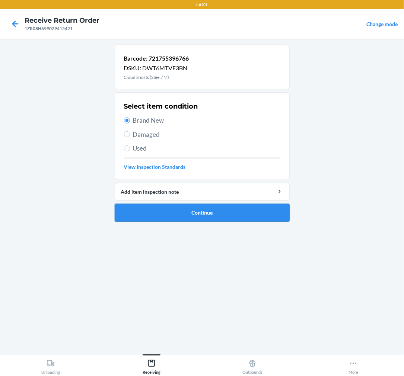
click at [212, 214] on button "Continue" at bounding box center [202, 213] width 175 height 18
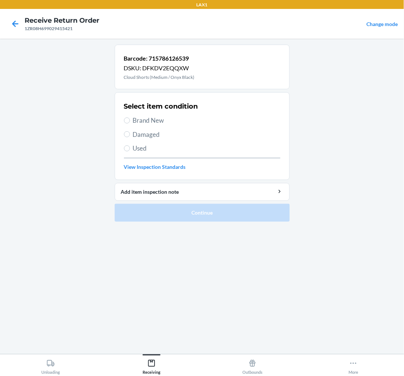
click at [127, 124] on label "Brand New" at bounding box center [202, 121] width 156 height 10
click at [127, 124] on input "Brand New" at bounding box center [127, 121] width 6 height 6
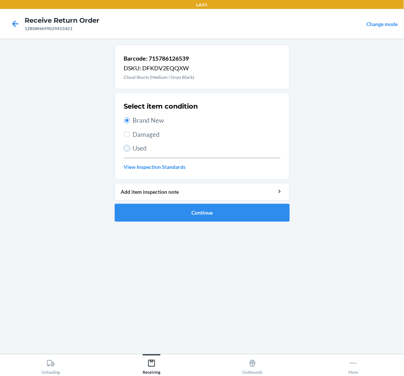
click at [129, 149] on input "Used" at bounding box center [127, 149] width 6 height 6
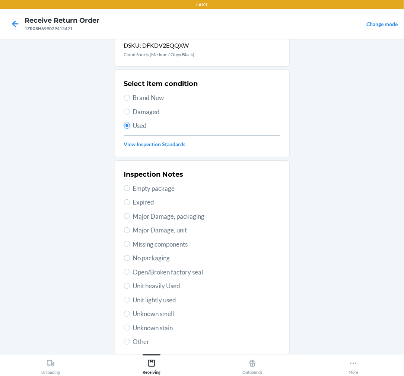
scroll to position [72, 0]
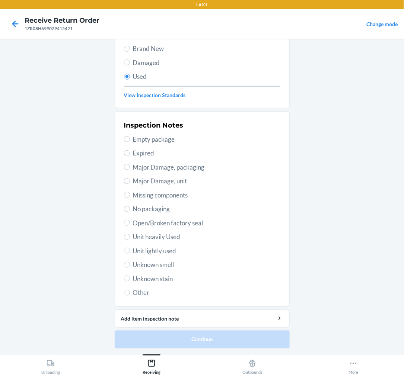
click at [161, 252] on span "Unit lightly used" at bounding box center [206, 251] width 147 height 10
click at [130, 252] on input "Unit lightly used" at bounding box center [127, 251] width 6 height 6
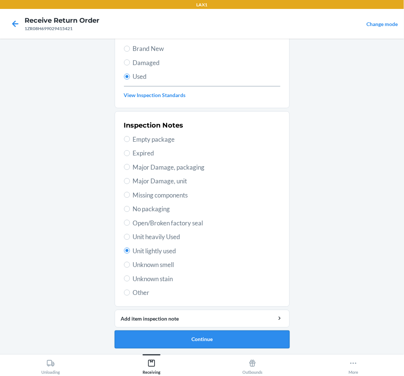
click at [221, 336] on button "Continue" at bounding box center [202, 340] width 175 height 18
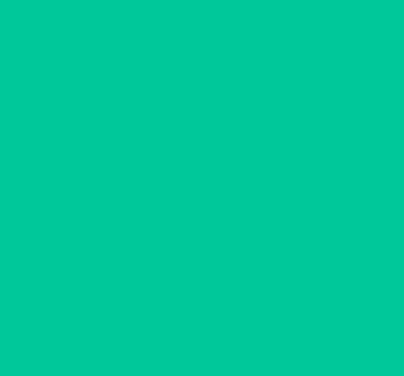
scroll to position [0, 0]
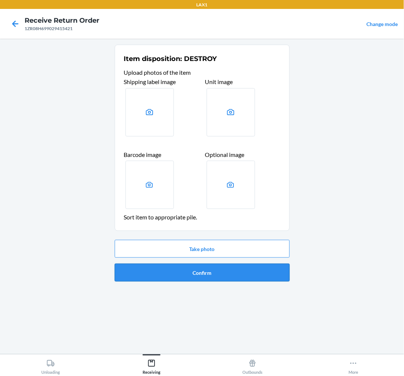
click at [214, 277] on button "Confirm" at bounding box center [202, 273] width 175 height 18
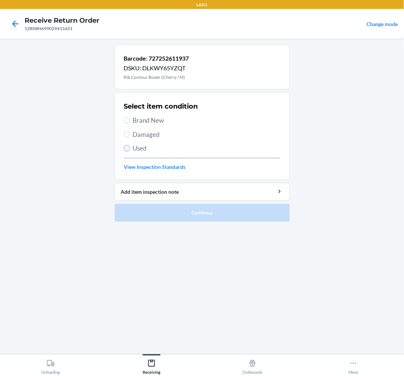
click at [127, 147] on input "Used" at bounding box center [127, 149] width 6 height 6
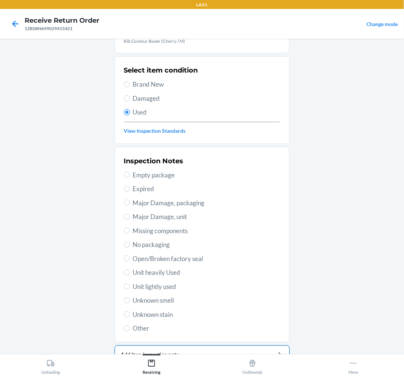
scroll to position [72, 0]
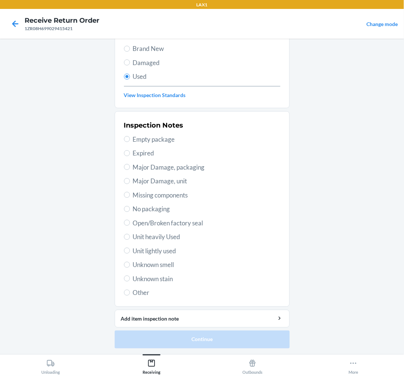
click at [135, 250] on span "Unit lightly used" at bounding box center [206, 251] width 147 height 10
click at [130, 250] on input "Unit lightly used" at bounding box center [127, 251] width 6 height 6
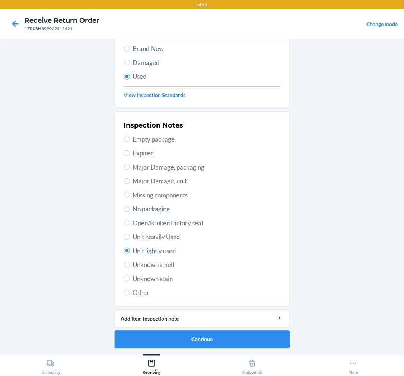
click at [183, 339] on button "Continue" at bounding box center [202, 340] width 175 height 18
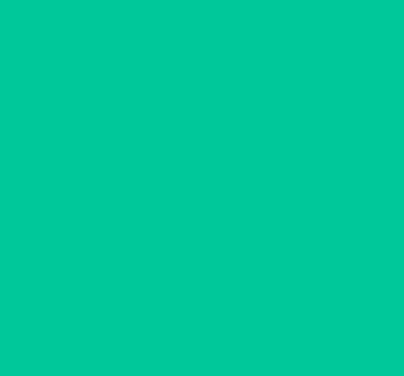
scroll to position [0, 0]
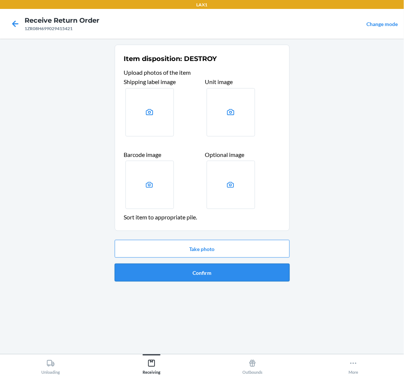
click at [206, 273] on button "Confirm" at bounding box center [202, 273] width 175 height 18
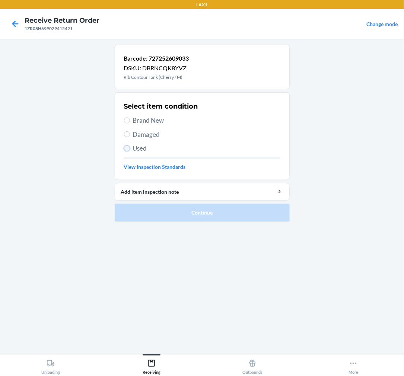
click at [128, 147] on input "Used" at bounding box center [127, 149] width 6 height 6
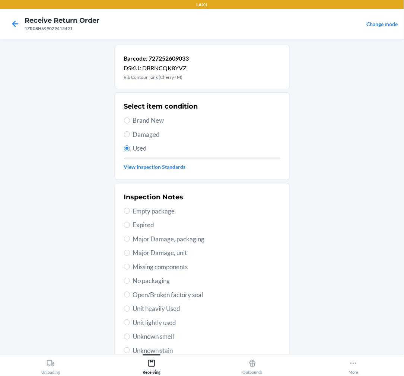
drag, startPoint x: 157, startPoint y: 325, endPoint x: 159, endPoint y: 329, distance: 4.2
click at [159, 326] on span "Unit lightly used" at bounding box center [206, 323] width 147 height 10
click at [124, 324] on input "Unit lightly used" at bounding box center [127, 323] width 6 height 6
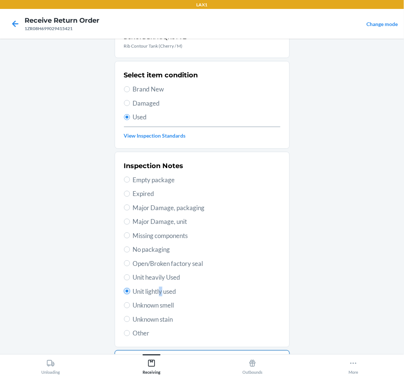
scroll to position [72, 0]
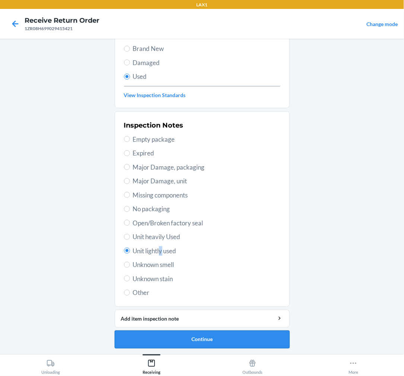
click at [152, 339] on button "Continue" at bounding box center [202, 340] width 175 height 18
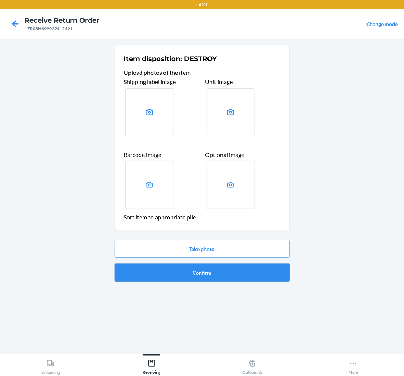
click at [220, 274] on button "Confirm" at bounding box center [202, 273] width 175 height 18
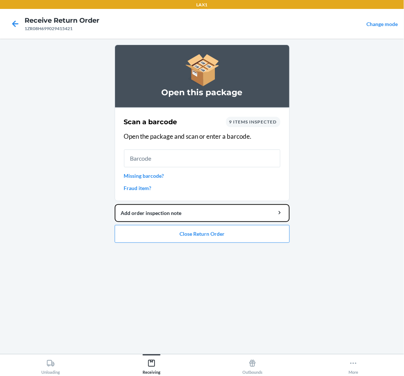
drag, startPoint x: 174, startPoint y: 220, endPoint x: 177, endPoint y: 223, distance: 4.0
click at [177, 223] on li "Open this package Scan a barcode 9 items inspected Open the package and scan or…" at bounding box center [202, 144] width 175 height 198
click at [177, 233] on button "Close Return Order" at bounding box center [202, 234] width 175 height 18
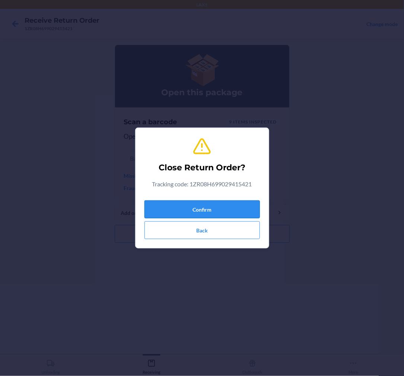
click at [208, 208] on button "Confirm" at bounding box center [201, 210] width 115 height 18
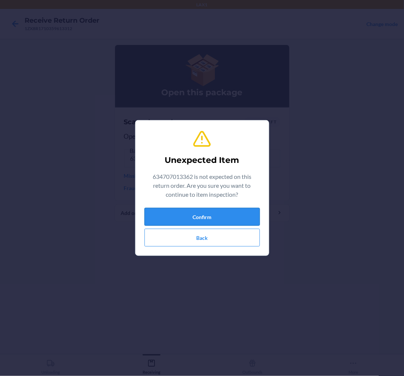
click at [179, 219] on button "Confirm" at bounding box center [201, 217] width 115 height 18
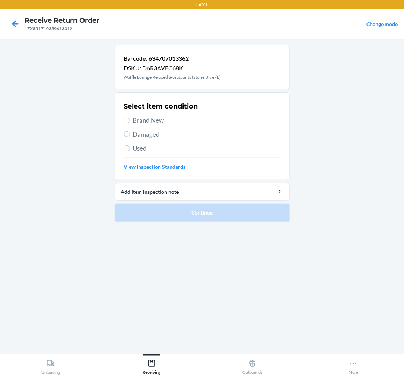
click at [143, 146] on span "Used" at bounding box center [206, 149] width 147 height 10
click at [130, 146] on input "Used" at bounding box center [127, 149] width 6 height 6
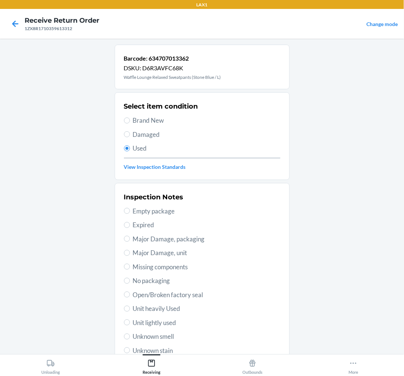
click at [169, 321] on span "Unit lightly used" at bounding box center [206, 323] width 147 height 10
click at [130, 321] on input "Unit lightly used" at bounding box center [127, 323] width 6 height 6
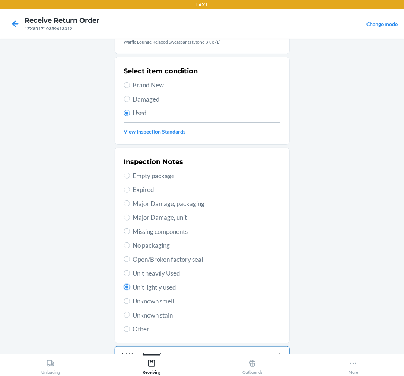
scroll to position [72, 0]
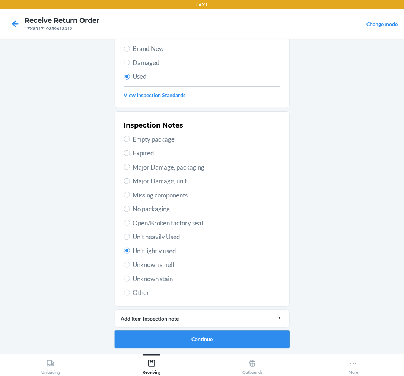
click at [175, 336] on button "Continue" at bounding box center [202, 340] width 175 height 18
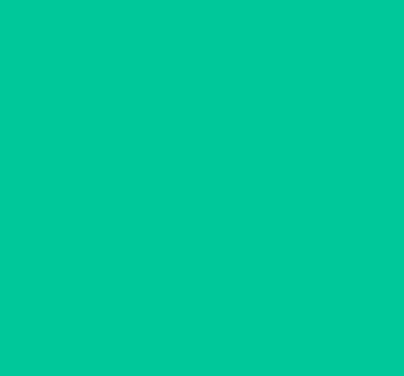
scroll to position [0, 0]
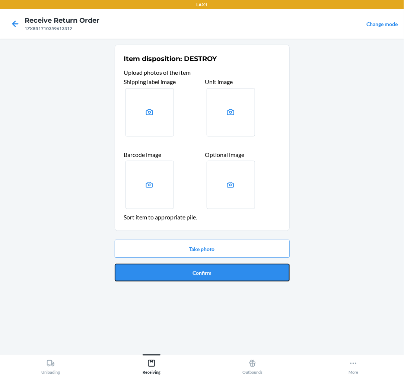
drag, startPoint x: 204, startPoint y: 280, endPoint x: 135, endPoint y: 253, distance: 73.6
click at [204, 279] on button "Confirm" at bounding box center [202, 273] width 175 height 18
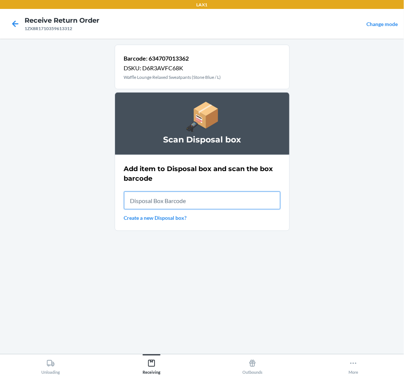
click at [206, 199] on input "text" at bounding box center [202, 201] width 156 height 18
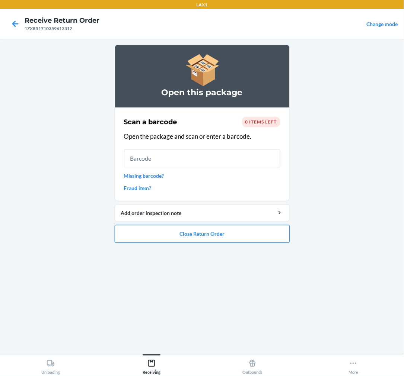
click at [194, 233] on button "Close Return Order" at bounding box center [202, 234] width 175 height 18
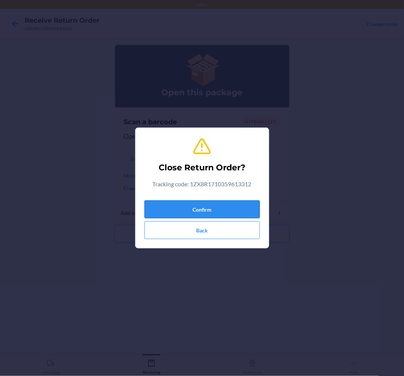
click at [191, 204] on button "Confirm" at bounding box center [201, 210] width 115 height 18
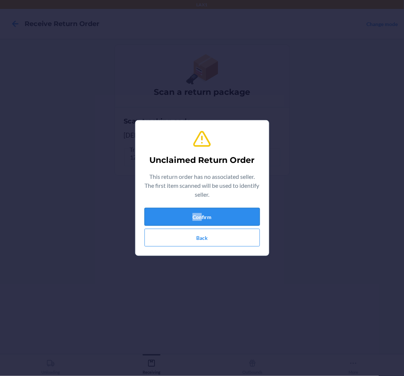
drag, startPoint x: 193, startPoint y: 207, endPoint x: 202, endPoint y: 216, distance: 13.2
click at [202, 216] on div "Unclaimed Return Order This return order has no associated seller. The first it…" at bounding box center [201, 188] width 115 height 123
click at [202, 216] on button "Confirm" at bounding box center [201, 217] width 115 height 18
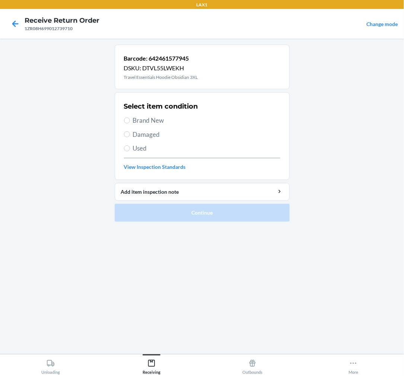
click at [142, 155] on div "Select item condition Brand New Damaged Used View Inspection Standards" at bounding box center [202, 136] width 156 height 74
click at [141, 150] on span "Used" at bounding box center [206, 149] width 147 height 10
click at [130, 150] on input "Used" at bounding box center [127, 149] width 6 height 6
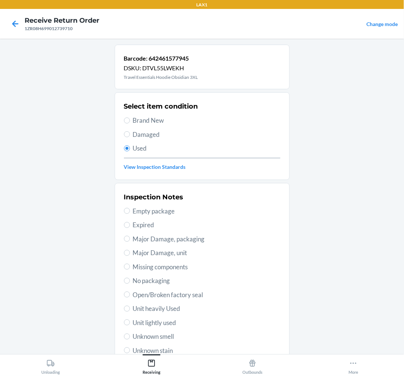
click at [167, 338] on span "Unknown smell" at bounding box center [206, 337] width 147 height 10
click at [130, 338] on input "Unknown smell" at bounding box center [127, 337] width 6 height 6
click at [170, 319] on span "Unit lightly used" at bounding box center [206, 323] width 147 height 10
click at [130, 320] on input "Unit lightly used" at bounding box center [127, 323] width 6 height 6
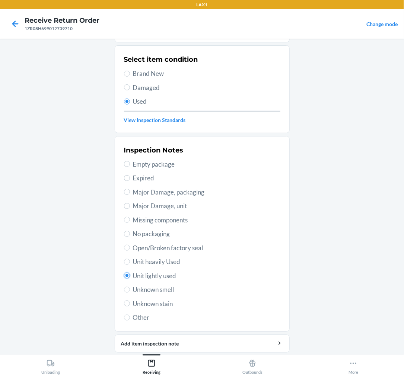
scroll to position [72, 0]
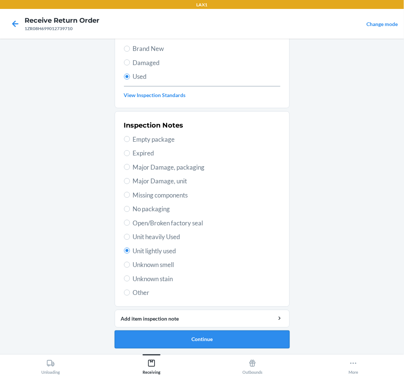
click at [170, 339] on button "Continue" at bounding box center [202, 340] width 175 height 18
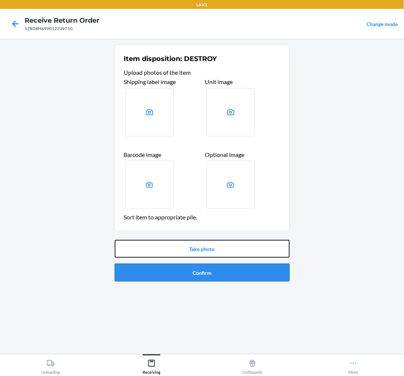
drag, startPoint x: 226, startPoint y: 257, endPoint x: 232, endPoint y: 271, distance: 15.3
click at [232, 271] on div "Take photo Confirm" at bounding box center [202, 261] width 175 height 48
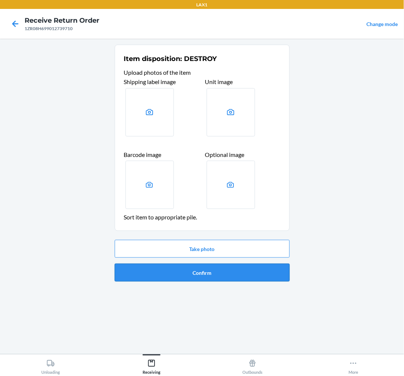
click at [232, 271] on button "Confirm" at bounding box center [202, 273] width 175 height 18
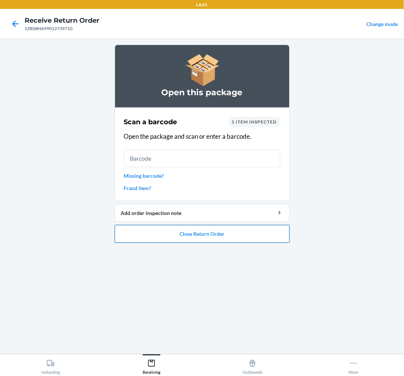
click at [214, 231] on button "Close Return Order" at bounding box center [202, 234] width 175 height 18
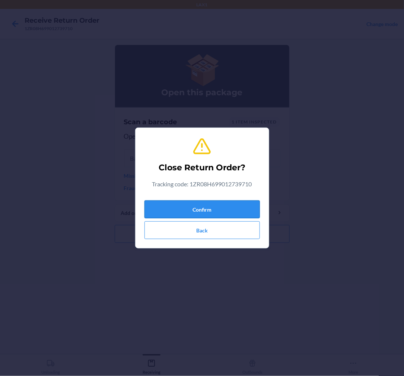
click at [205, 209] on button "Confirm" at bounding box center [201, 210] width 115 height 18
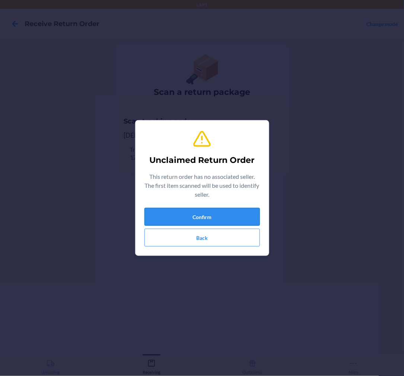
click at [207, 211] on button "Confirm" at bounding box center [201, 217] width 115 height 18
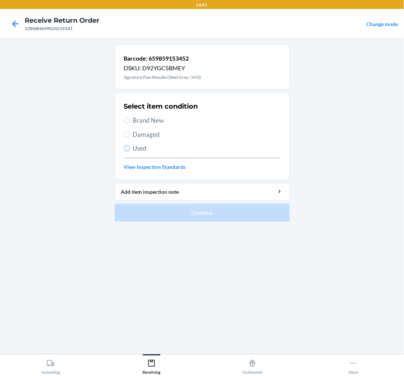
click at [127, 147] on input "Used" at bounding box center [127, 149] width 6 height 6
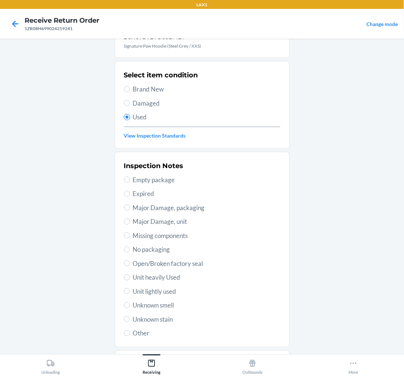
scroll to position [72, 0]
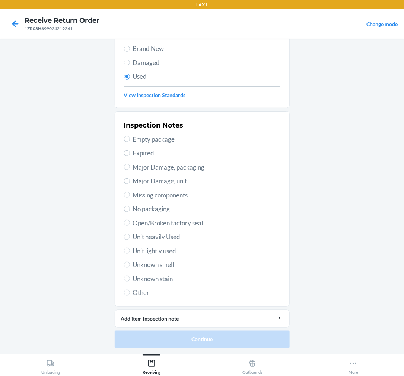
click at [148, 250] on span "Unit lightly used" at bounding box center [206, 251] width 147 height 10
click at [130, 250] on input "Unit lightly used" at bounding box center [127, 251] width 6 height 6
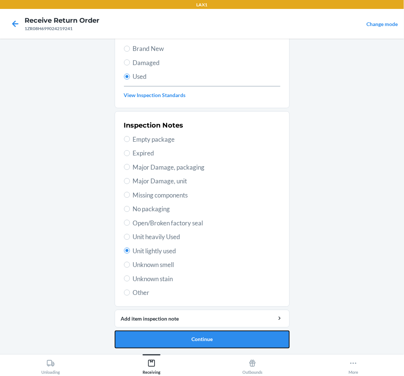
click at [195, 344] on button "Continue" at bounding box center [202, 340] width 175 height 18
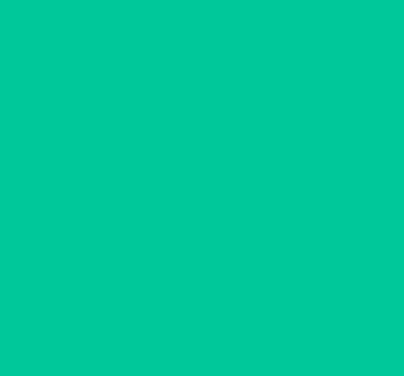
scroll to position [0, 0]
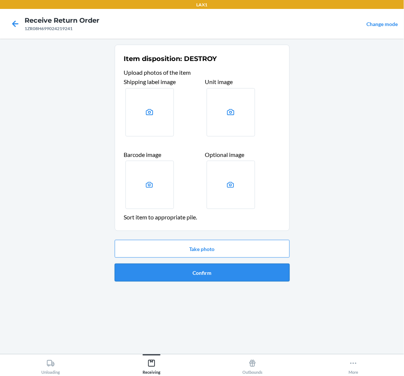
click at [206, 277] on button "Confirm" at bounding box center [202, 273] width 175 height 18
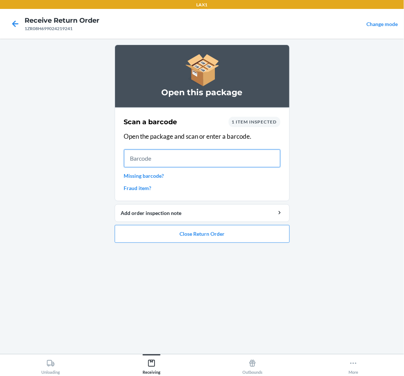
click at [150, 160] on input "text" at bounding box center [202, 159] width 156 height 18
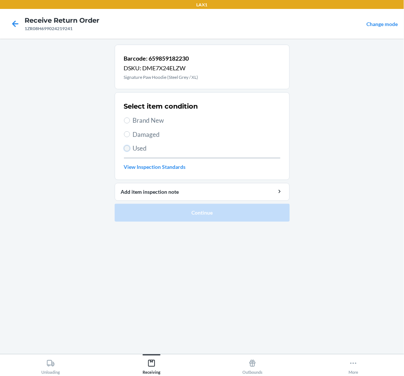
click at [127, 149] on input "Used" at bounding box center [127, 149] width 6 height 6
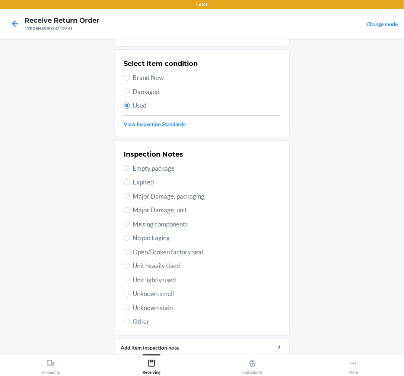
scroll to position [72, 0]
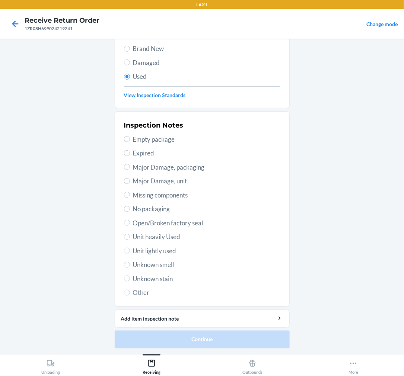
click at [133, 254] on span "Unit lightly used" at bounding box center [206, 251] width 147 height 10
click at [130, 254] on input "Unit lightly used" at bounding box center [127, 251] width 6 height 6
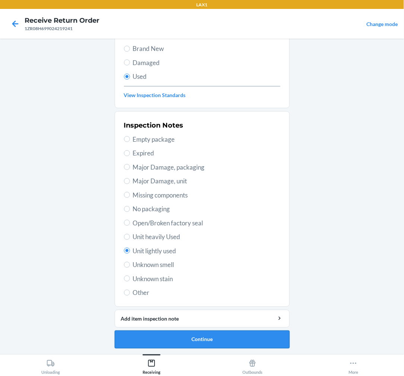
click at [194, 345] on button "Continue" at bounding box center [202, 340] width 175 height 18
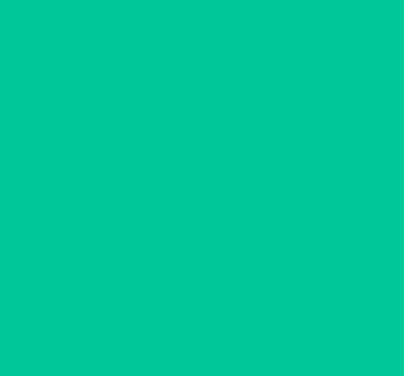
scroll to position [0, 0]
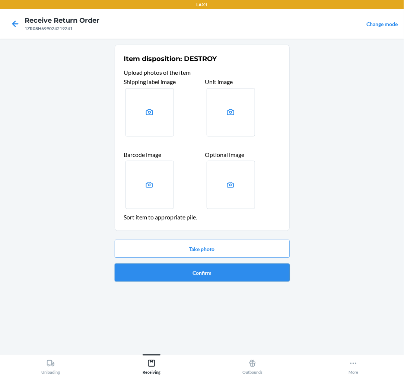
click at [212, 276] on button "Confirm" at bounding box center [202, 273] width 175 height 18
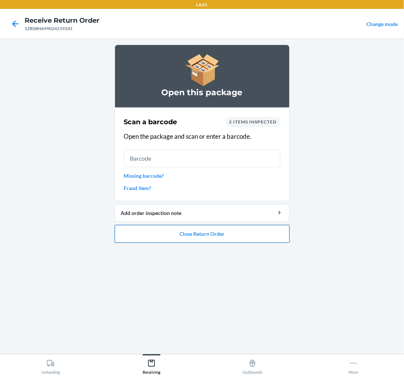
click at [207, 234] on button "Close Return Order" at bounding box center [202, 234] width 175 height 18
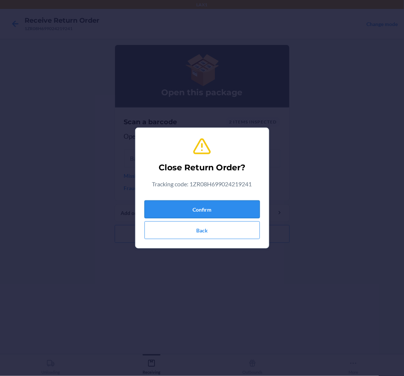
click at [205, 211] on button "Confirm" at bounding box center [201, 210] width 115 height 18
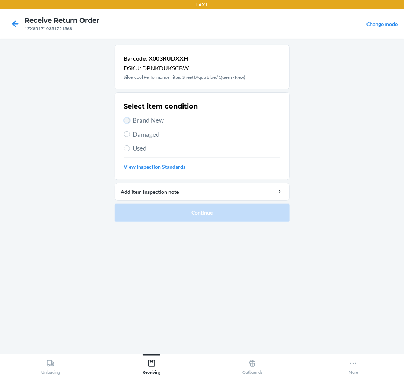
click at [128, 123] on input "Brand New" at bounding box center [127, 121] width 6 height 6
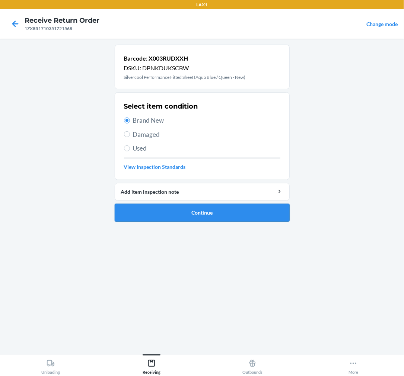
click at [216, 213] on button "Continue" at bounding box center [202, 213] width 175 height 18
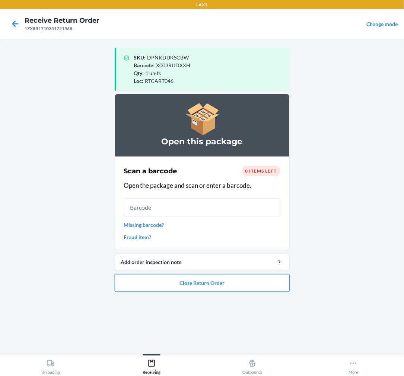
click at [228, 281] on button "Close Return Order" at bounding box center [202, 283] width 175 height 18
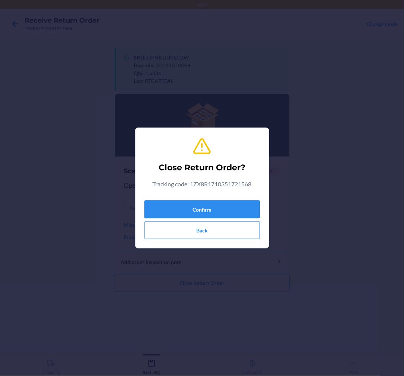
click at [213, 207] on button "Confirm" at bounding box center [201, 210] width 115 height 18
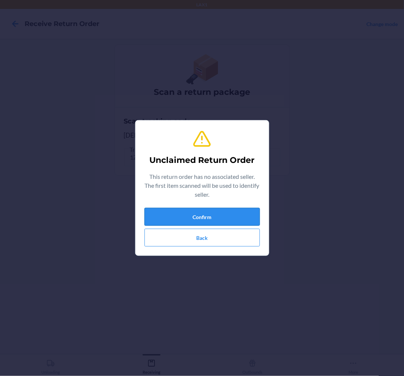
click at [218, 211] on button "Confirm" at bounding box center [201, 217] width 115 height 18
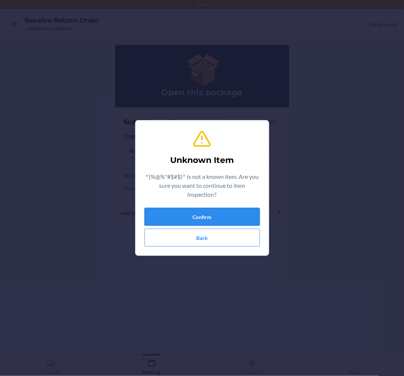
click at [198, 213] on button "Confirm" at bounding box center [201, 217] width 115 height 18
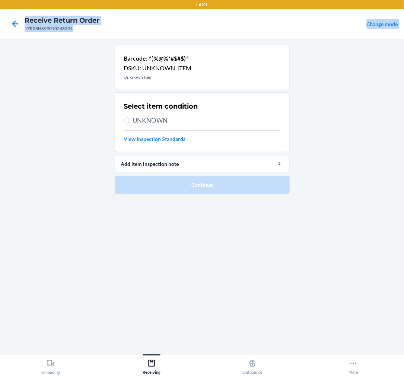
click at [15, 31] on div at bounding box center [15, 24] width 19 height 19
click at [13, 24] on icon at bounding box center [15, 23] width 6 height 6
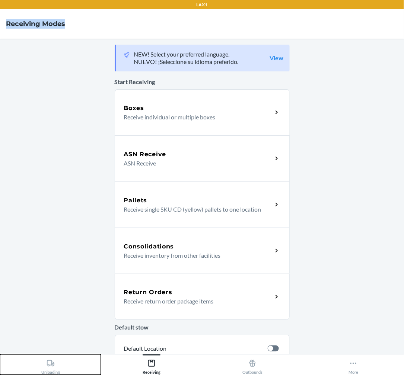
click at [57, 365] on div "Unloading" at bounding box center [50, 366] width 19 height 19
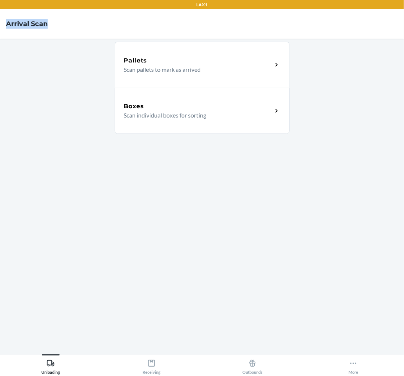
click at [208, 125] on div "Boxes Scan individual boxes for sorting" at bounding box center [202, 111] width 175 height 46
click at [177, 114] on p "Scan individual boxes for sorting" at bounding box center [195, 115] width 143 height 9
click at [169, 98] on div "Boxes Scan individual boxes for sorting" at bounding box center [202, 111] width 175 height 46
click at [144, 368] on div "Receiving" at bounding box center [152, 366] width 18 height 19
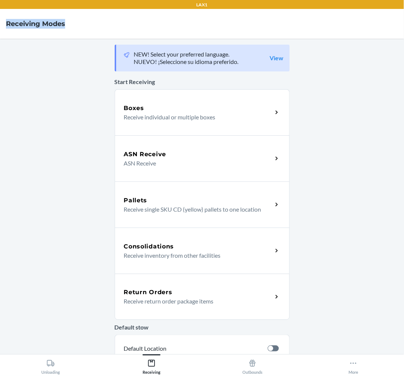
click at [168, 297] on p "Receive return order package items" at bounding box center [195, 301] width 143 height 9
click at [179, 302] on p "Receive return order package items" at bounding box center [195, 301] width 143 height 9
click at [170, 293] on div "Return Orders" at bounding box center [198, 292] width 149 height 9
click at [213, 299] on p "Receive return order package items" at bounding box center [195, 301] width 143 height 9
click at [169, 289] on div "Return Orders" at bounding box center [198, 292] width 149 height 9
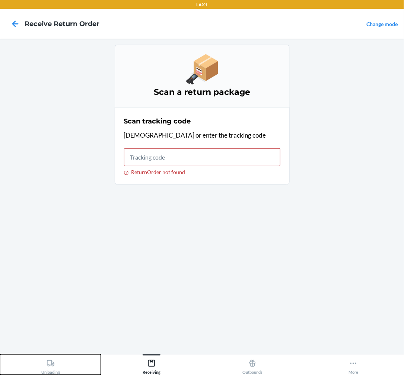
click at [58, 362] on div "Unloading" at bounding box center [50, 366] width 19 height 19
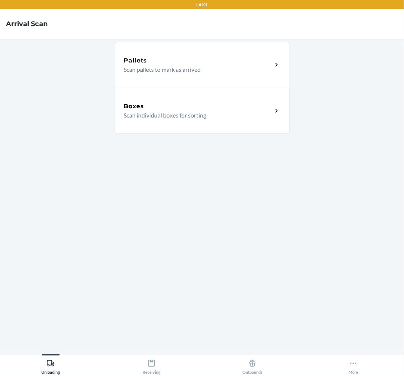
click at [154, 113] on p "Scan individual boxes for sorting" at bounding box center [195, 115] width 143 height 9
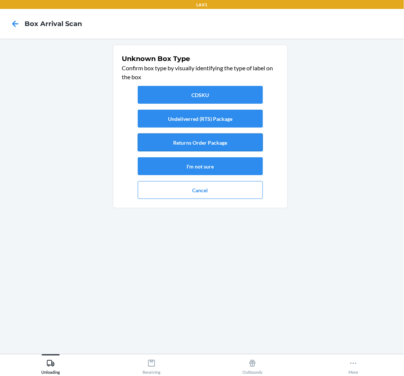
click at [196, 138] on button "Returns Order Package" at bounding box center [200, 143] width 125 height 18
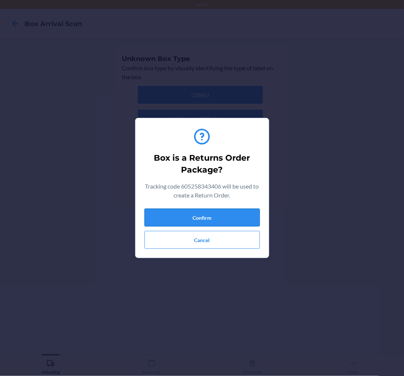
click at [202, 215] on button "Confirm" at bounding box center [201, 218] width 115 height 18
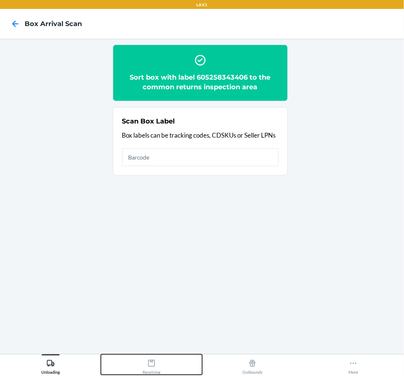
click at [155, 367] on icon at bounding box center [151, 364] width 8 height 8
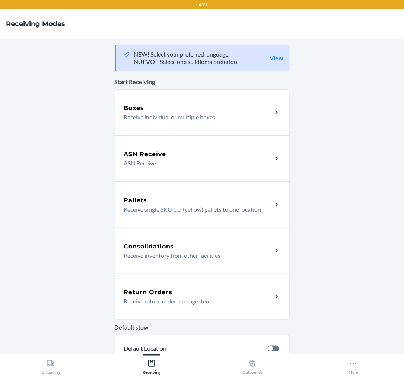
click at [170, 299] on p "Receive return order package items" at bounding box center [195, 301] width 143 height 9
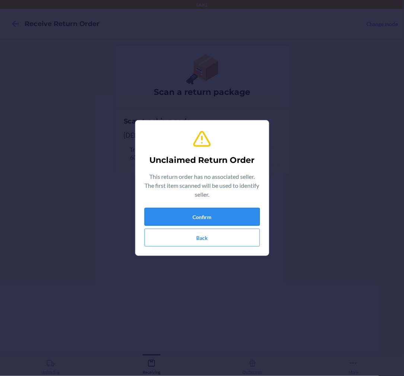
click at [180, 214] on button "Confirm" at bounding box center [201, 217] width 115 height 18
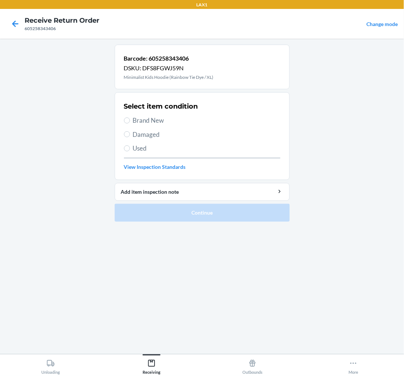
click at [128, 150] on label "Used" at bounding box center [202, 149] width 156 height 10
click at [128, 150] on input "Used" at bounding box center [127, 149] width 6 height 6
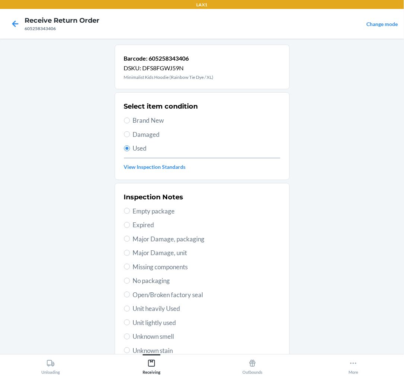
click at [156, 321] on span "Unit lightly used" at bounding box center [206, 323] width 147 height 10
click at [130, 321] on input "Unit lightly used" at bounding box center [127, 323] width 6 height 6
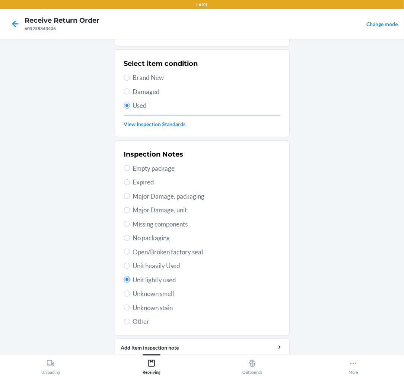
scroll to position [72, 0]
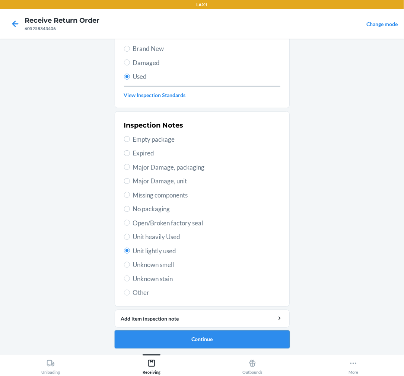
click at [203, 337] on button "Continue" at bounding box center [202, 340] width 175 height 18
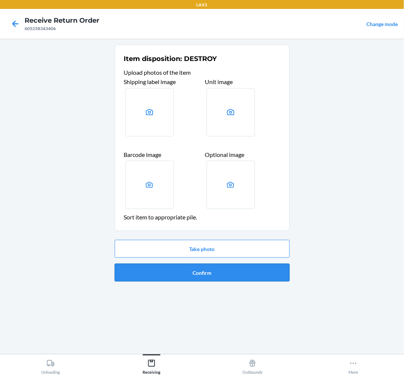
click at [226, 273] on button "Confirm" at bounding box center [202, 273] width 175 height 18
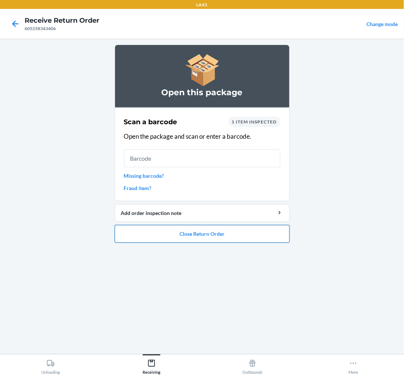
click at [191, 232] on button "Close Return Order" at bounding box center [202, 234] width 175 height 18
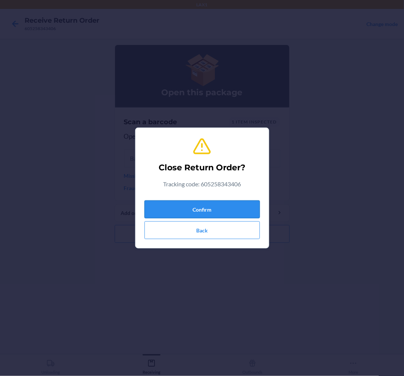
click at [196, 209] on button "Confirm" at bounding box center [201, 210] width 115 height 18
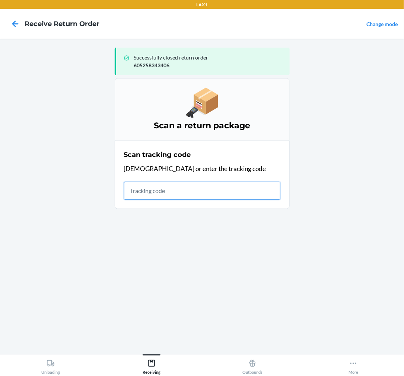
click at [169, 186] on input "text" at bounding box center [202, 191] width 156 height 18
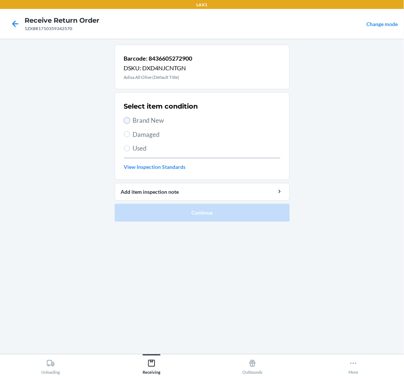
click at [128, 119] on input "Brand New" at bounding box center [127, 121] width 6 height 6
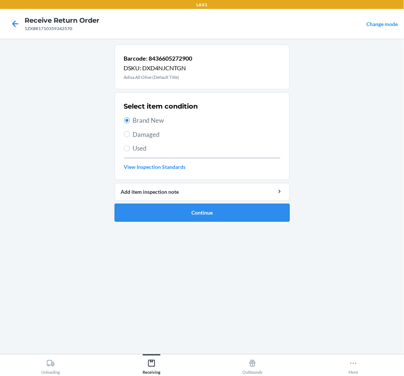
click at [192, 211] on button "Continue" at bounding box center [202, 213] width 175 height 18
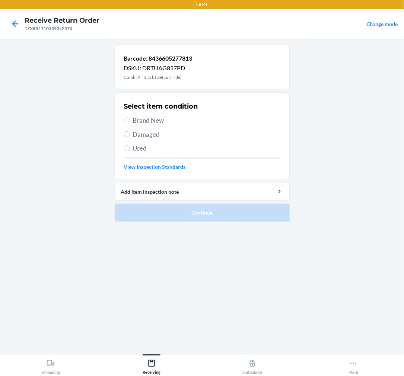
click at [128, 117] on label "Brand New" at bounding box center [202, 121] width 156 height 10
click at [128, 118] on input "Brand New" at bounding box center [127, 121] width 6 height 6
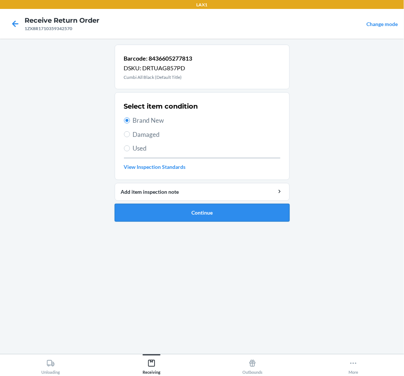
click at [176, 214] on button "Continue" at bounding box center [202, 213] width 175 height 18
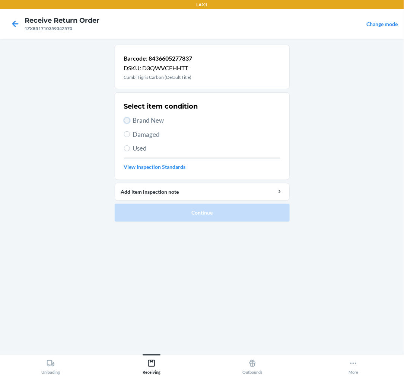
click at [126, 121] on input "Brand New" at bounding box center [127, 121] width 6 height 6
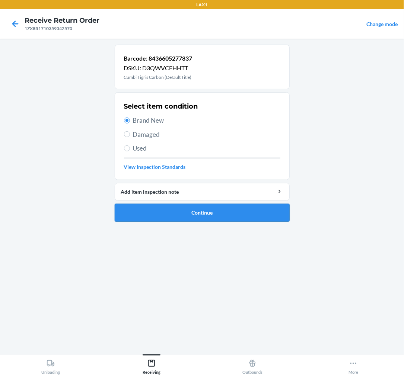
click at [176, 217] on button "Continue" at bounding box center [202, 213] width 175 height 18
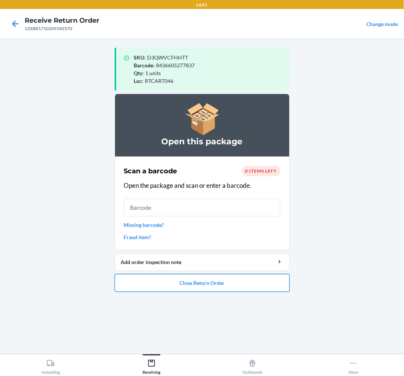
click at [221, 277] on button "Close Return Order" at bounding box center [202, 283] width 175 height 18
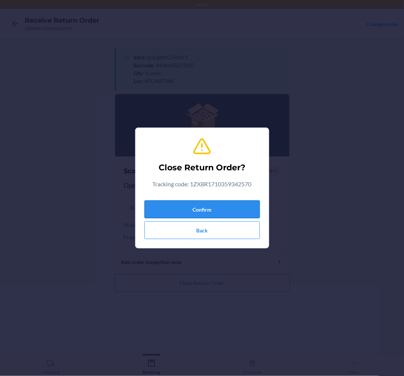
click at [221, 206] on button "Confirm" at bounding box center [201, 210] width 115 height 18
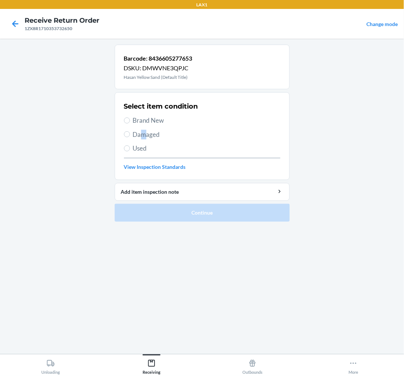
click at [144, 139] on div "Select item condition Brand New Damaged Used View Inspection Standards" at bounding box center [202, 136] width 156 height 74
click at [132, 133] on label "Damaged" at bounding box center [202, 135] width 156 height 10
click at [130, 133] on input "Damaged" at bounding box center [127, 134] width 6 height 6
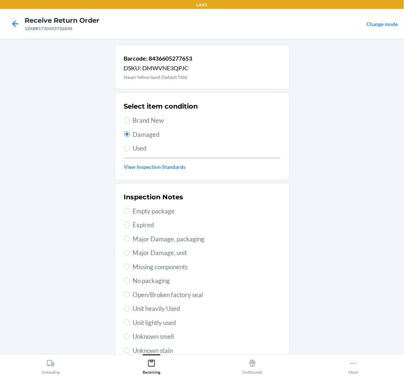
drag, startPoint x: 165, startPoint y: 240, endPoint x: 172, endPoint y: 248, distance: 10.0
click at [165, 240] on span "Major Damage, packaging" at bounding box center [206, 240] width 147 height 10
click at [130, 240] on input "Major Damage, packaging" at bounding box center [127, 239] width 6 height 6
click at [154, 282] on span "No packaging" at bounding box center [206, 281] width 147 height 10
click at [130, 282] on input "No packaging" at bounding box center [127, 281] width 6 height 6
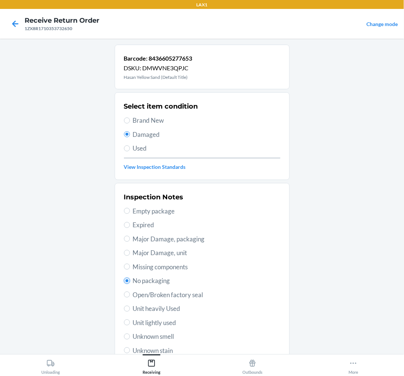
scroll to position [72, 0]
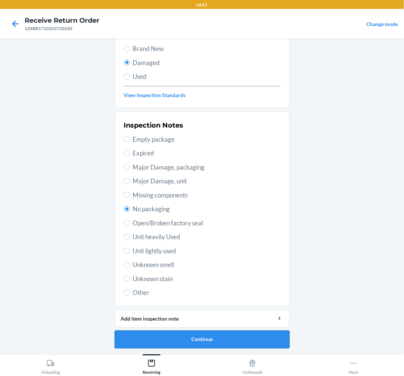
click at [232, 337] on button "Continue" at bounding box center [202, 340] width 175 height 18
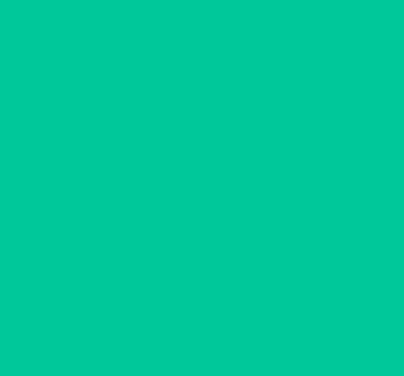
scroll to position [6, 0]
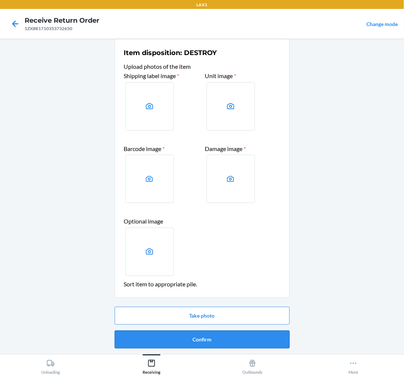
click at [230, 340] on button "Confirm" at bounding box center [202, 340] width 175 height 18
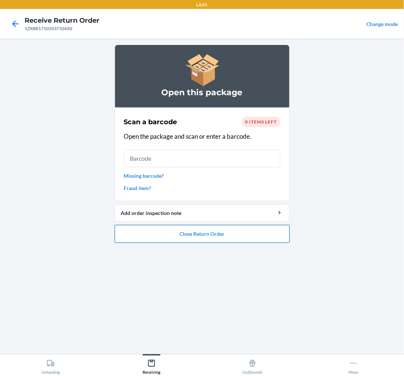
click at [225, 231] on button "Close Return Order" at bounding box center [202, 234] width 175 height 18
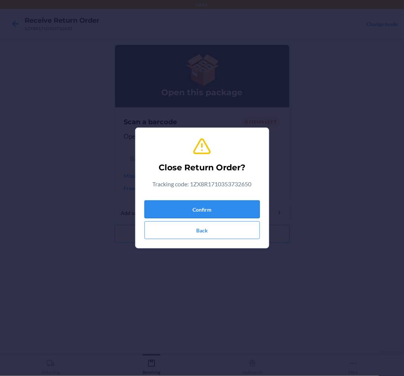
click at [214, 205] on button "Confirm" at bounding box center [201, 210] width 115 height 18
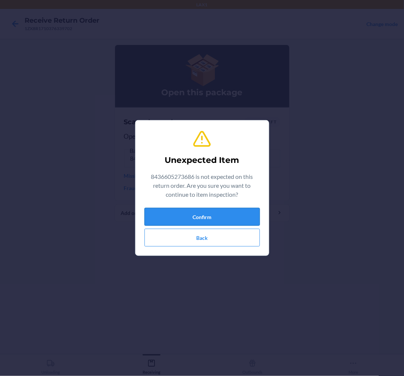
click at [237, 214] on button "Confirm" at bounding box center [201, 217] width 115 height 18
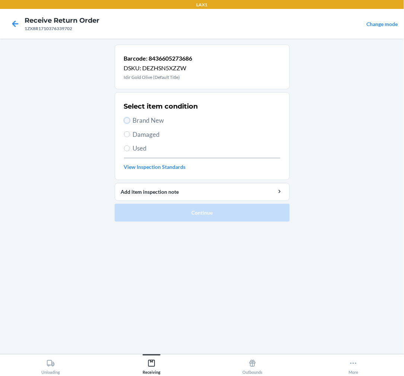
click at [126, 119] on input "Brand New" at bounding box center [127, 121] width 6 height 6
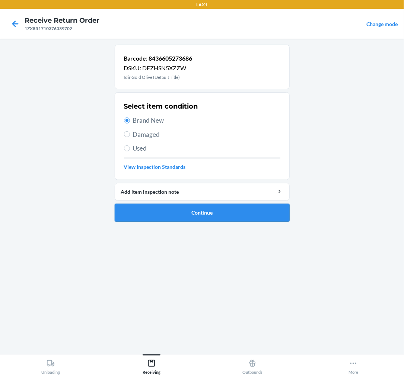
click at [189, 212] on button "Continue" at bounding box center [202, 213] width 175 height 18
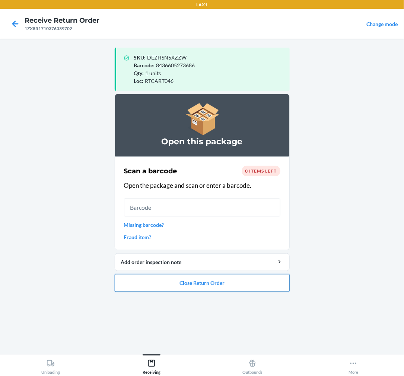
click at [179, 280] on button "Close Return Order" at bounding box center [202, 283] width 175 height 18
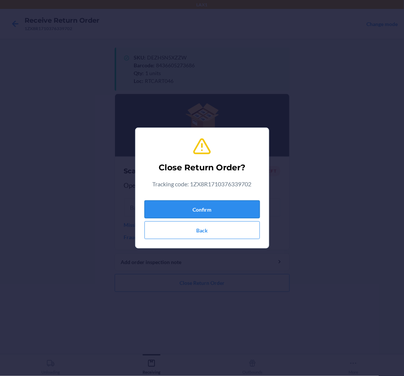
click at [205, 207] on button "Confirm" at bounding box center [201, 210] width 115 height 18
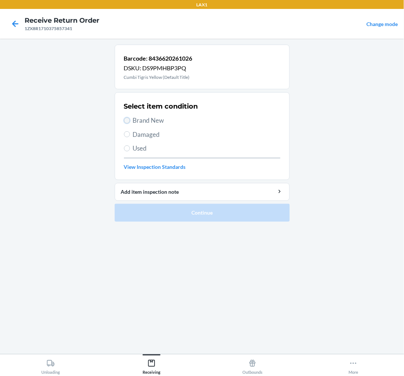
click at [124, 120] on input "Brand New" at bounding box center [127, 121] width 6 height 6
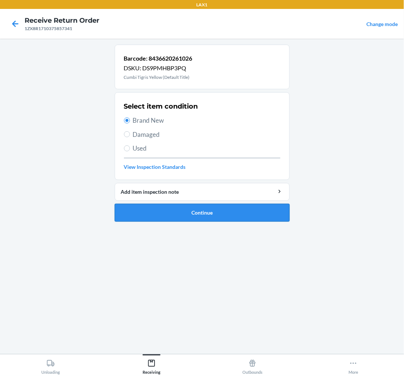
click at [194, 214] on button "Continue" at bounding box center [202, 213] width 175 height 18
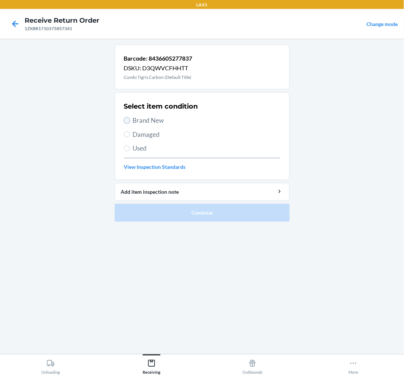
click at [125, 121] on input "Brand New" at bounding box center [127, 121] width 6 height 6
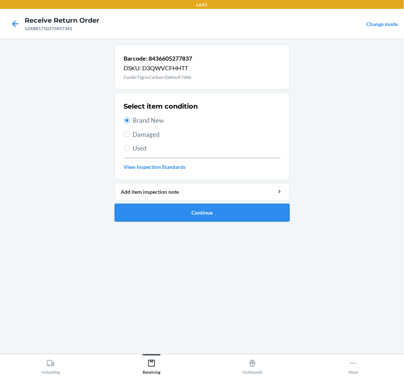
click at [199, 209] on button "Continue" at bounding box center [202, 213] width 175 height 18
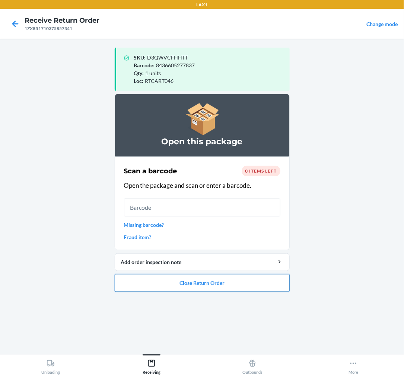
click at [201, 281] on button "Close Return Order" at bounding box center [202, 283] width 175 height 18
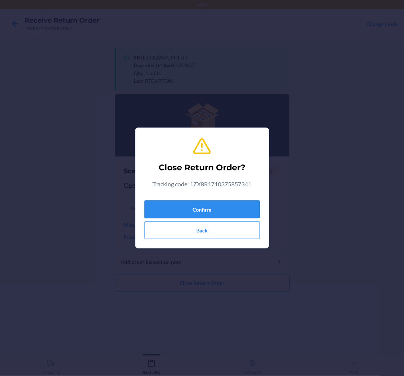
click at [222, 208] on button "Confirm" at bounding box center [201, 210] width 115 height 18
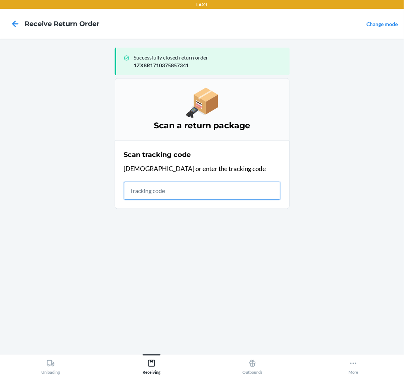
click at [162, 189] on input "text" at bounding box center [202, 191] width 156 height 18
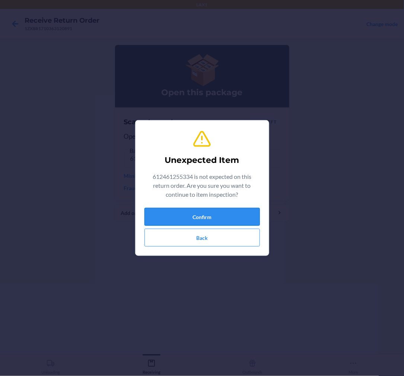
drag, startPoint x: 205, startPoint y: 218, endPoint x: 206, endPoint y: 213, distance: 5.3
click at [206, 213] on button "Confirm" at bounding box center [201, 217] width 115 height 18
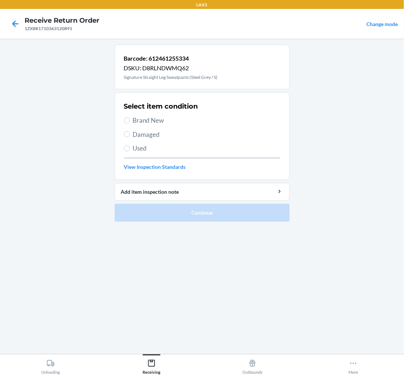
click at [134, 148] on span "Used" at bounding box center [206, 149] width 147 height 10
click at [130, 148] on input "Used" at bounding box center [127, 149] width 6 height 6
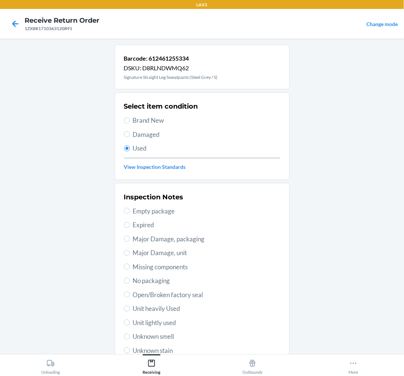
click at [163, 322] on span "Unit lightly used" at bounding box center [206, 323] width 147 height 10
click at [130, 322] on input "Unit lightly used" at bounding box center [127, 323] width 6 height 6
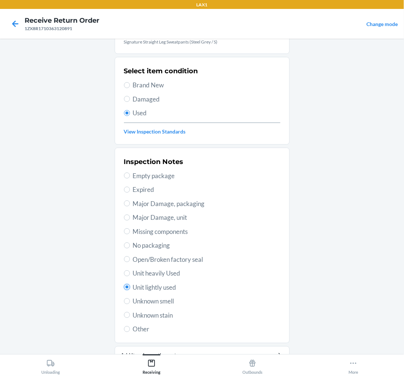
scroll to position [72, 0]
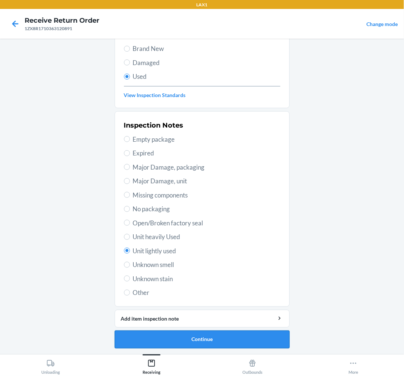
click at [162, 338] on button "Continue" at bounding box center [202, 340] width 175 height 18
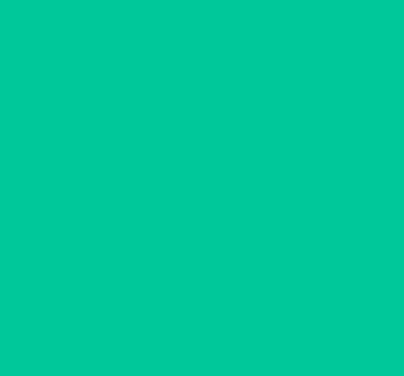
scroll to position [0, 0]
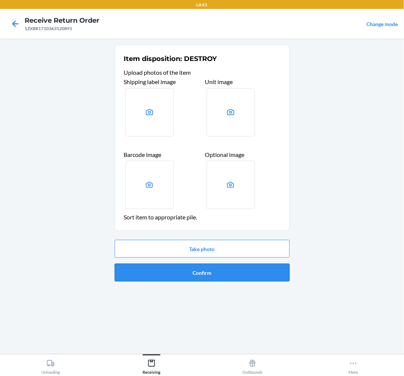
click at [168, 272] on button "Confirm" at bounding box center [202, 273] width 175 height 18
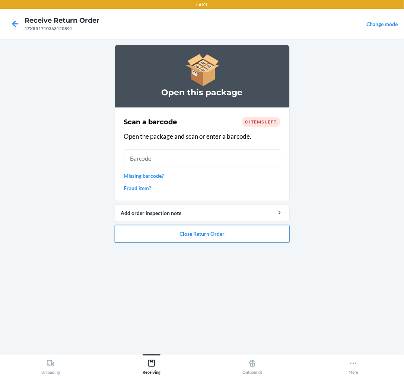
click at [241, 232] on button "Close Return Order" at bounding box center [202, 234] width 175 height 18
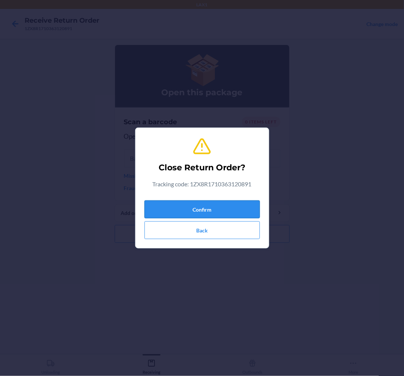
click at [203, 211] on button "Confirm" at bounding box center [201, 210] width 115 height 18
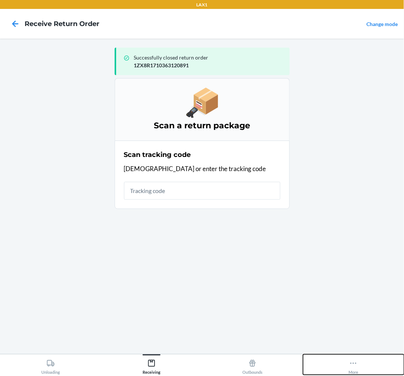
click at [354, 361] on icon at bounding box center [353, 364] width 8 height 8
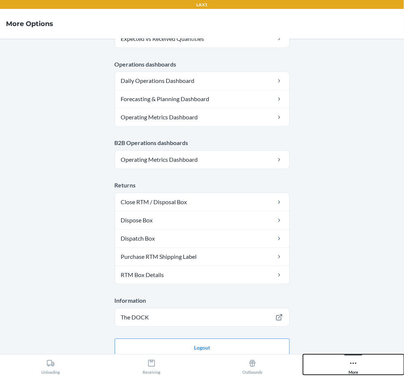
scroll to position [340, 0]
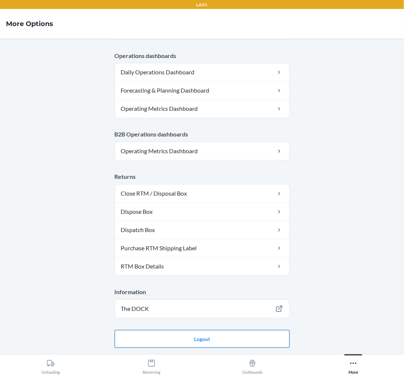
click at [254, 337] on button "Logout" at bounding box center [202, 340] width 175 height 18
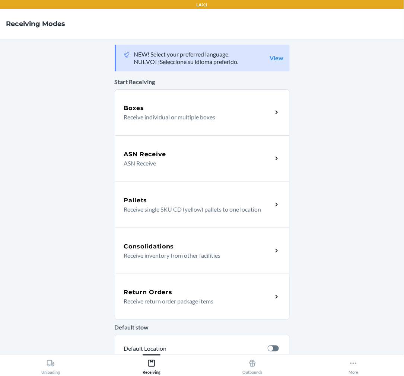
click at [176, 297] on p "Receive return order package items" at bounding box center [195, 301] width 143 height 9
click at [168, 295] on h5 "Return Orders" at bounding box center [148, 292] width 48 height 9
